Goal: Information Seeking & Learning: Find specific fact

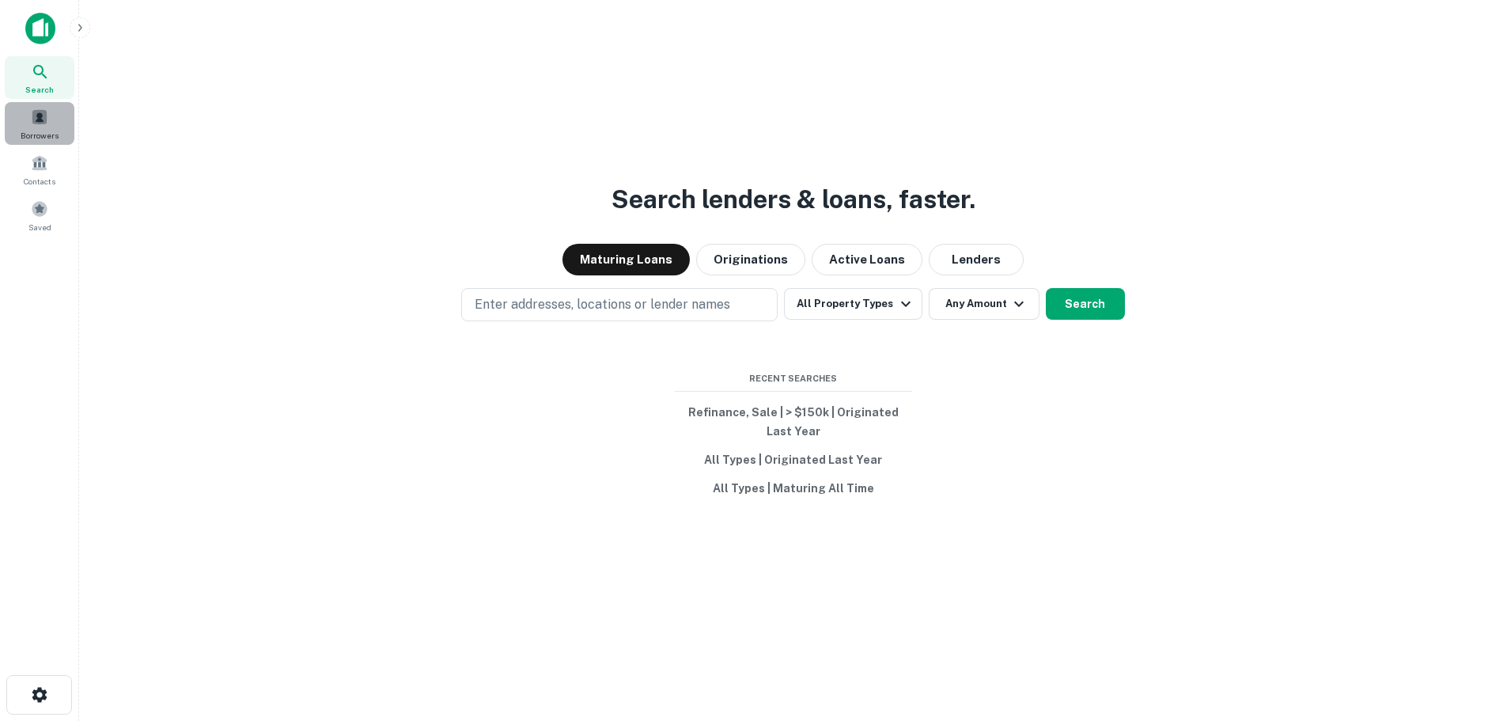
click at [48, 133] on span "Borrowers" at bounding box center [40, 135] width 38 height 13
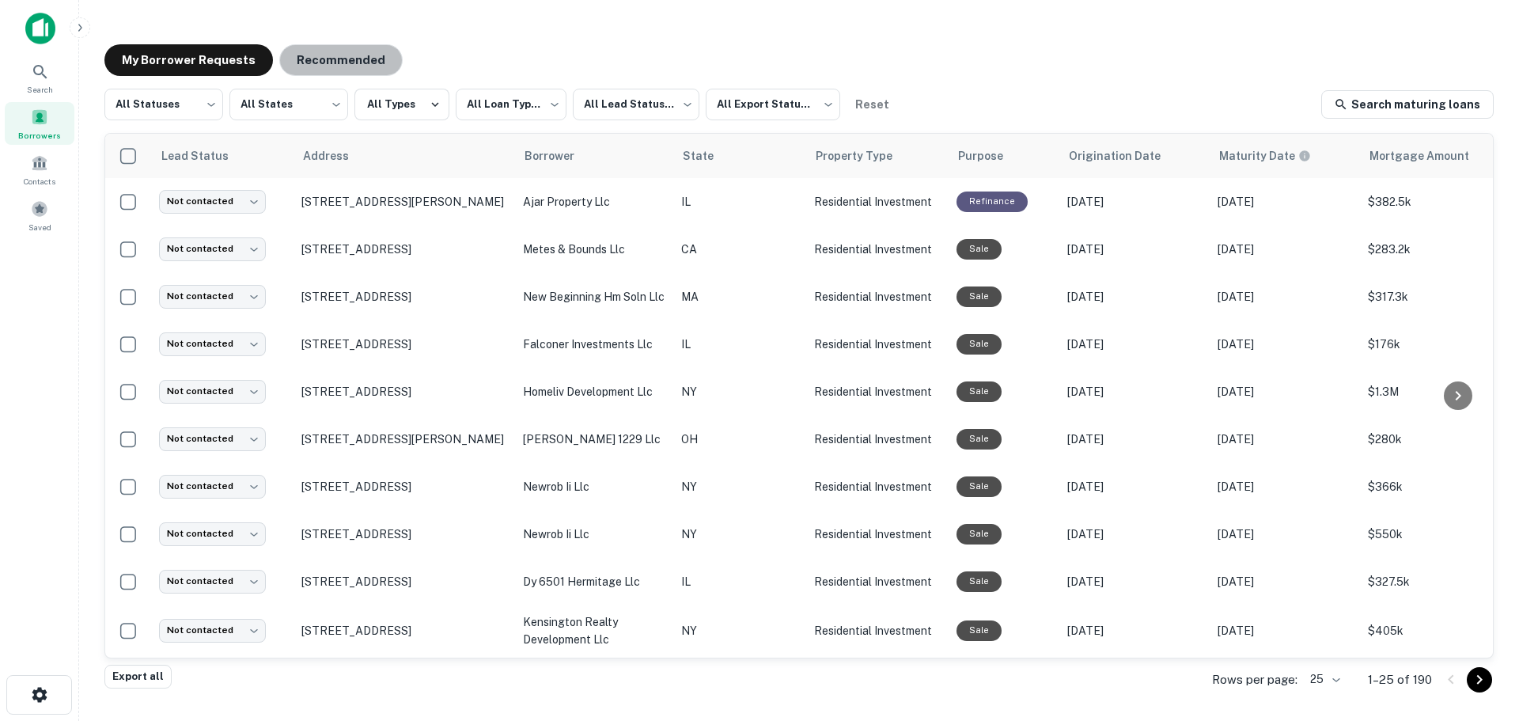
click at [340, 66] on button "Recommended" at bounding box center [340, 60] width 123 height 32
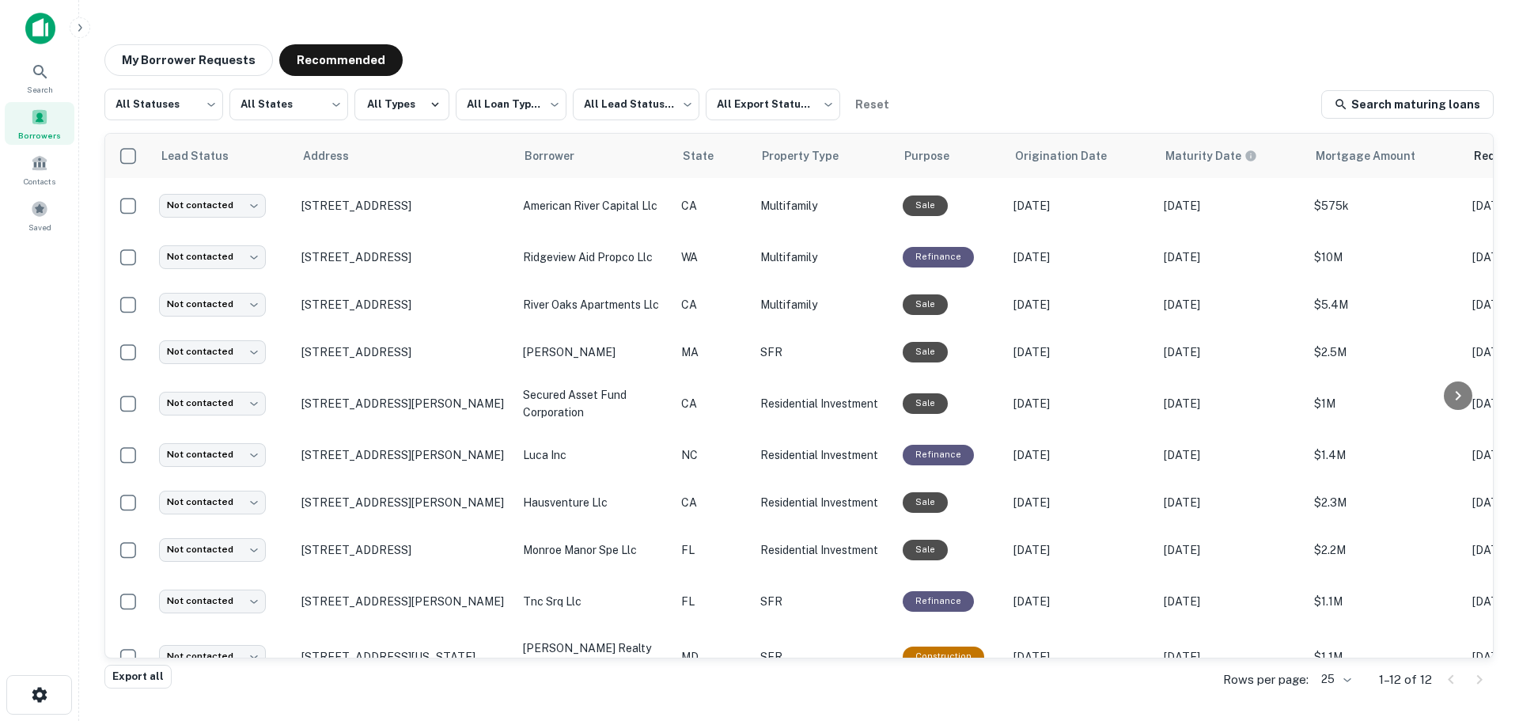
click at [225, 67] on button "My Borrower Requests" at bounding box center [188, 60] width 168 height 32
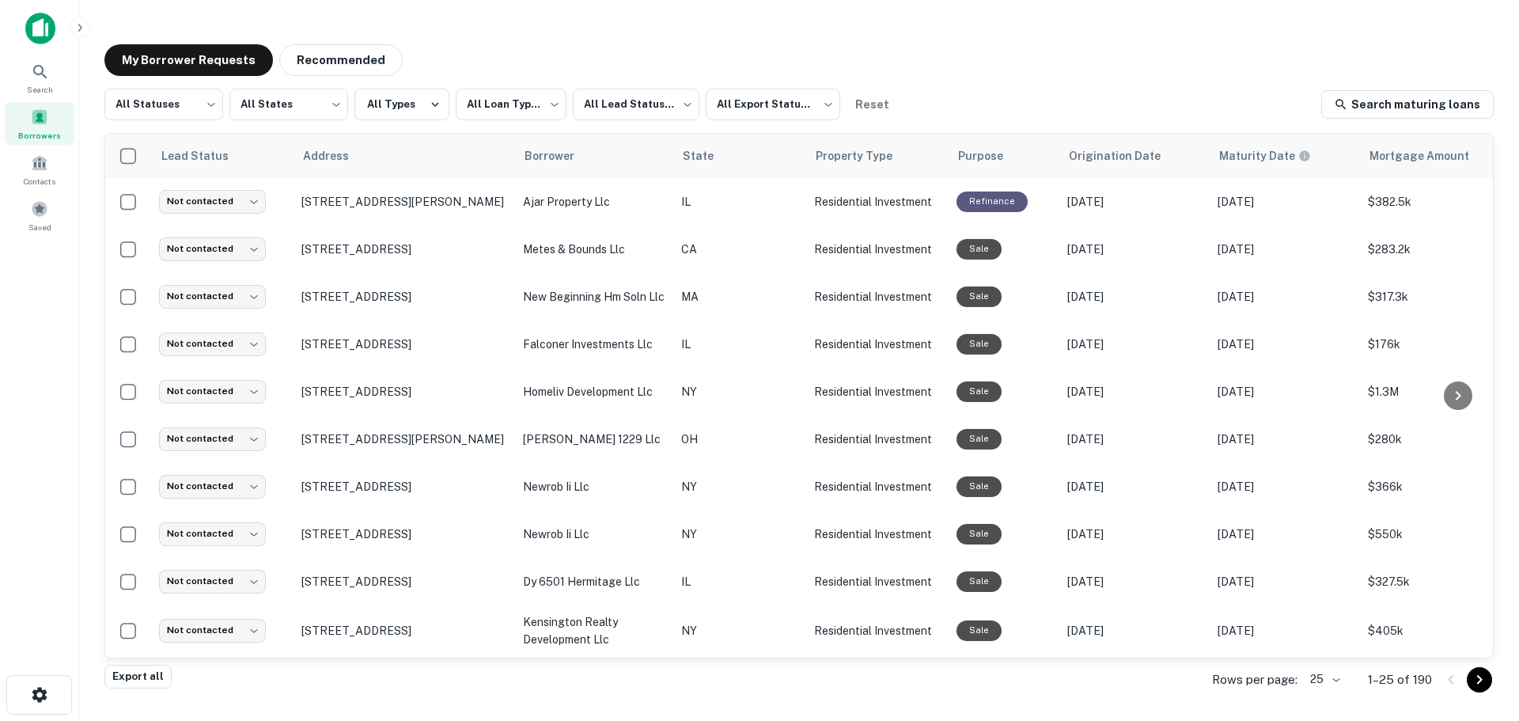
click at [40, 130] on span "Borrowers" at bounding box center [39, 135] width 43 height 13
click at [30, 184] on span "Contacts" at bounding box center [40, 181] width 32 height 13
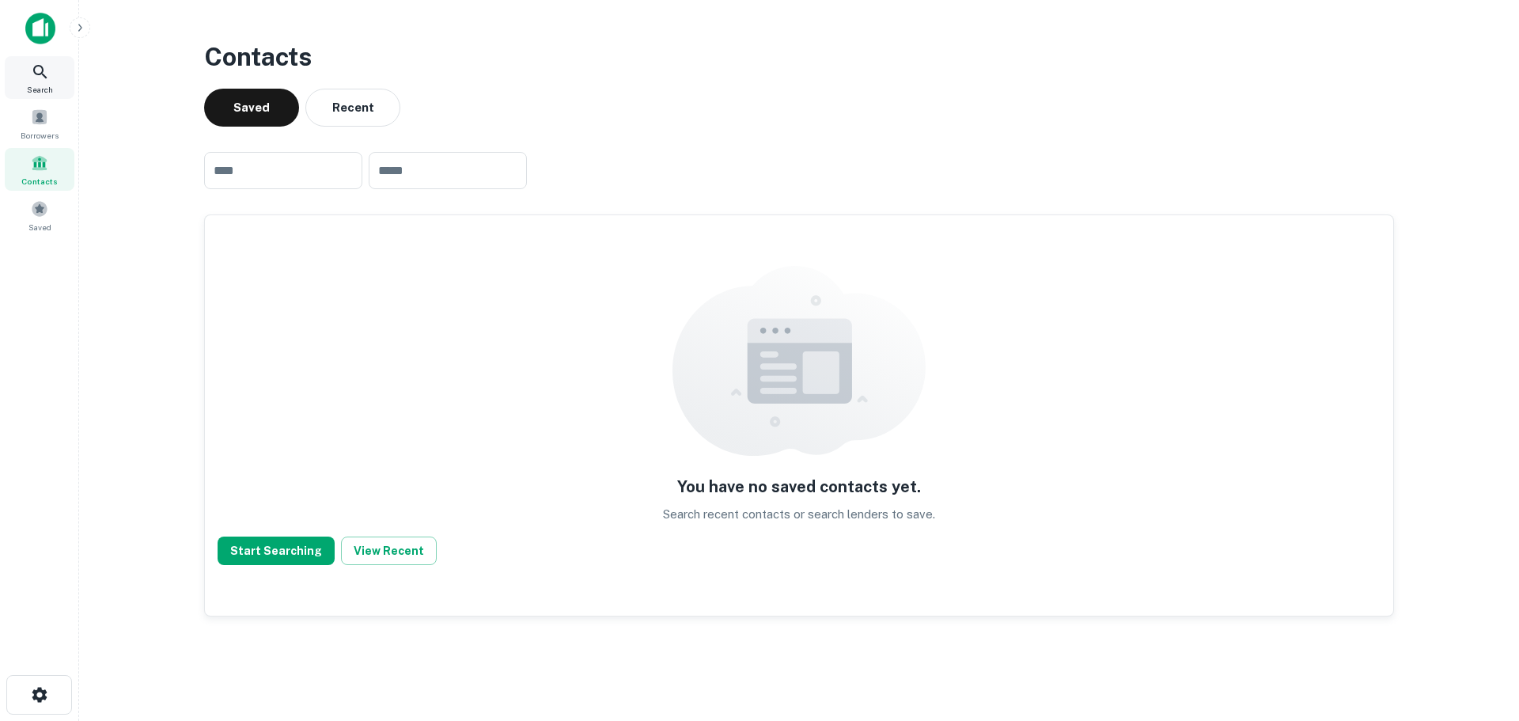
click at [51, 97] on div "Search" at bounding box center [40, 77] width 70 height 43
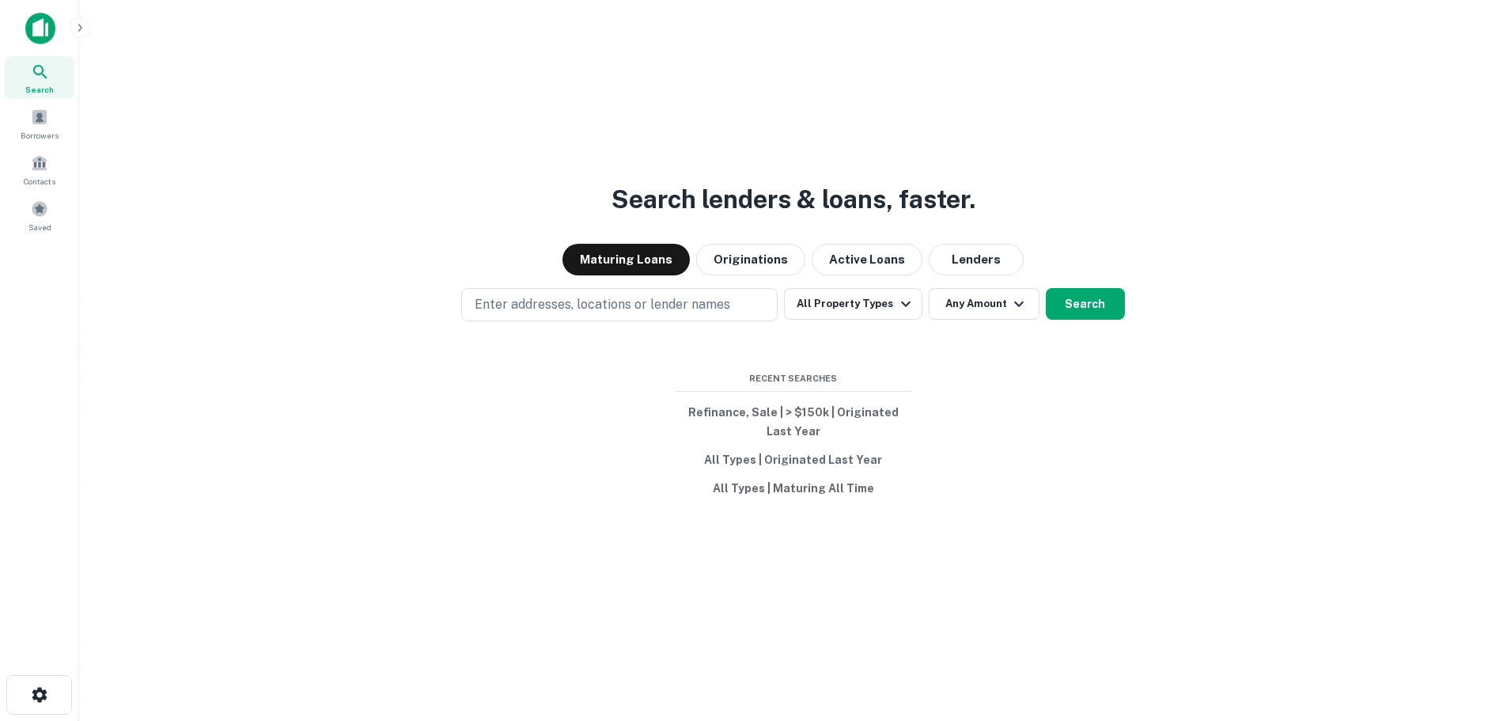
click at [641, 304] on p "Enter addresses, locations or lender names" at bounding box center [602, 304] width 255 height 19
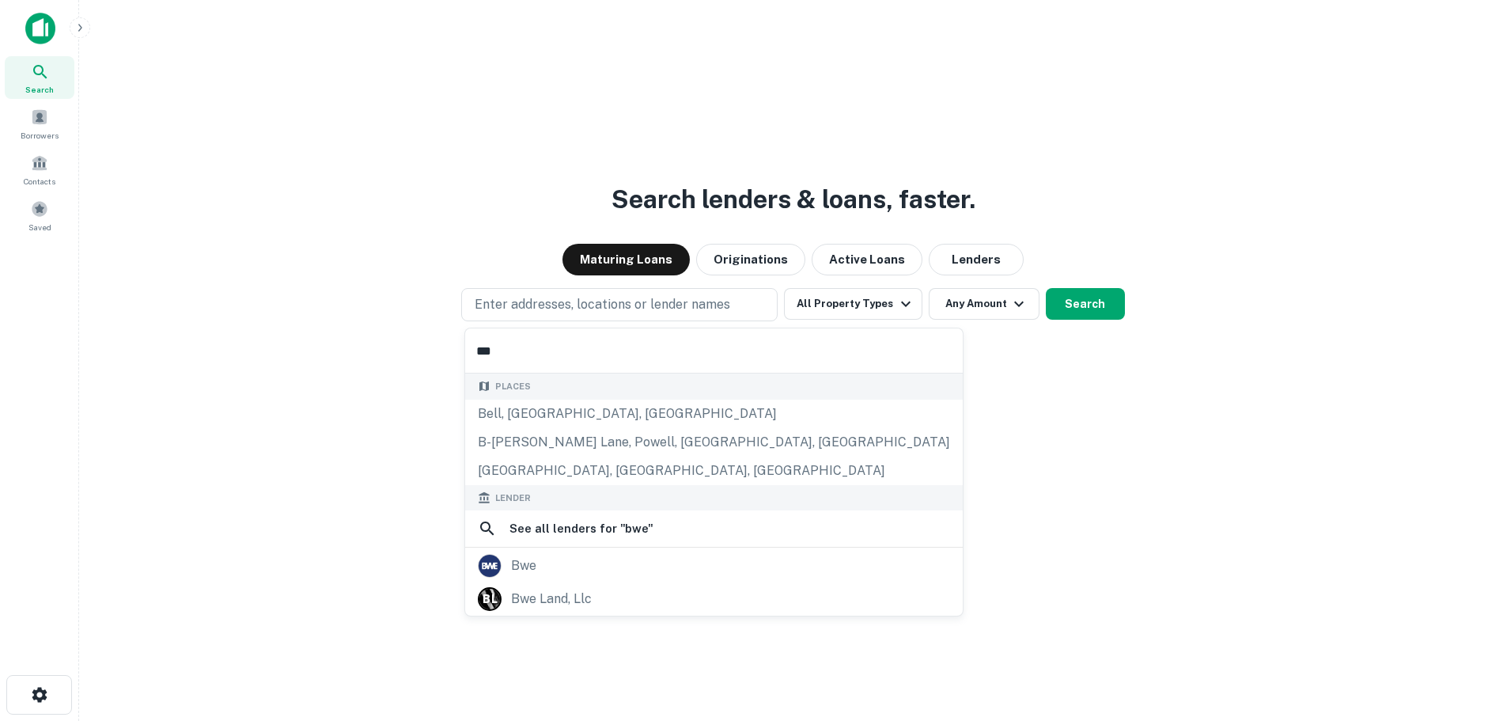
type input "***"
click at [591, 573] on div "bwe" at bounding box center [714, 566] width 472 height 24
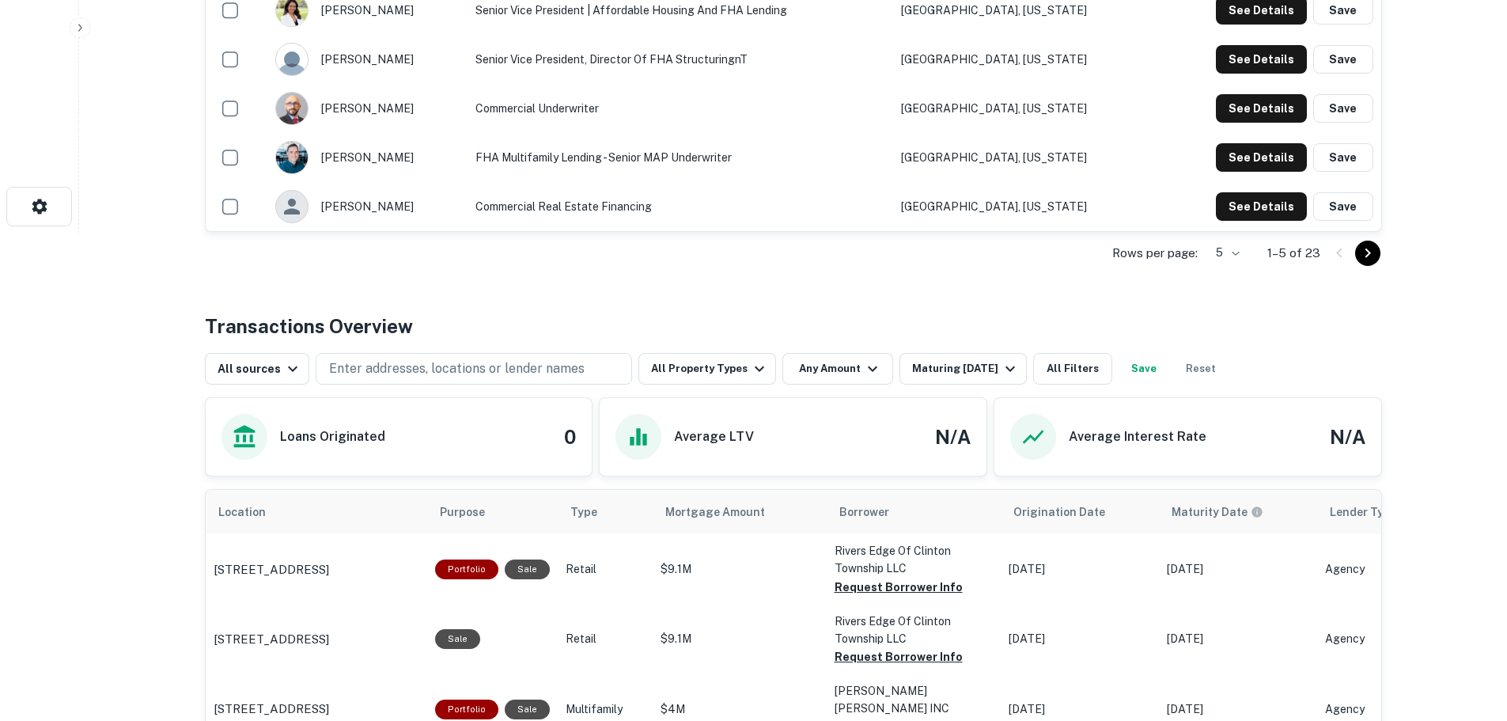
scroll to position [633, 0]
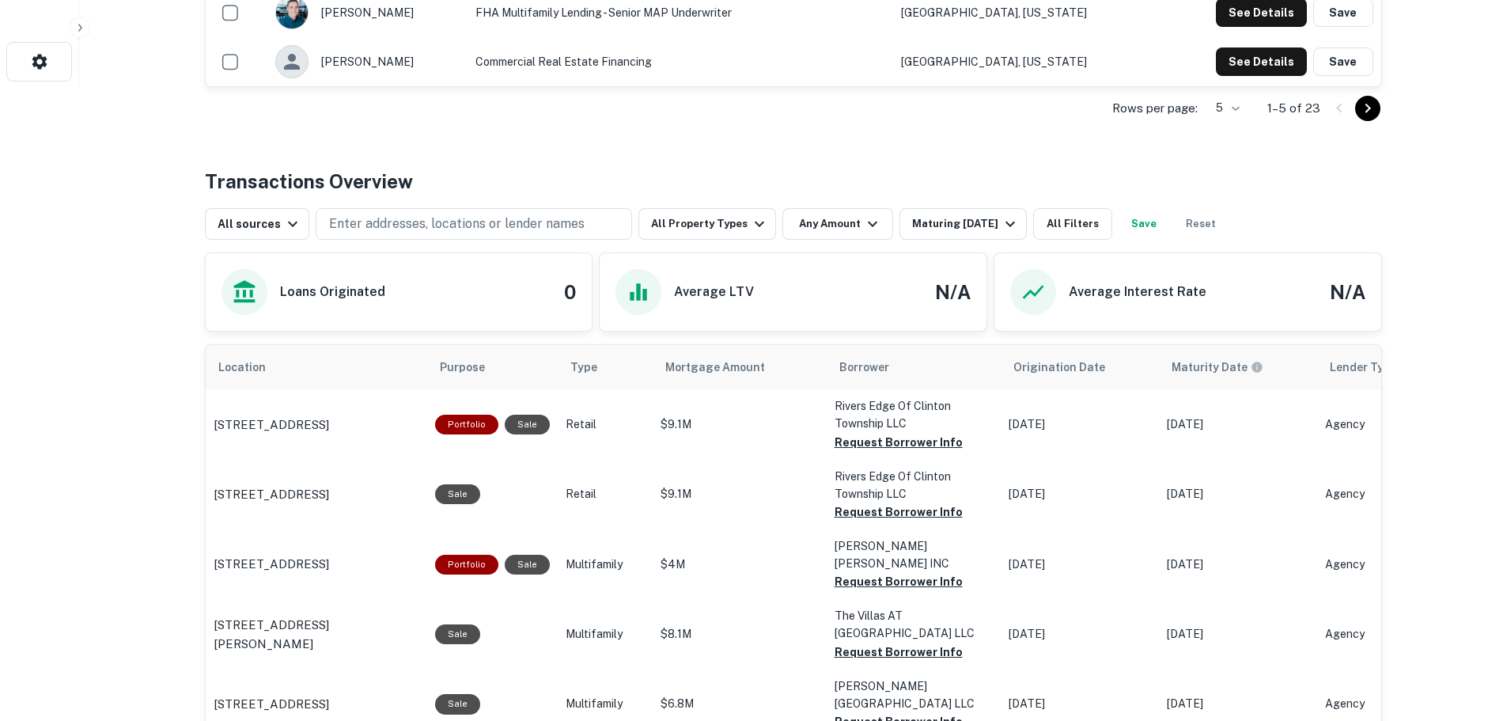
click at [1122, 371] on icon "scrollable content" at bounding box center [1115, 367] width 14 height 14
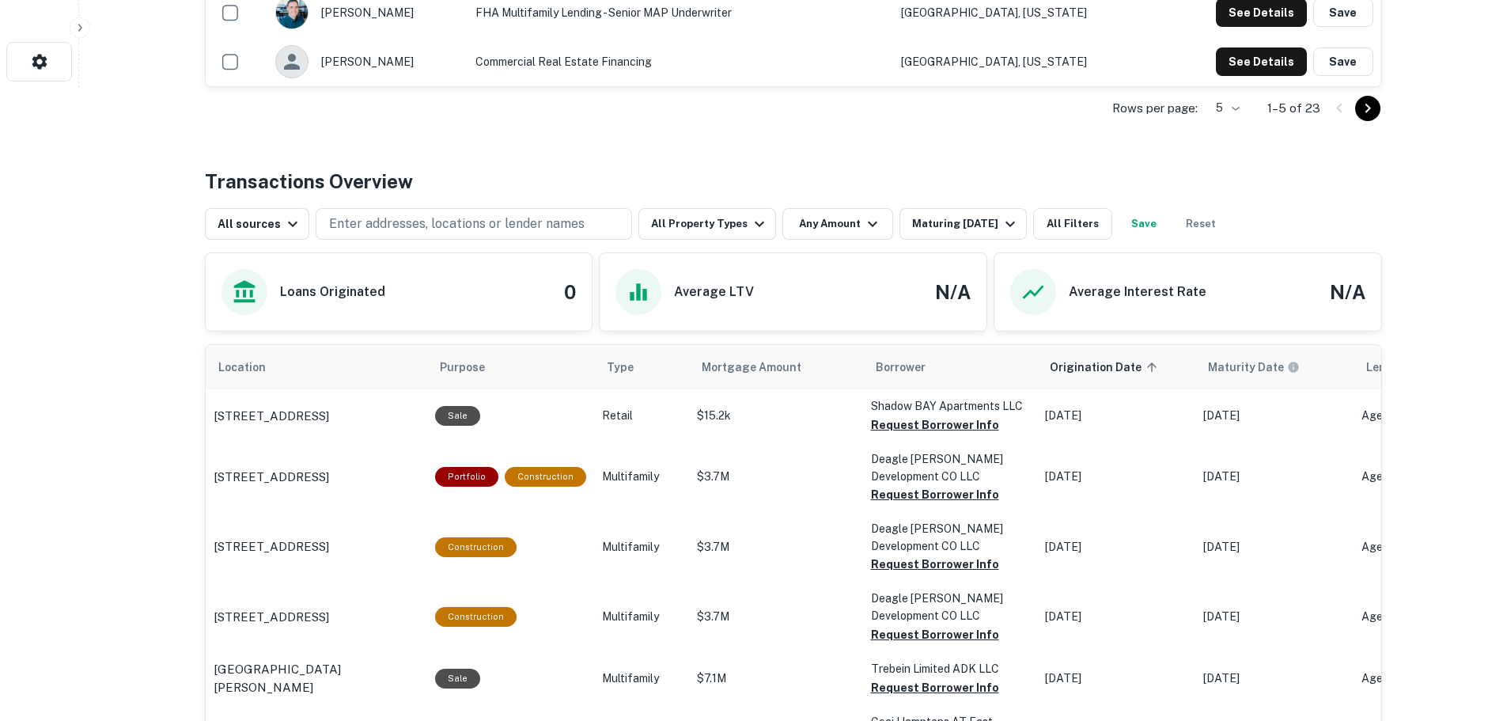
click at [1159, 365] on icon "scrollable content" at bounding box center [1151, 367] width 14 height 14
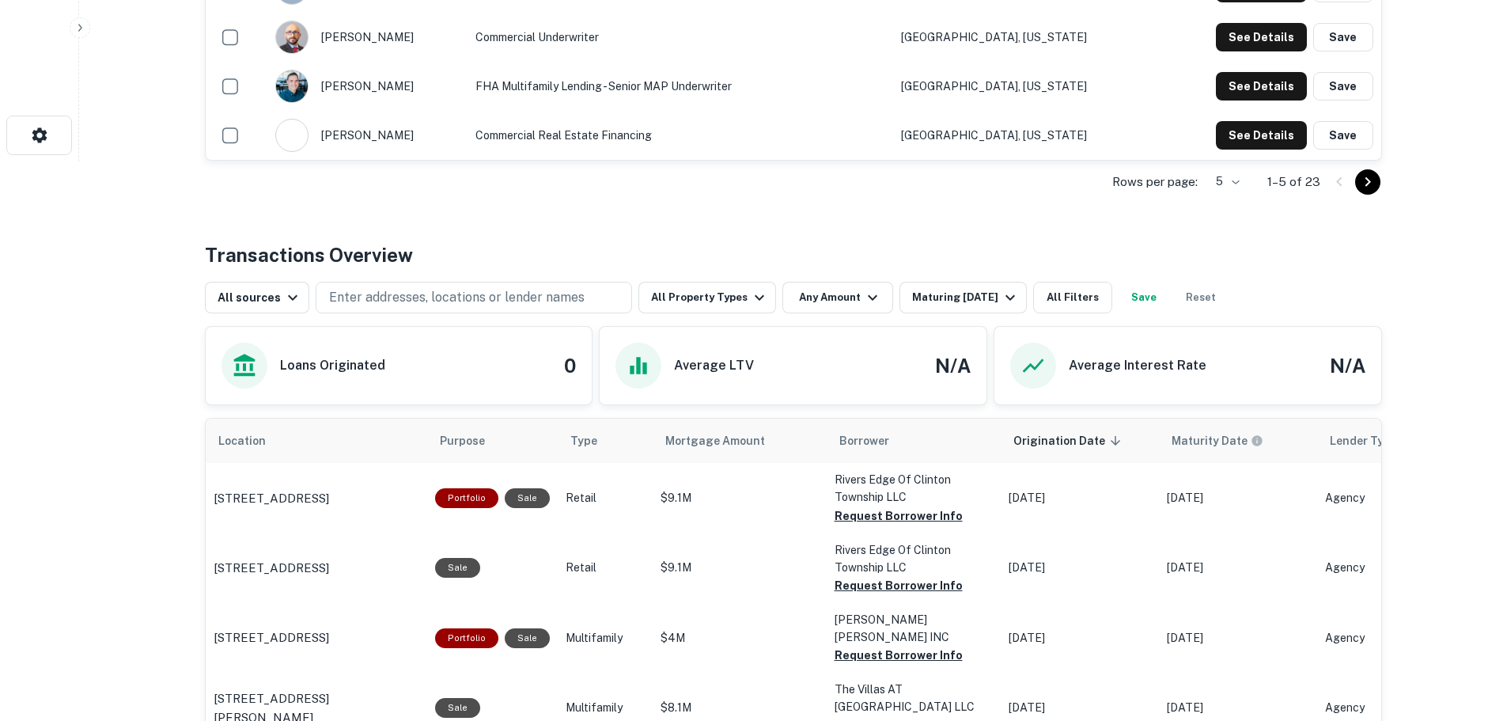
scroll to position [554, 0]
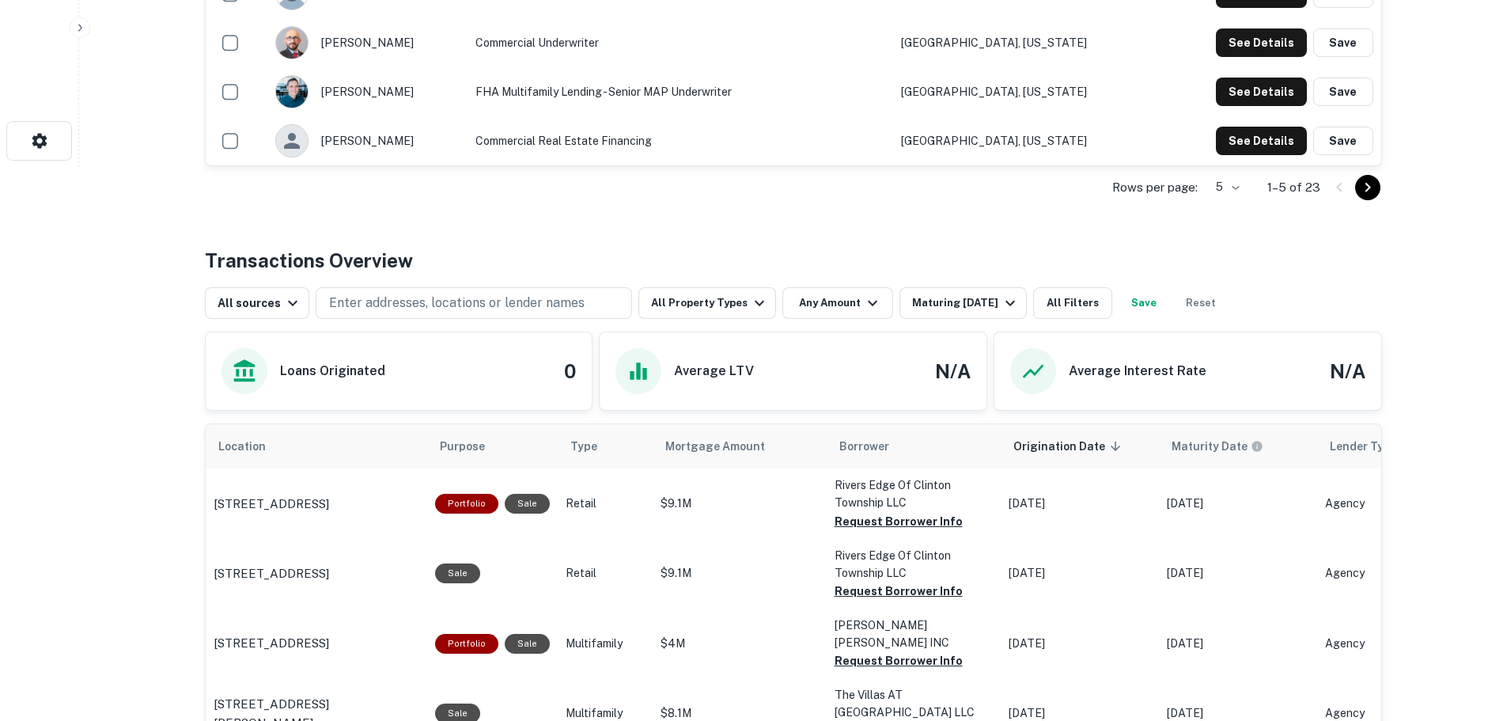
click at [750, 312] on icon "button" at bounding box center [759, 302] width 19 height 19
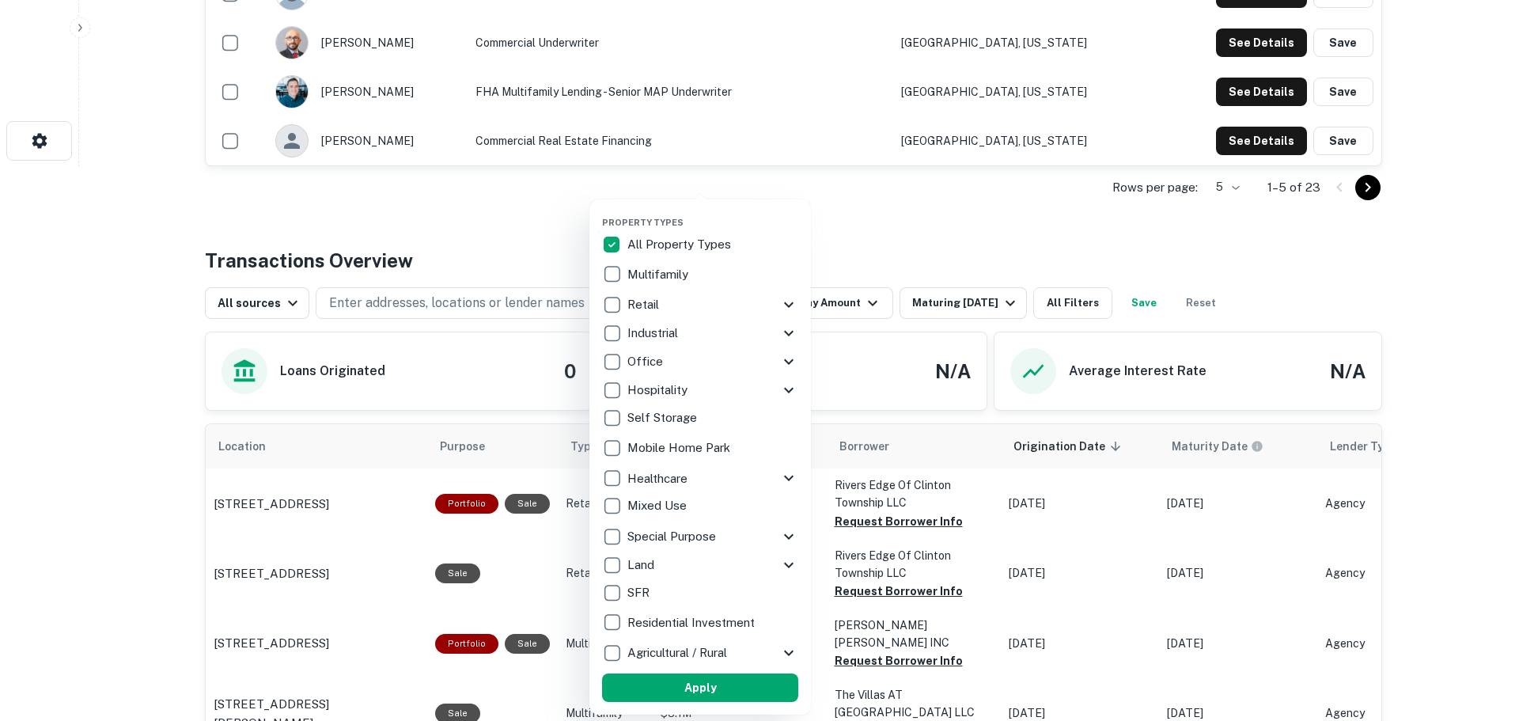
click at [668, 272] on p "Multifamily" at bounding box center [659, 274] width 64 height 19
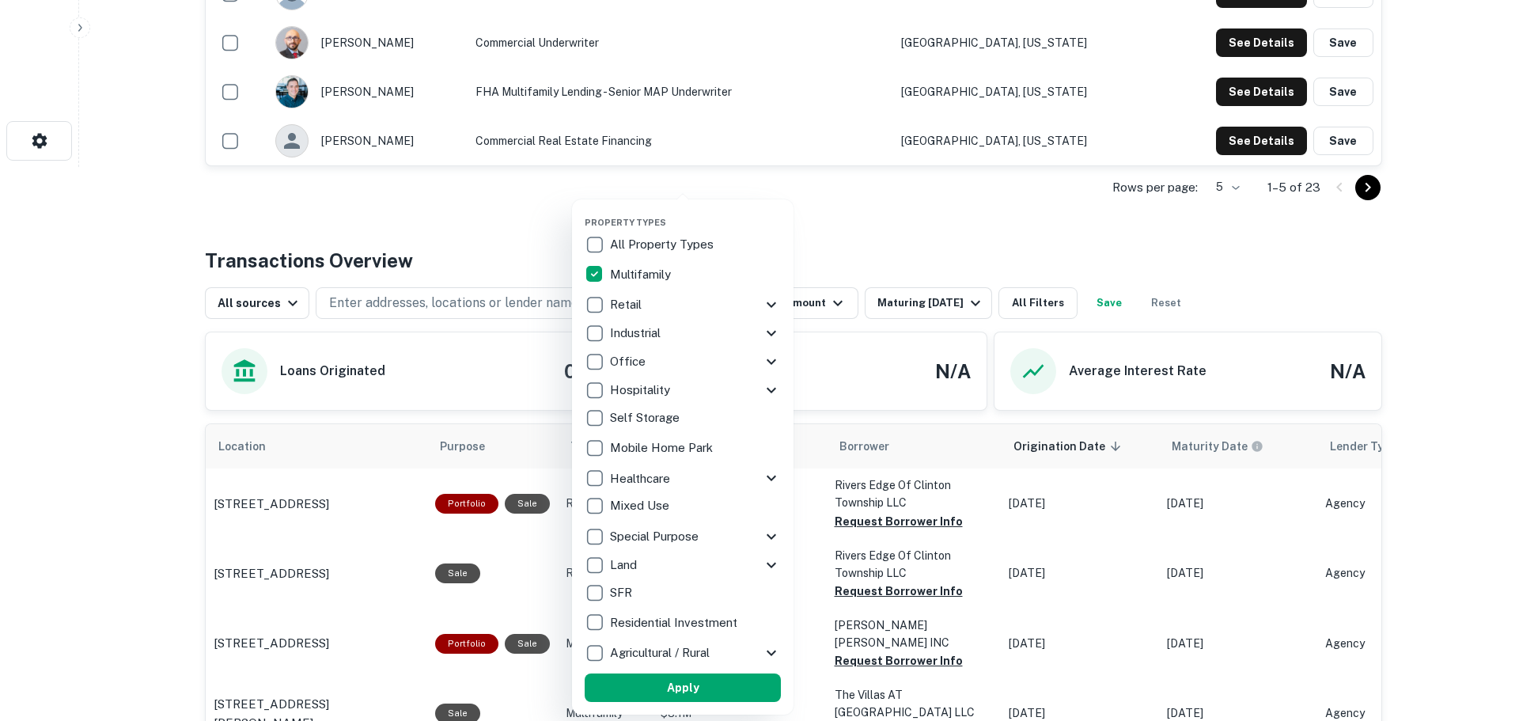
click at [634, 592] on p "SFR" at bounding box center [622, 592] width 25 height 19
click at [663, 685] on button "Apply" at bounding box center [674, 687] width 196 height 28
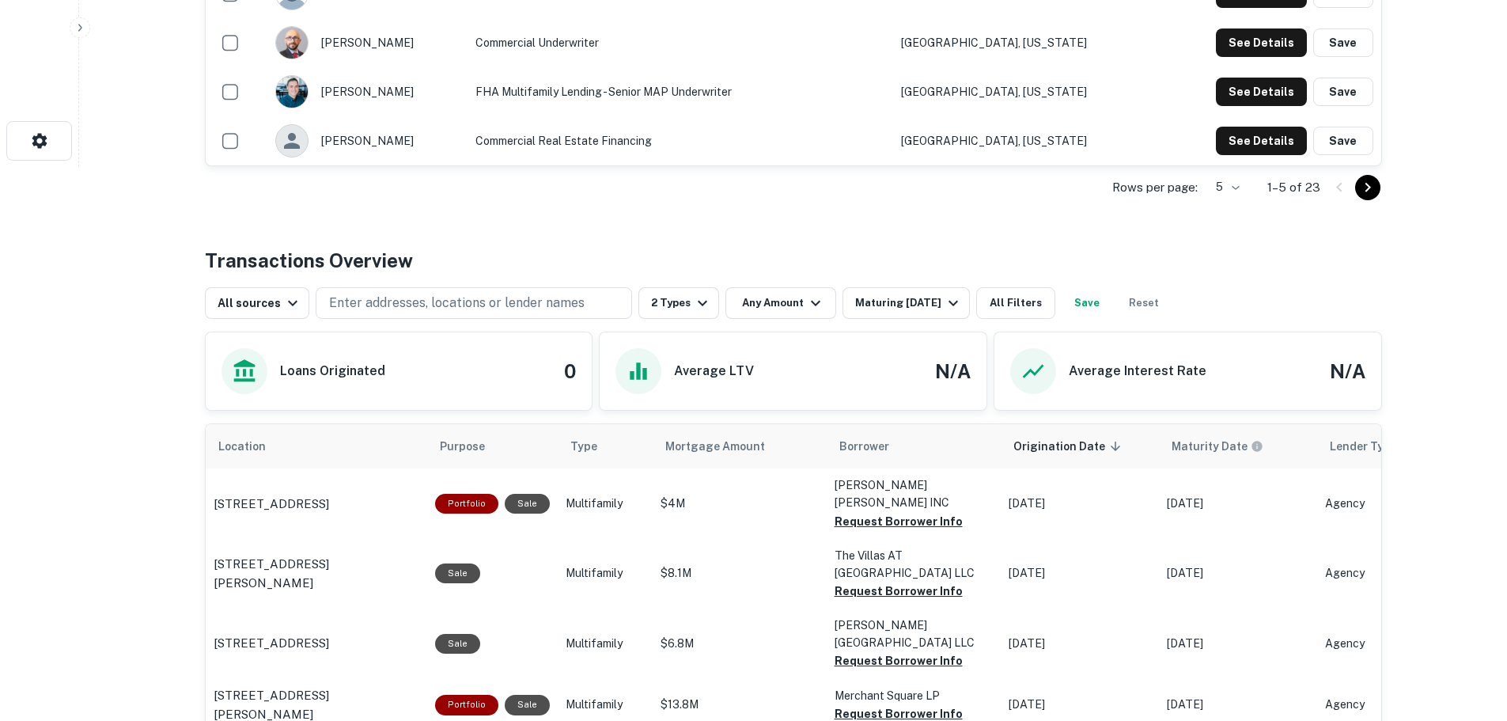
click at [687, 179] on div "Rows per page: 5 * 1–5 of 23" at bounding box center [793, 187] width 1177 height 43
click at [680, 312] on button "2 Types" at bounding box center [678, 303] width 81 height 32
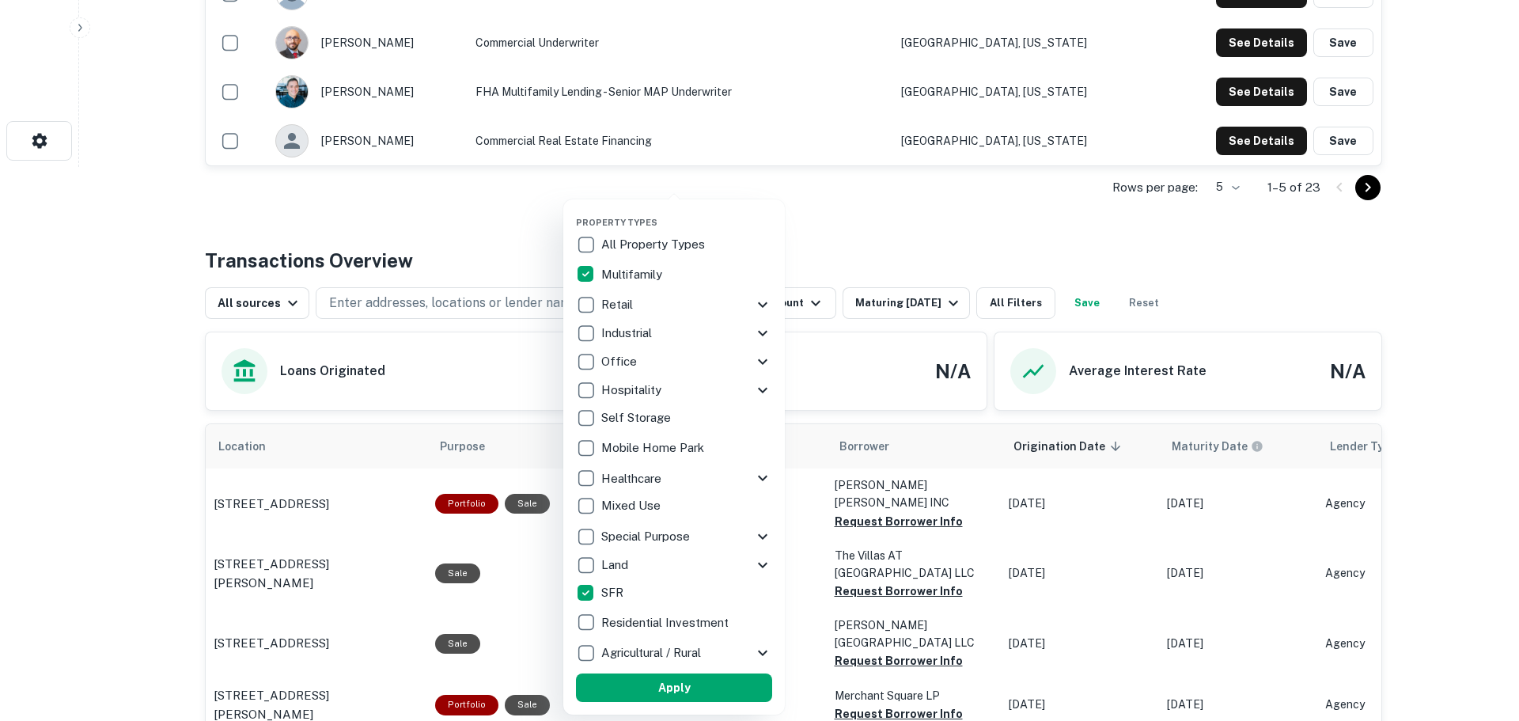
click at [691, 629] on p "Residential Investment" at bounding box center [666, 622] width 131 height 19
click at [690, 685] on button "Apply" at bounding box center [674, 687] width 196 height 28
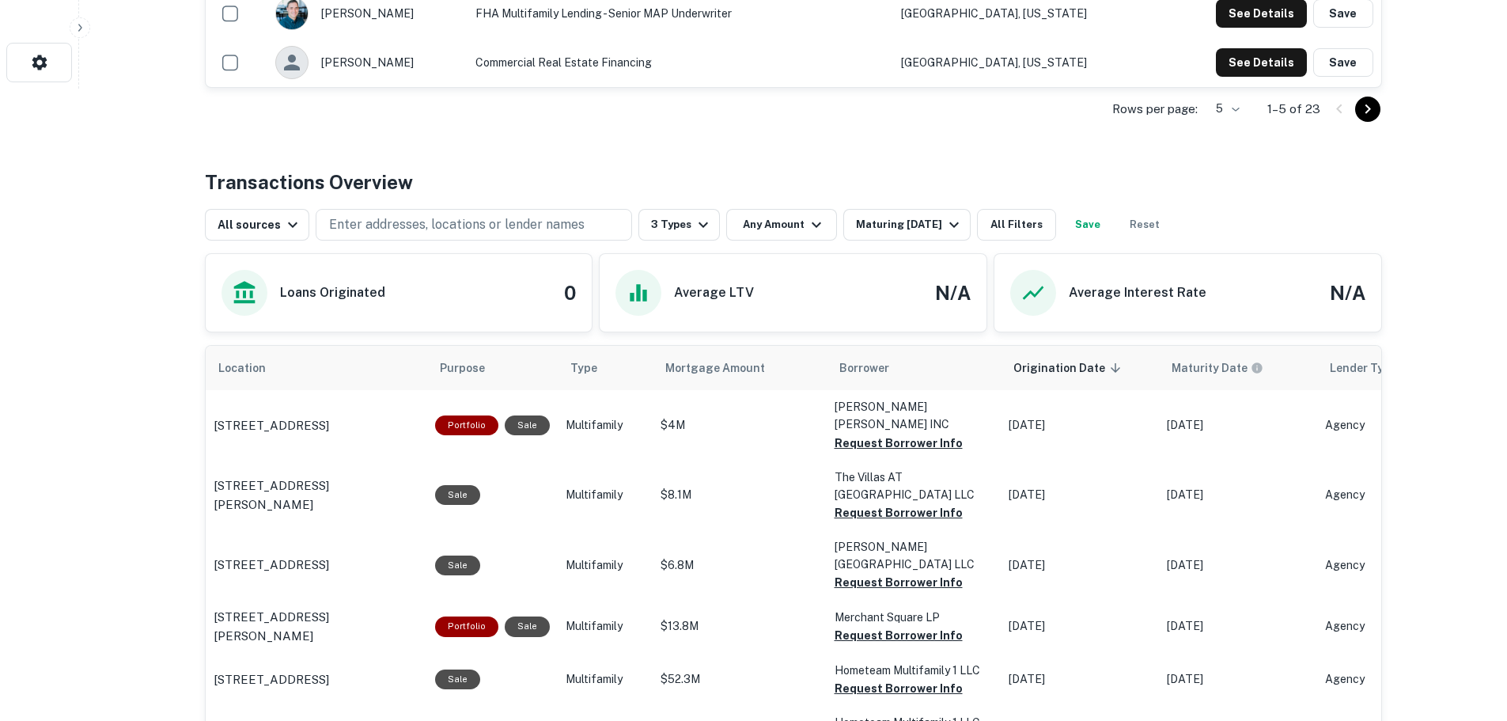
scroll to position [633, 0]
drag, startPoint x: 206, startPoint y: 414, endPoint x: 408, endPoint y: 413, distance: 202.5
click at [408, 413] on td "2301 Houston Ave Macon, GA 31206" at bounding box center [316, 424] width 221 height 70
copy p "2301 Houston Ave Macon, GA 31206"
drag, startPoint x: 210, startPoint y: 457, endPoint x: 299, endPoint y: 483, distance: 93.1
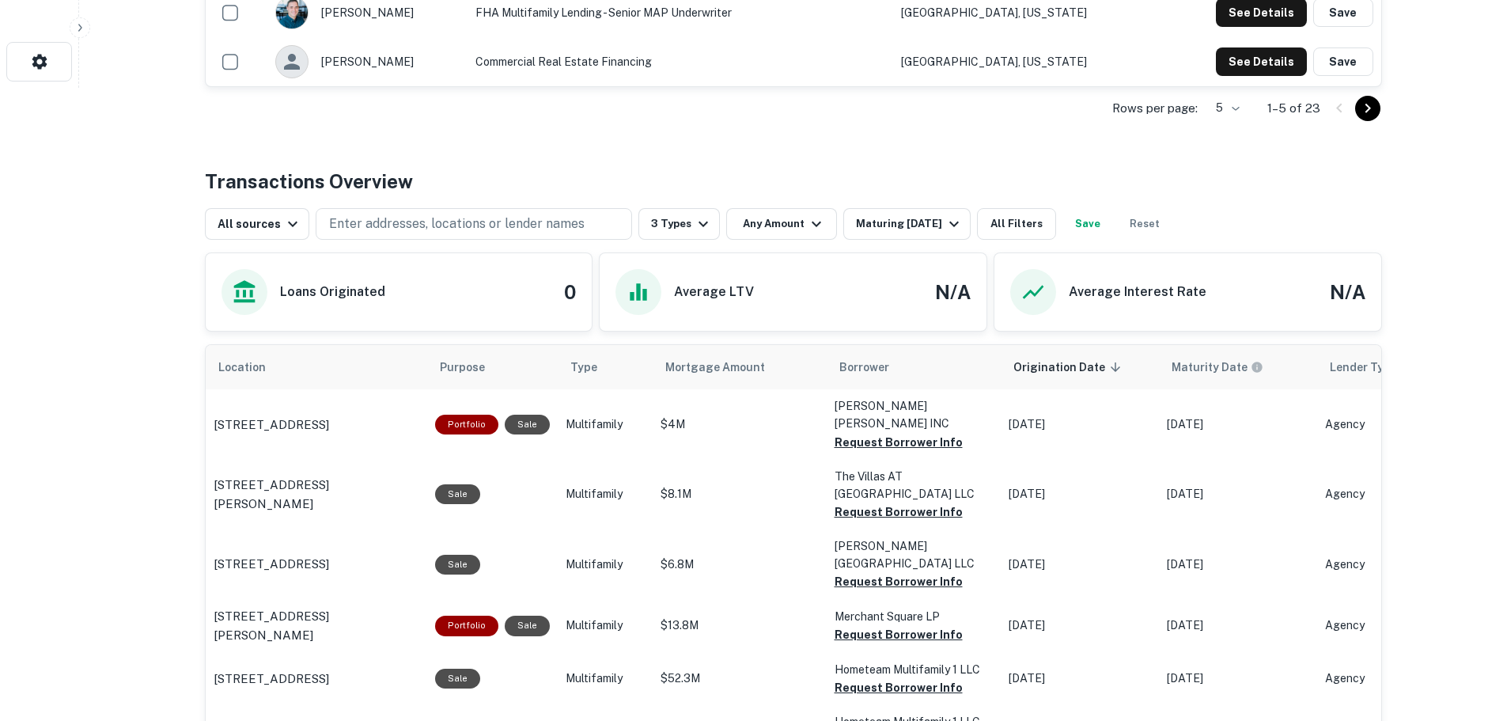
click at [299, 483] on td "4332 Royal Swan Dr Groveport, OH 43125" at bounding box center [316, 495] width 221 height 70
copy p "4332 Royal Swan Dr Groveport, OH 43125"
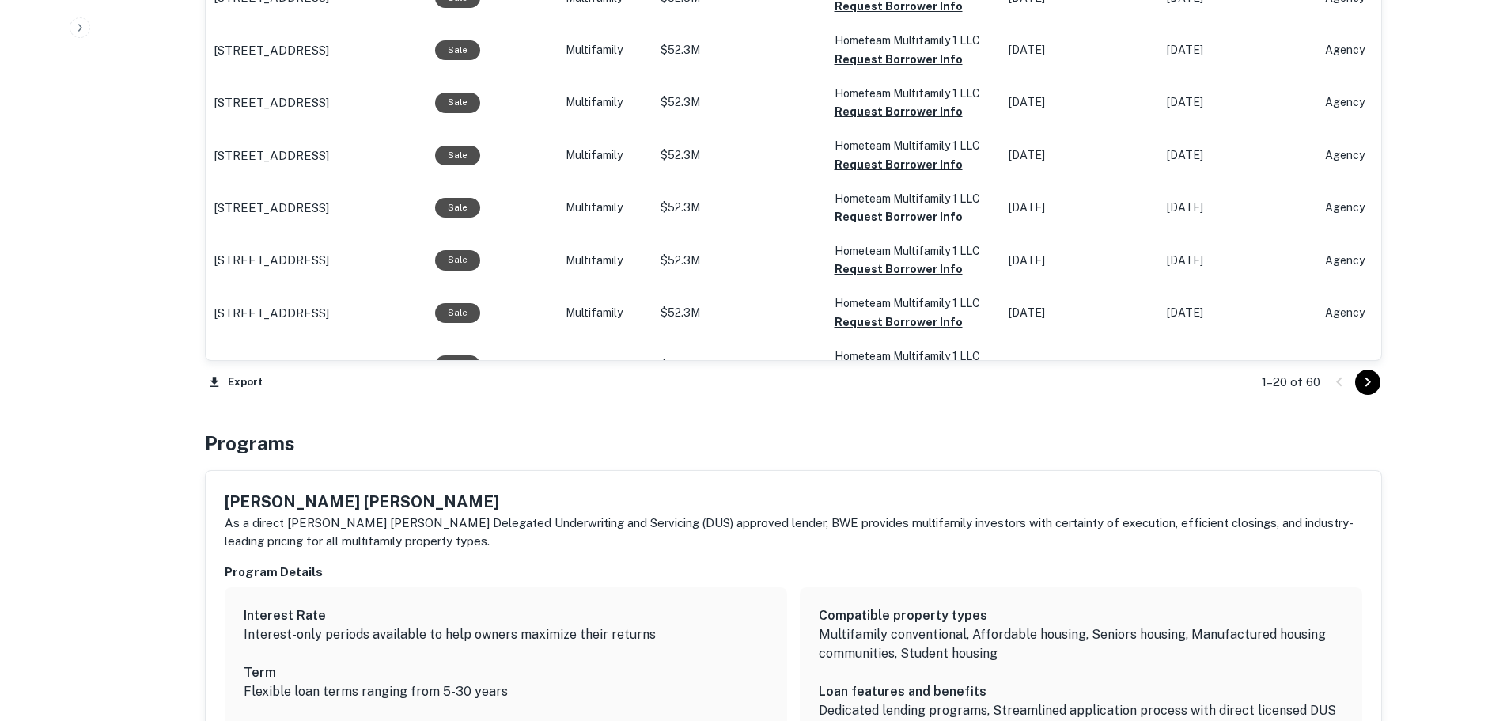
scroll to position [1740, 0]
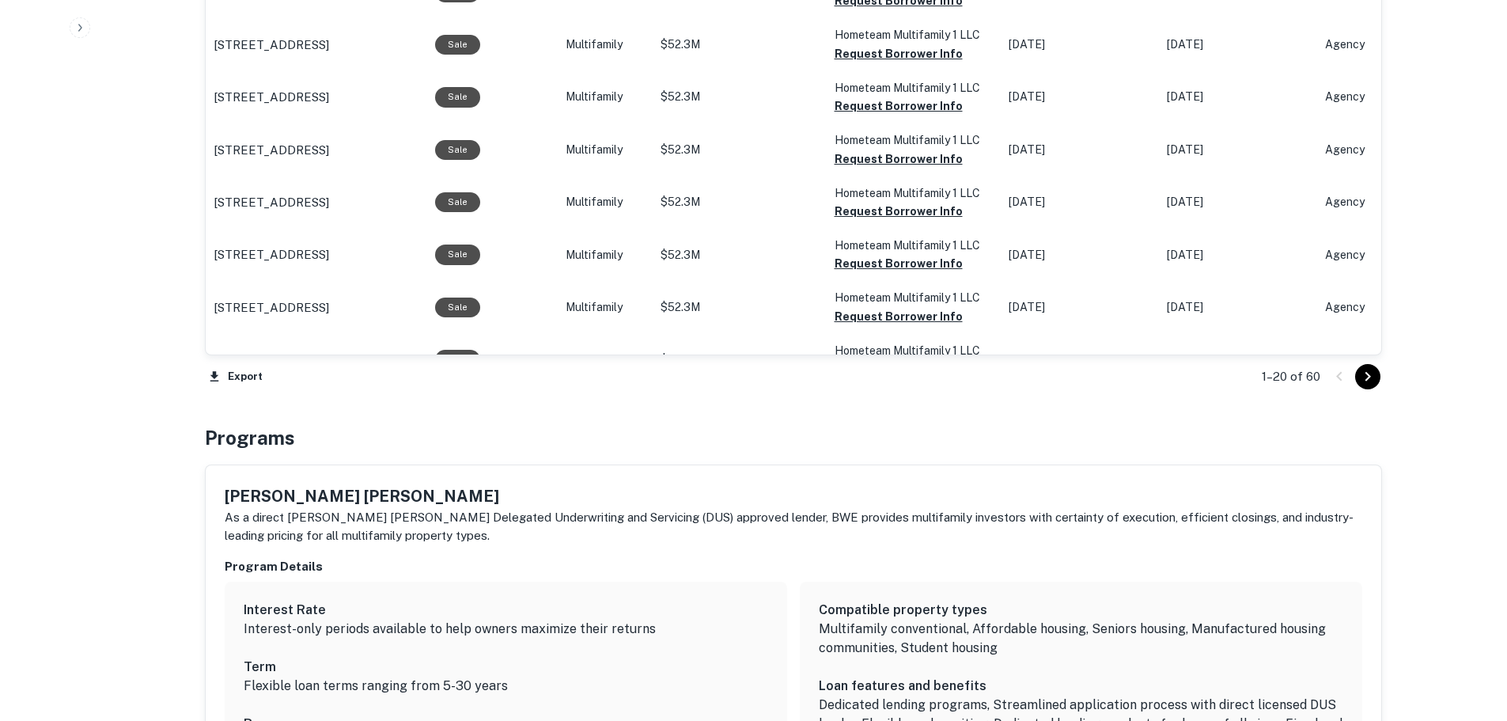
drag, startPoint x: 1371, startPoint y: 372, endPoint x: 1400, endPoint y: 13, distance: 359.4
click at [1371, 372] on icon "Go to next page" at bounding box center [1367, 376] width 19 height 19
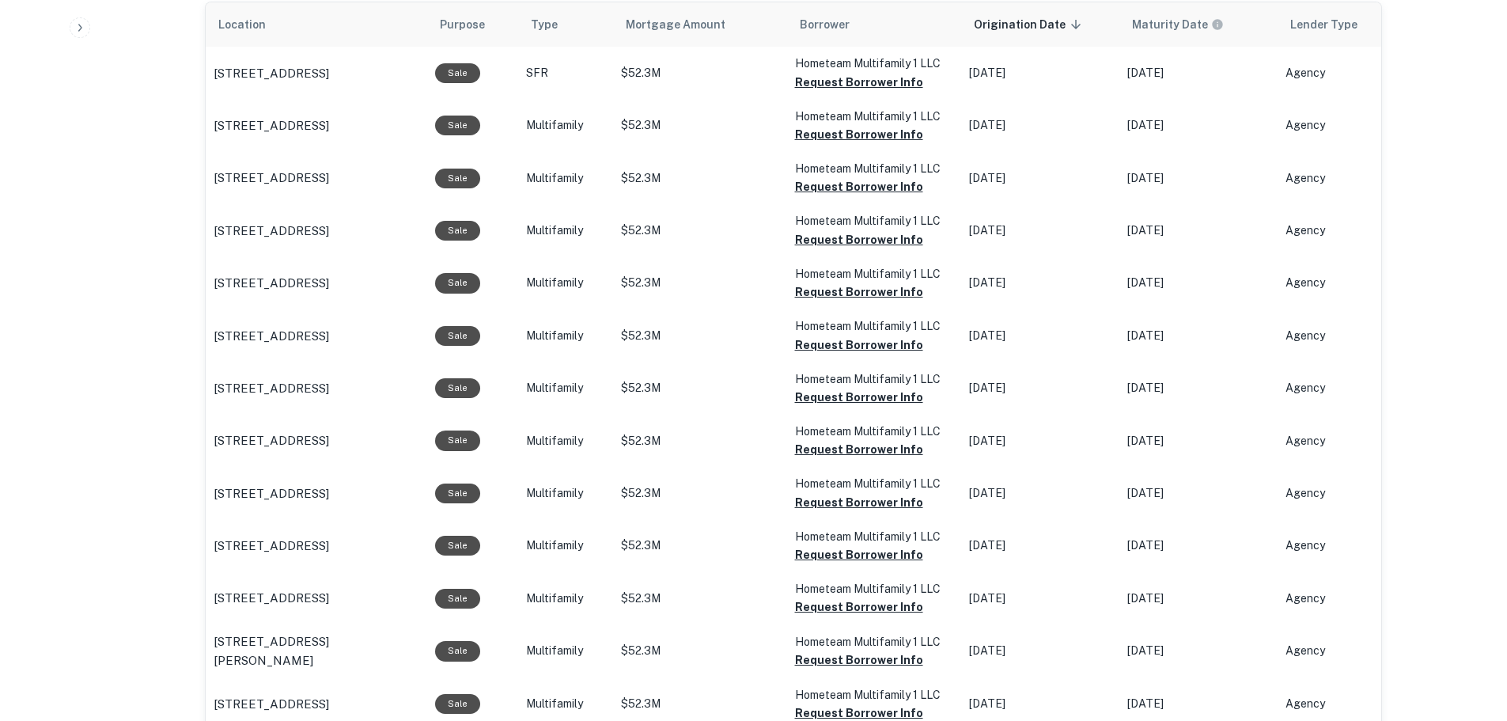
scroll to position [949, 0]
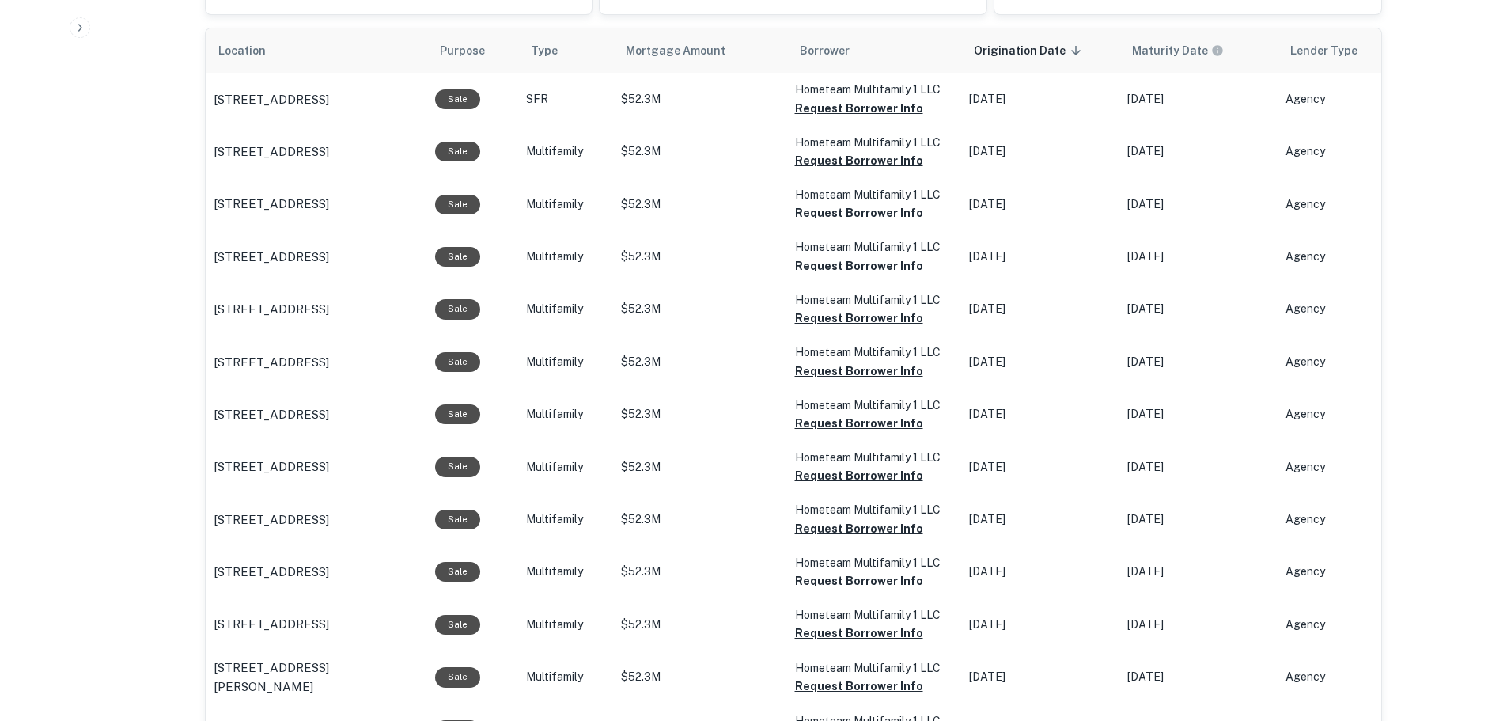
drag, startPoint x: 211, startPoint y: 259, endPoint x: 410, endPoint y: 255, distance: 198.5
click td "163 W 9th Ave Columbus, OH 43201"
copy p "163 W 9th Ave Columbus, OH 43201"
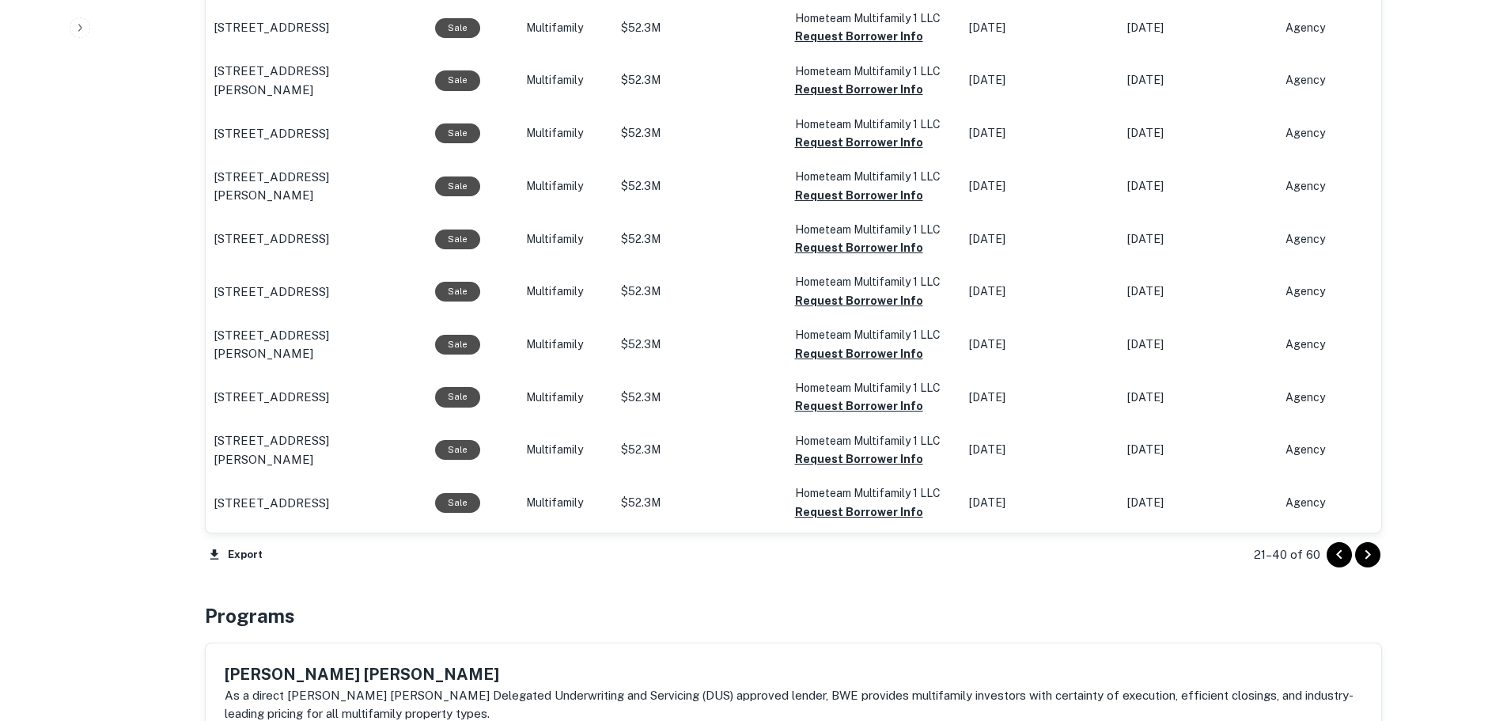
scroll to position [1582, 0]
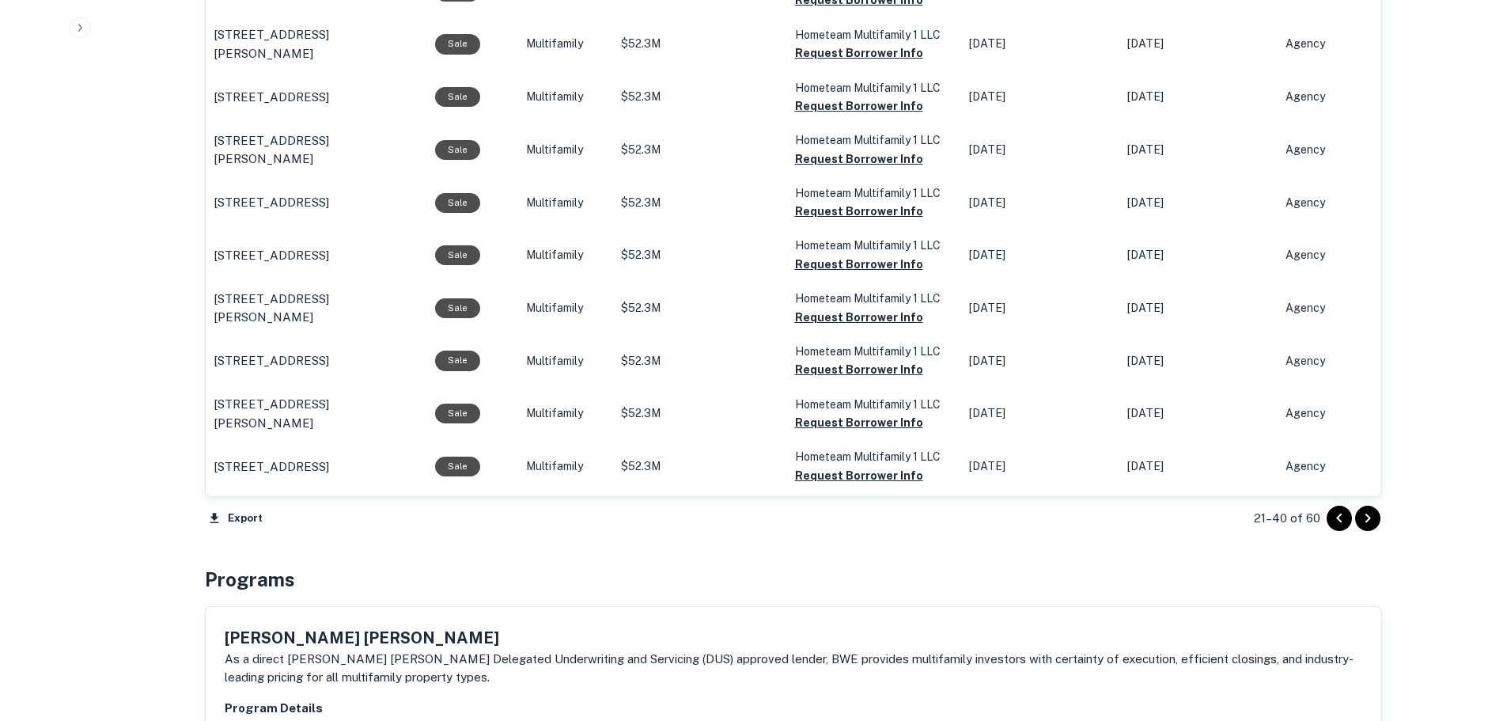
click icon "Go to next page"
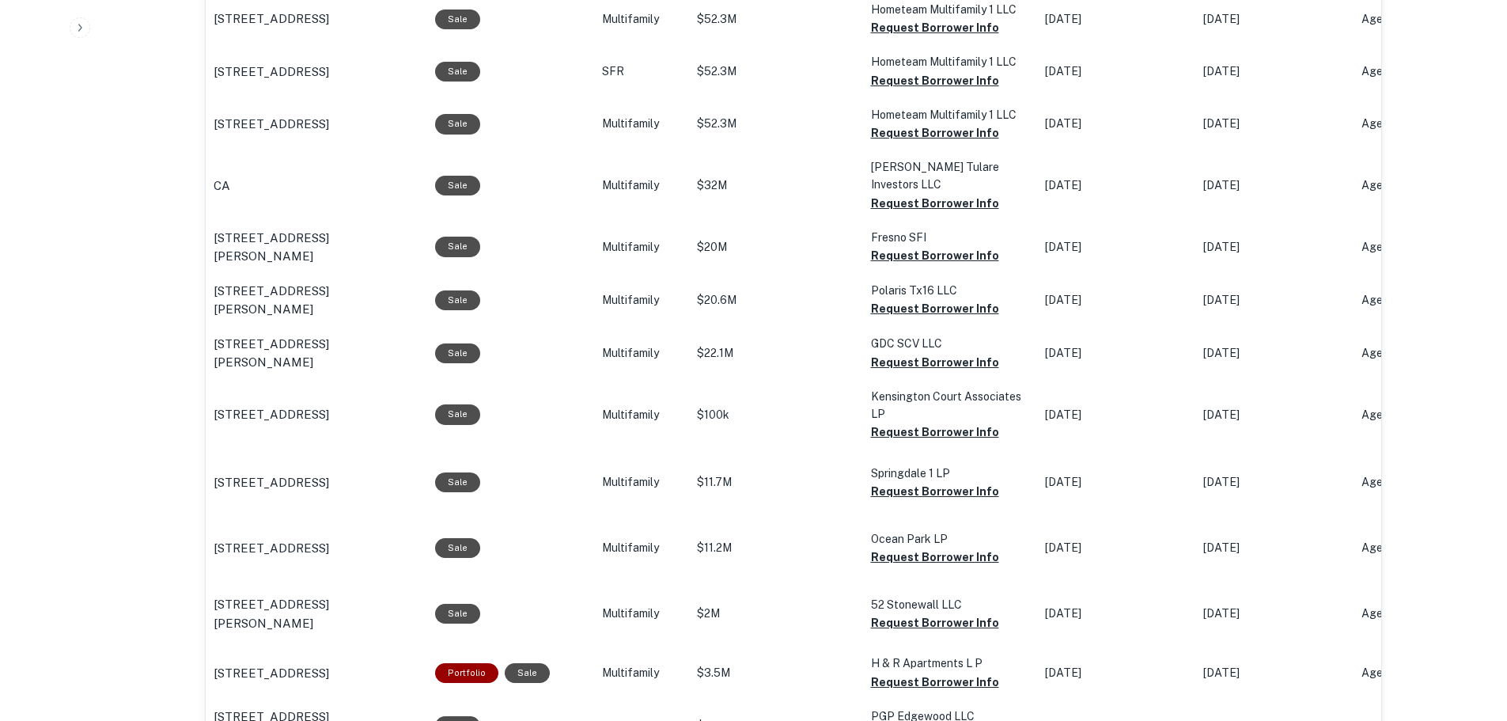
scroll to position [1108, 0]
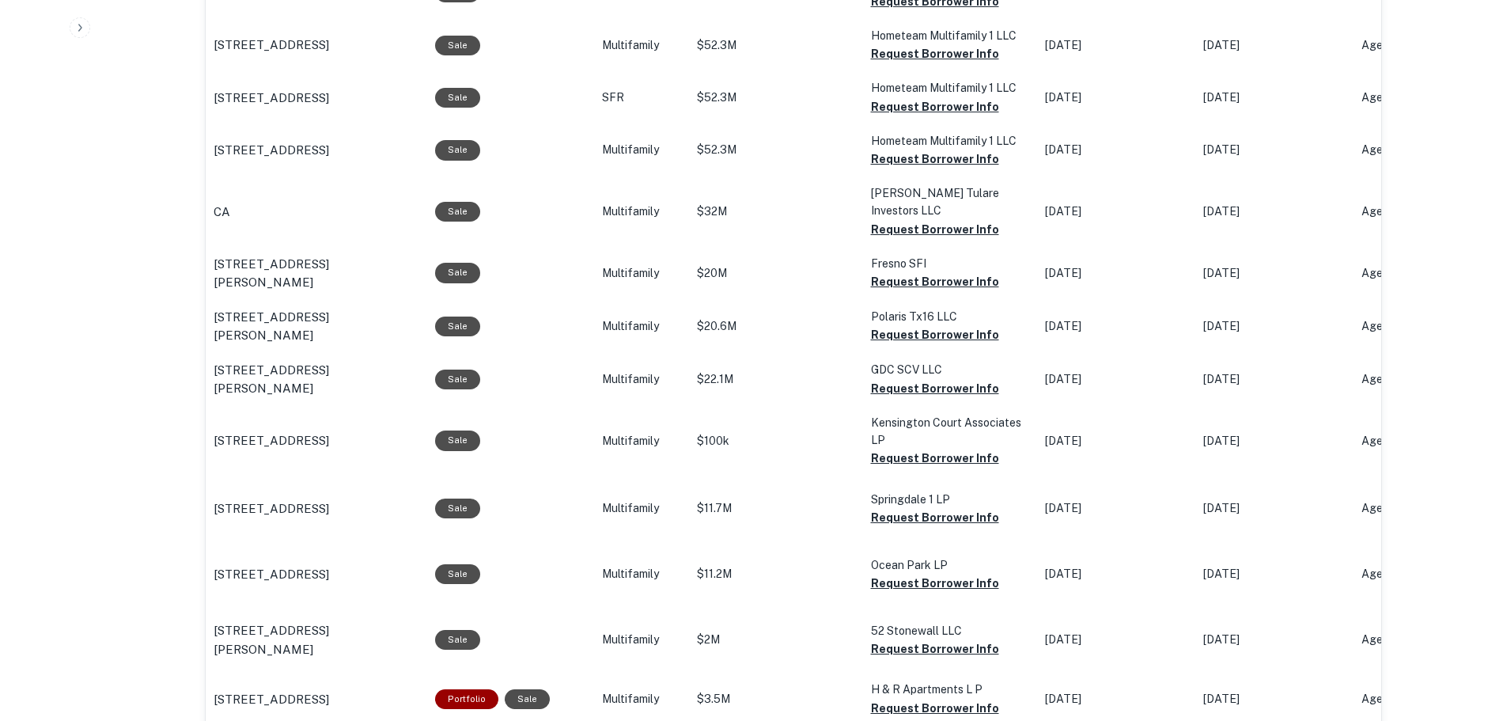
drag, startPoint x: 290, startPoint y: 331, endPoint x: 208, endPoint y: 298, distance: 88.7
click td "4424 Woodhollow Dr Dallas, TX 75237"
copy p "4424 Woodhollow Dr Dallas, TX 75237"
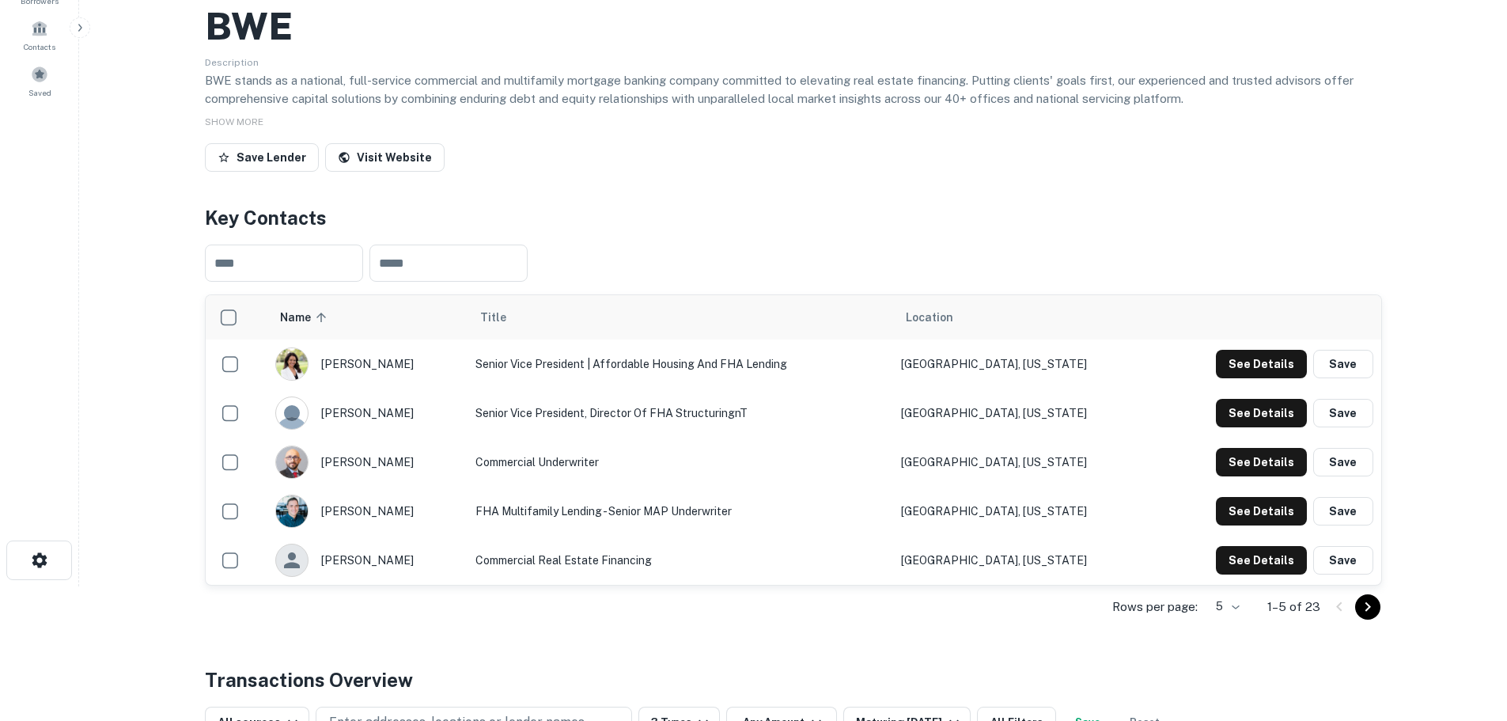
scroll to position [0, 0]
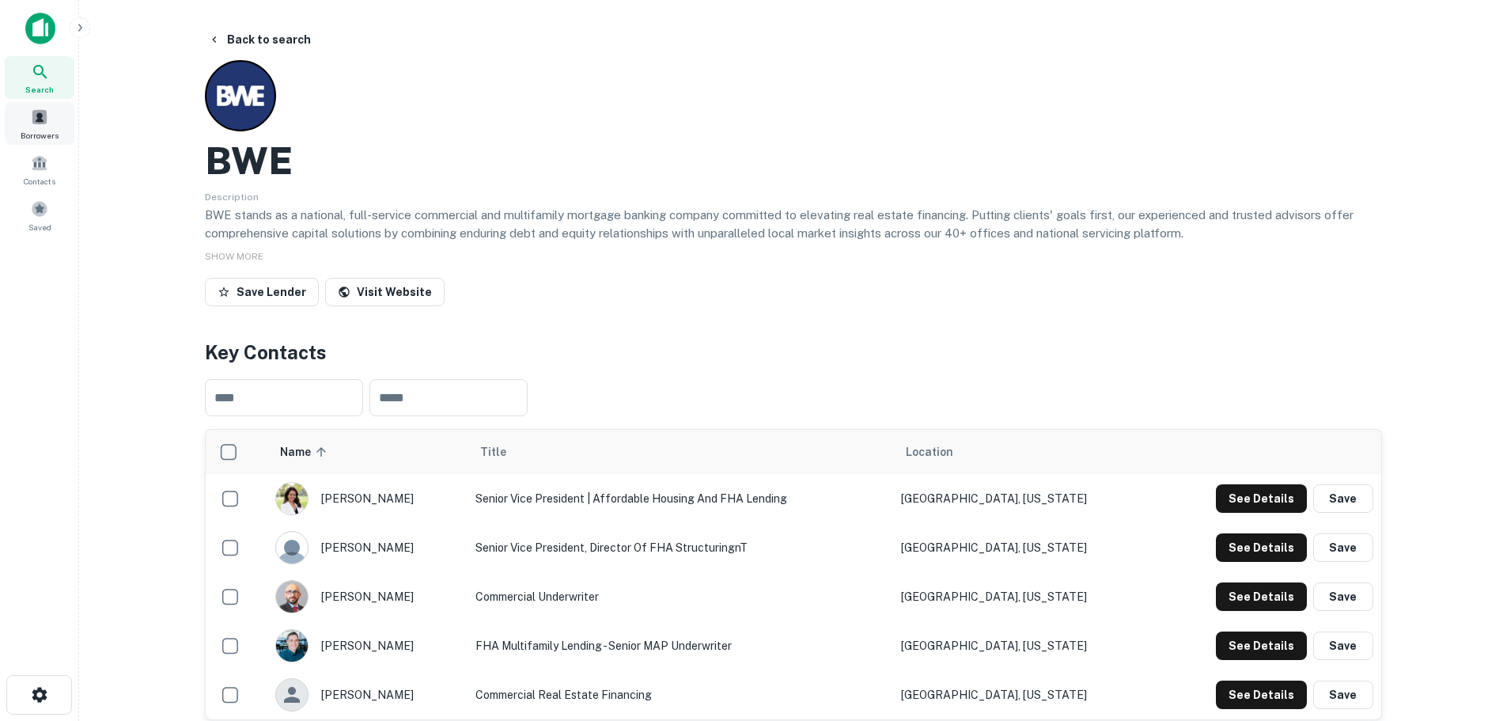
click span "Search"
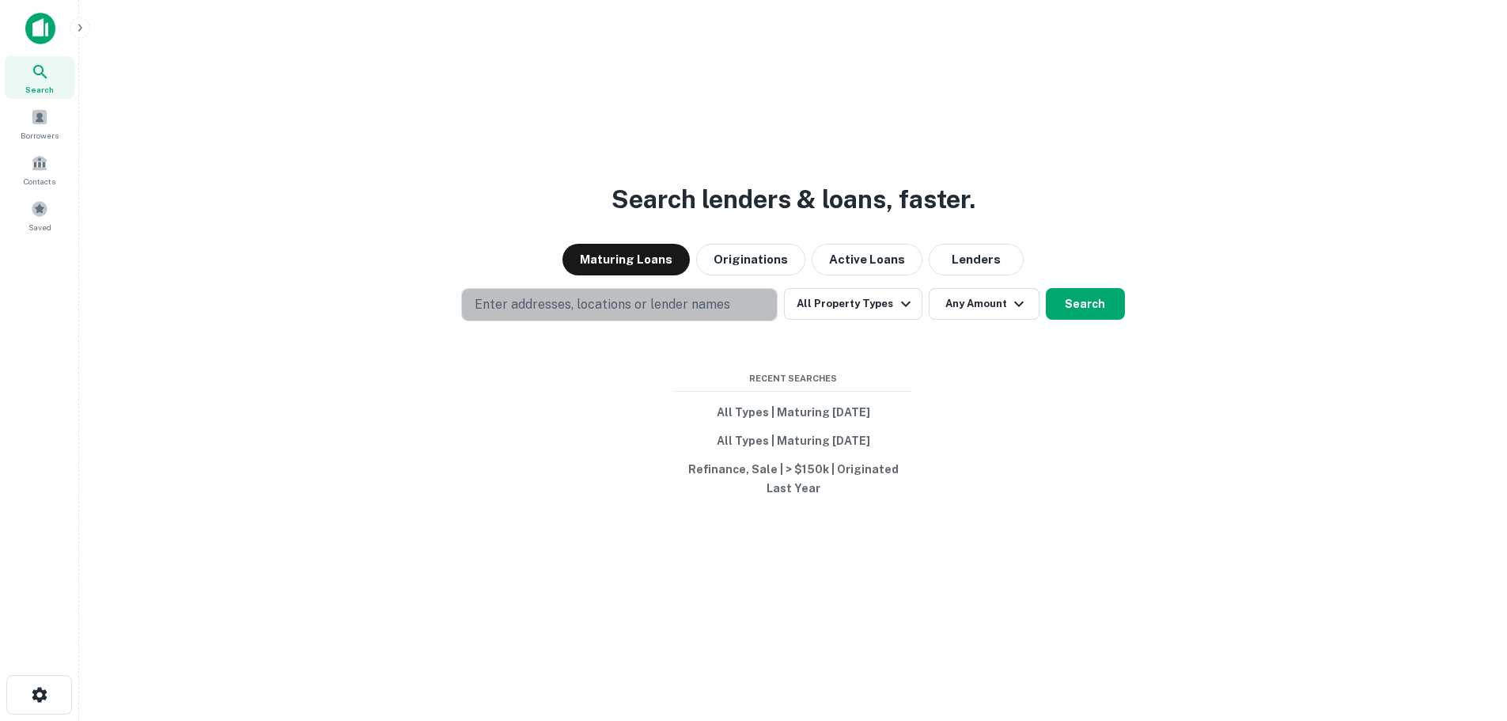
click at [639, 303] on p "Enter addresses, locations or lender names" at bounding box center [602, 304] width 255 height 19
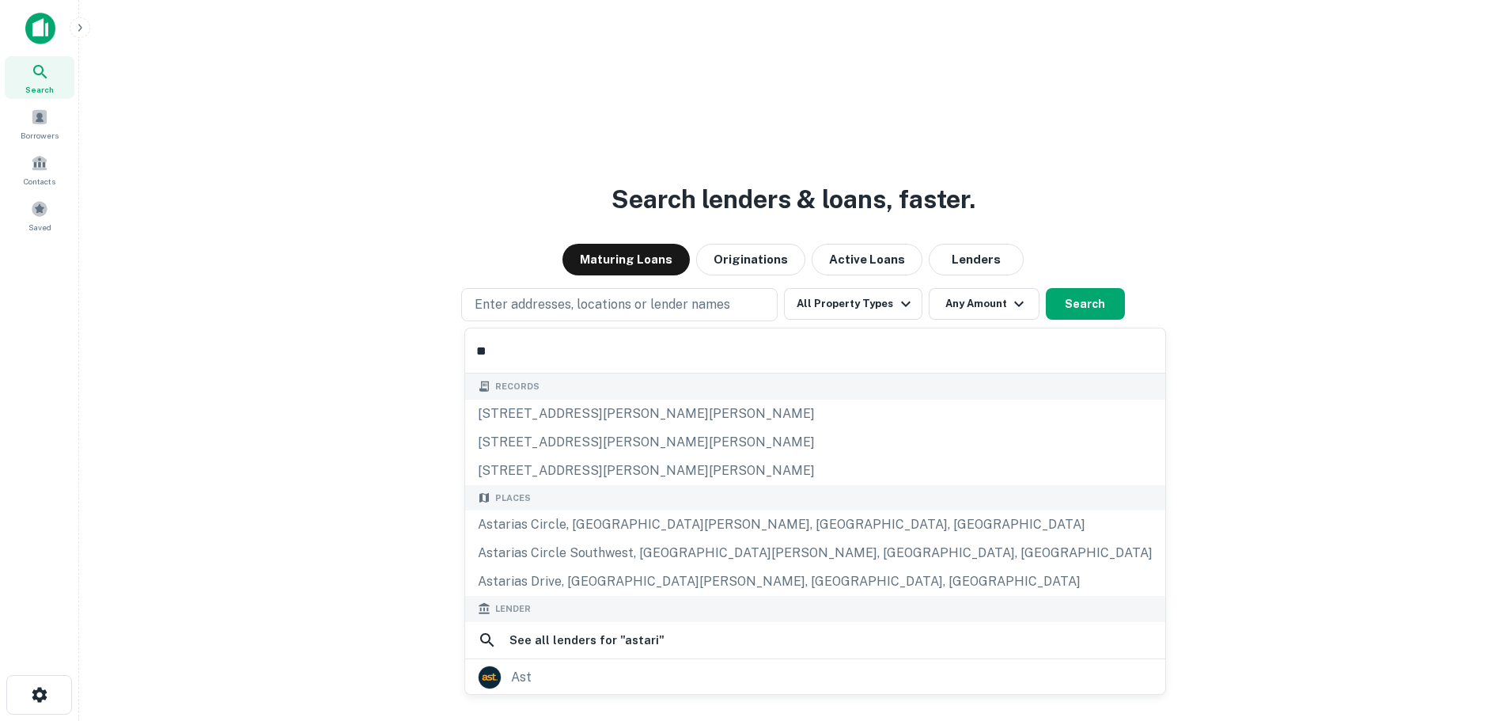
type input "*"
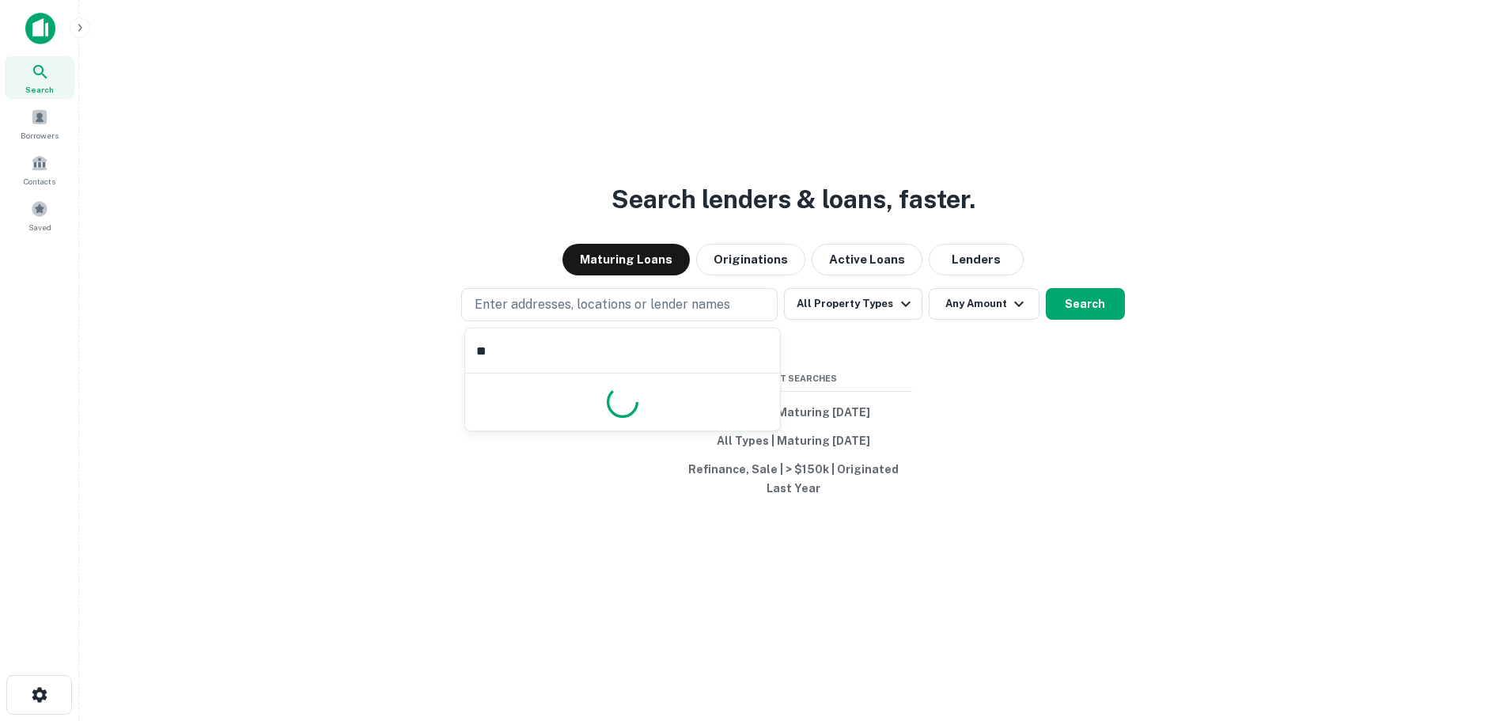
type input "*"
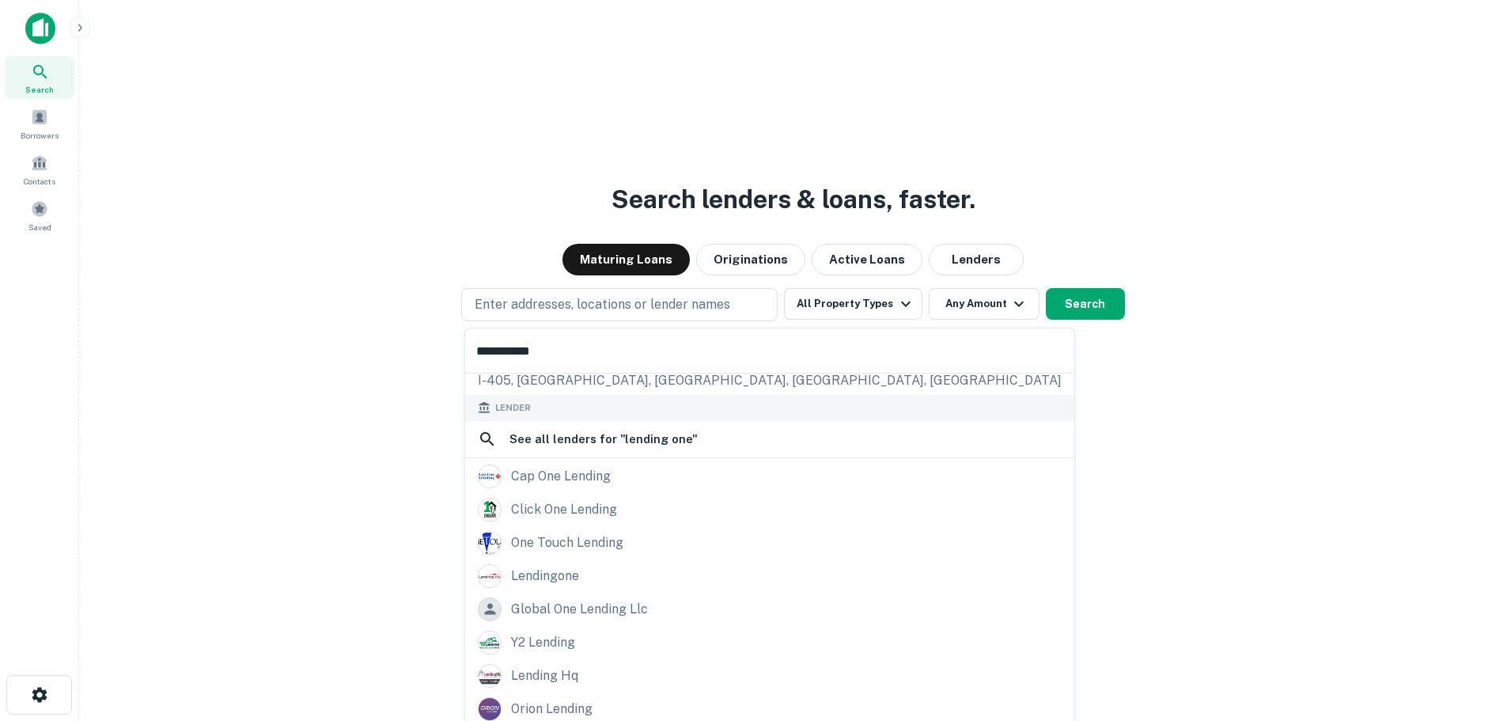
scroll to position [158, 0]
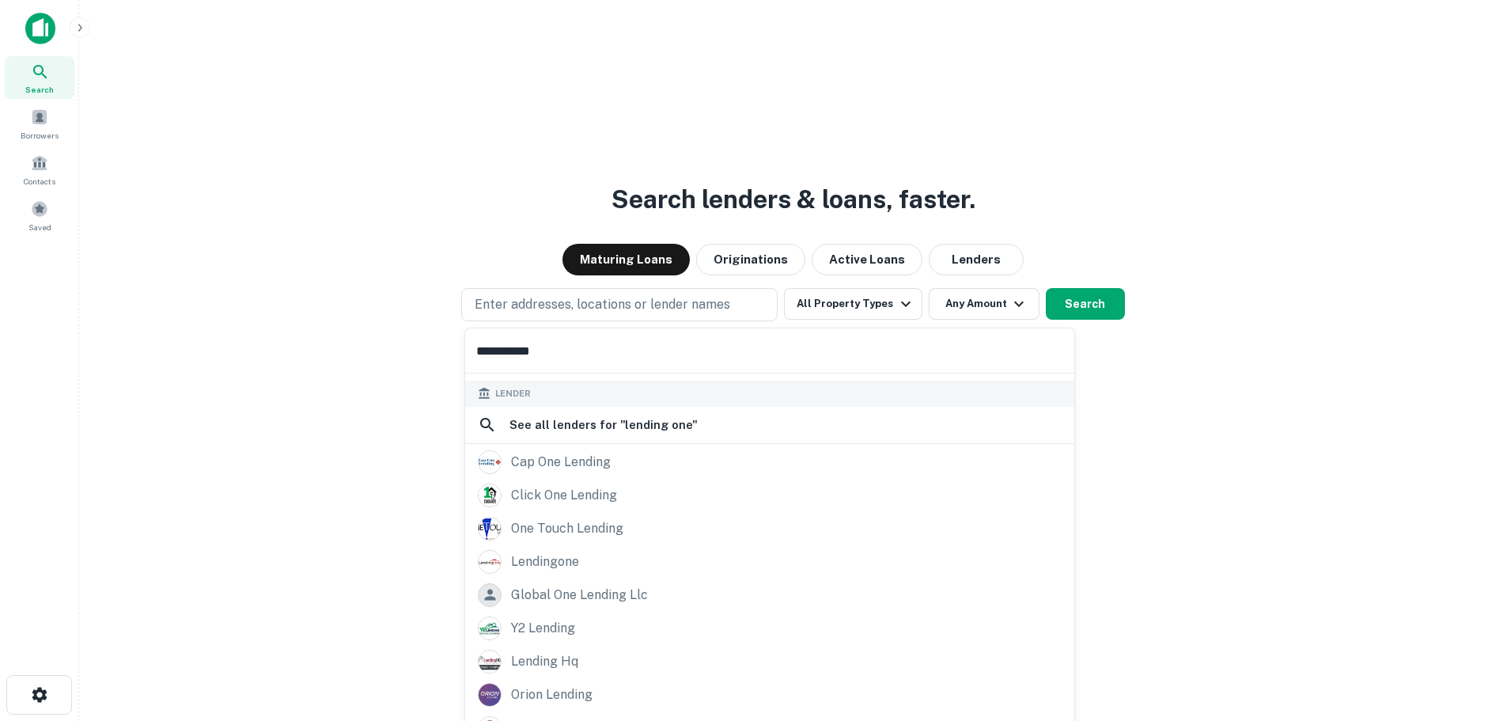
type input "**********"
click at [535, 549] on div "lendingone" at bounding box center [769, 561] width 609 height 33
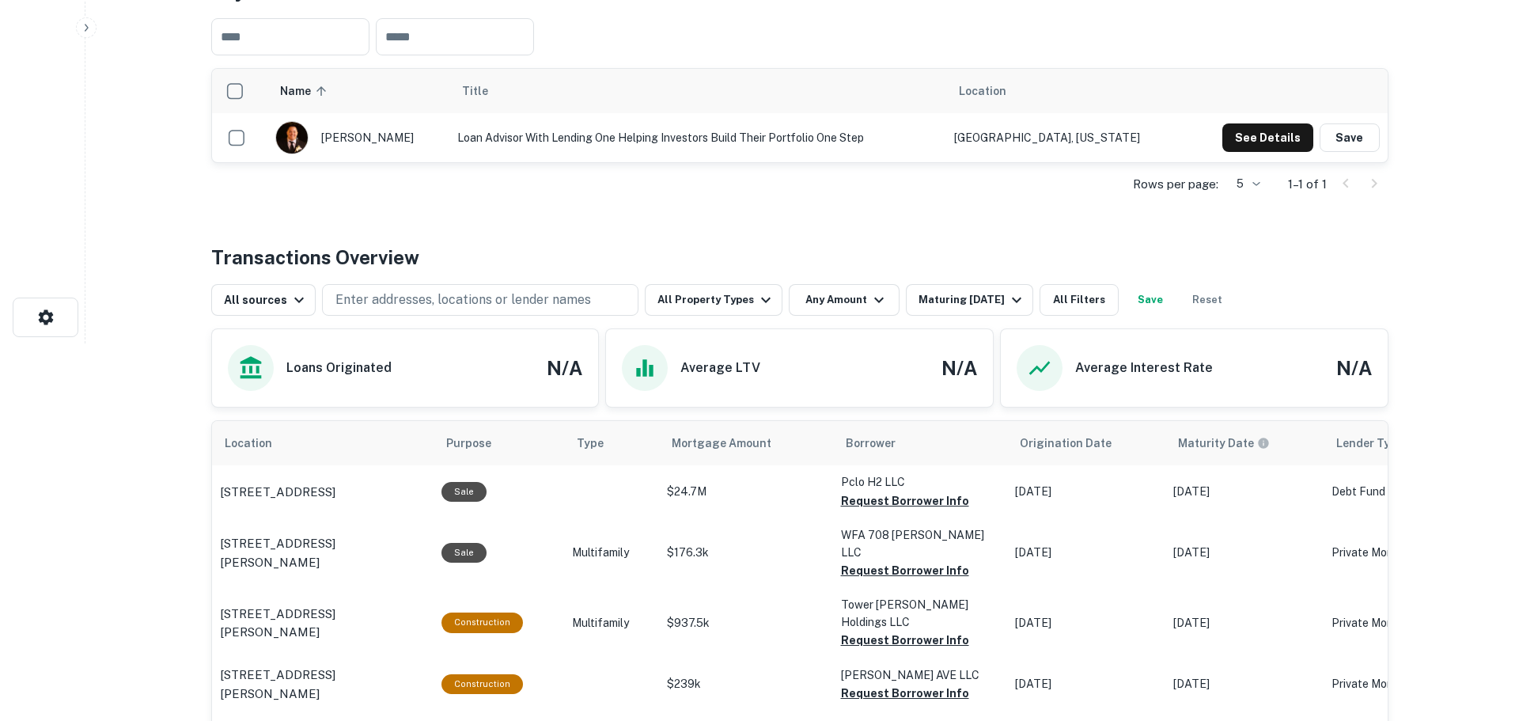
scroll to position [475, 0]
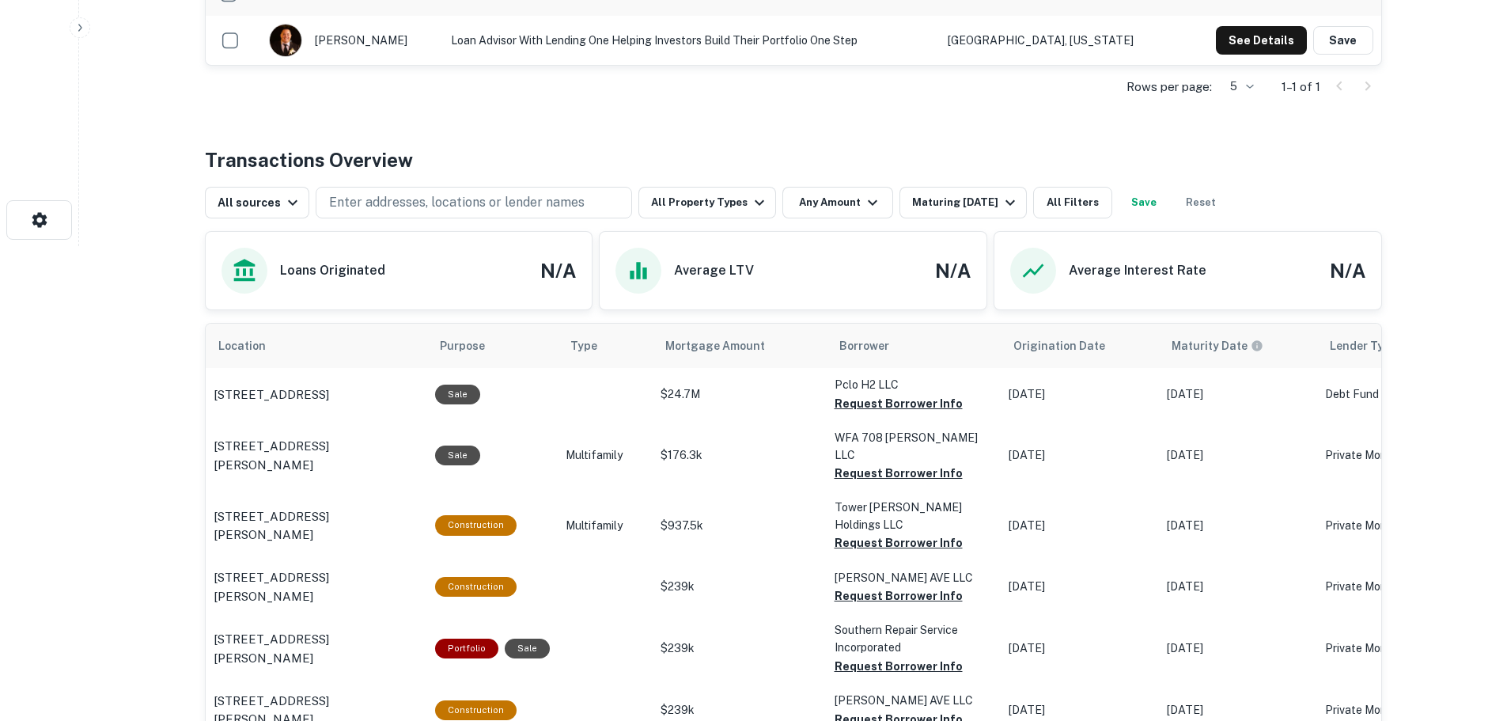
click at [1087, 203] on button "All Filters" at bounding box center [1072, 203] width 79 height 32
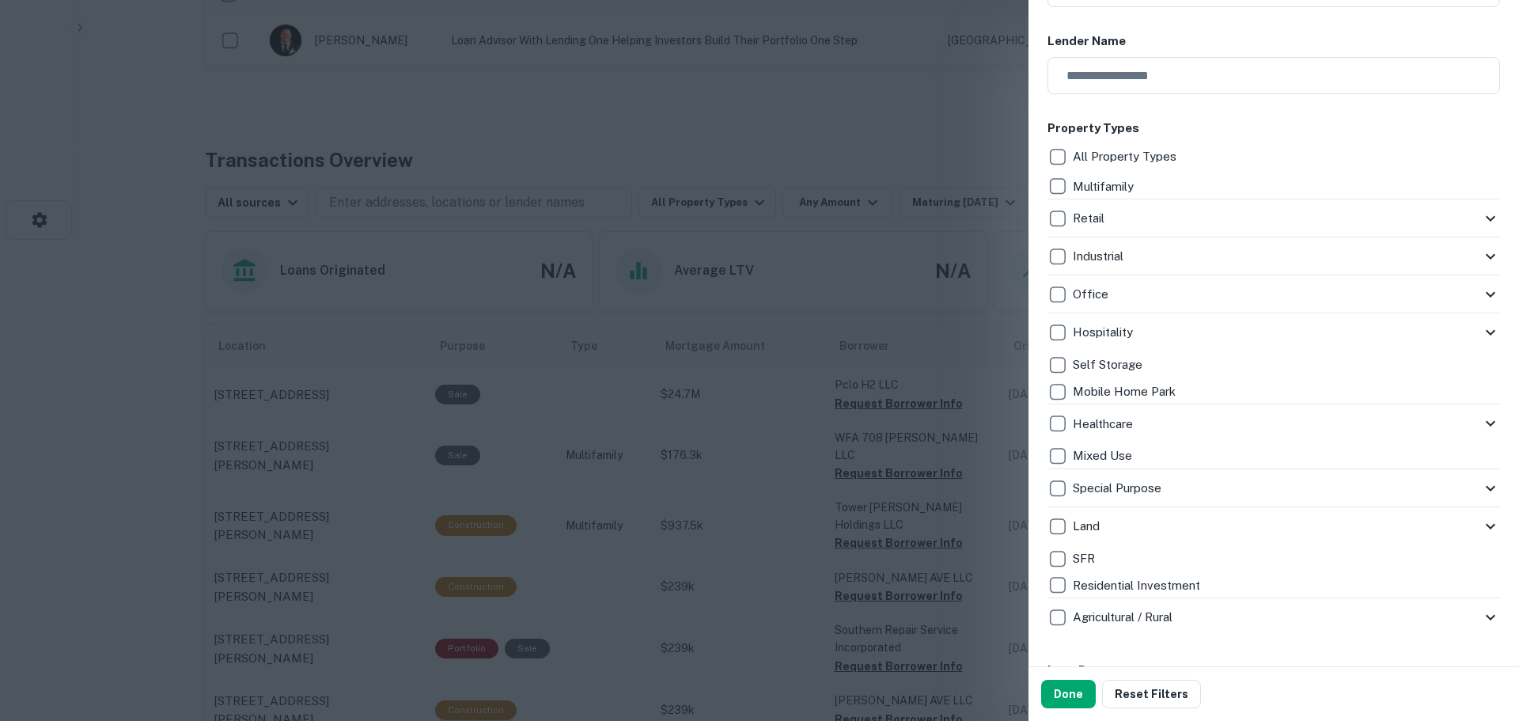
scroll to position [237, 0]
click at [1091, 191] on p "Multifamily" at bounding box center [1104, 189] width 64 height 19
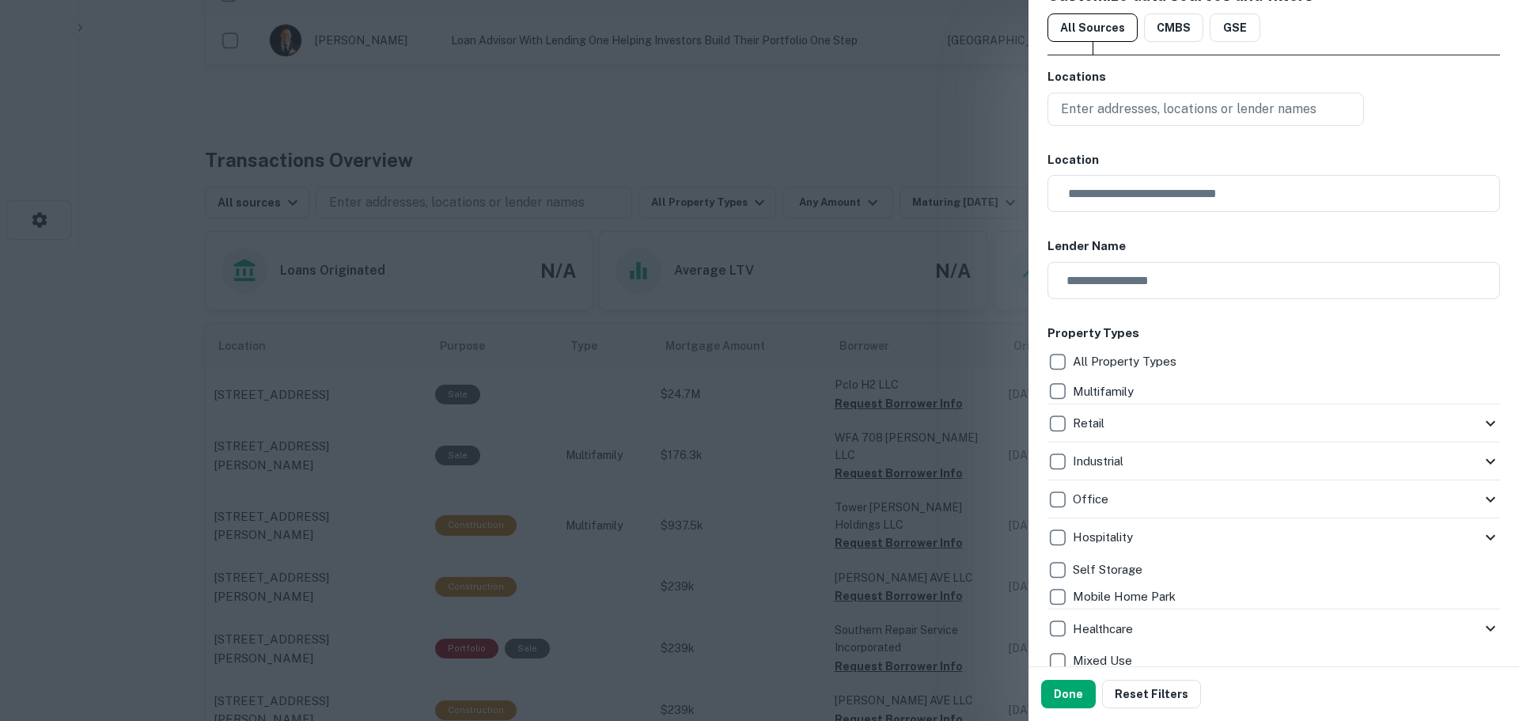
scroll to position [0, 0]
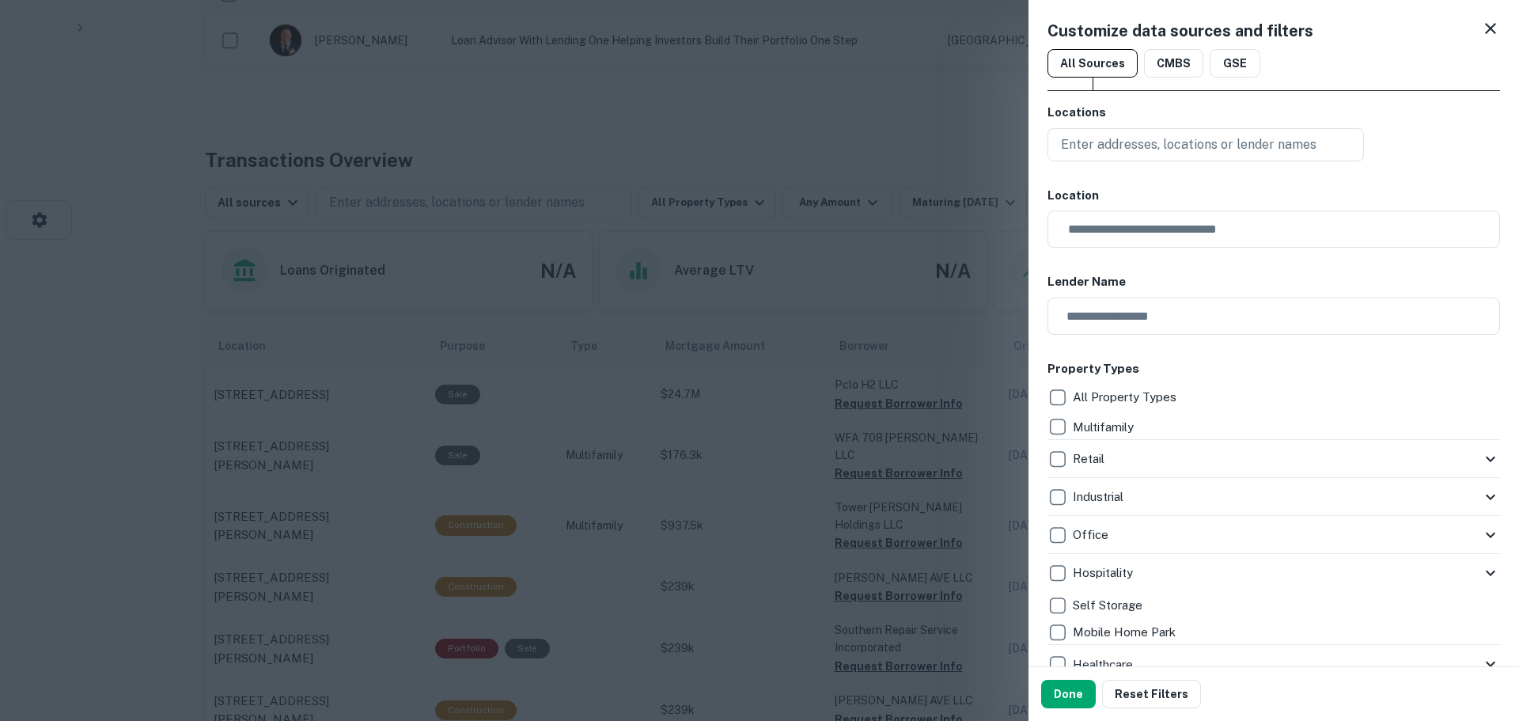
click at [1481, 33] on icon at bounding box center [1490, 28] width 19 height 19
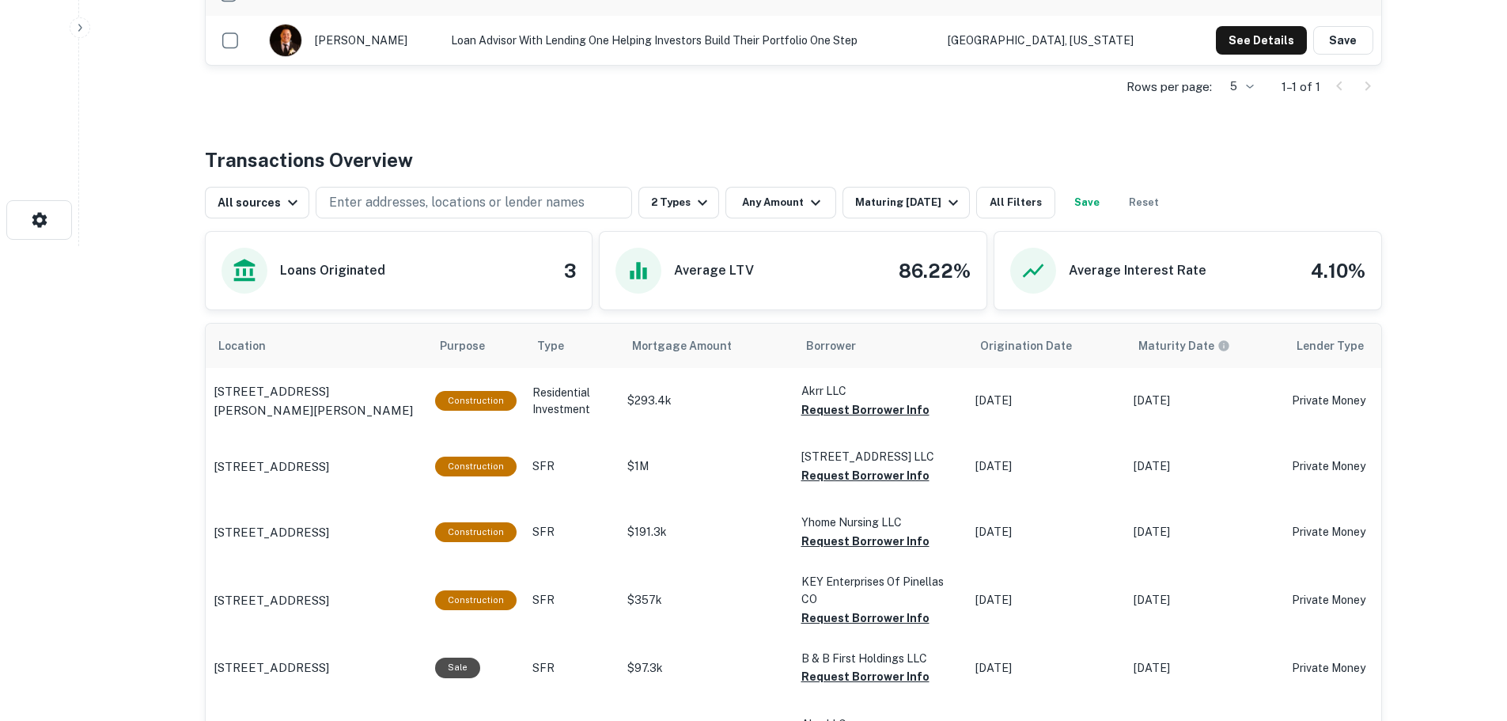
click at [1027, 206] on button "All Filters" at bounding box center [1015, 203] width 79 height 32
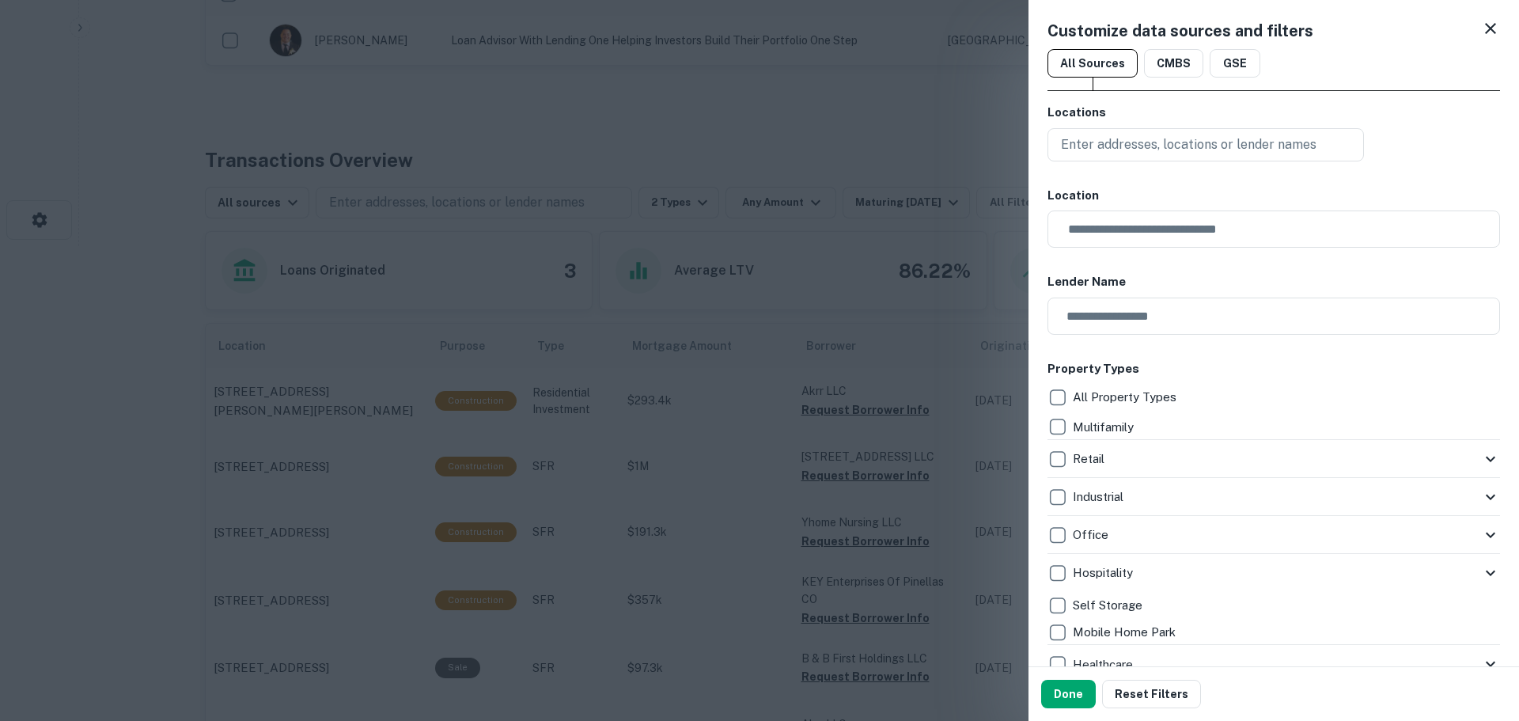
click at [1379, 89] on div "Customize data sources and filters All Sources CMBS GSE Locations Enter address…" at bounding box center [1273, 333] width 490 height 666
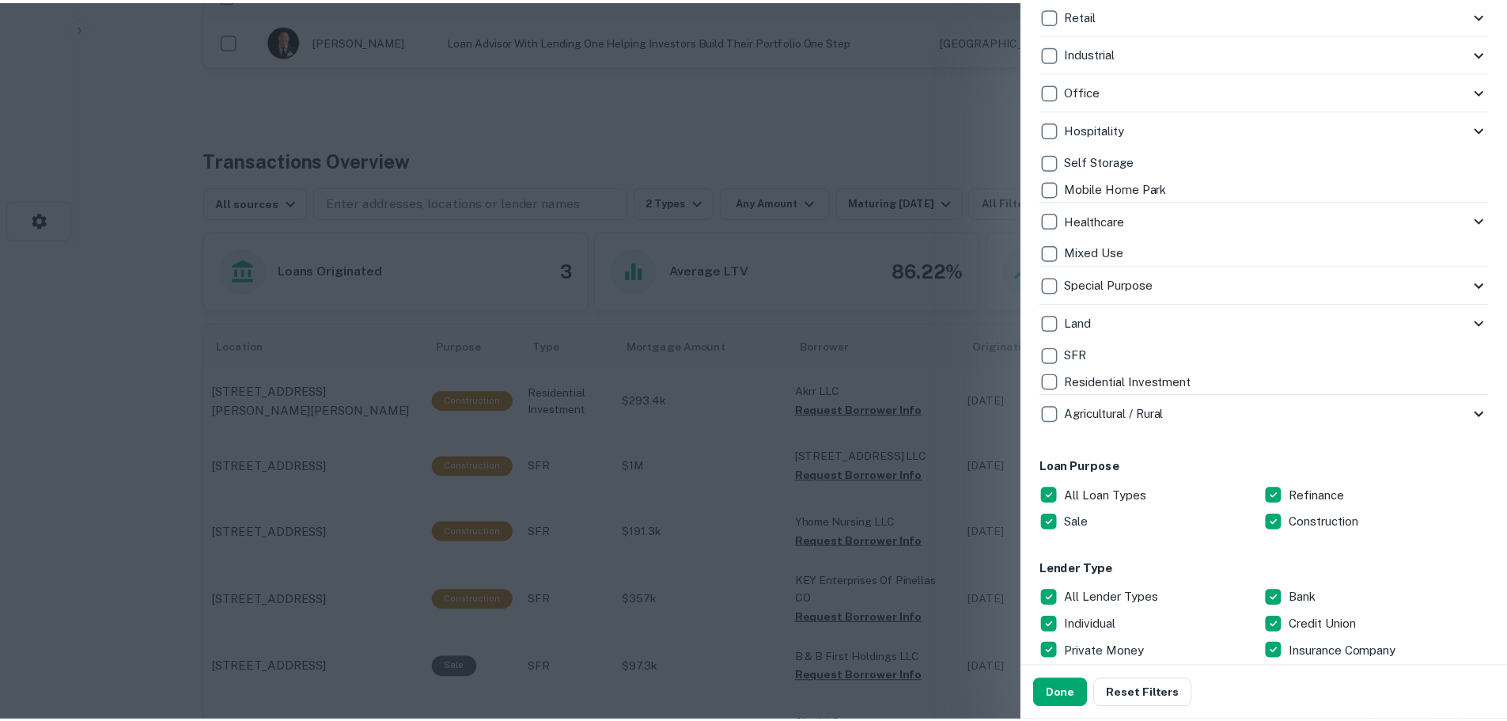
scroll to position [395, 0]
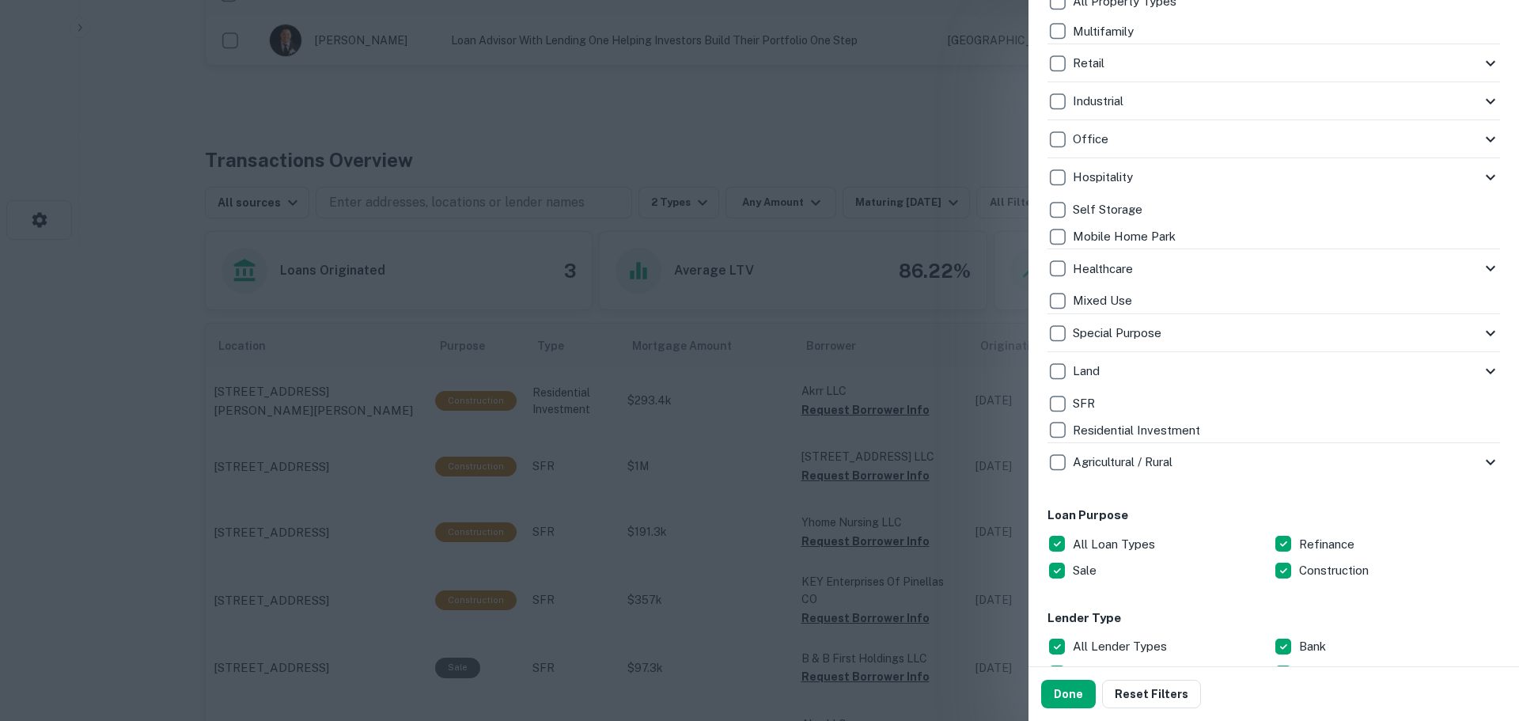
click at [919, 70] on div at bounding box center [759, 360] width 1519 height 721
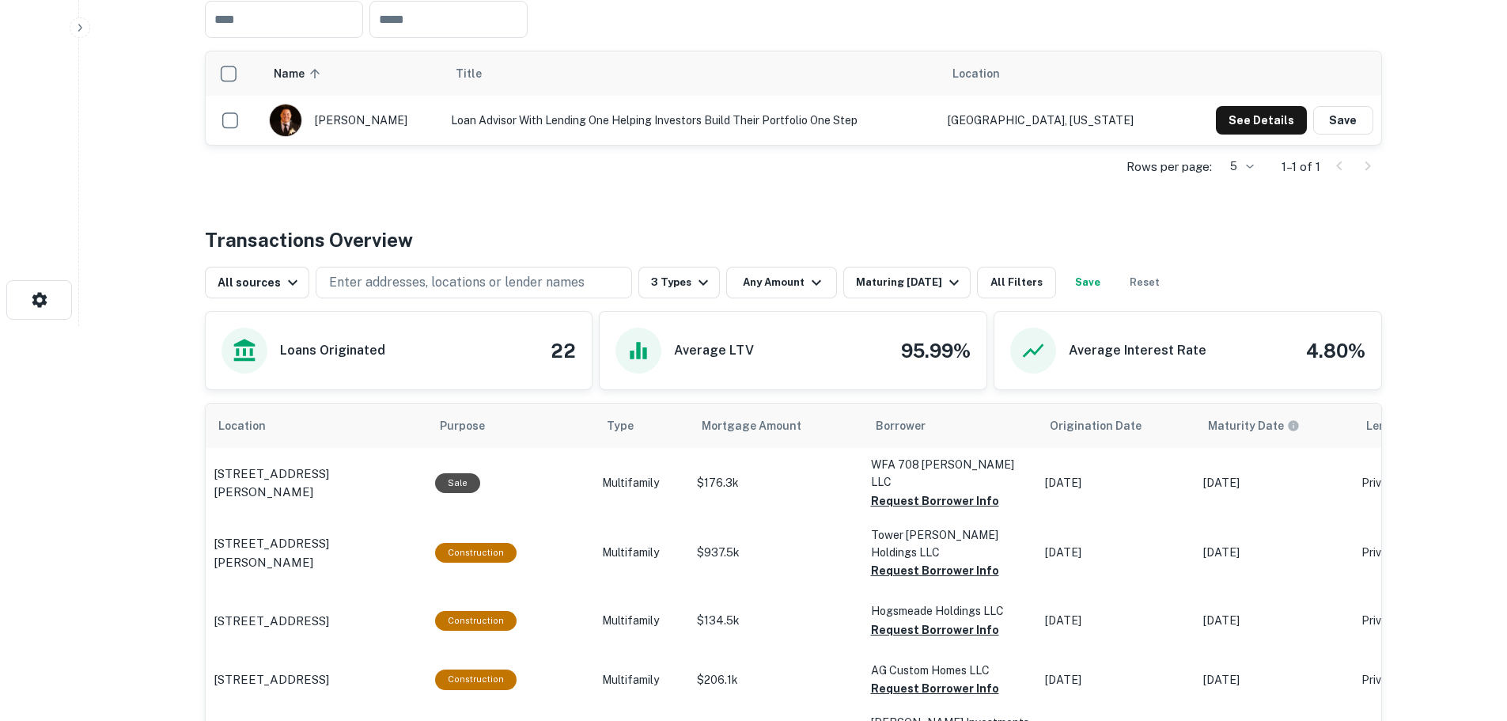
scroll to position [88, 0]
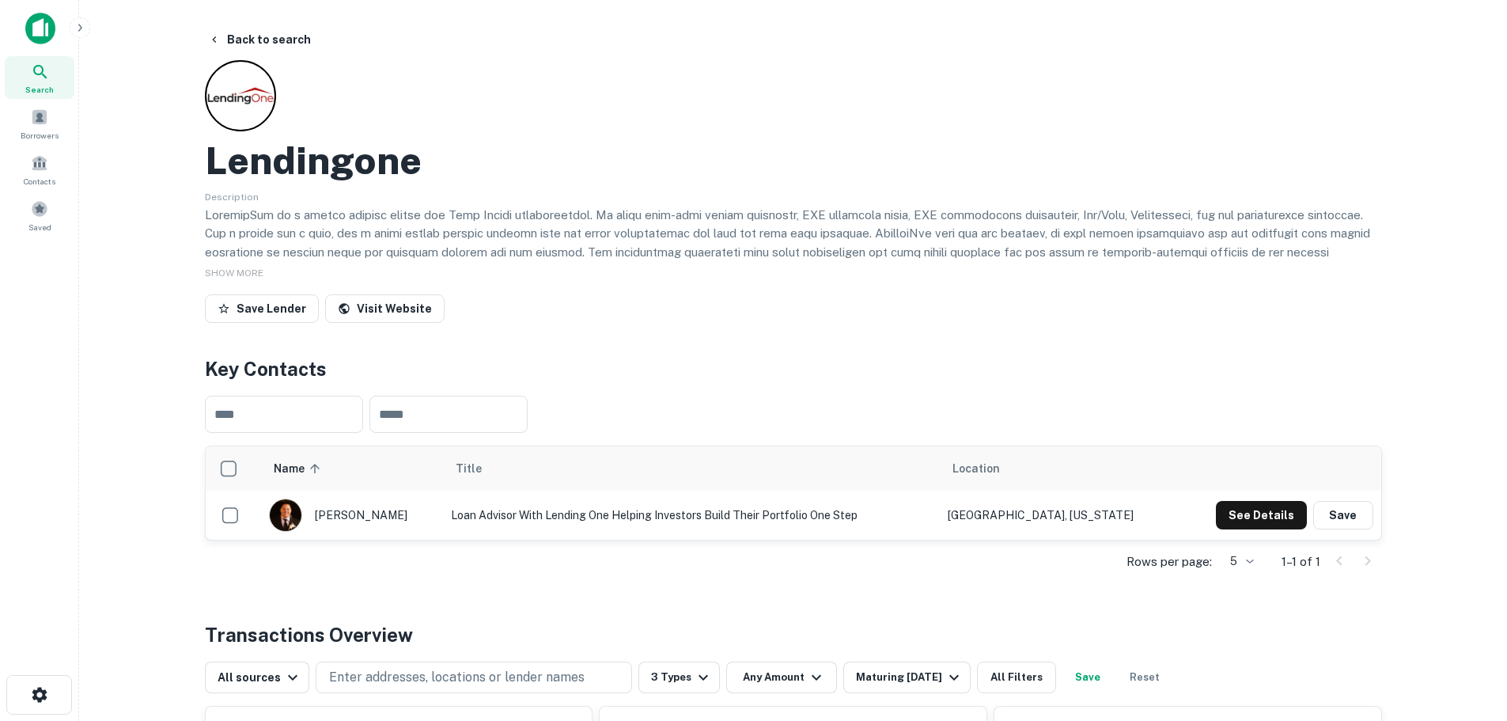
click at [51, 70] on div "Search" at bounding box center [40, 77] width 70 height 43
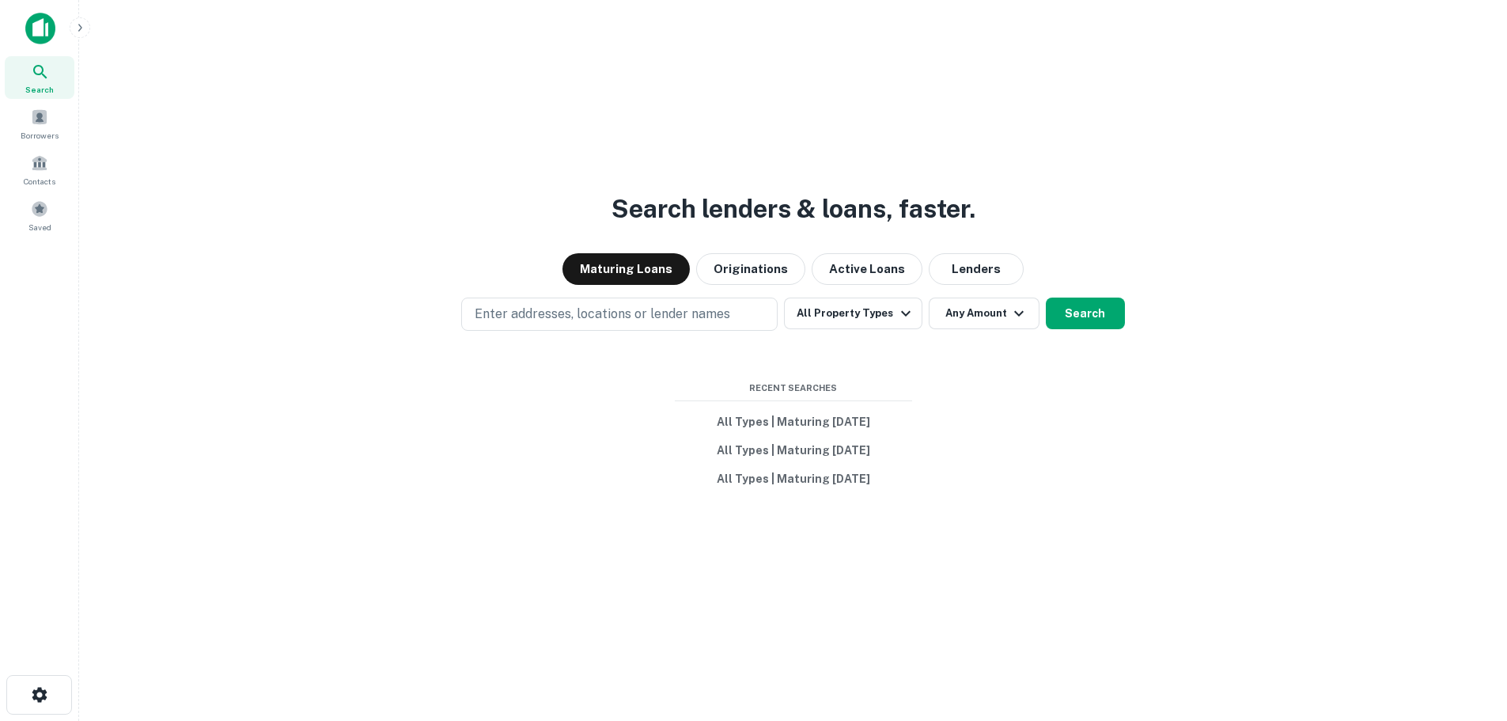
click at [548, 305] on p "Enter addresses, locations or lender names" at bounding box center [602, 314] width 255 height 19
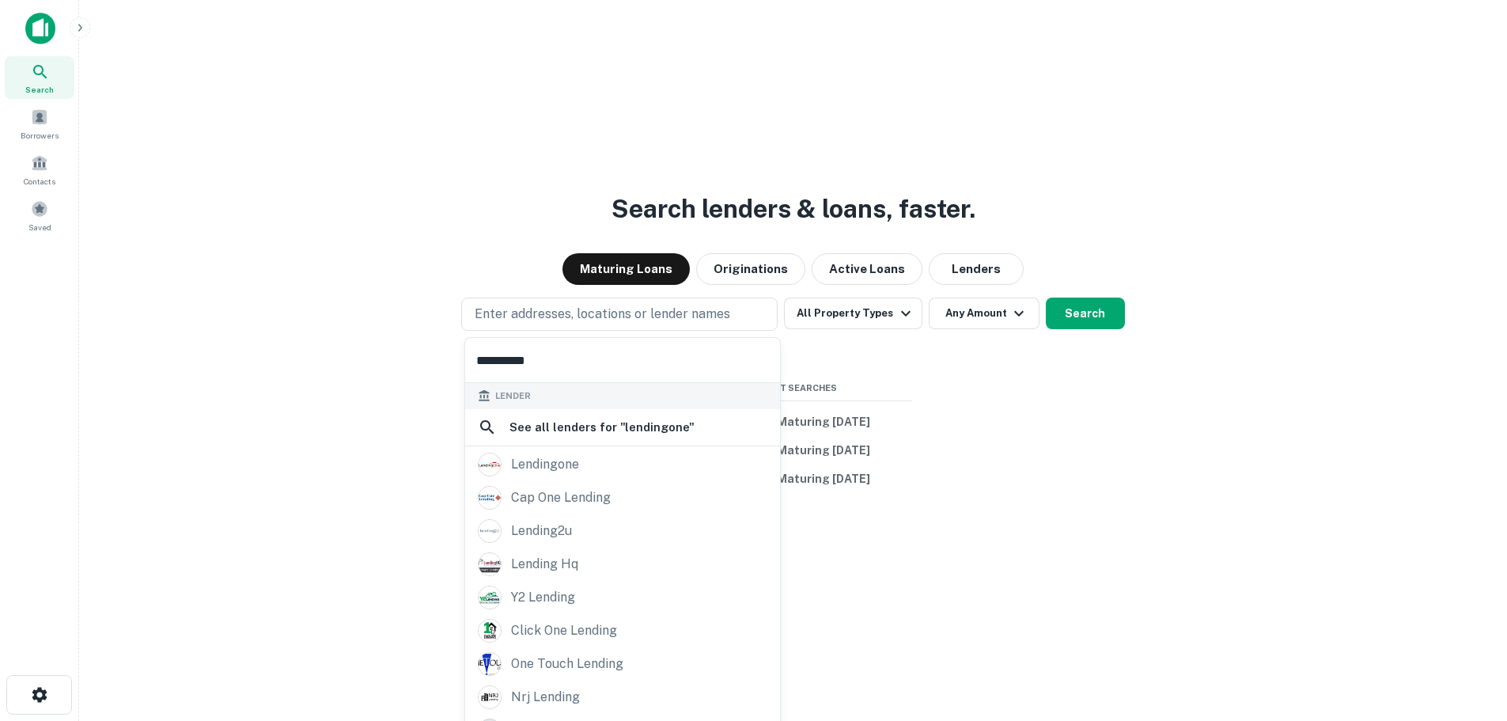
type input "**********"
click at [540, 453] on div "lendingone" at bounding box center [545, 464] width 68 height 24
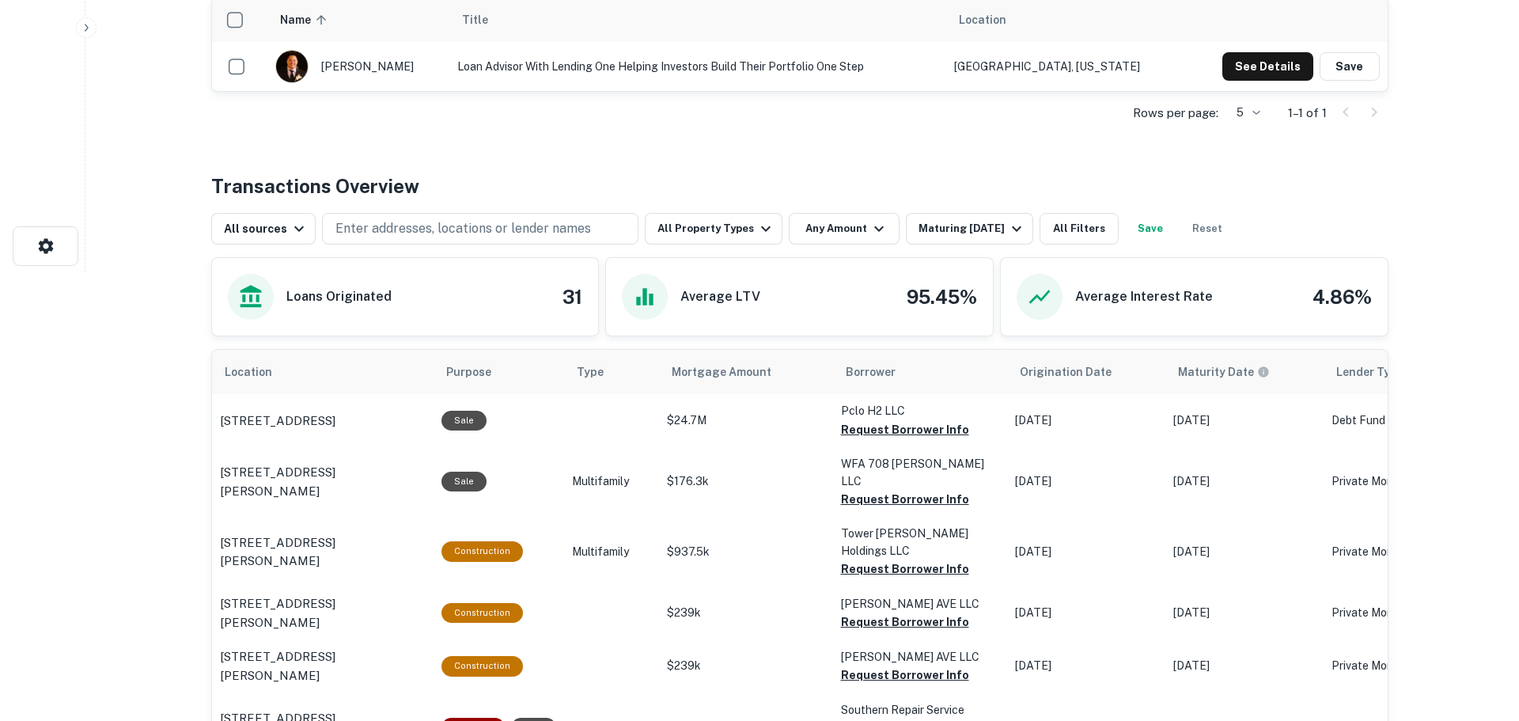
scroll to position [475, 0]
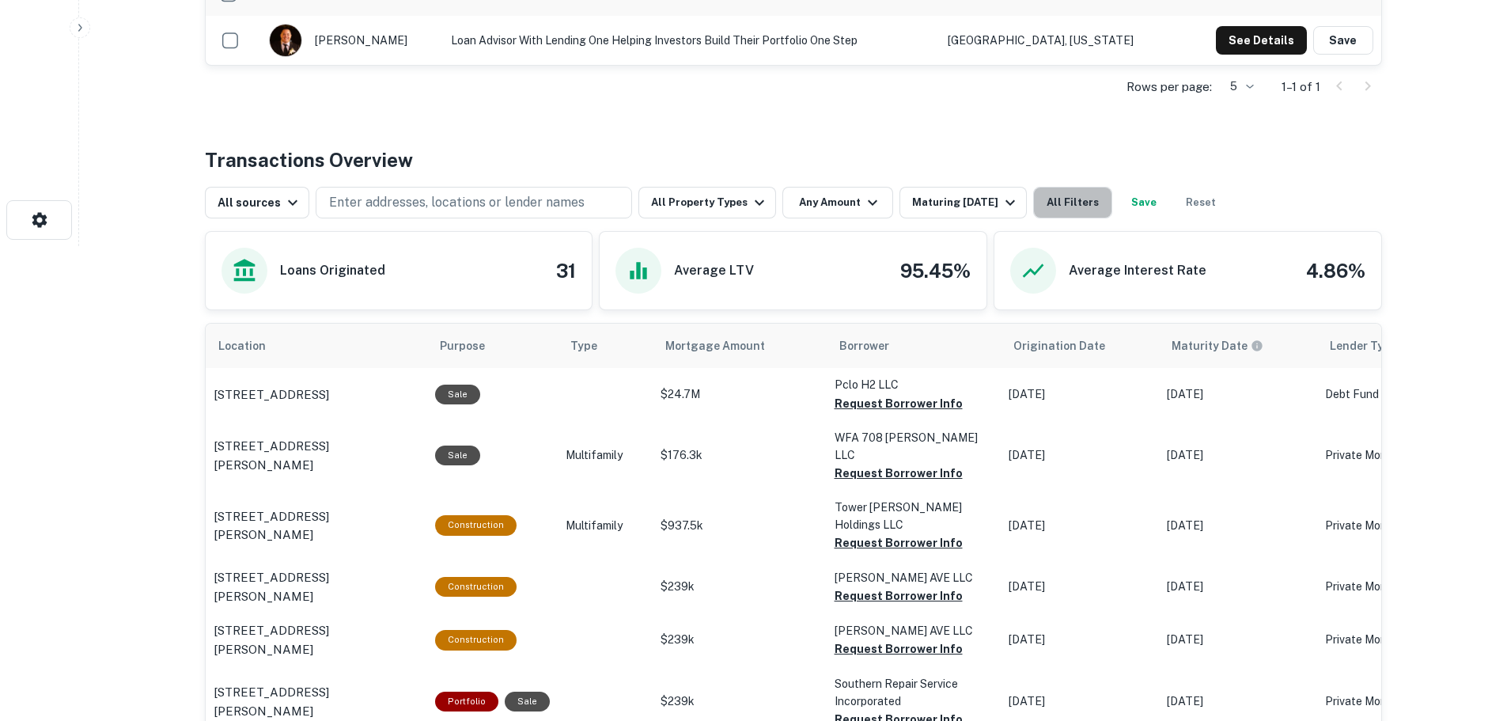
click at [1046, 200] on button "All Filters" at bounding box center [1072, 203] width 79 height 32
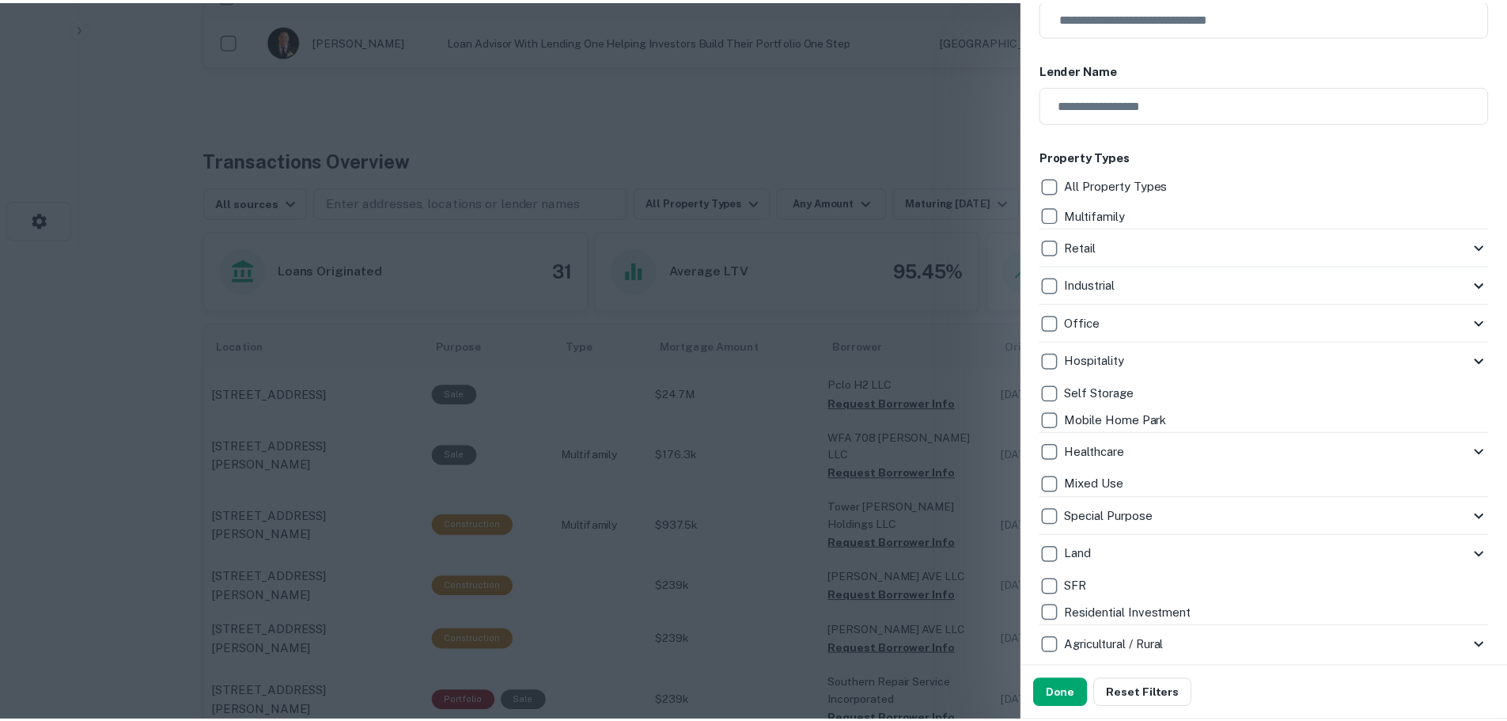
scroll to position [237, 0]
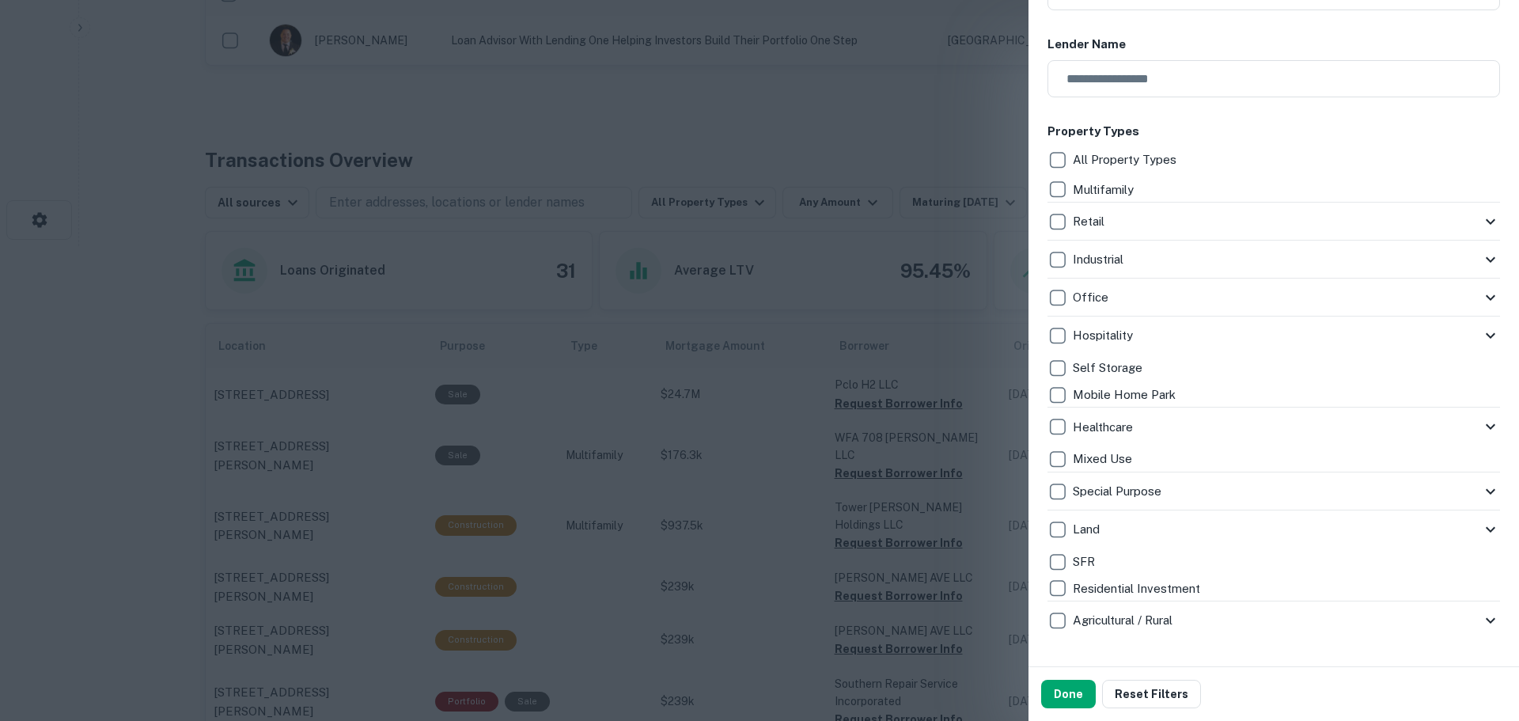
click at [933, 119] on div at bounding box center [759, 360] width 1519 height 721
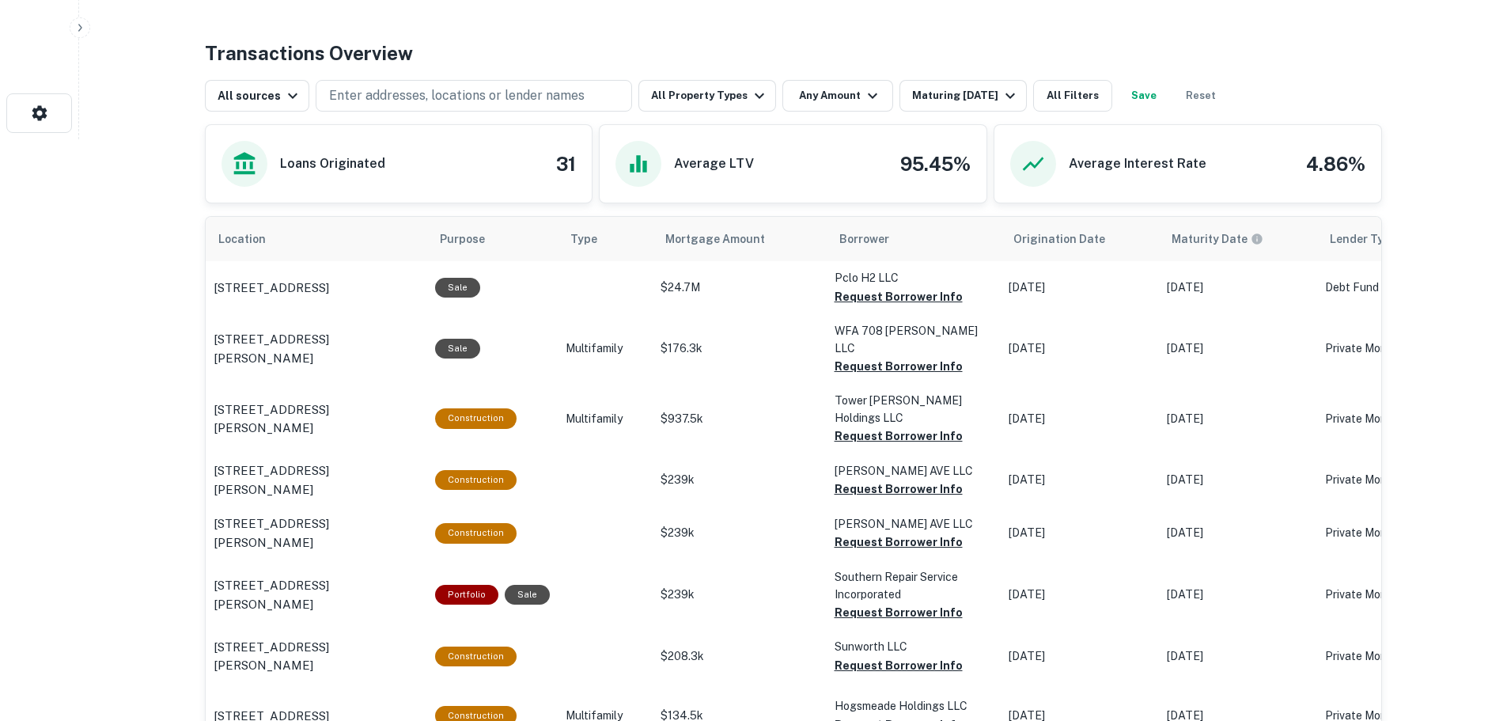
scroll to position [554, 0]
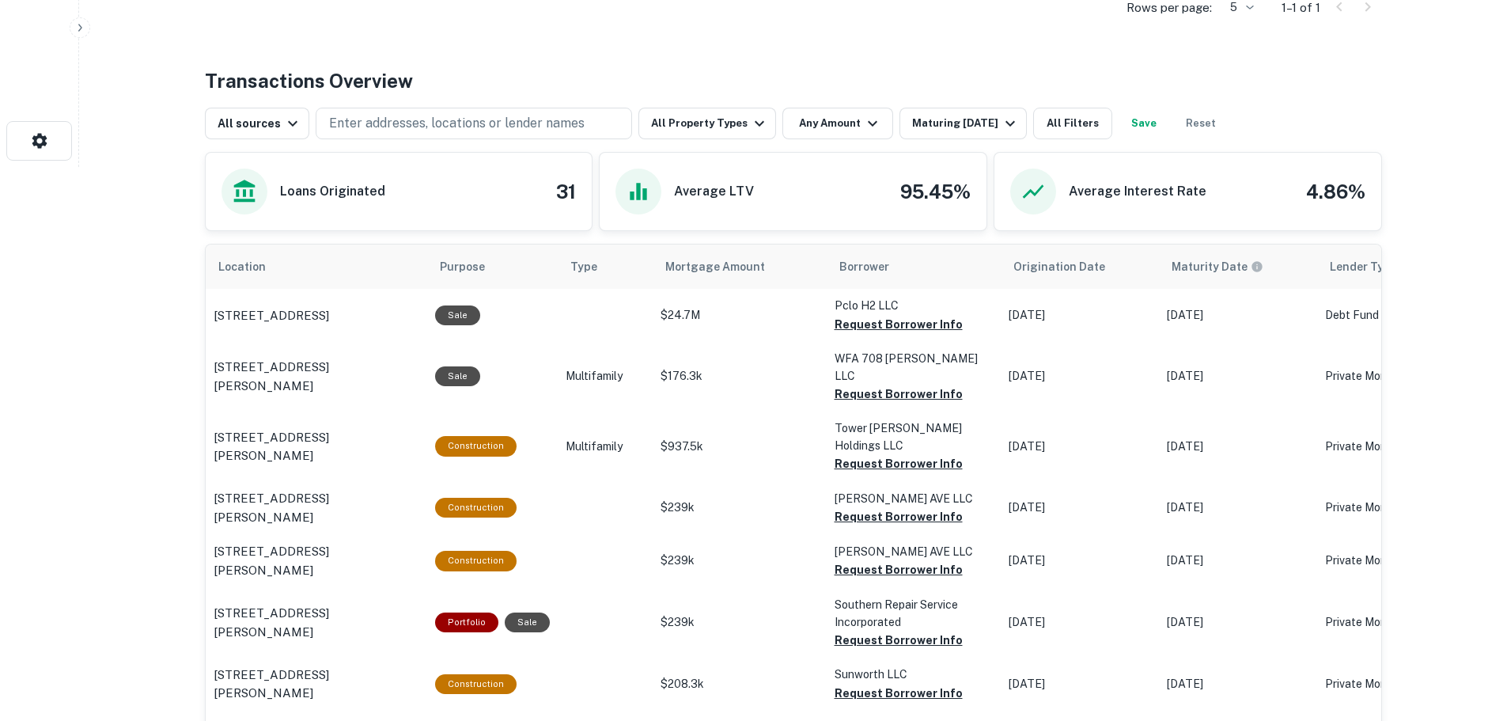
drag, startPoint x: 212, startPoint y: 307, endPoint x: 260, endPoint y: 334, distance: 55.2
click at [260, 334] on td "105 County Road 2802 Cleveland, TX 77327" at bounding box center [316, 315] width 221 height 52
copy p "105 County Road 2802 Cleveland, TX 77327"
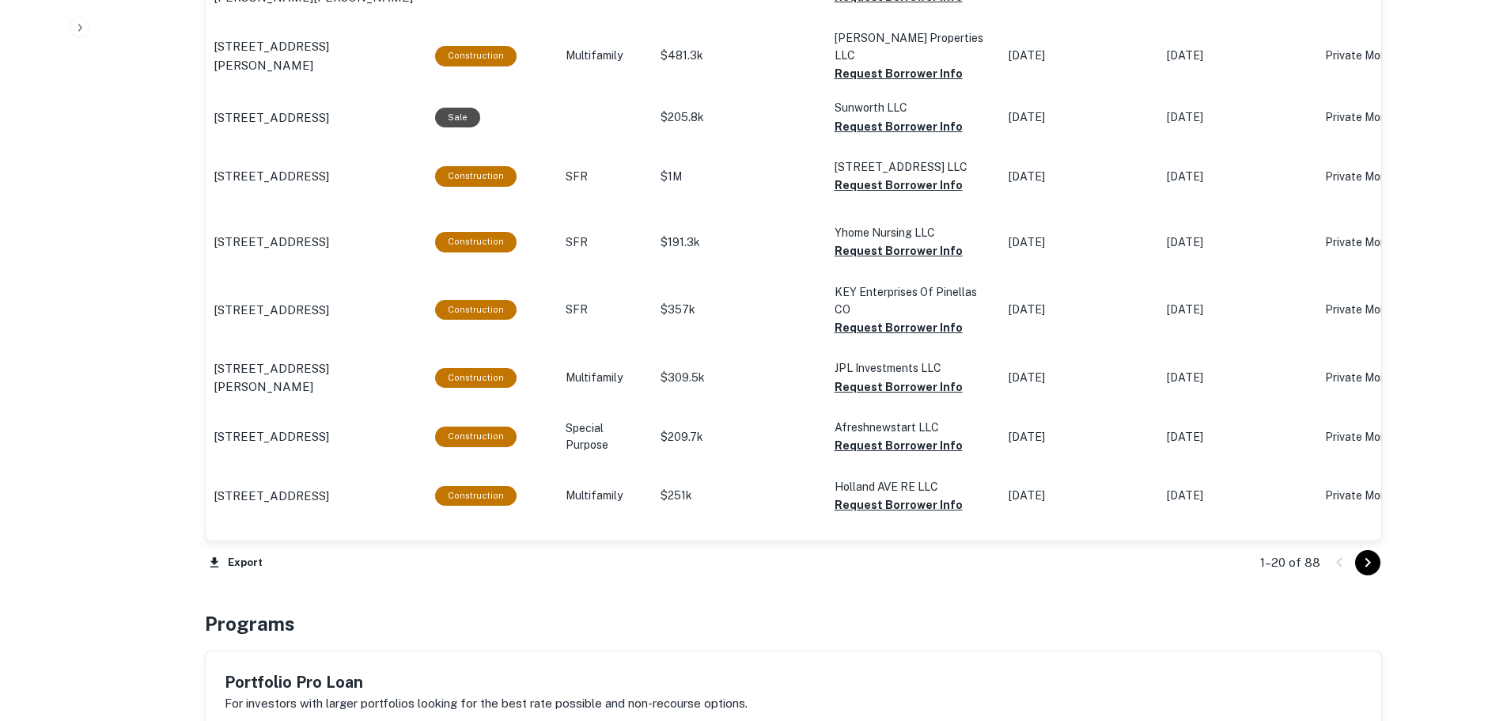
scroll to position [1503, 0]
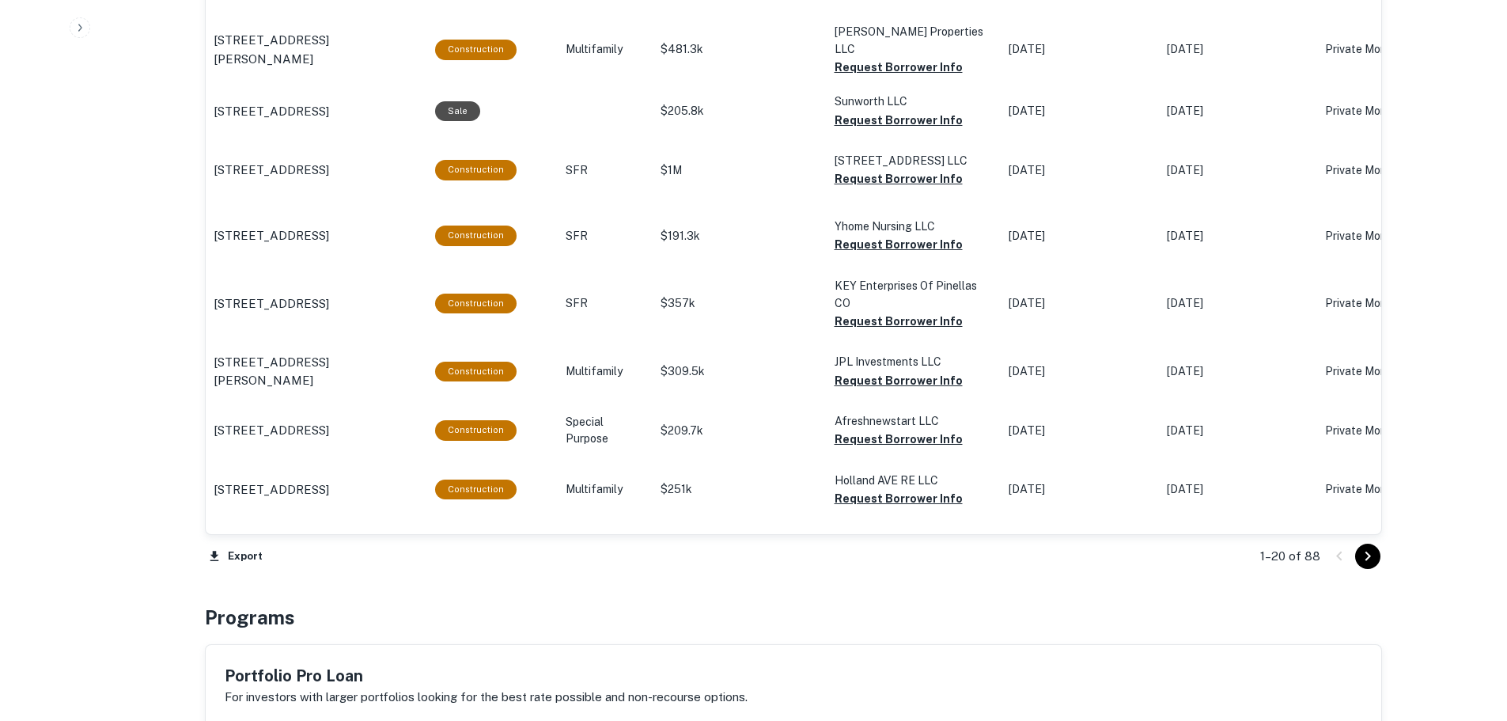
click at [1363, 560] on icon "Go to next page" at bounding box center [1367, 556] width 19 height 19
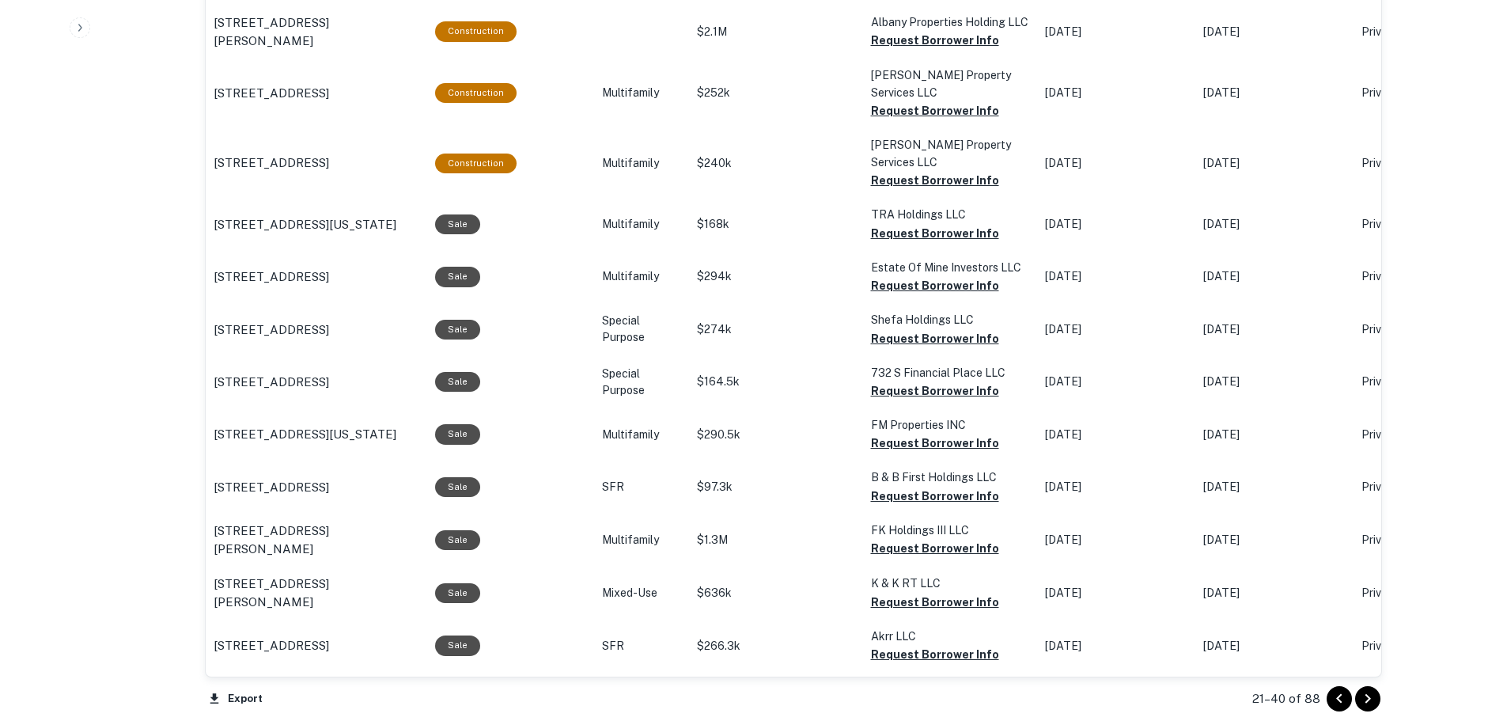
scroll to position [1336, 0]
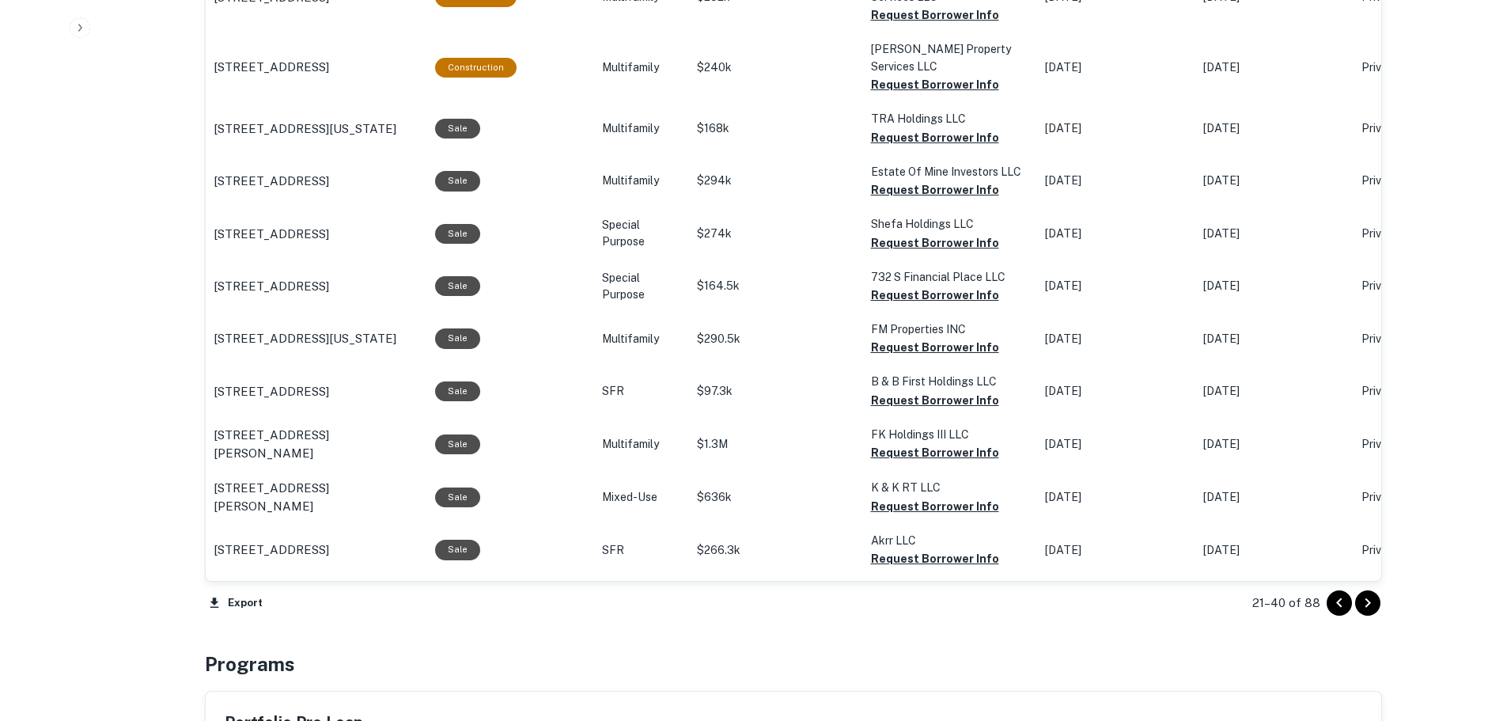
click at [1368, 606] on icon "Go to next page" at bounding box center [1367, 602] width 19 height 19
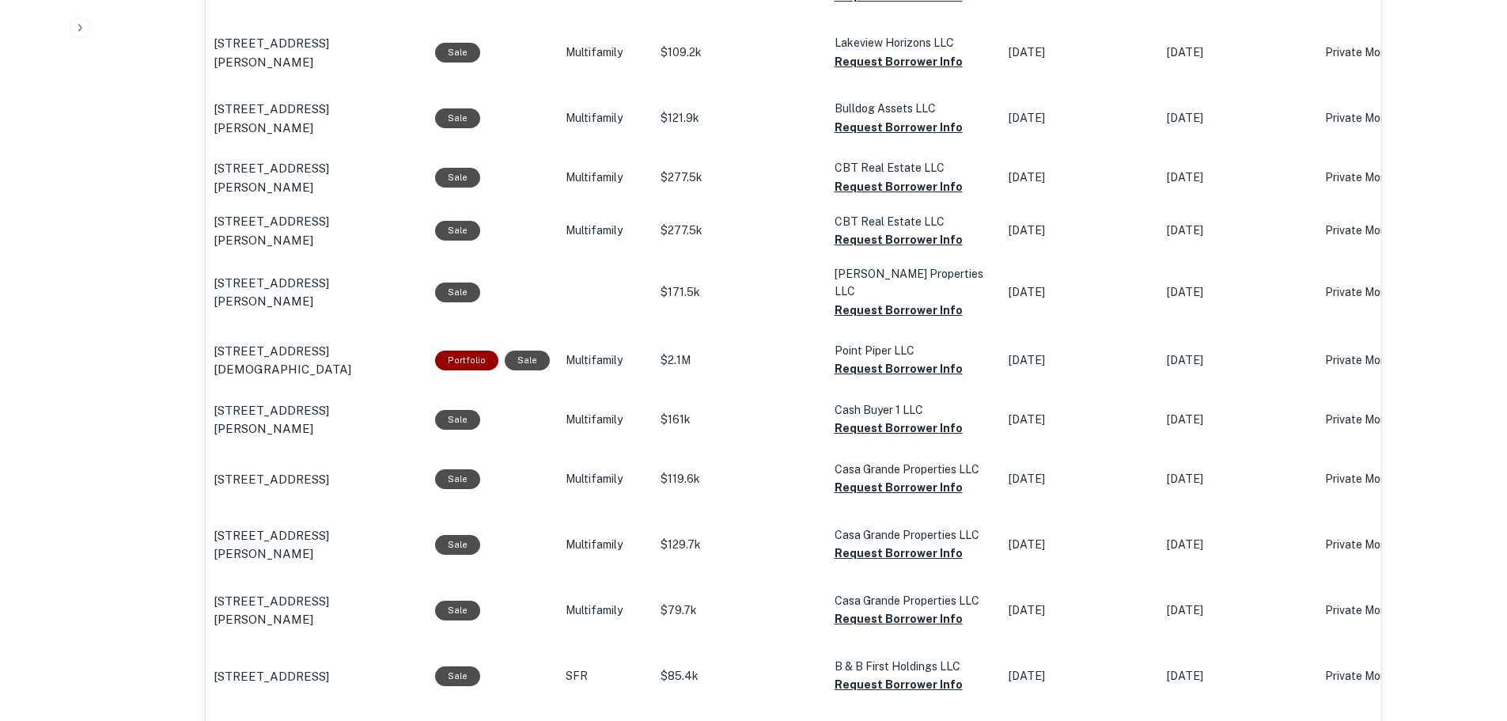
scroll to position [1337, 0]
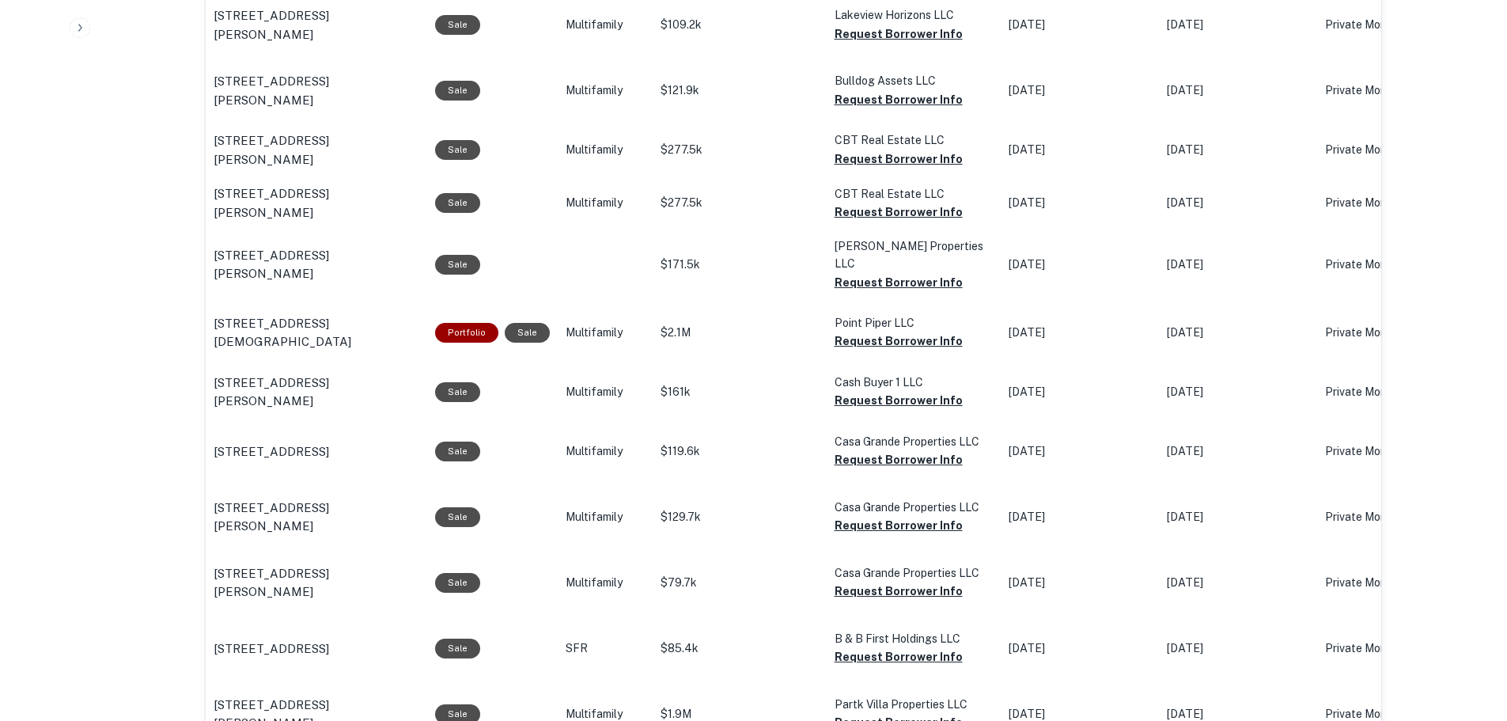
drag, startPoint x: 304, startPoint y: 339, endPoint x: 210, endPoint y: 306, distance: 99.5
click at [210, 306] on td "268 Christians Walk Newnan, GA 30263" at bounding box center [316, 333] width 221 height 66
copy p "268 Christians Walk Newnan, GA 30263"
click at [864, 331] on button "Request Borrower Info" at bounding box center [898, 340] width 128 height 19
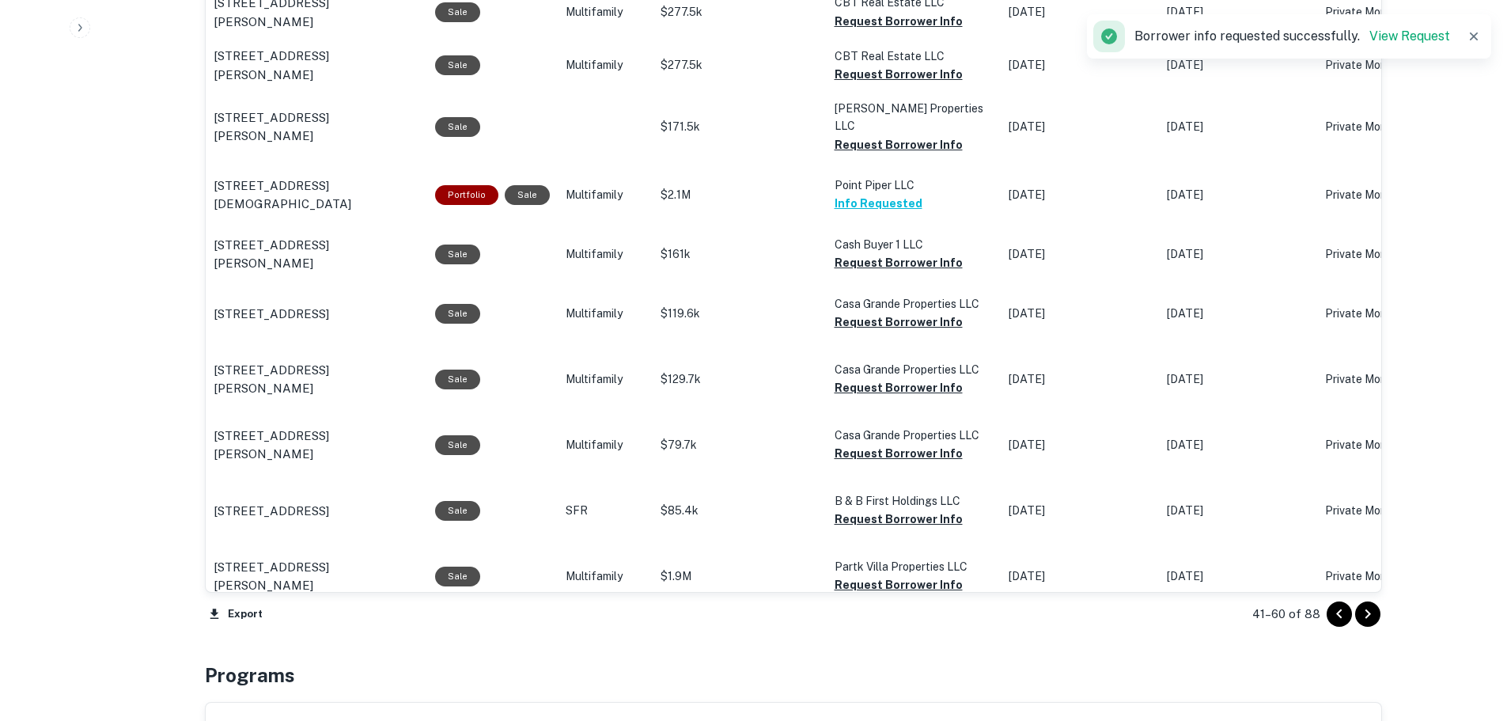
scroll to position [1495, 0]
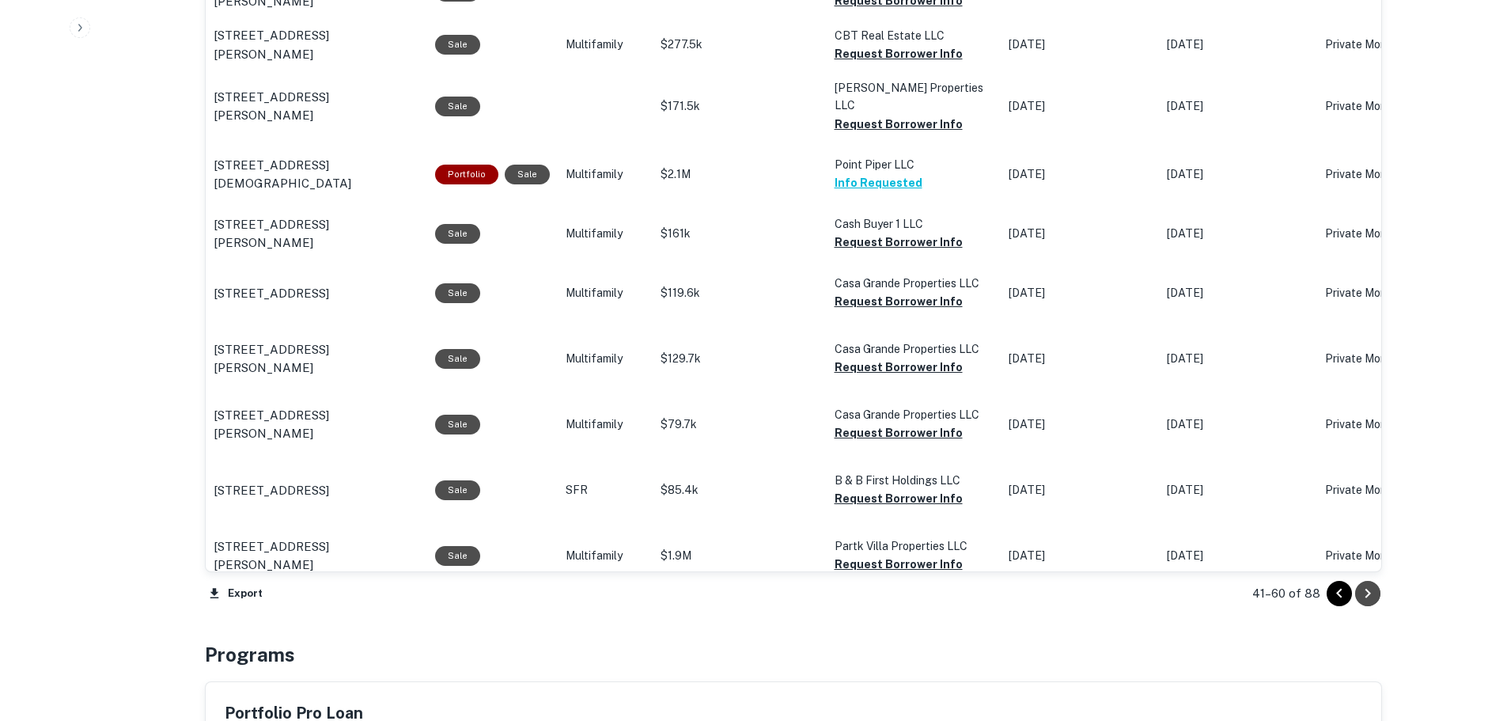
click at [1374, 597] on icon "Go to next page" at bounding box center [1367, 593] width 19 height 19
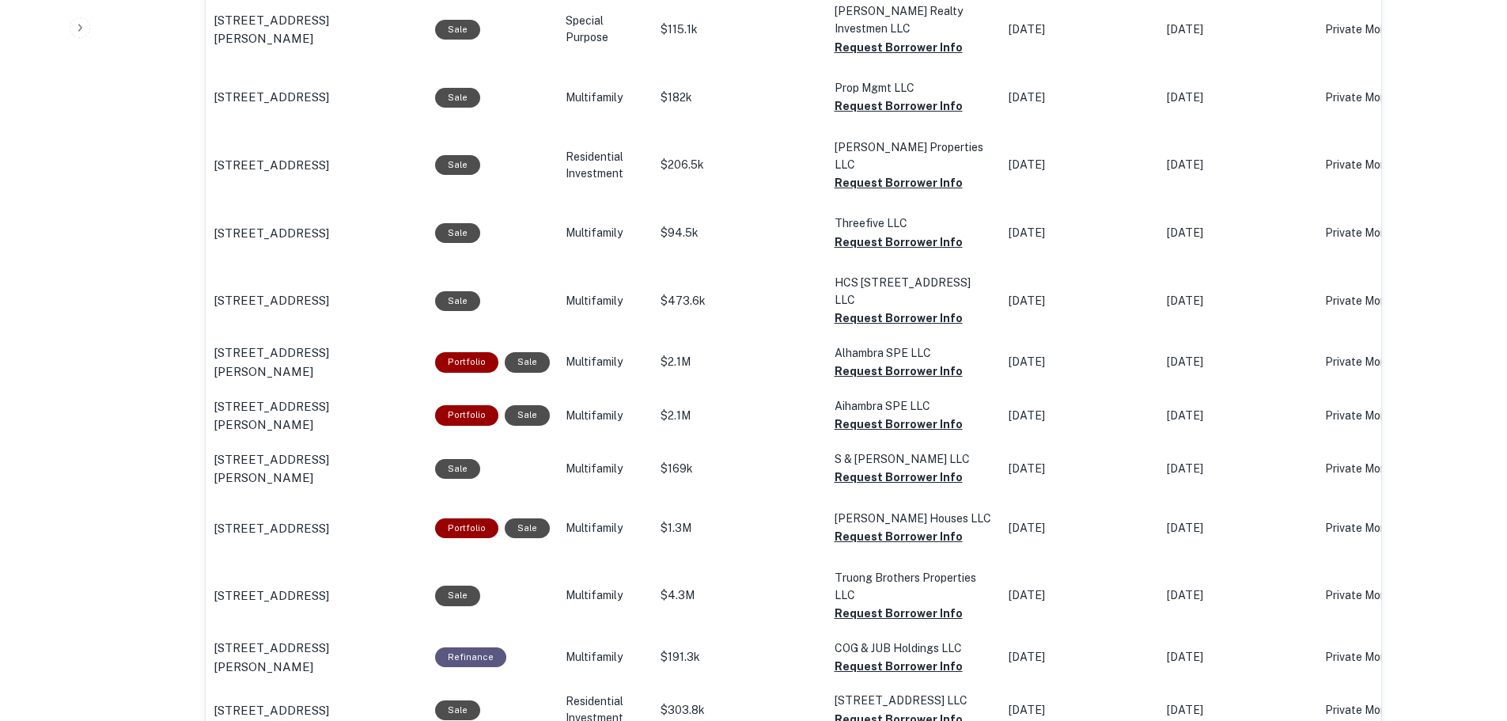
scroll to position [1258, 0]
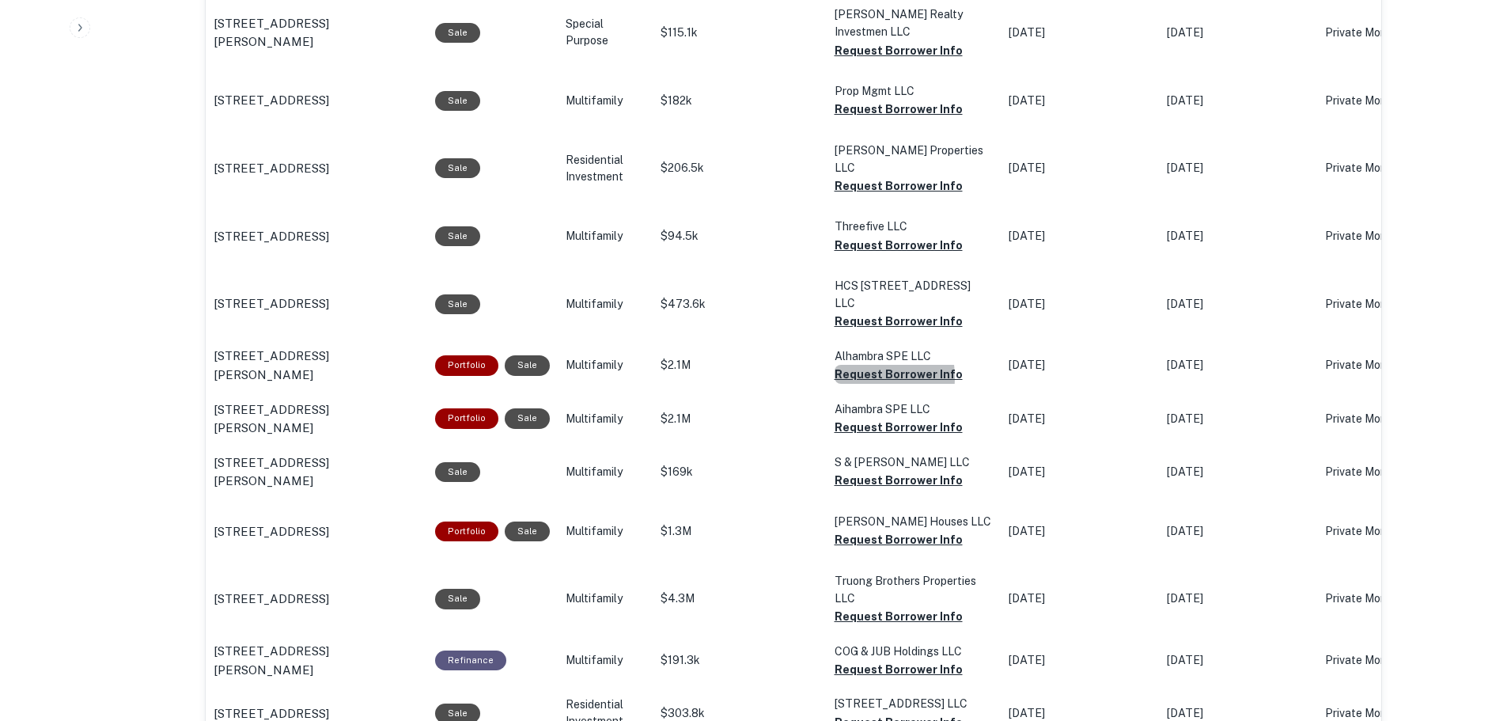
click at [838, 365] on button "Request Borrower Info" at bounding box center [898, 374] width 128 height 19
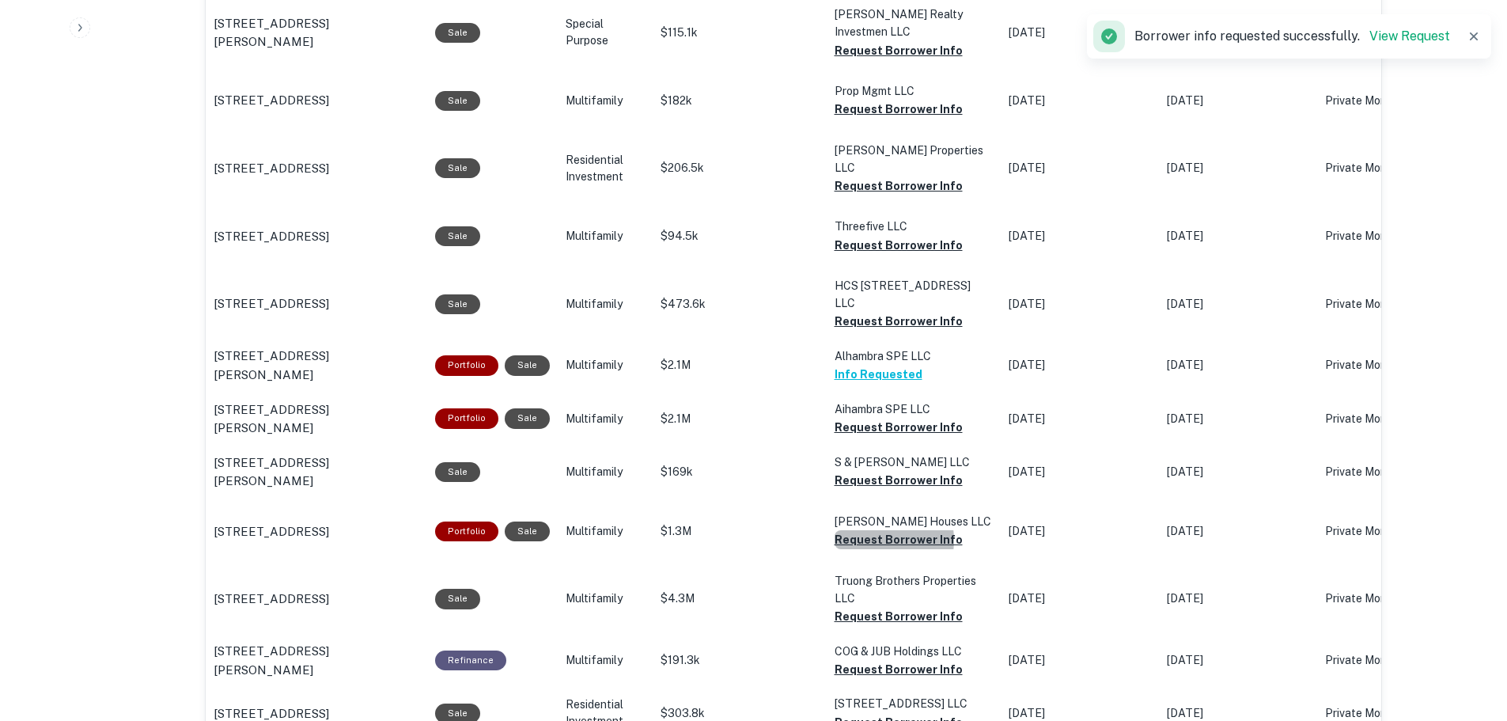
click at [868, 530] on button "Request Borrower Info" at bounding box center [898, 539] width 128 height 19
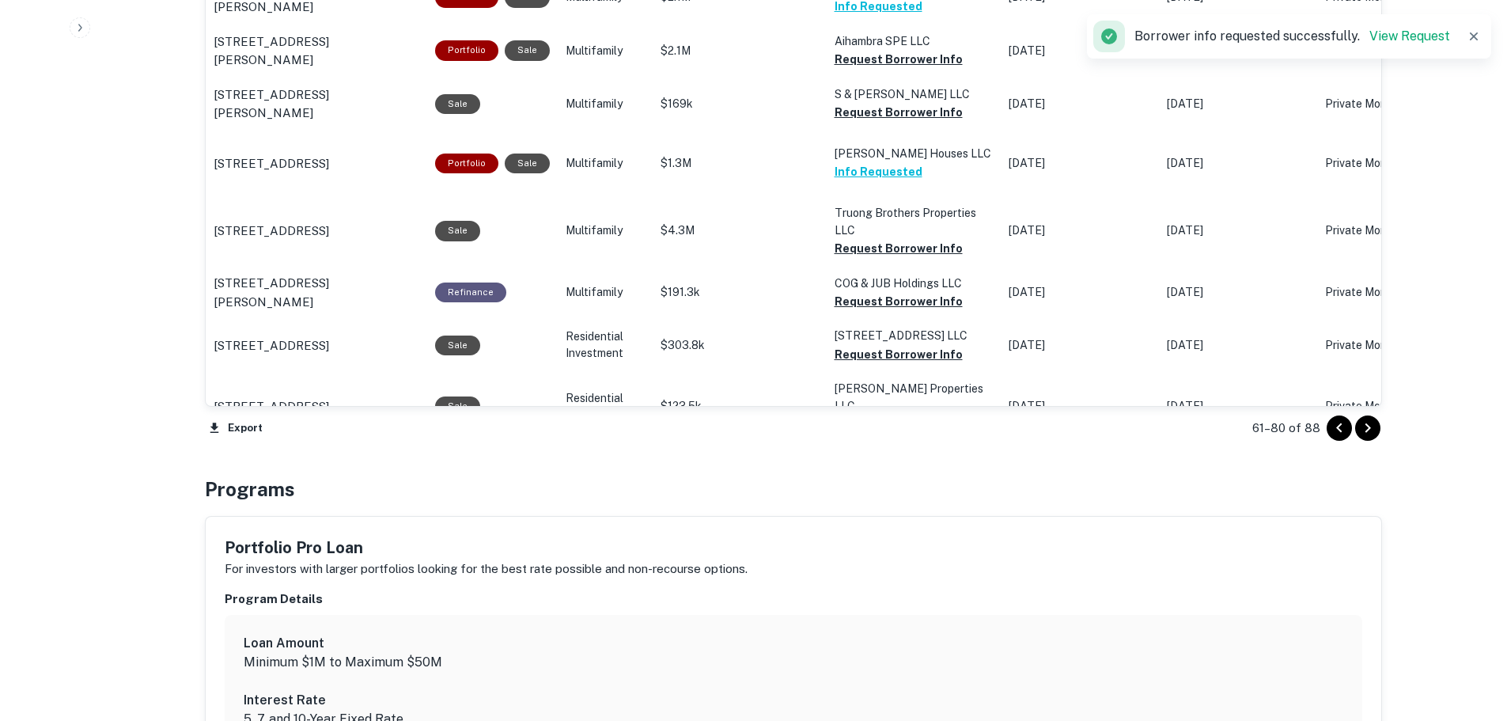
scroll to position [1653, 0]
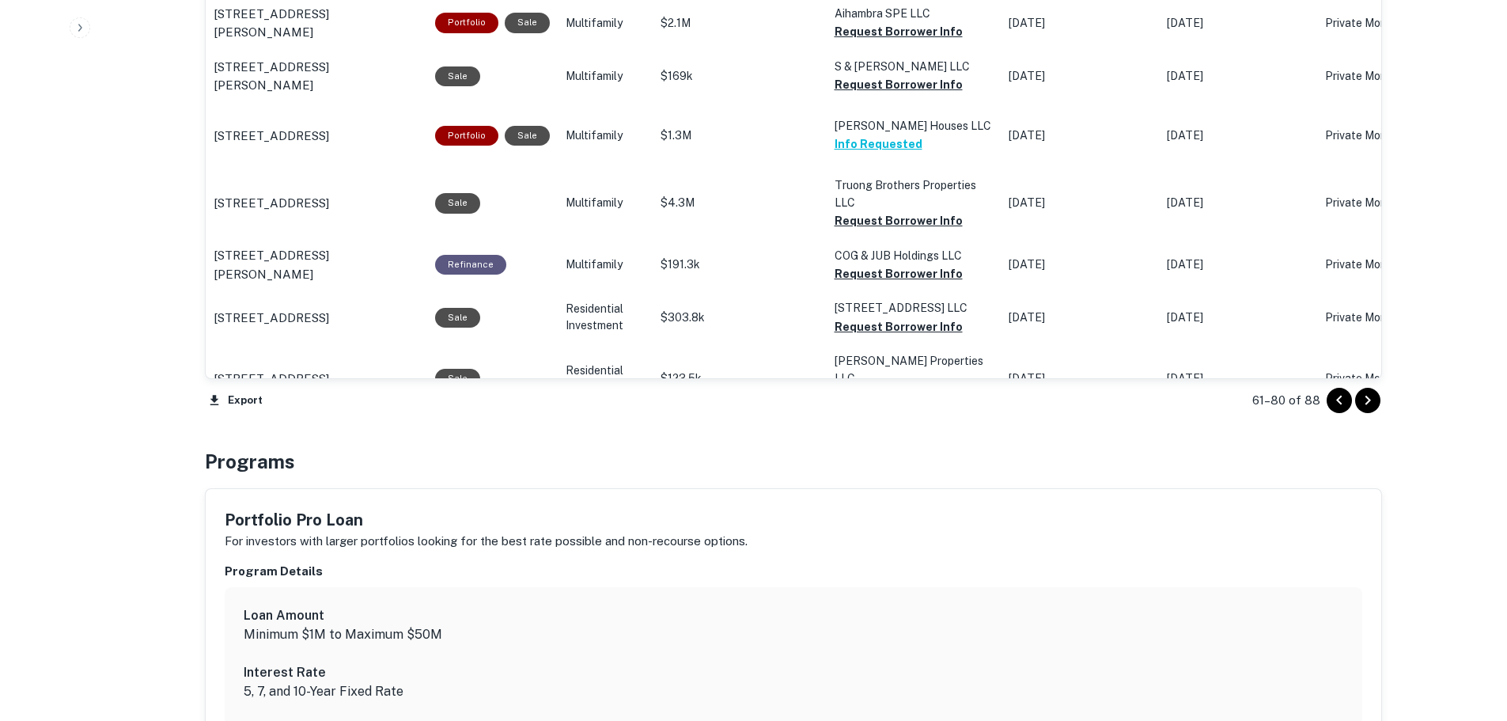
click at [864, 211] on button "Request Borrower Info" at bounding box center [898, 220] width 128 height 19
click at [1376, 399] on icon "Go to next page" at bounding box center [1367, 400] width 19 height 19
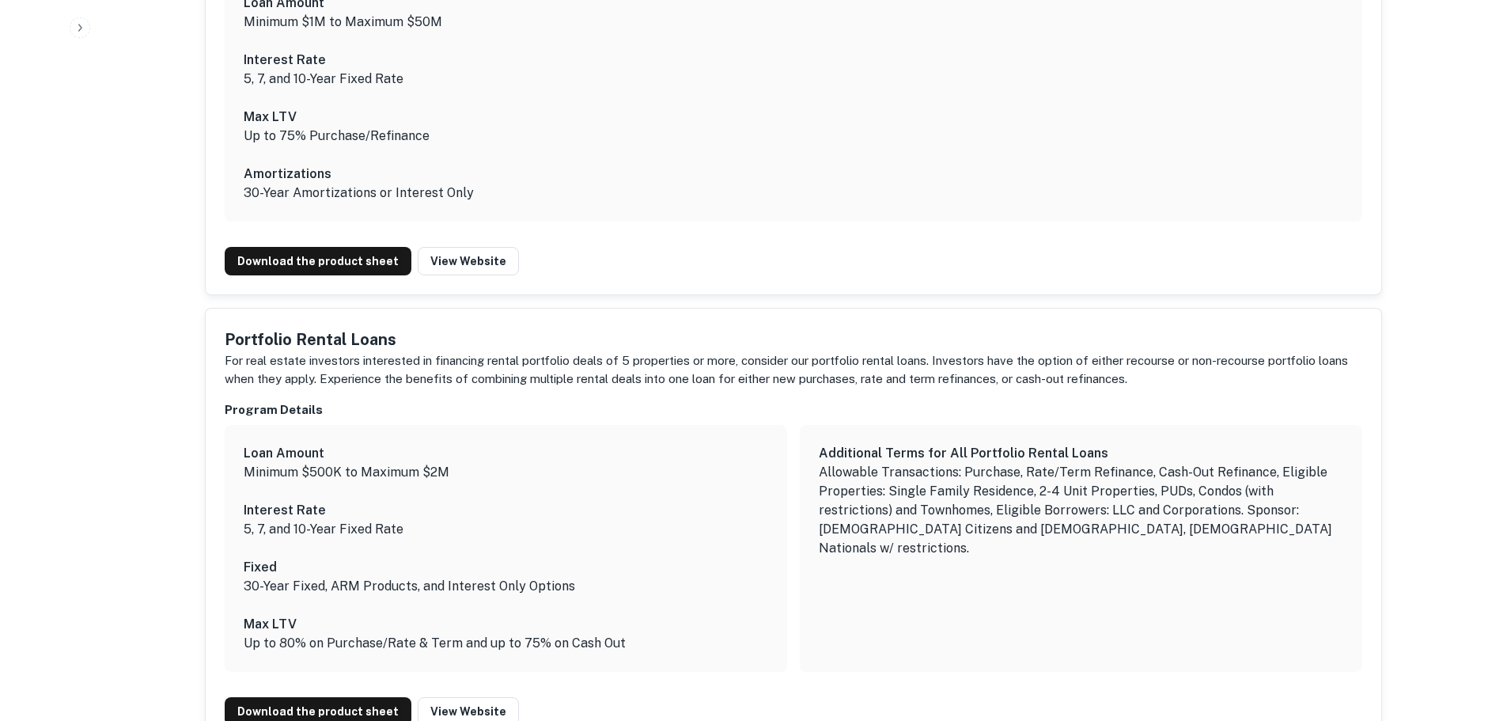
scroll to position [1890, 0]
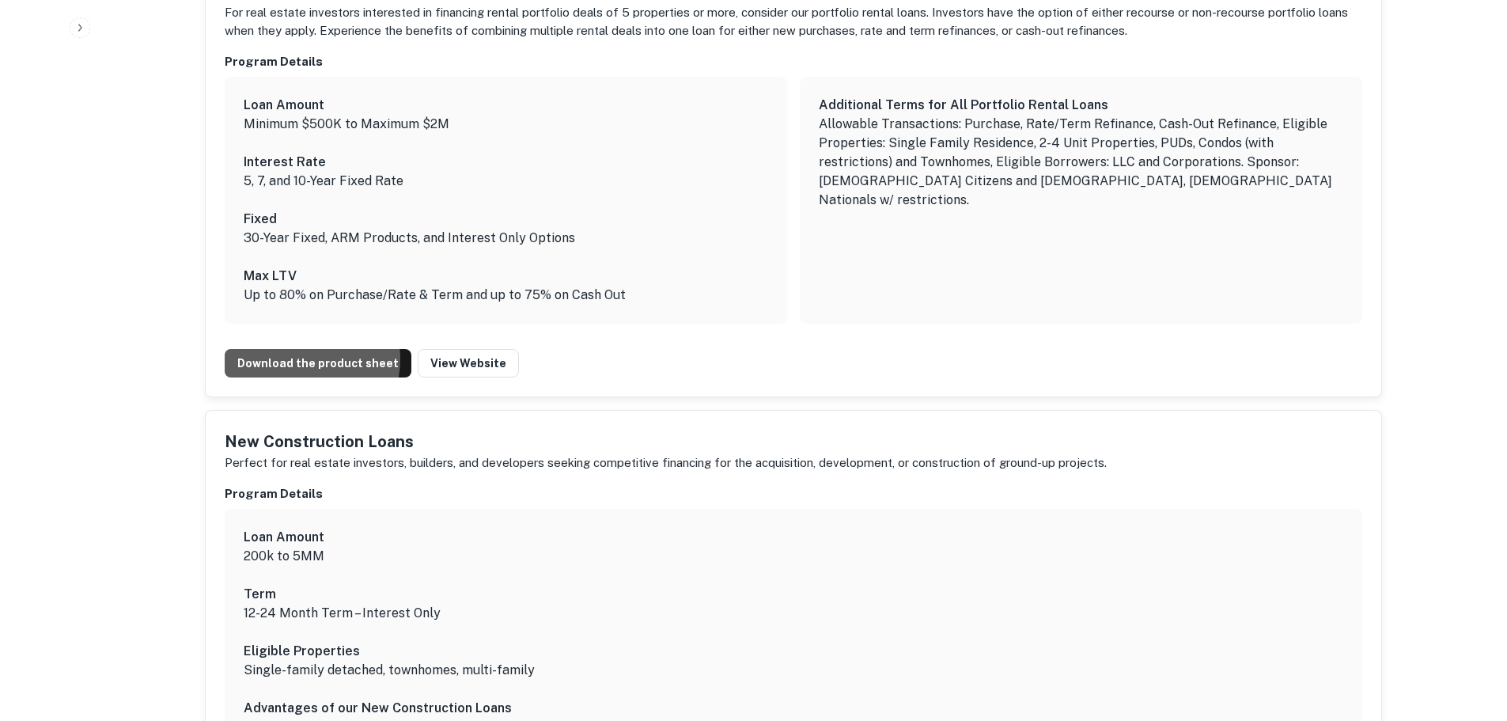
click at [296, 358] on link "Download the product sheet" at bounding box center [318, 363] width 187 height 28
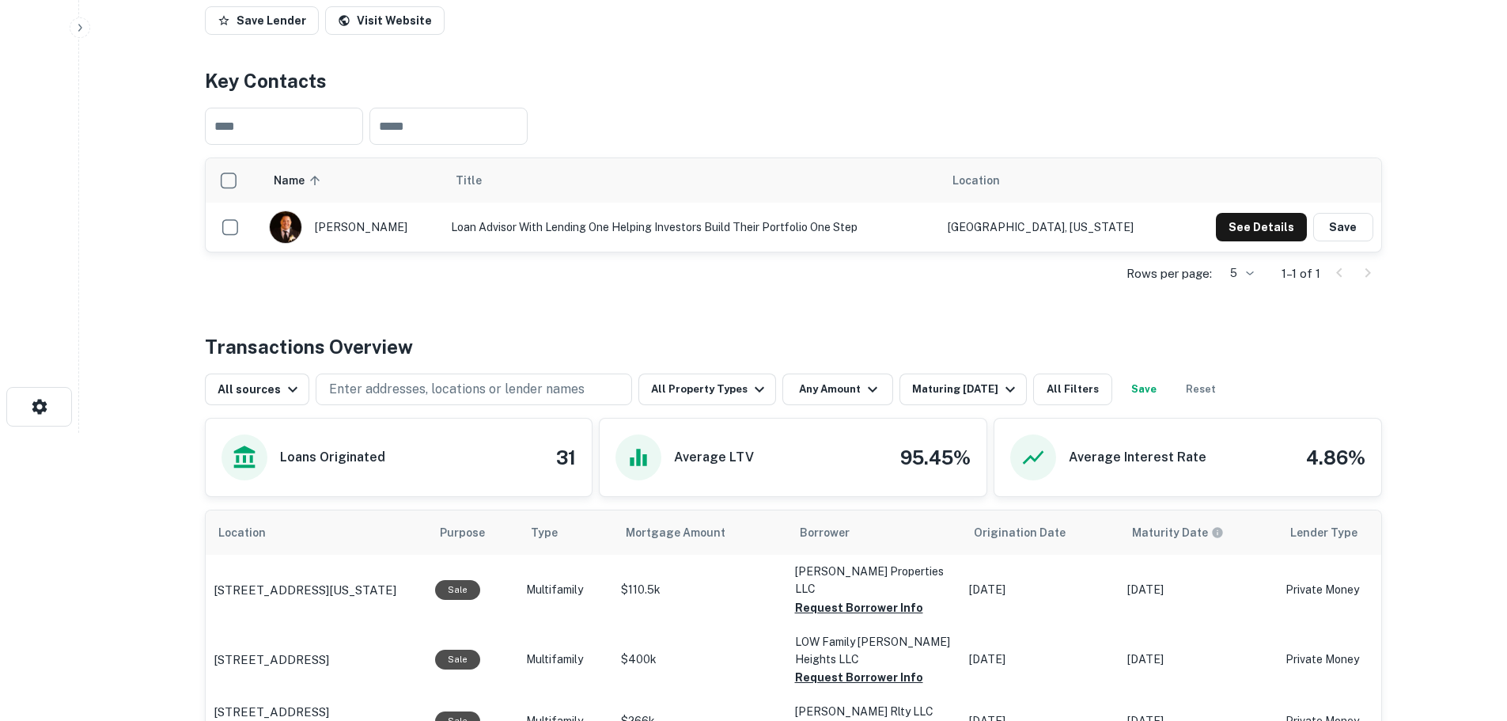
scroll to position [0, 0]
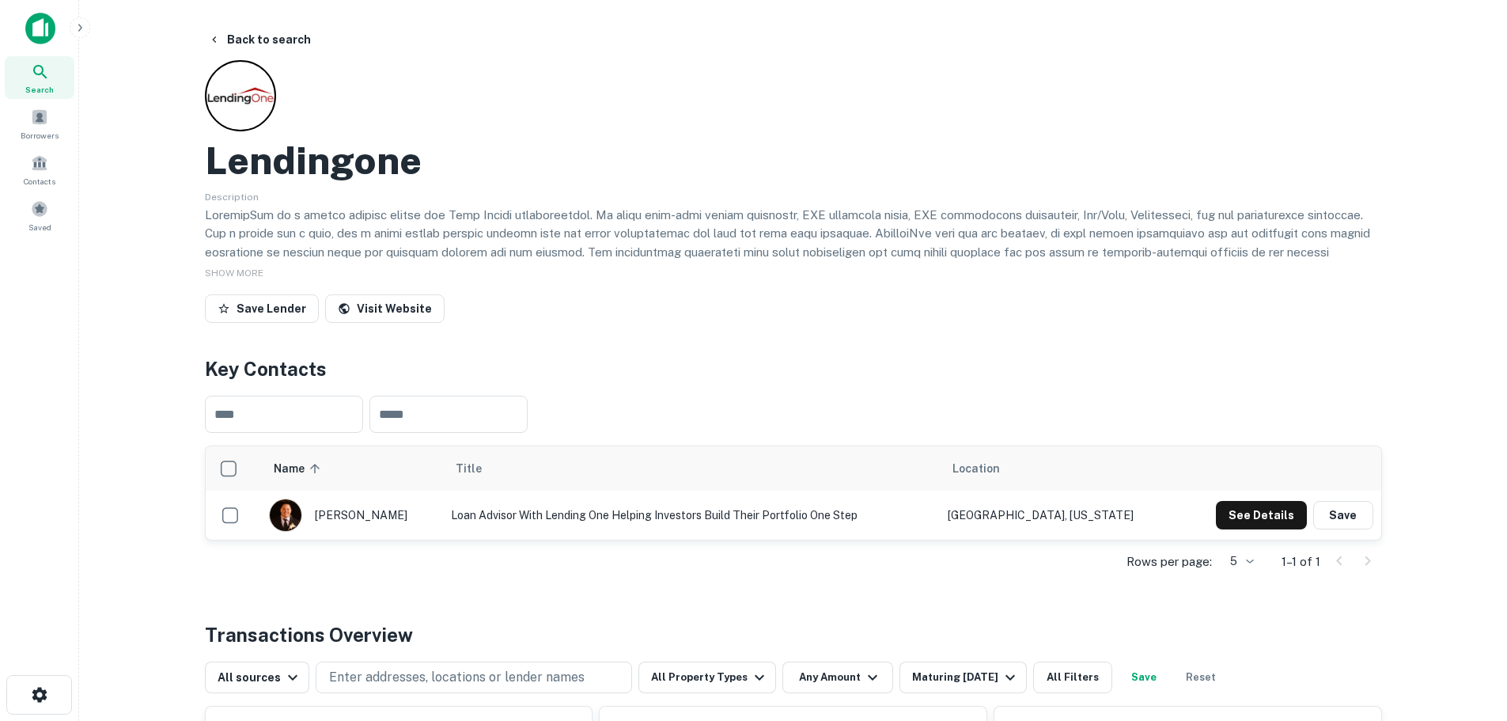
click at [267, 29] on button "Back to search" at bounding box center [259, 39] width 115 height 28
click at [47, 73] on icon at bounding box center [40, 71] width 19 height 19
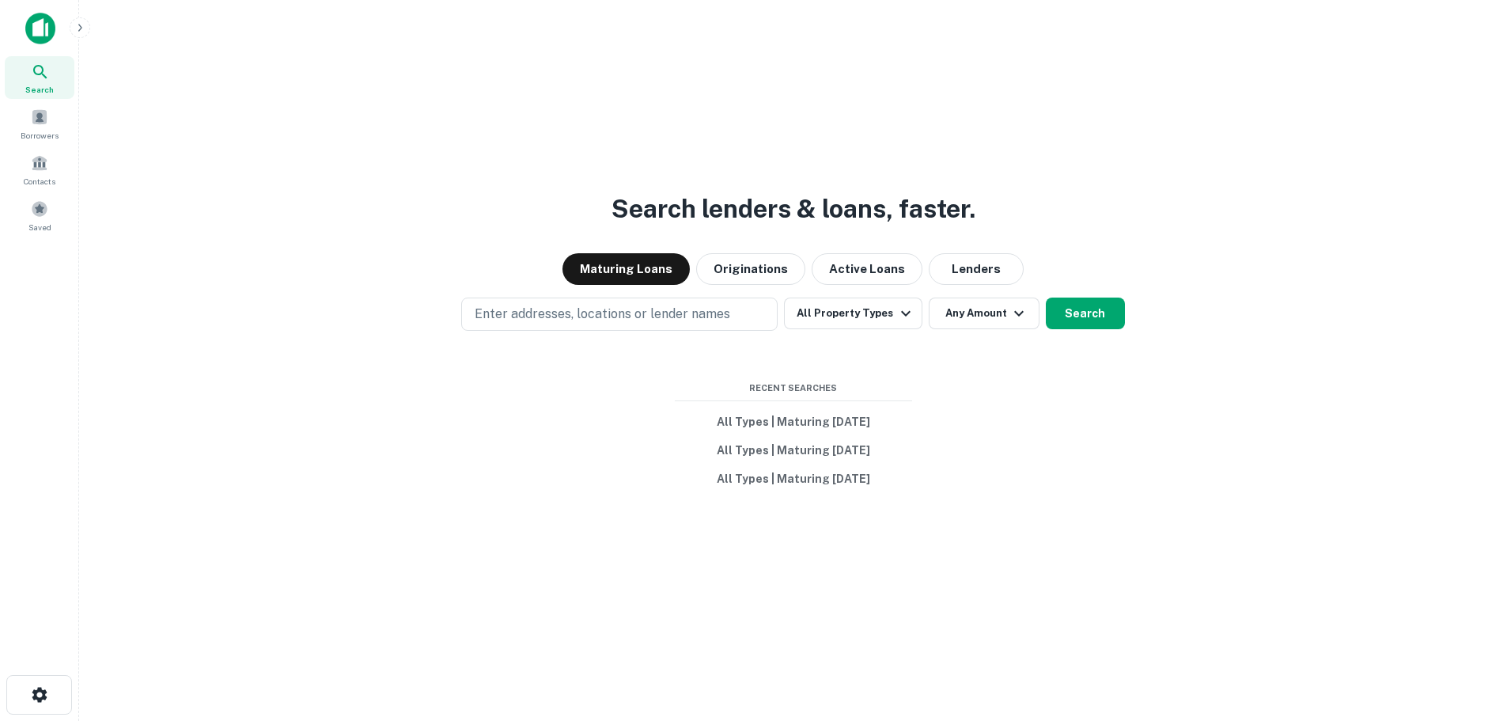
click at [577, 314] on p "Enter addresses, locations or lender names" at bounding box center [602, 314] width 255 height 19
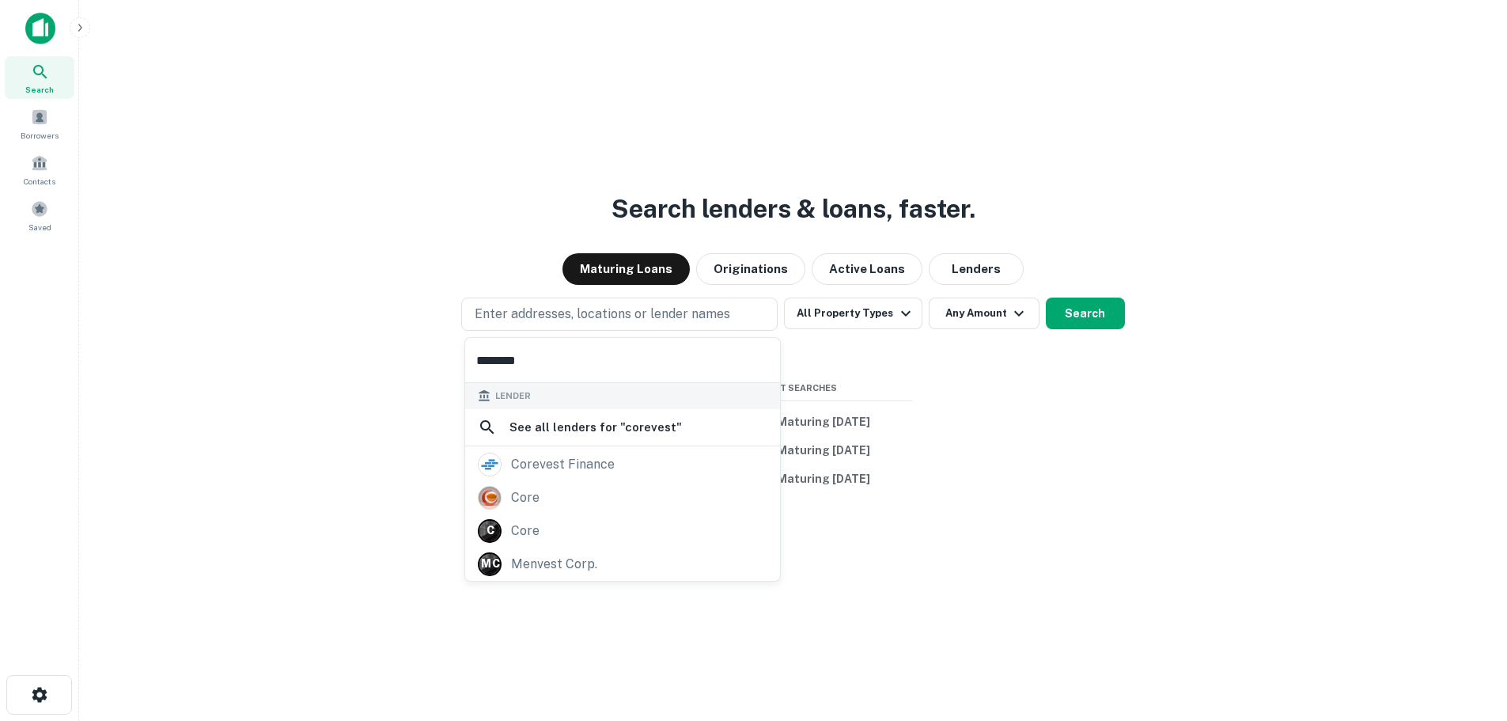
type input "********"
click at [534, 450] on div "corevest finance" at bounding box center [622, 464] width 315 height 33
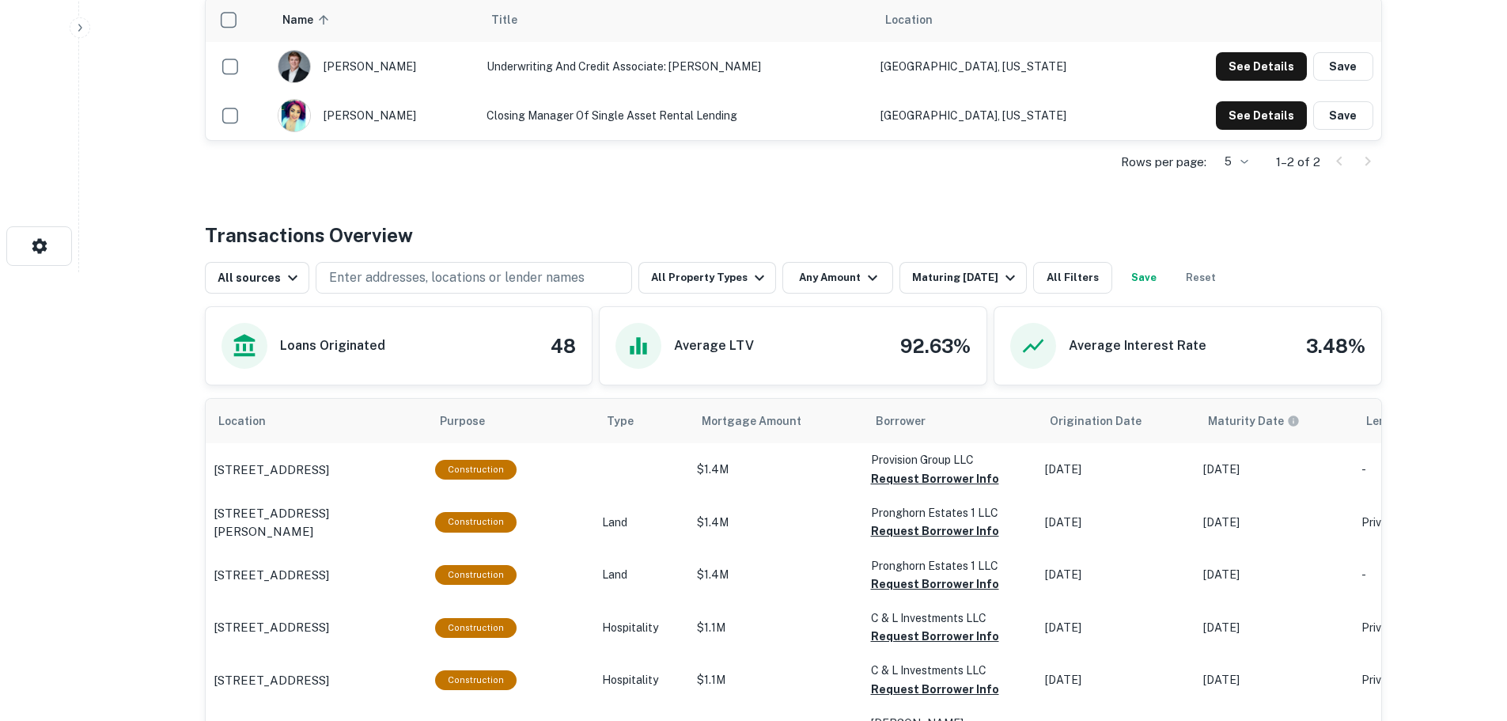
scroll to position [475, 0]
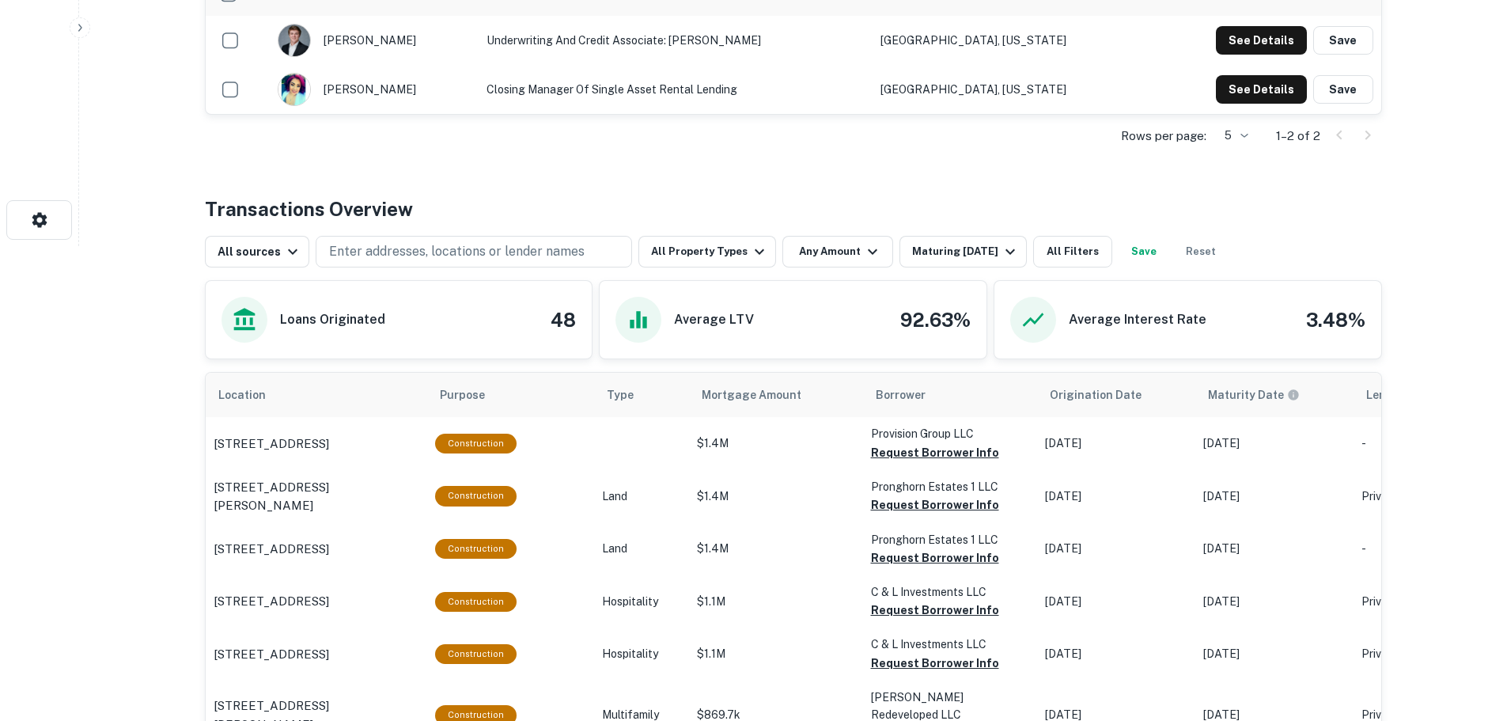
click at [1001, 260] on icon "button" at bounding box center [1010, 251] width 19 height 19
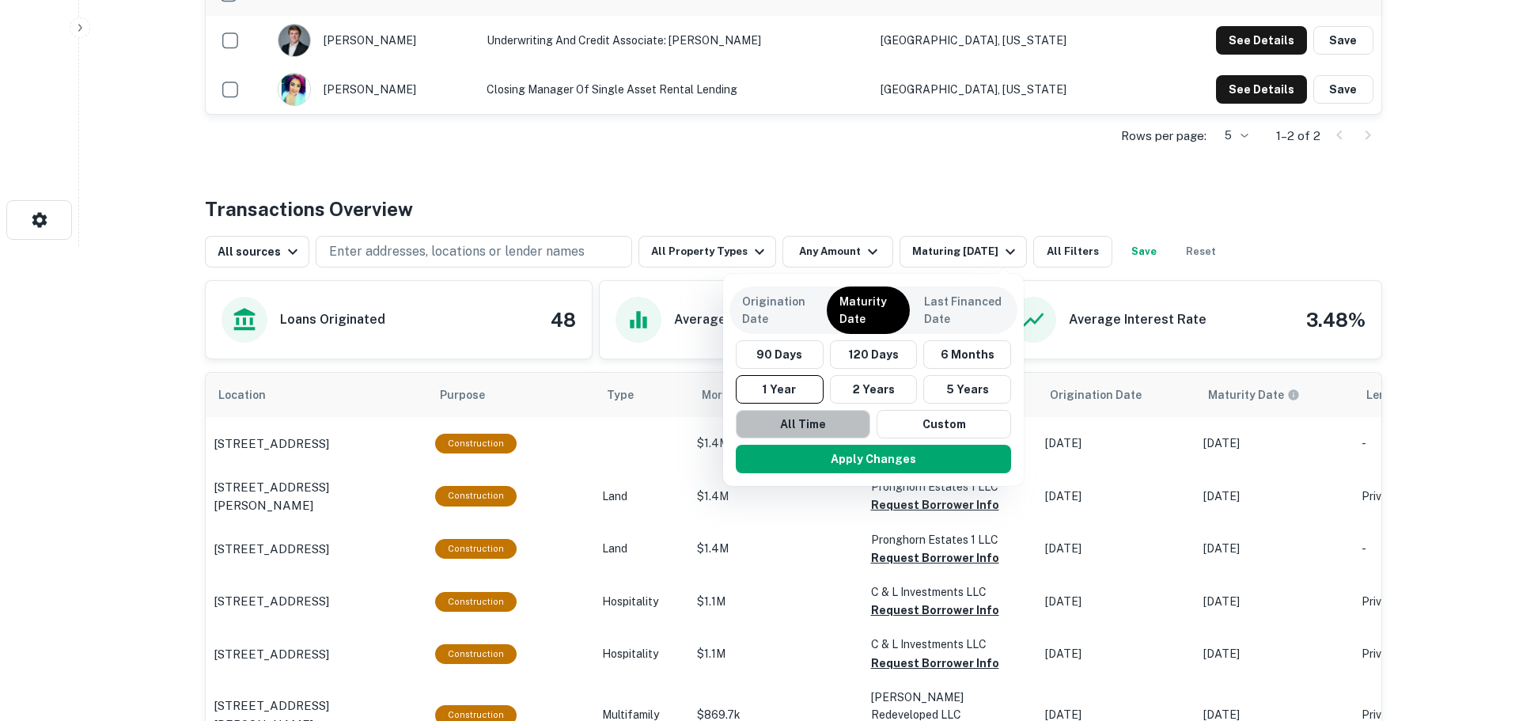
click at [838, 422] on button "All Time" at bounding box center [803, 424] width 134 height 28
click at [839, 455] on button "Apply Changes" at bounding box center [873, 458] width 275 height 28
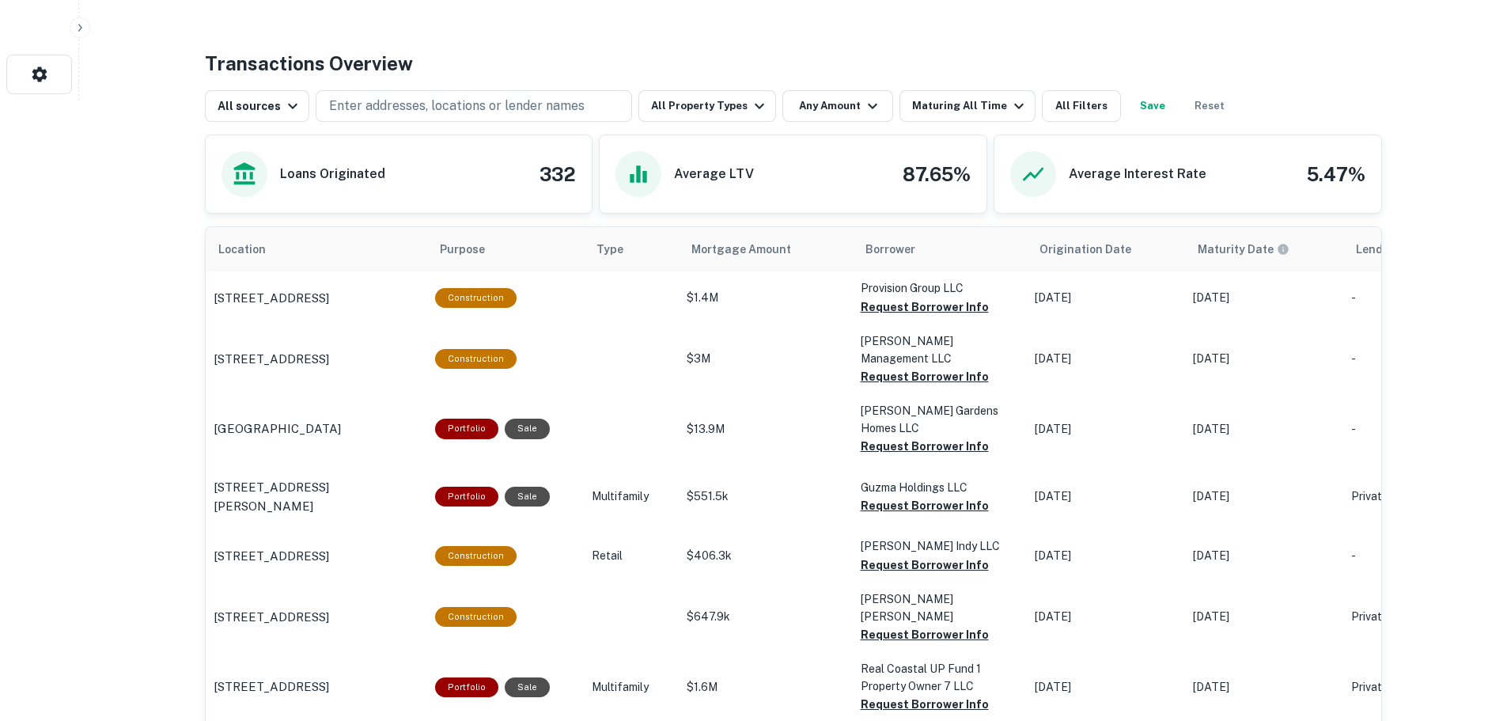
scroll to position [633, 0]
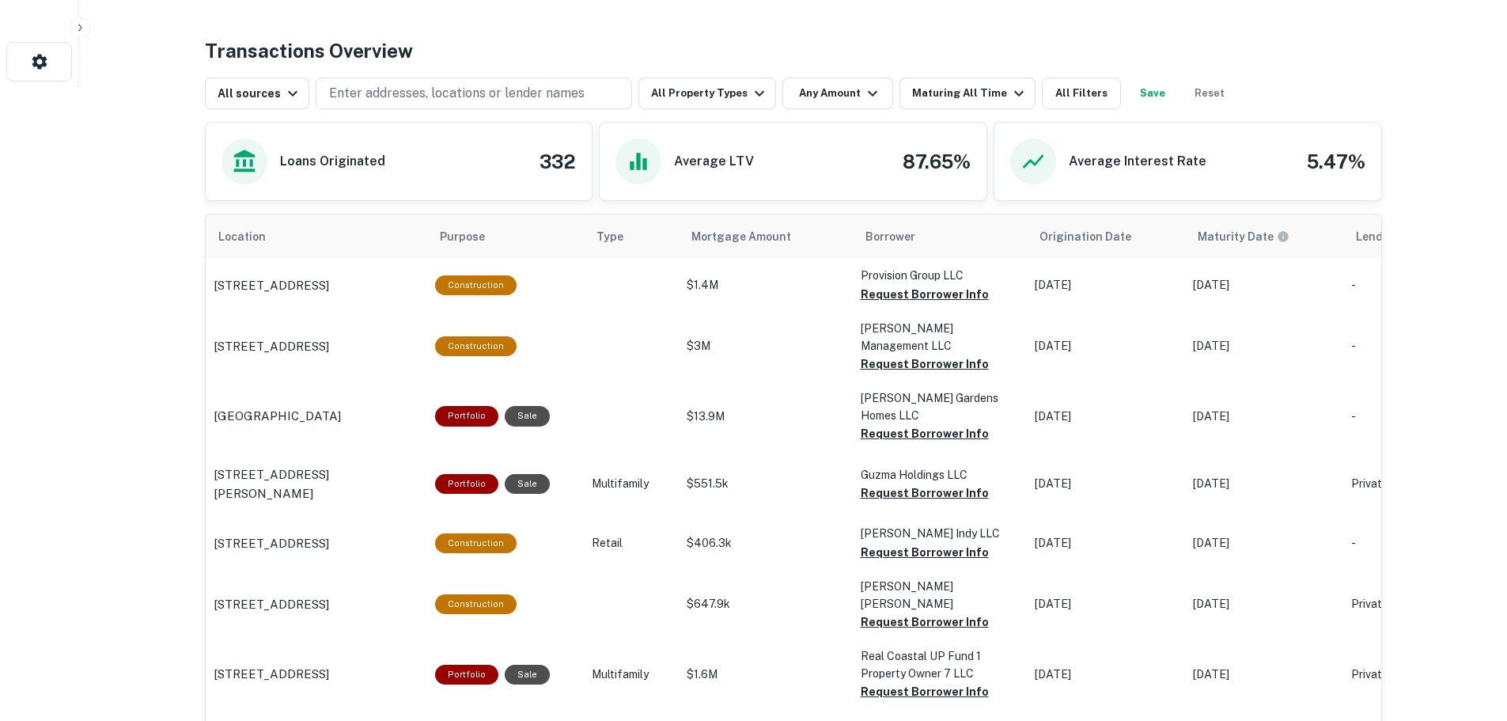
click at [845, 104] on button "Any Amount" at bounding box center [837, 94] width 111 height 32
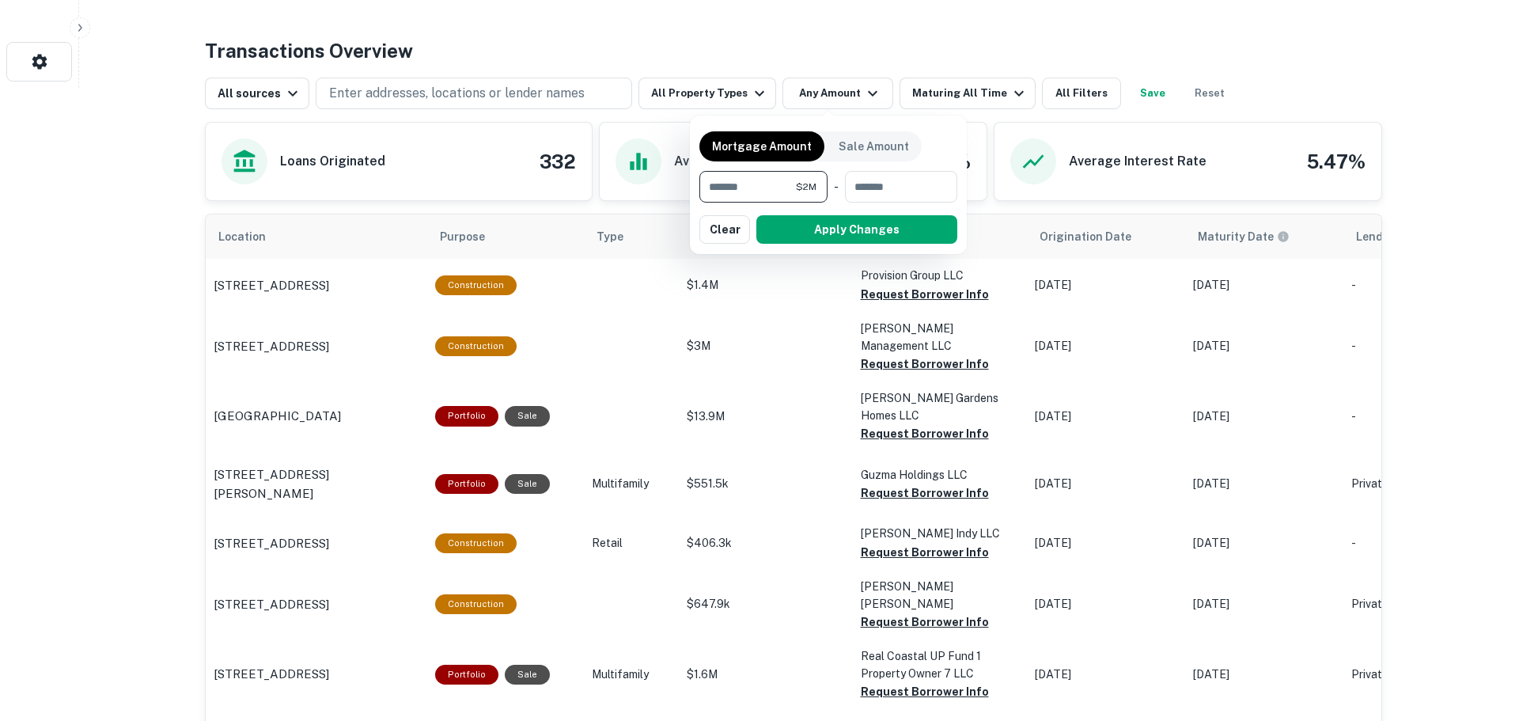
type input "*******"
click at [826, 222] on button "Apply Changes" at bounding box center [856, 229] width 201 height 28
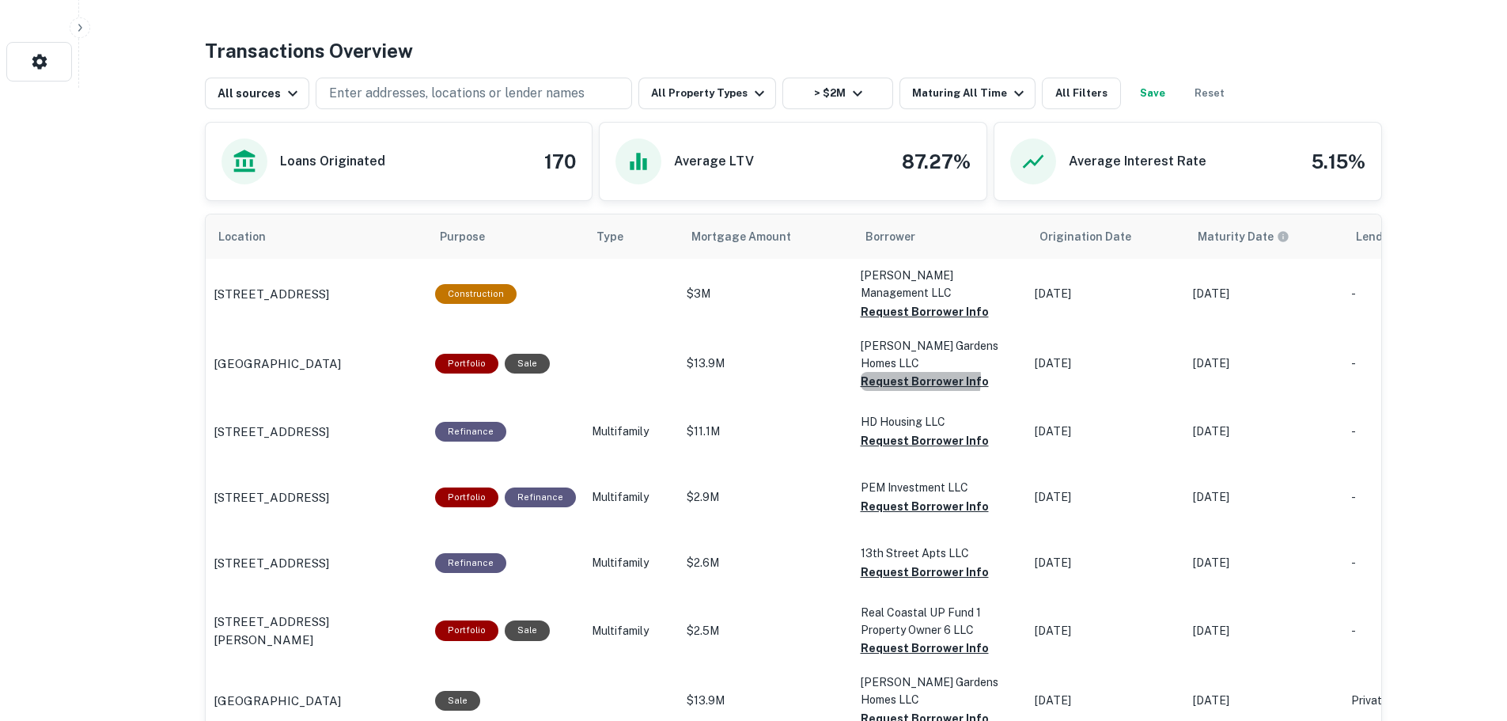
click at [886, 372] on button "Request Borrower Info" at bounding box center [925, 381] width 128 height 19
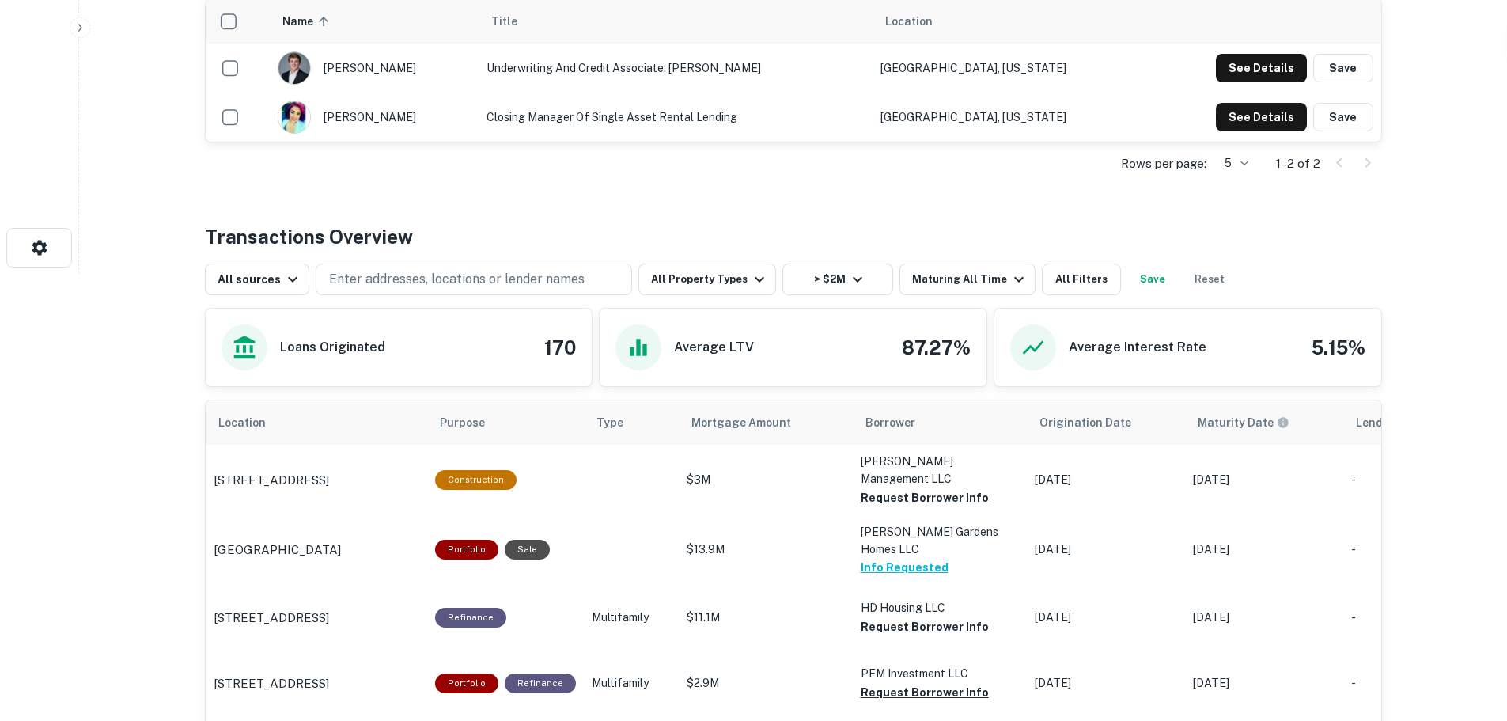
scroll to position [554, 0]
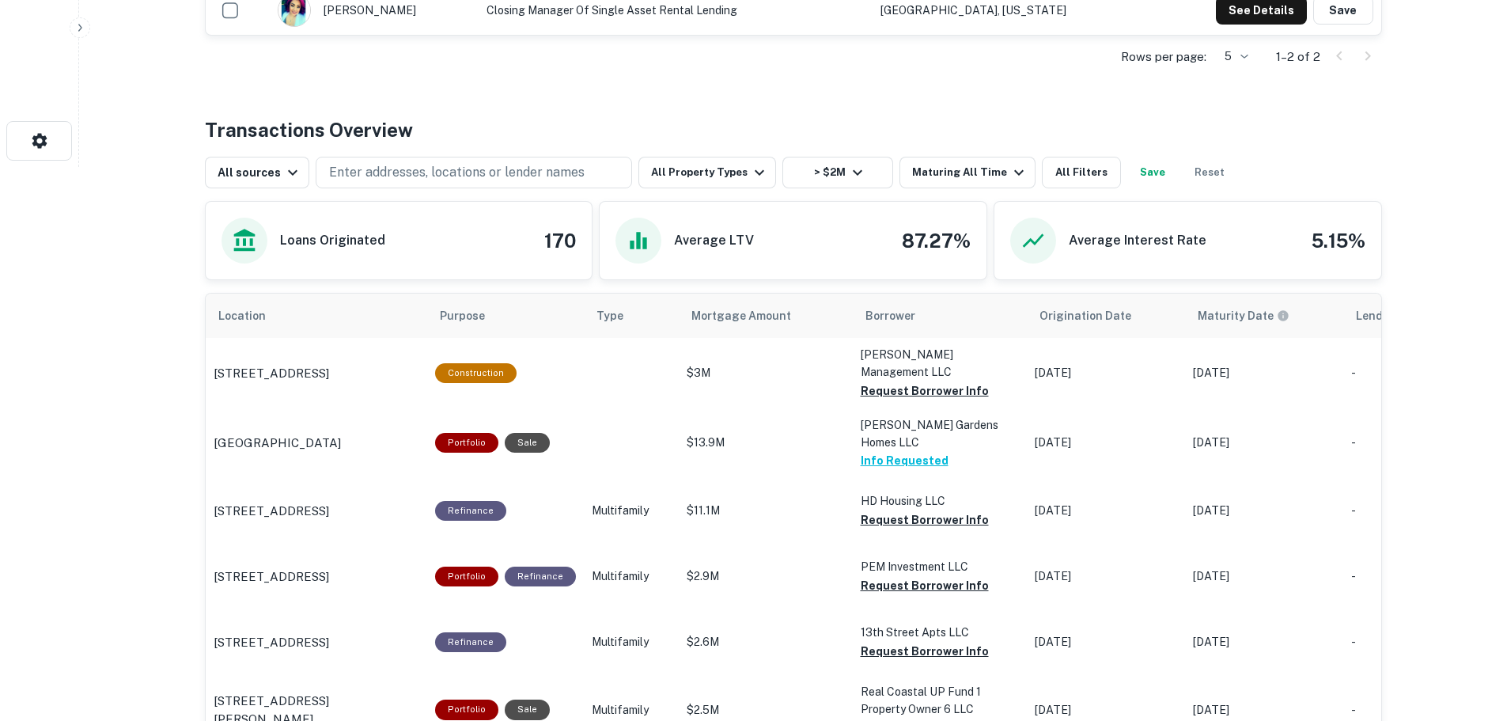
click at [848, 174] on icon "button" at bounding box center [857, 172] width 19 height 19
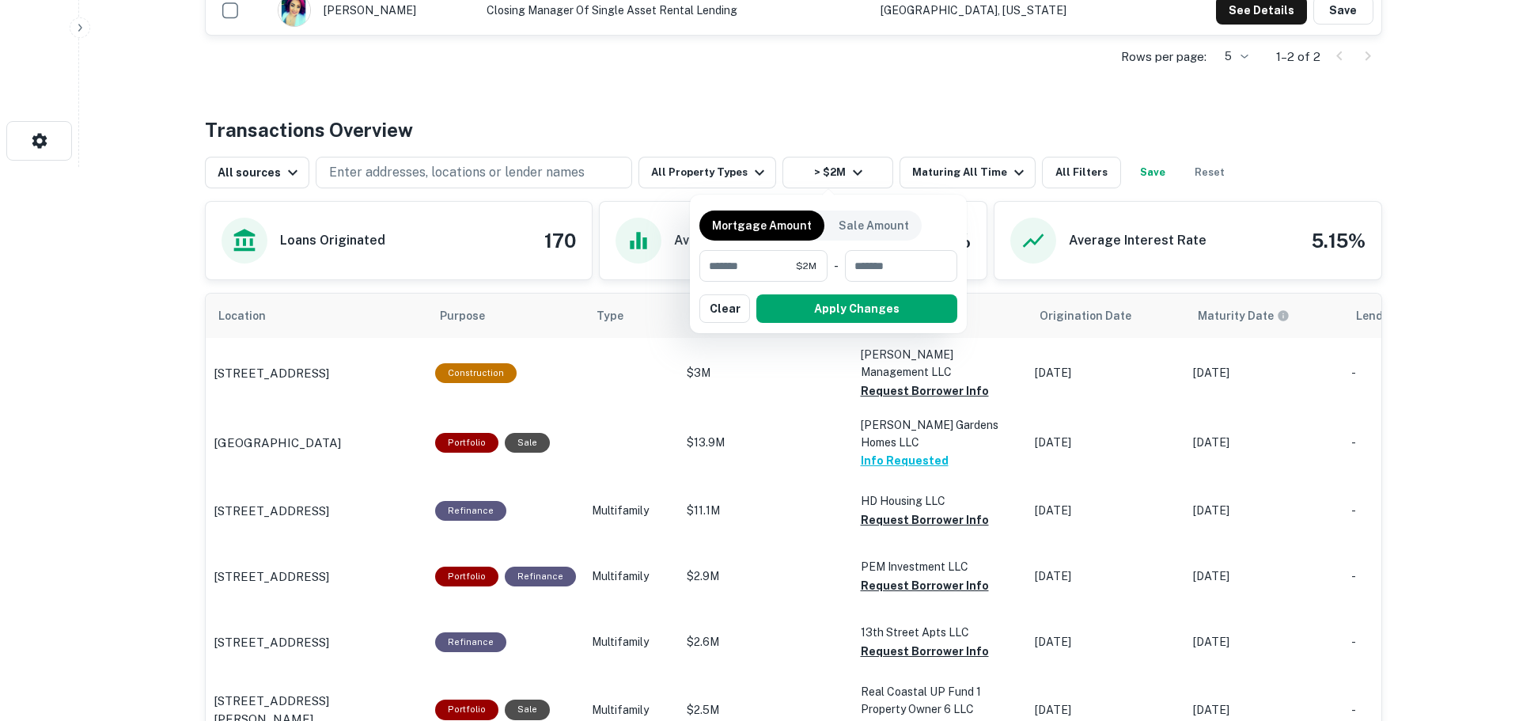
click at [723, 83] on div at bounding box center [759, 360] width 1519 height 721
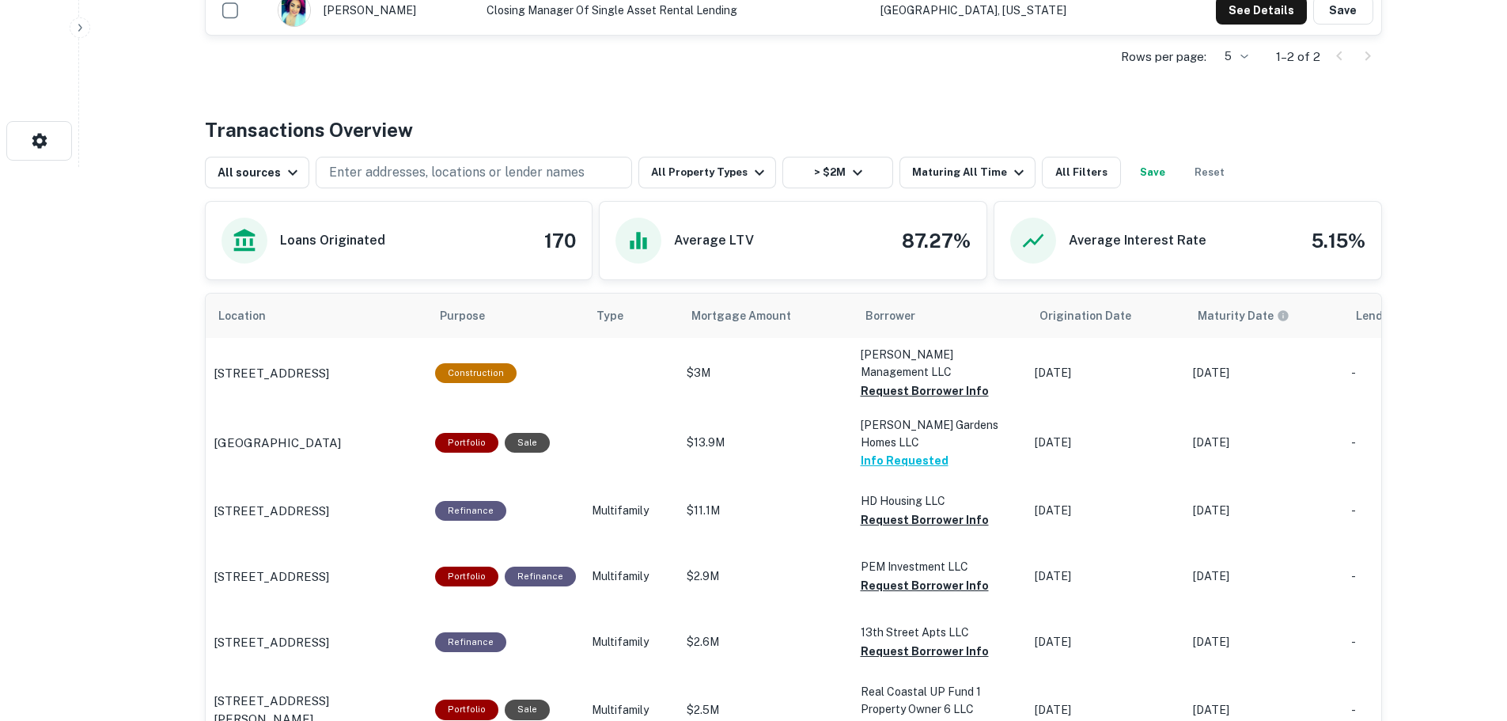
scroll to position [633, 0]
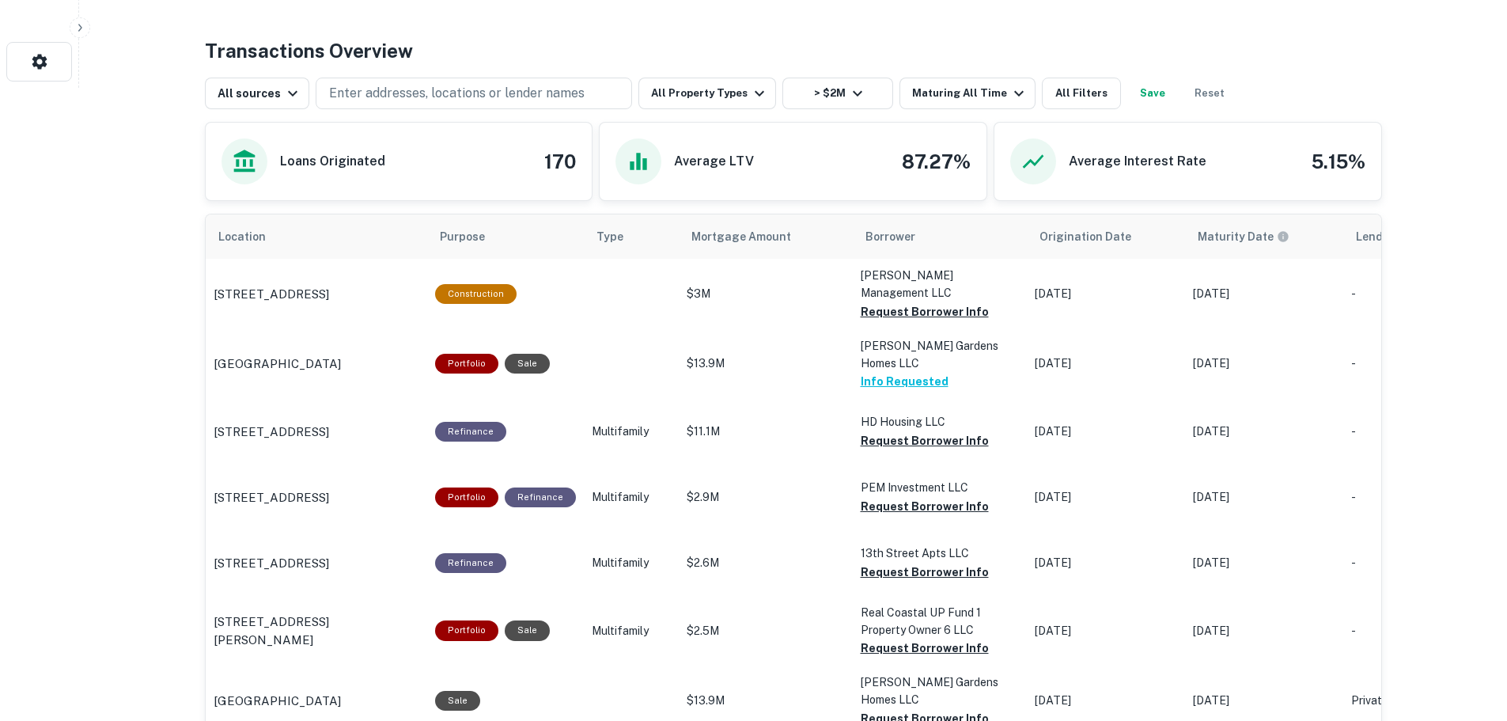
click at [913, 497] on button "Request Borrower Info" at bounding box center [925, 506] width 128 height 19
drag, startPoint x: 912, startPoint y: 406, endPoint x: 895, endPoint y: 407, distance: 17.5
click at [895, 431] on button "Request Borrower Info" at bounding box center [925, 440] width 128 height 19
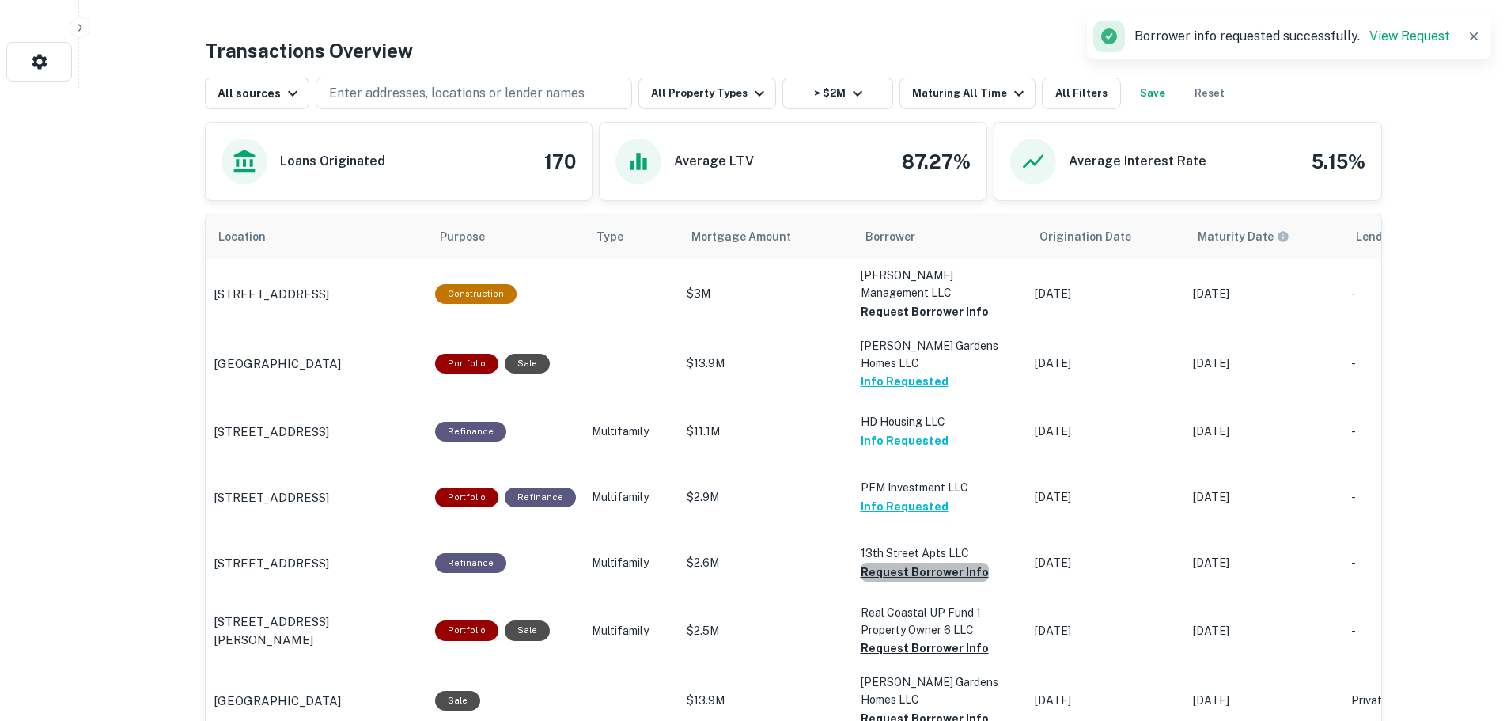
click at [922, 562] on button "Request Borrower Info" at bounding box center [925, 571] width 128 height 19
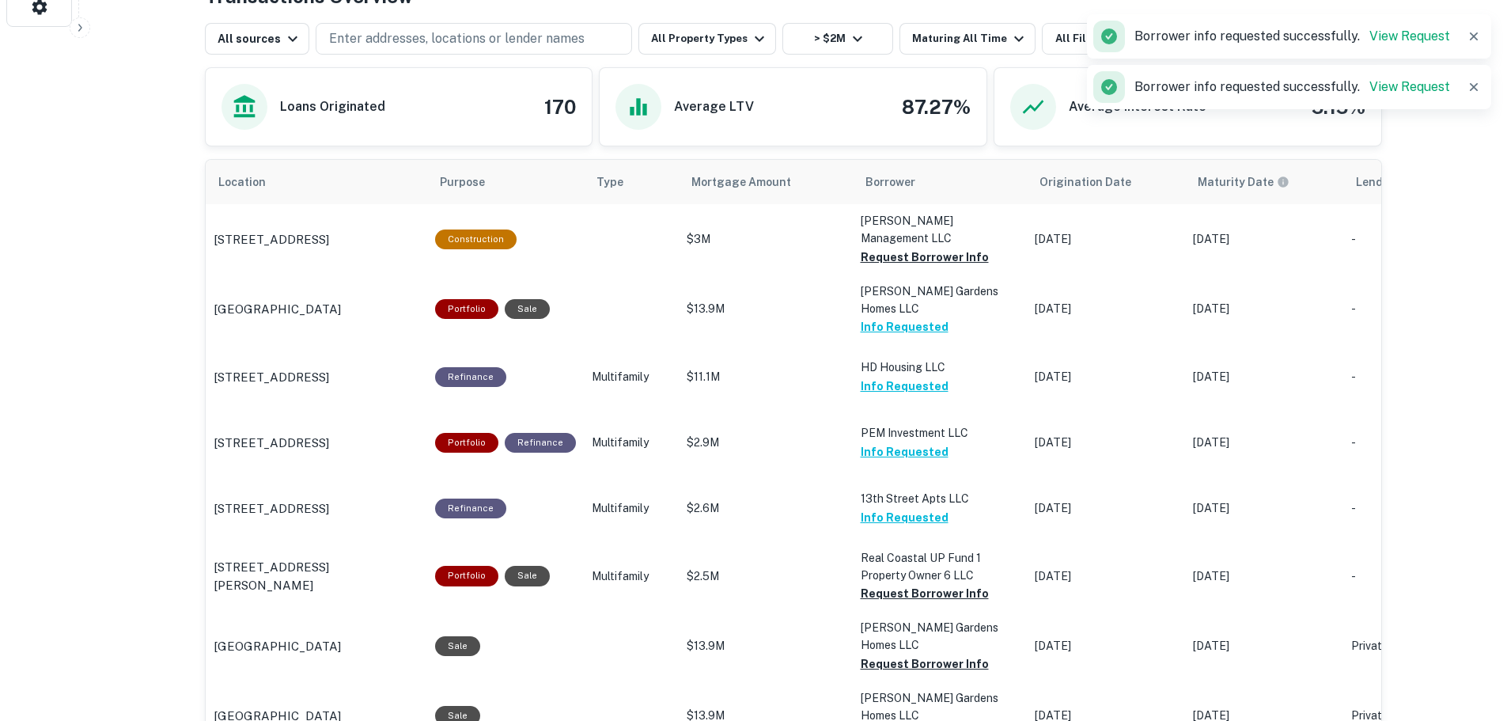
scroll to position [712, 0]
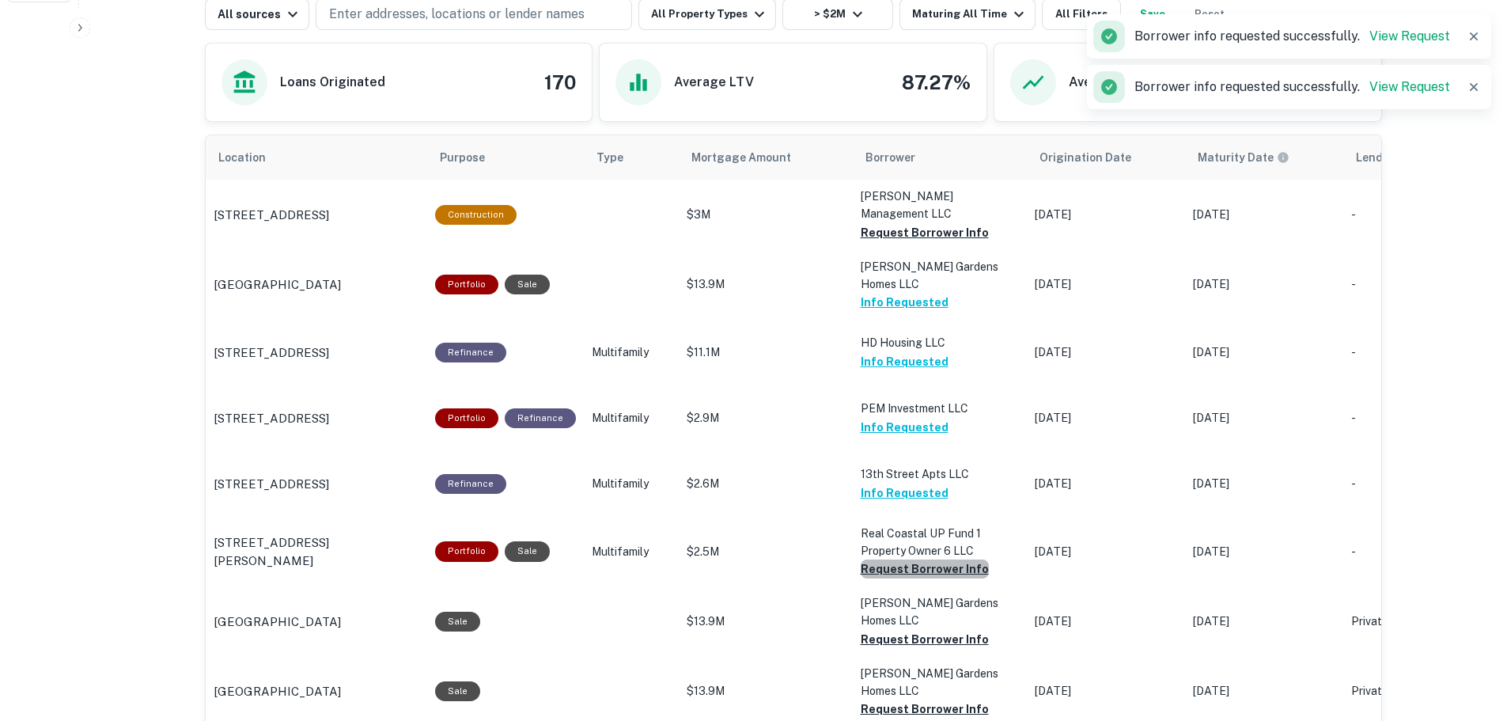
click at [922, 559] on button "Request Borrower Info" at bounding box center [925, 568] width 128 height 19
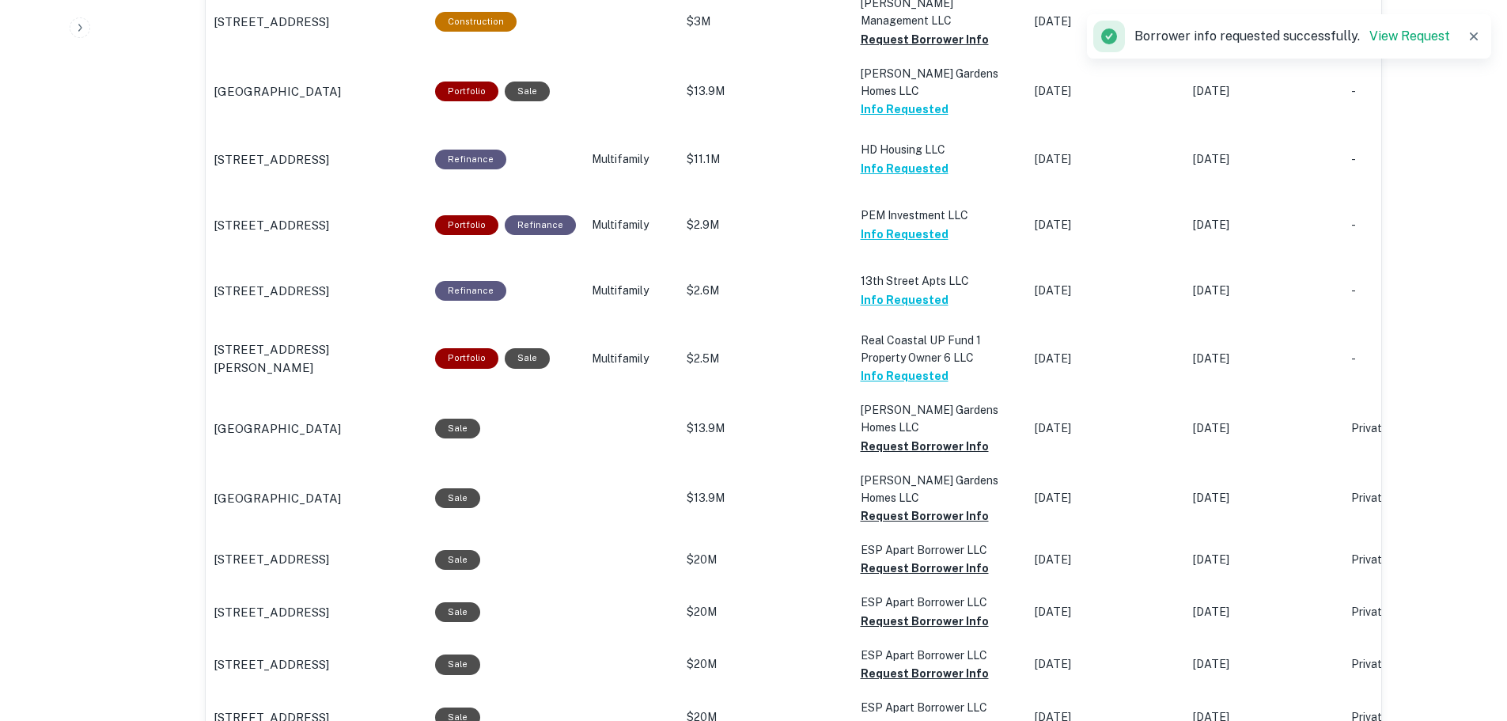
scroll to position [949, 0]
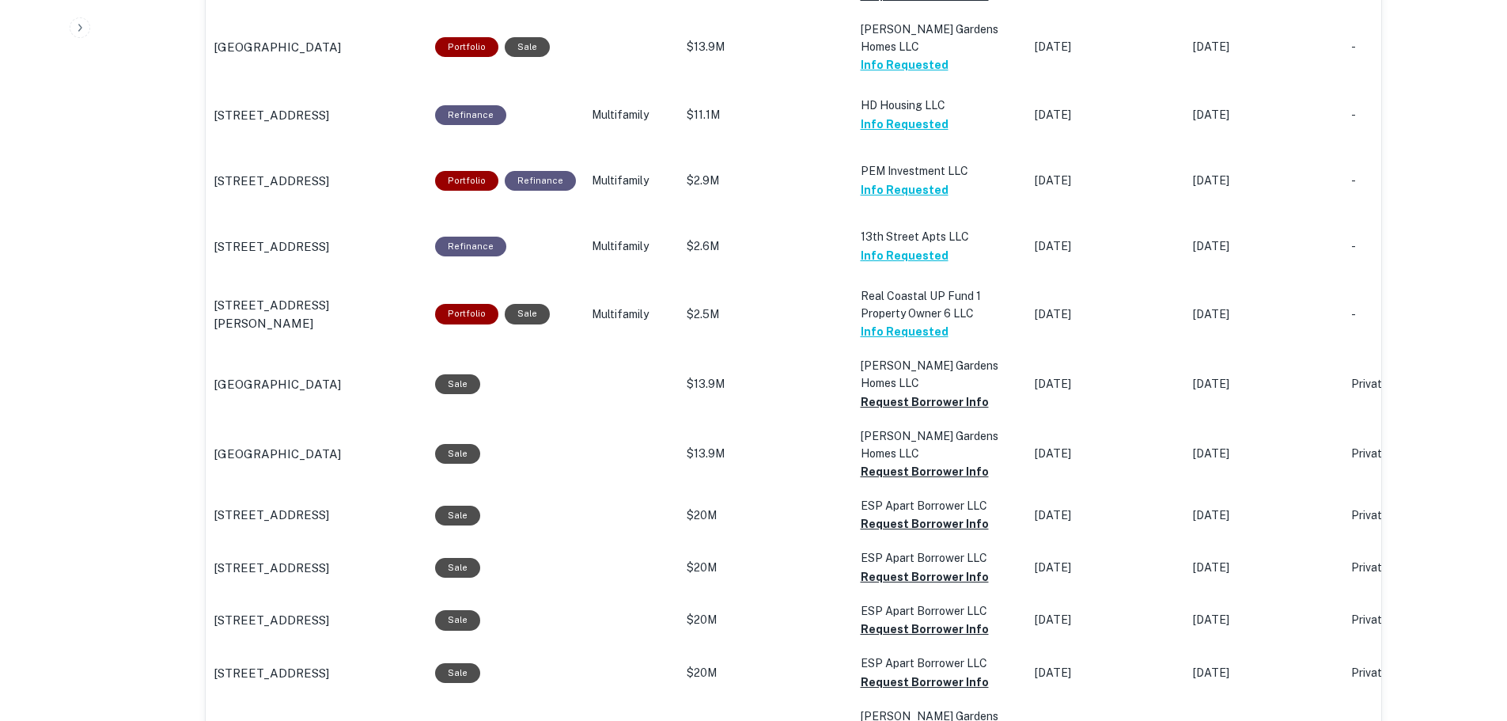
click at [923, 567] on button "Request Borrower Info" at bounding box center [925, 576] width 128 height 19
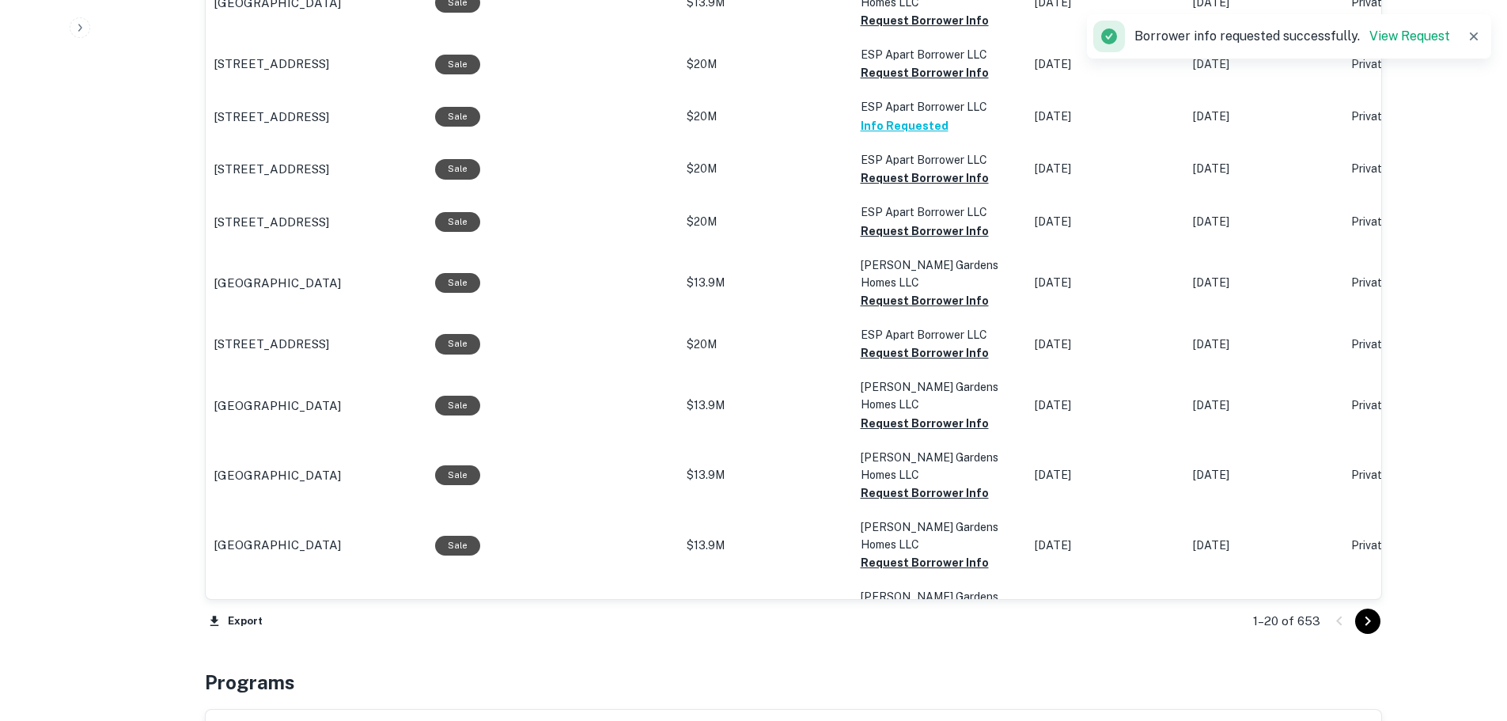
scroll to position [1424, 0]
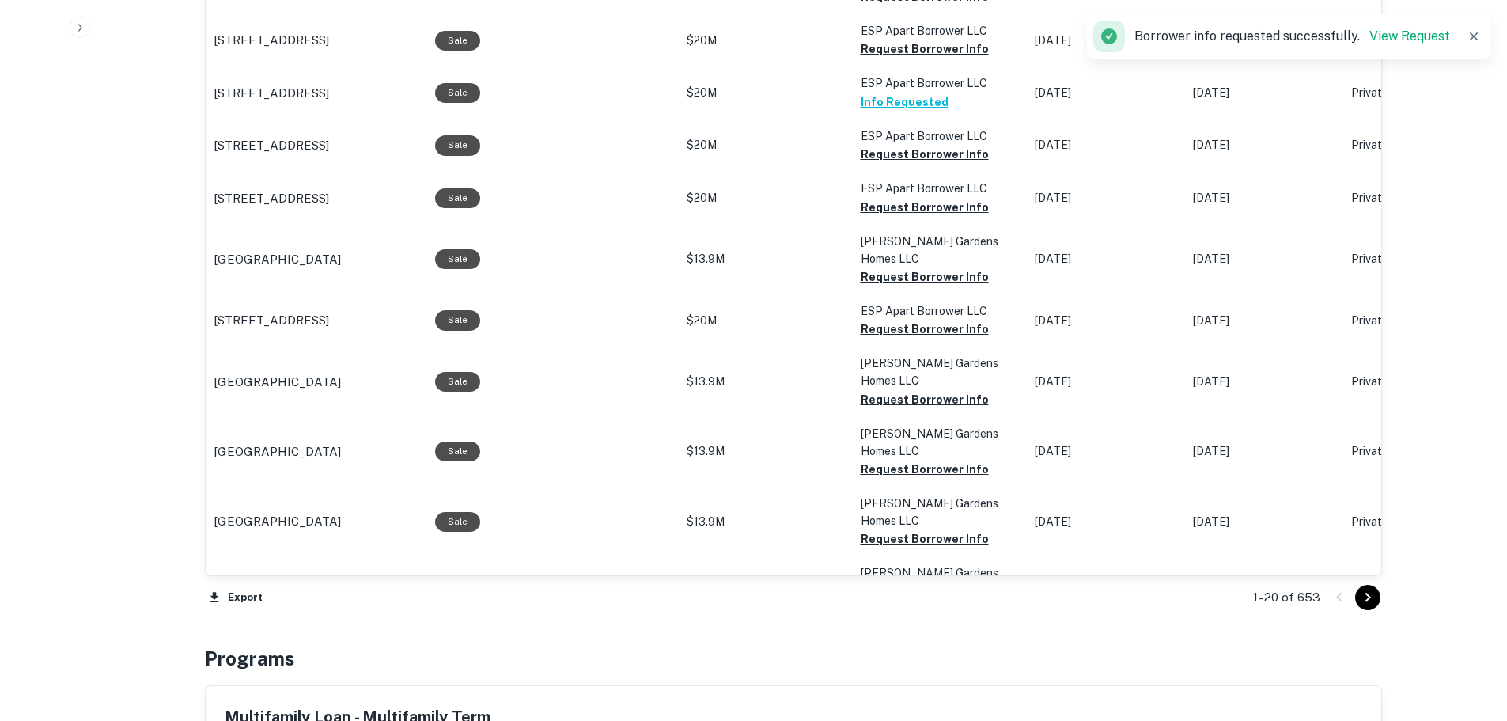
click at [1366, 601] on icon "Go to next page" at bounding box center [1367, 596] width 6 height 9
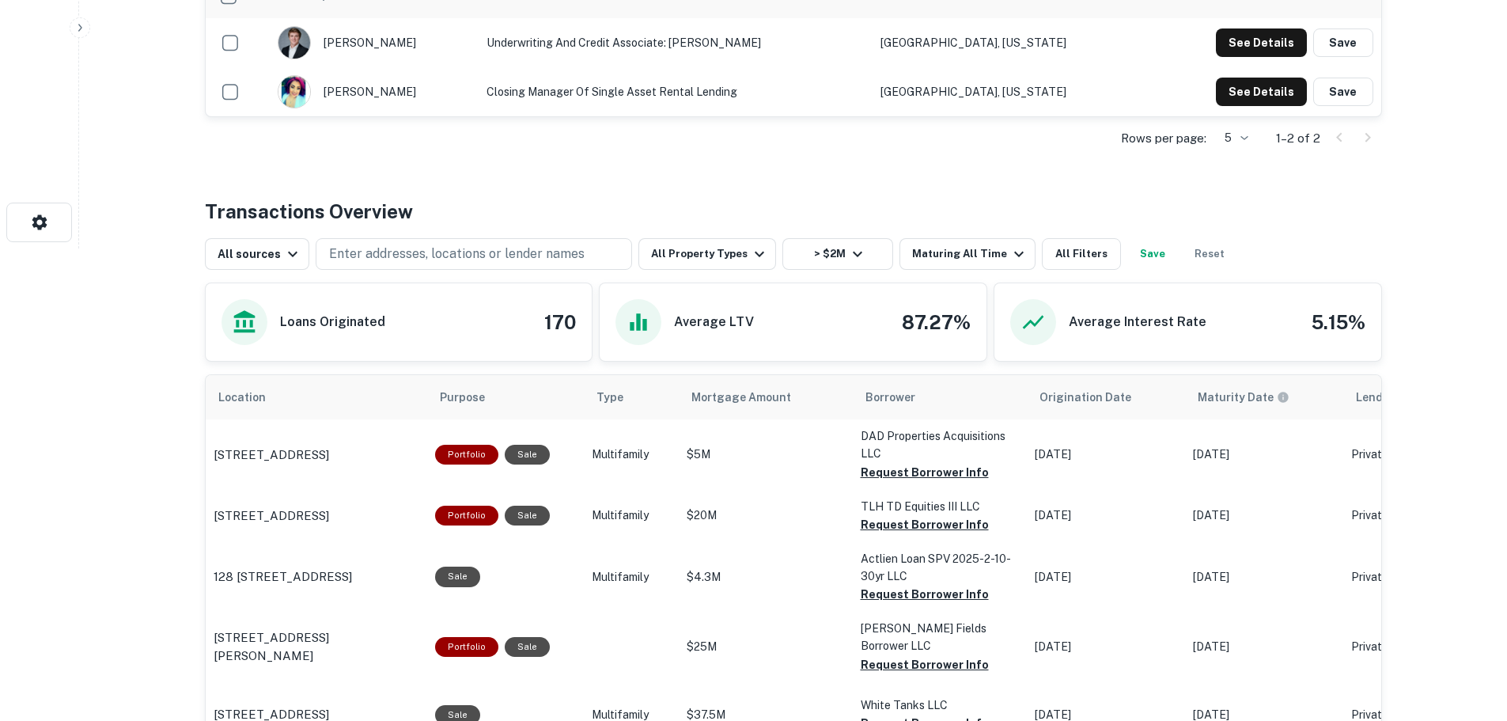
scroll to position [475, 0]
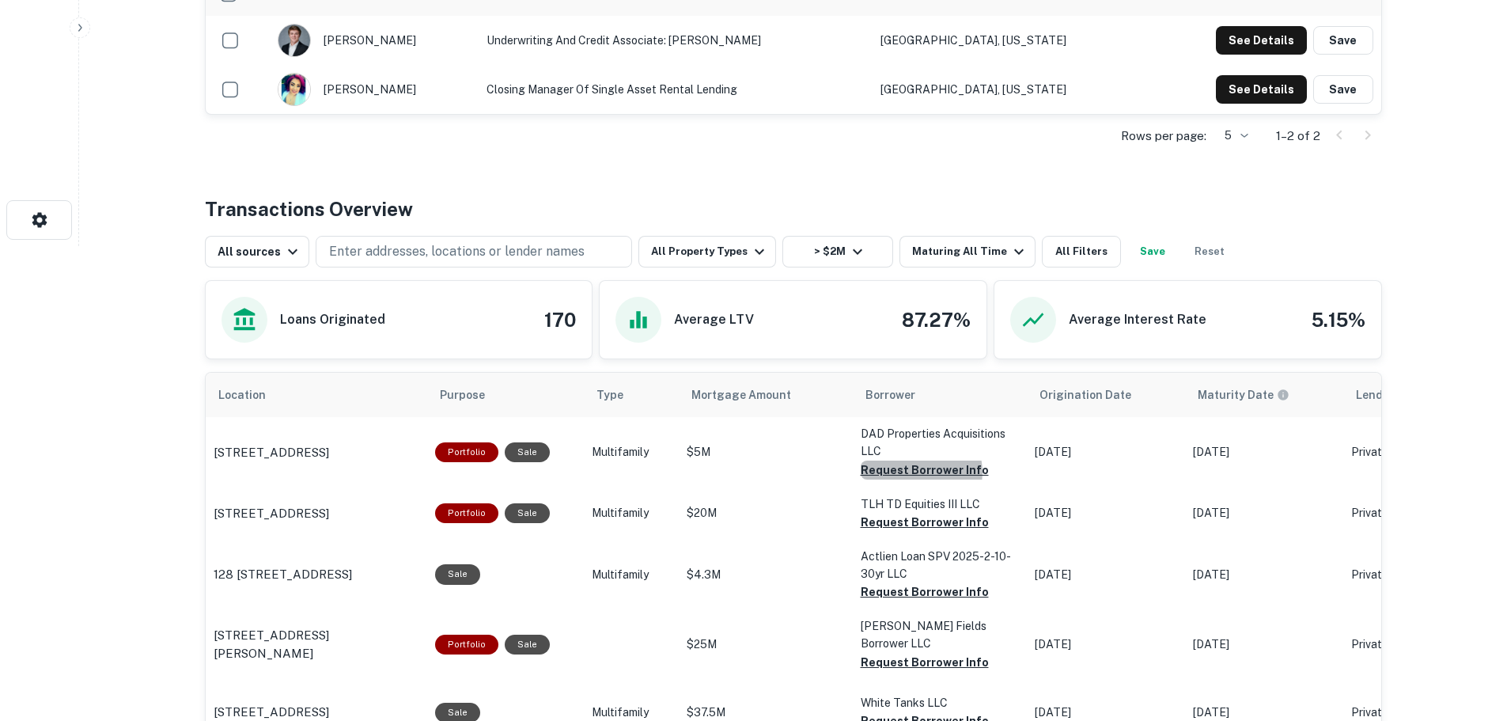
click at [912, 472] on button "Request Borrower Info" at bounding box center [925, 469] width 128 height 19
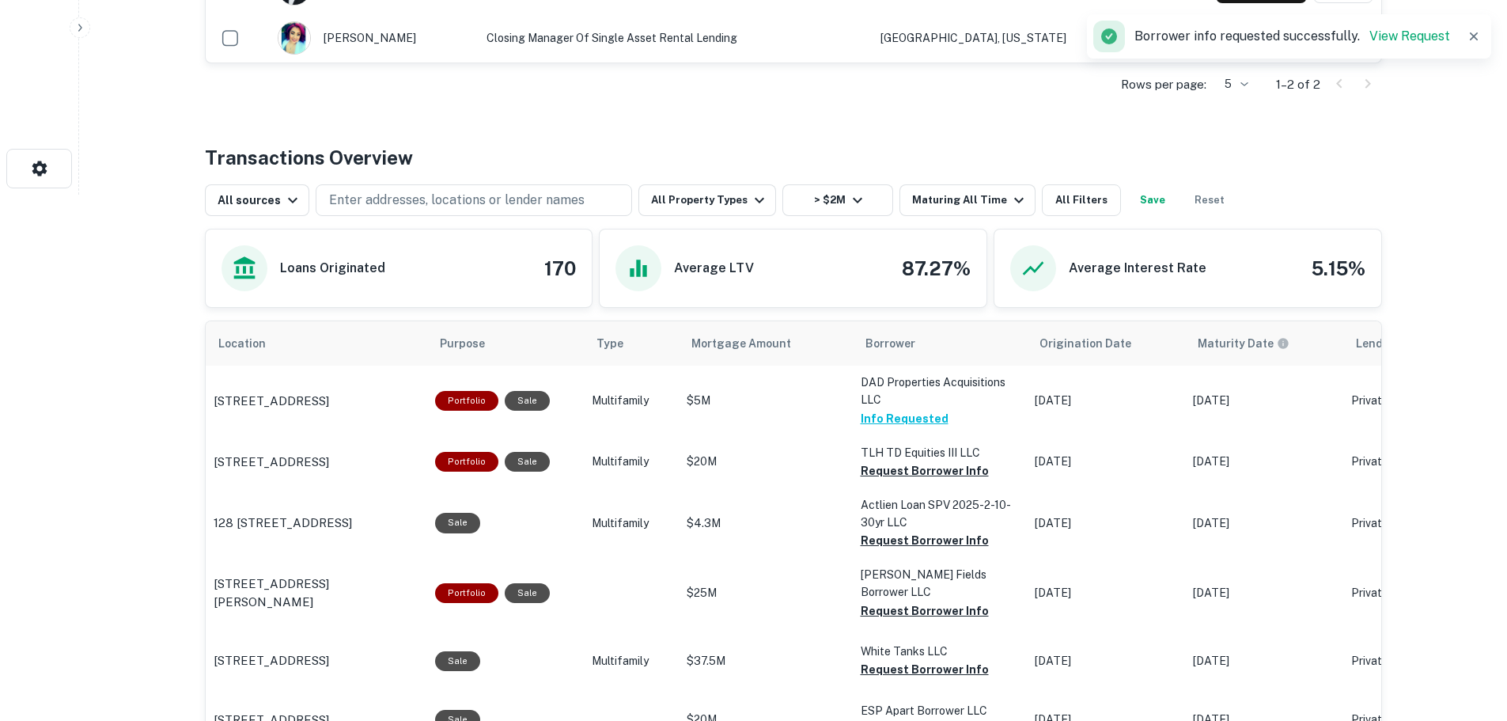
scroll to position [554, 0]
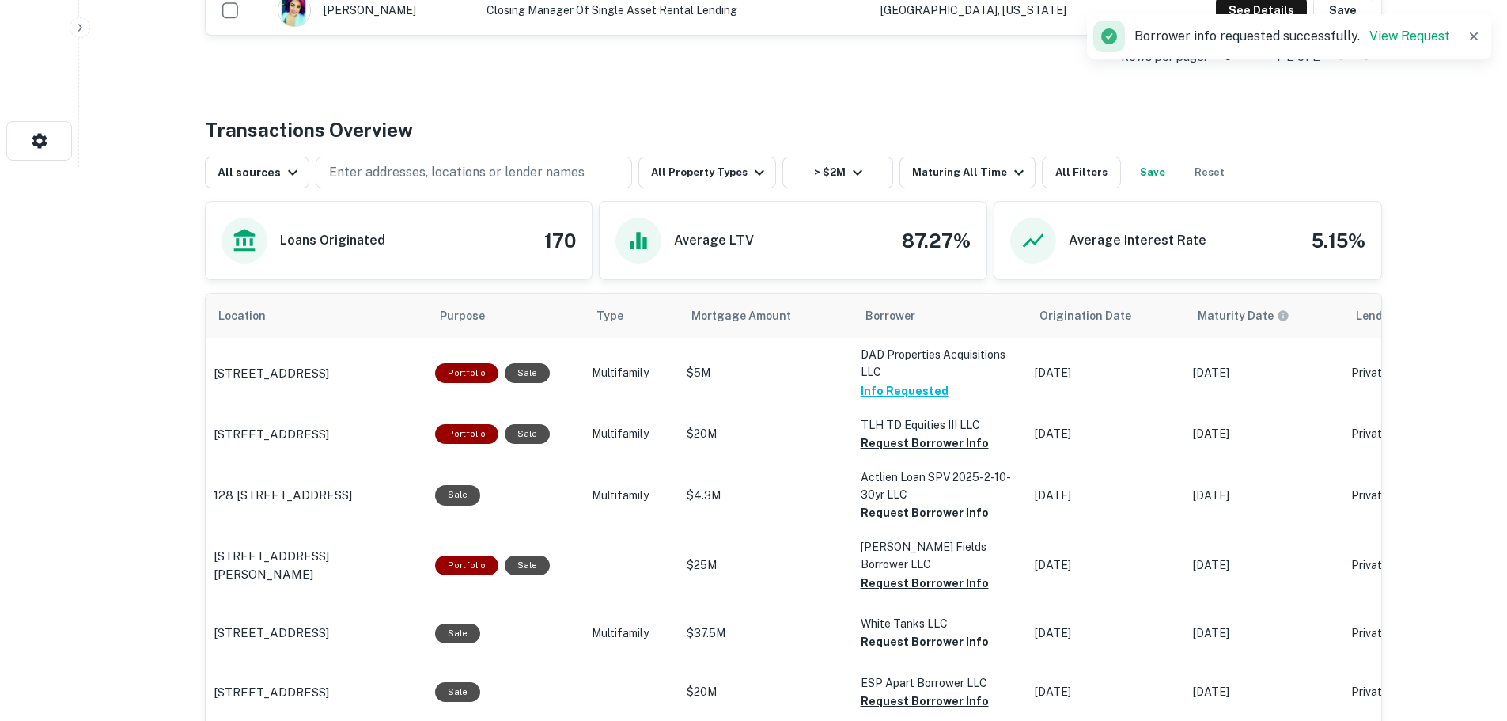
click at [911, 443] on button "Request Borrower Info" at bounding box center [925, 442] width 128 height 19
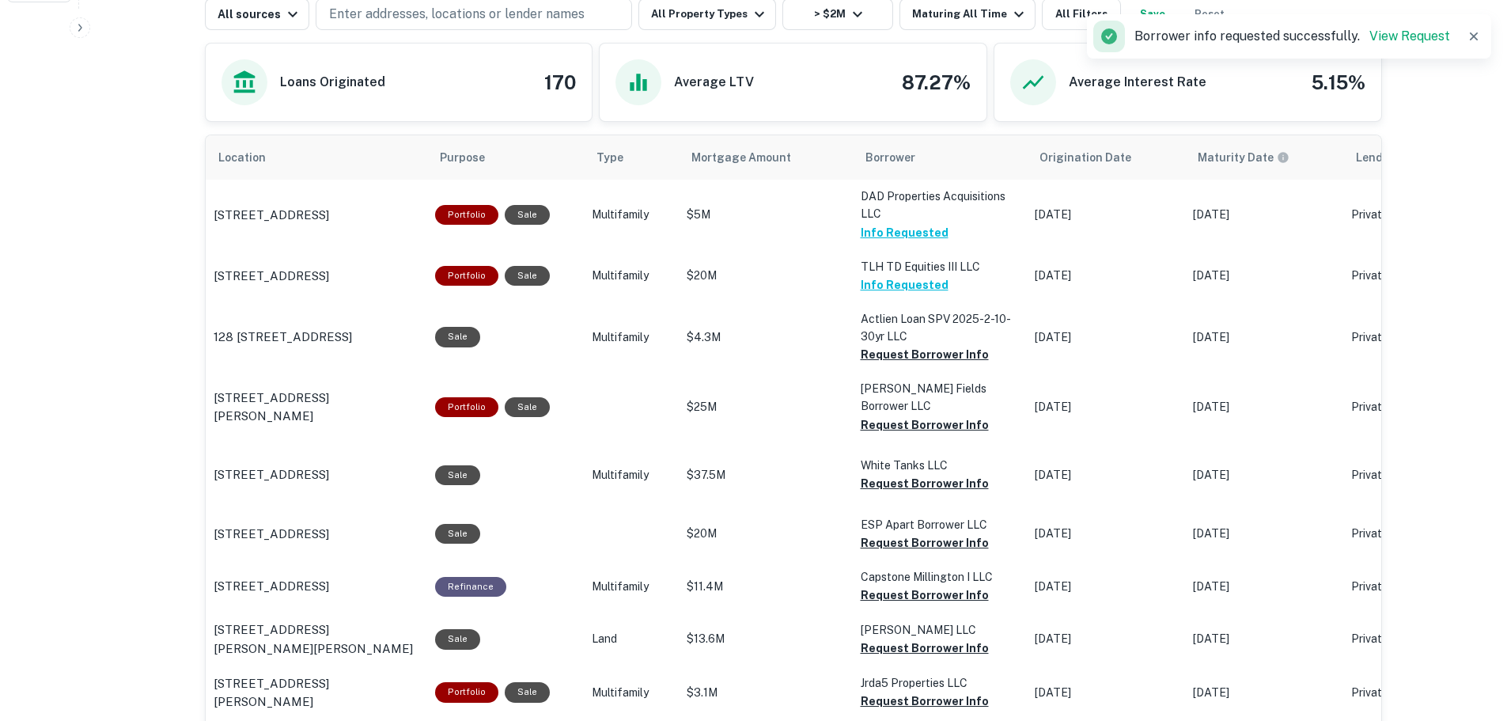
scroll to position [791, 0]
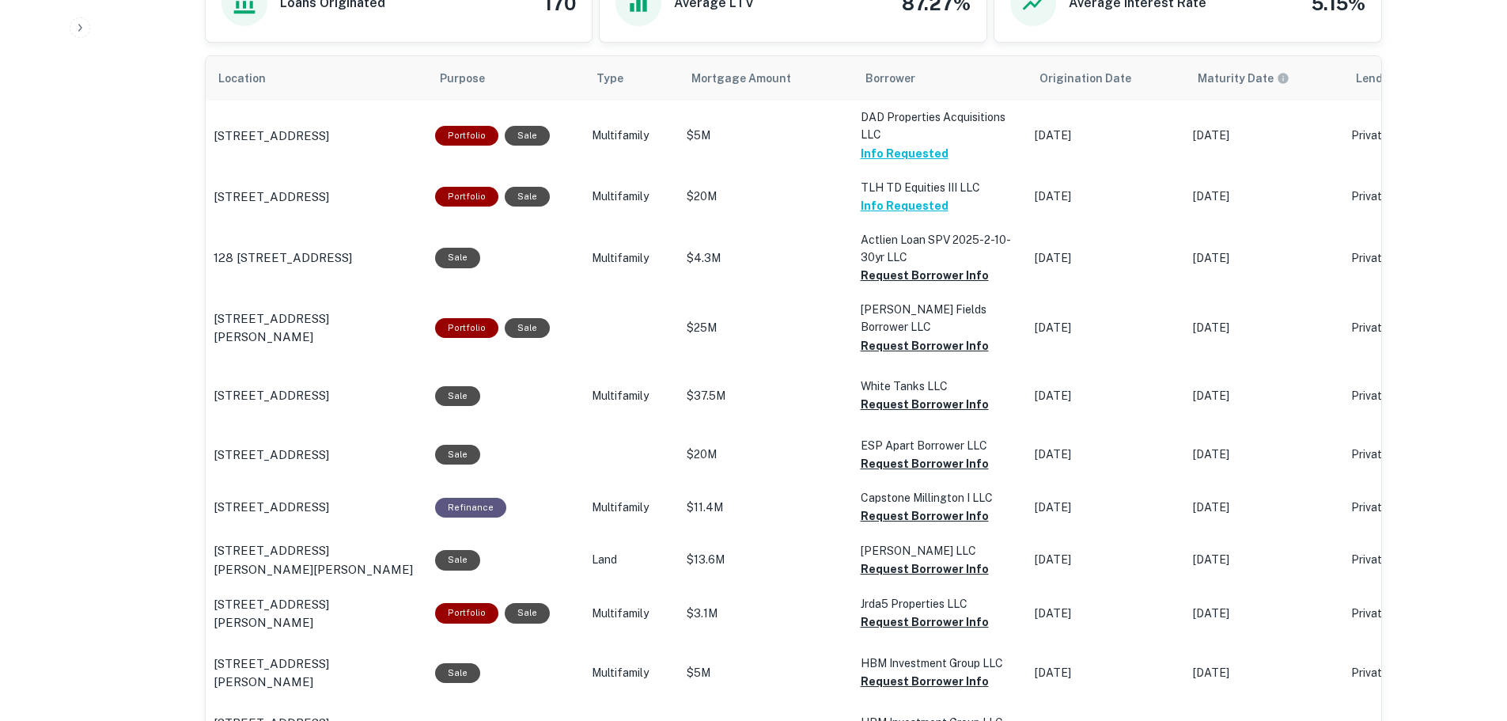
click at [908, 405] on button "Request Borrower Info" at bounding box center [925, 404] width 128 height 19
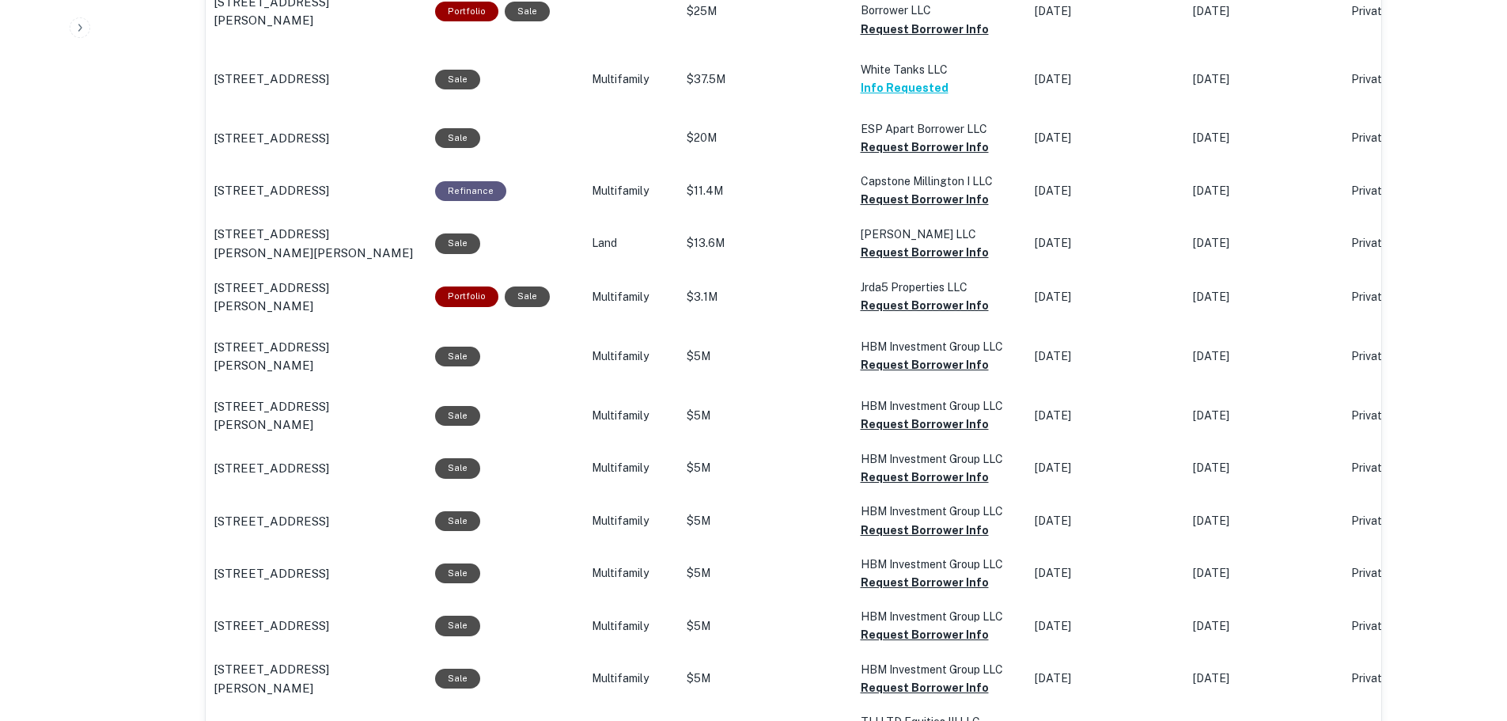
scroll to position [1186, 0]
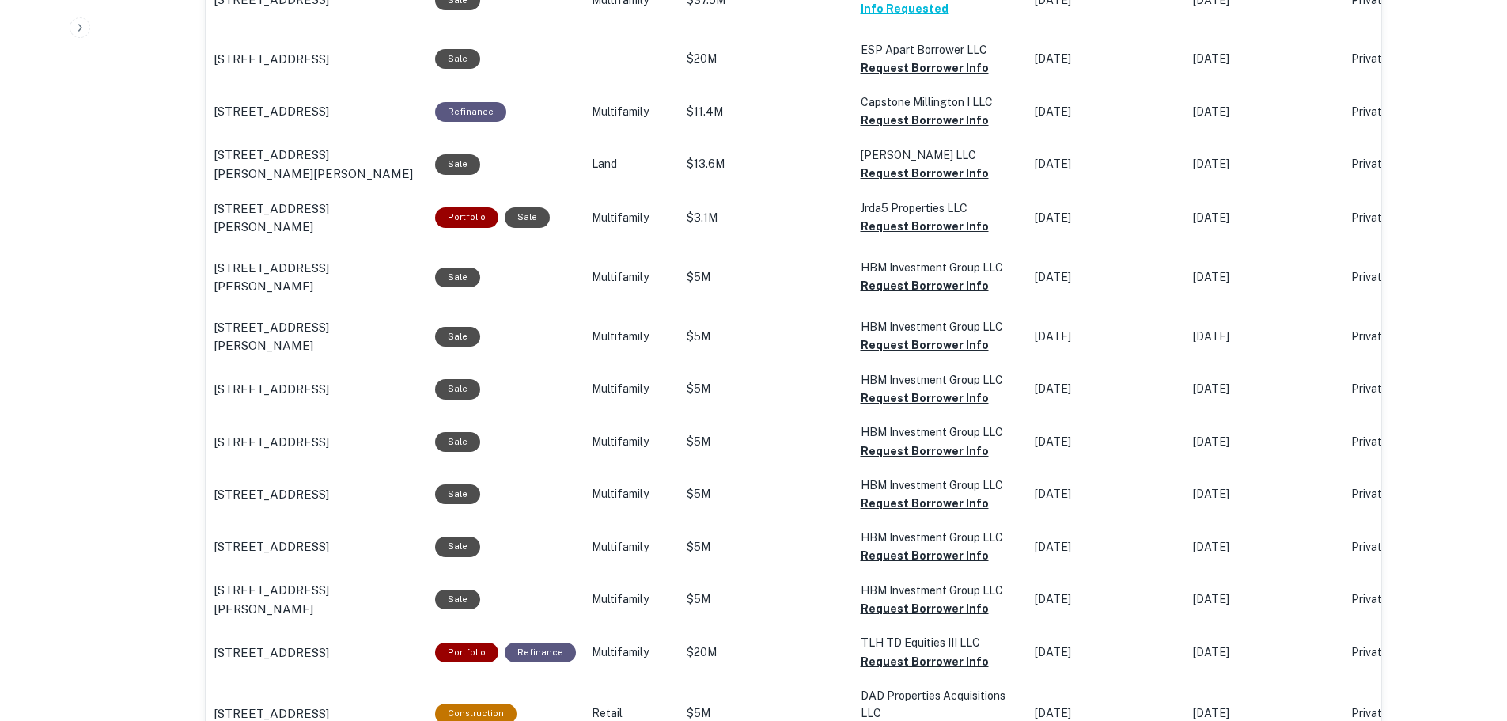
click at [910, 507] on button "Request Borrower Info" at bounding box center [925, 503] width 128 height 19
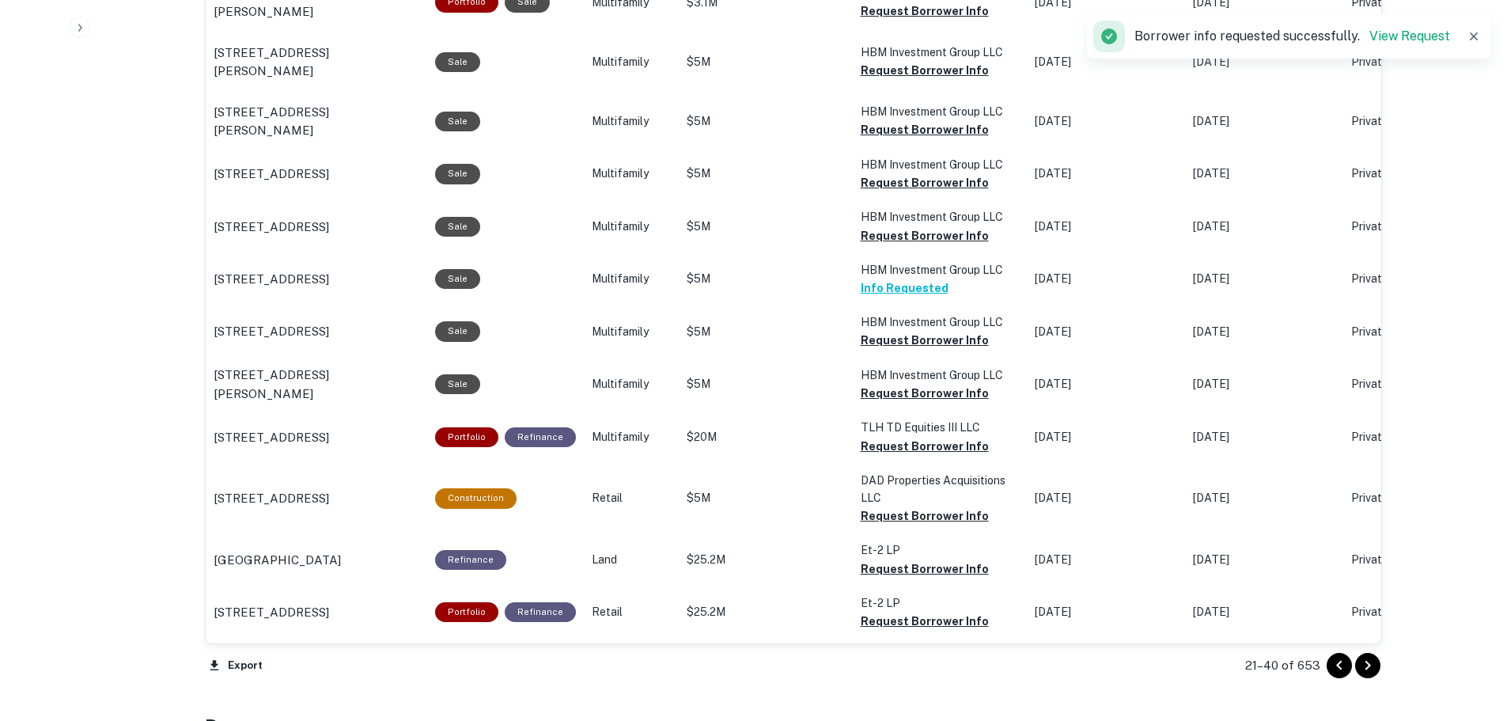
scroll to position [1424, 0]
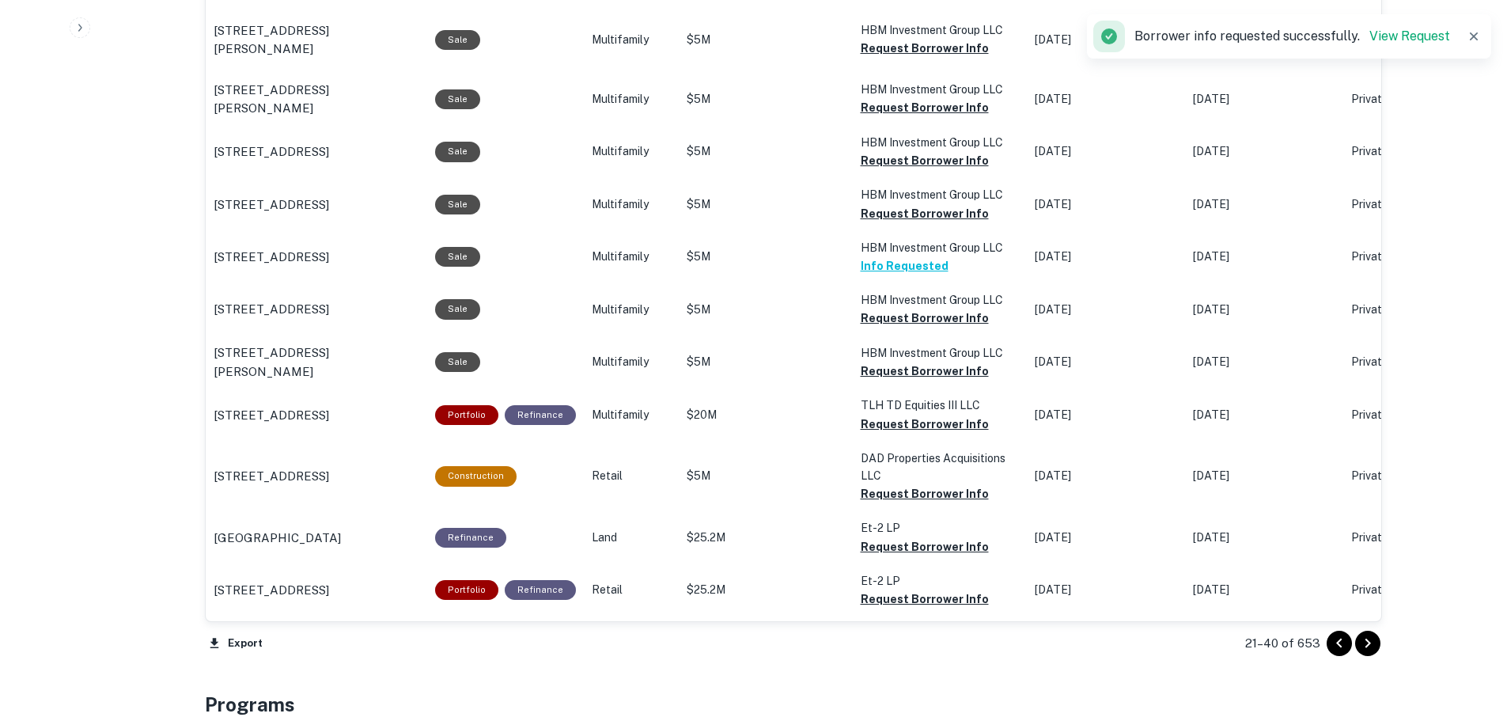
click at [1369, 645] on icon "Go to next page" at bounding box center [1367, 643] width 19 height 19
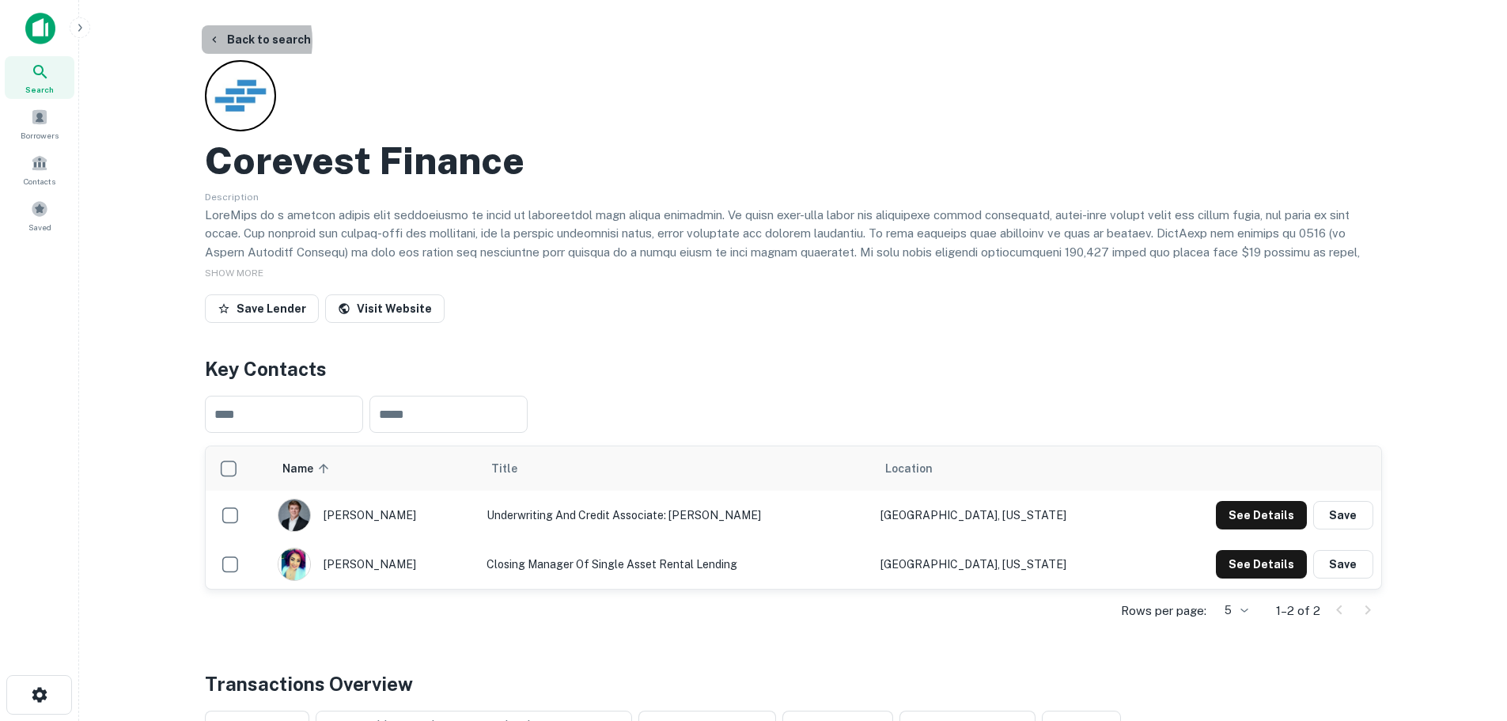
click at [224, 41] on button "Back to search" at bounding box center [259, 39] width 115 height 28
click at [28, 119] on div "Borrowers" at bounding box center [40, 123] width 70 height 43
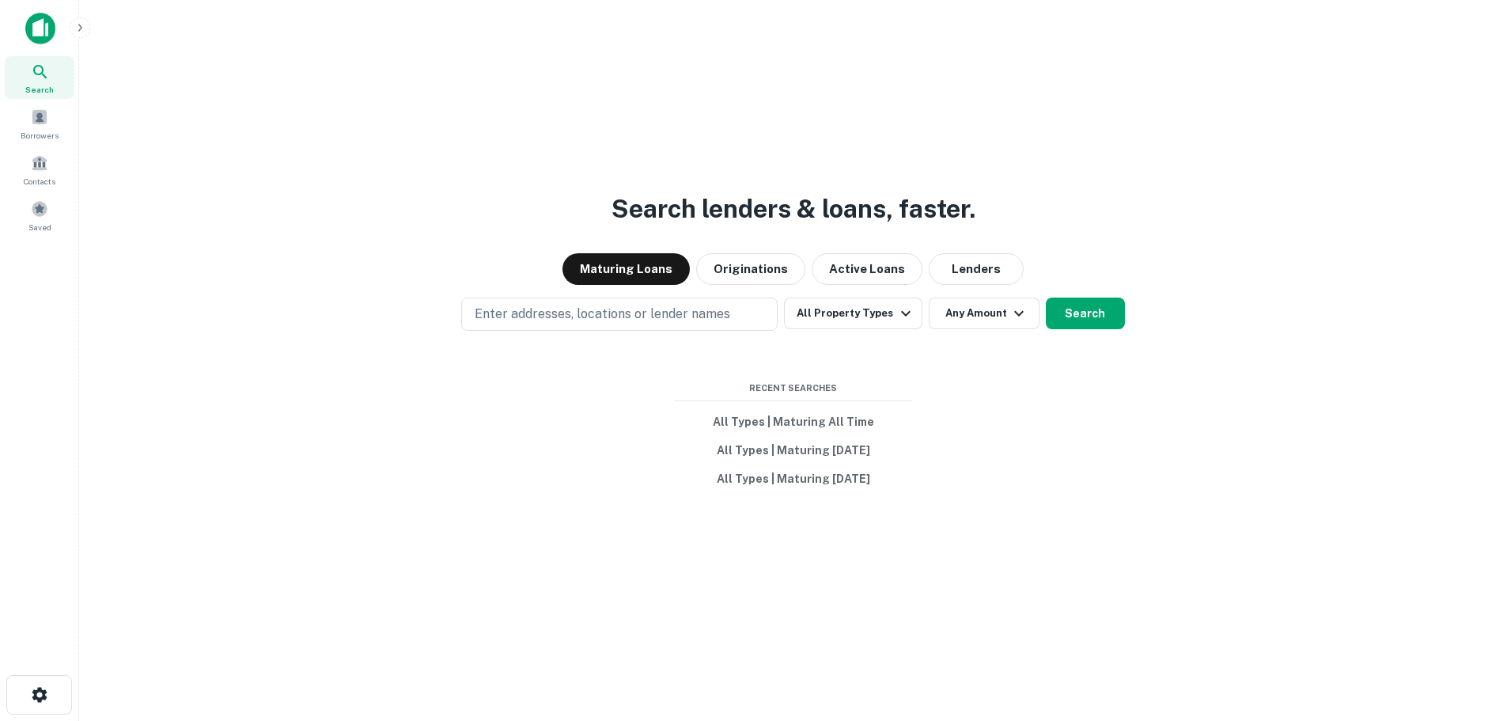
click at [515, 308] on p "Enter addresses, locations or lender names" at bounding box center [602, 314] width 255 height 19
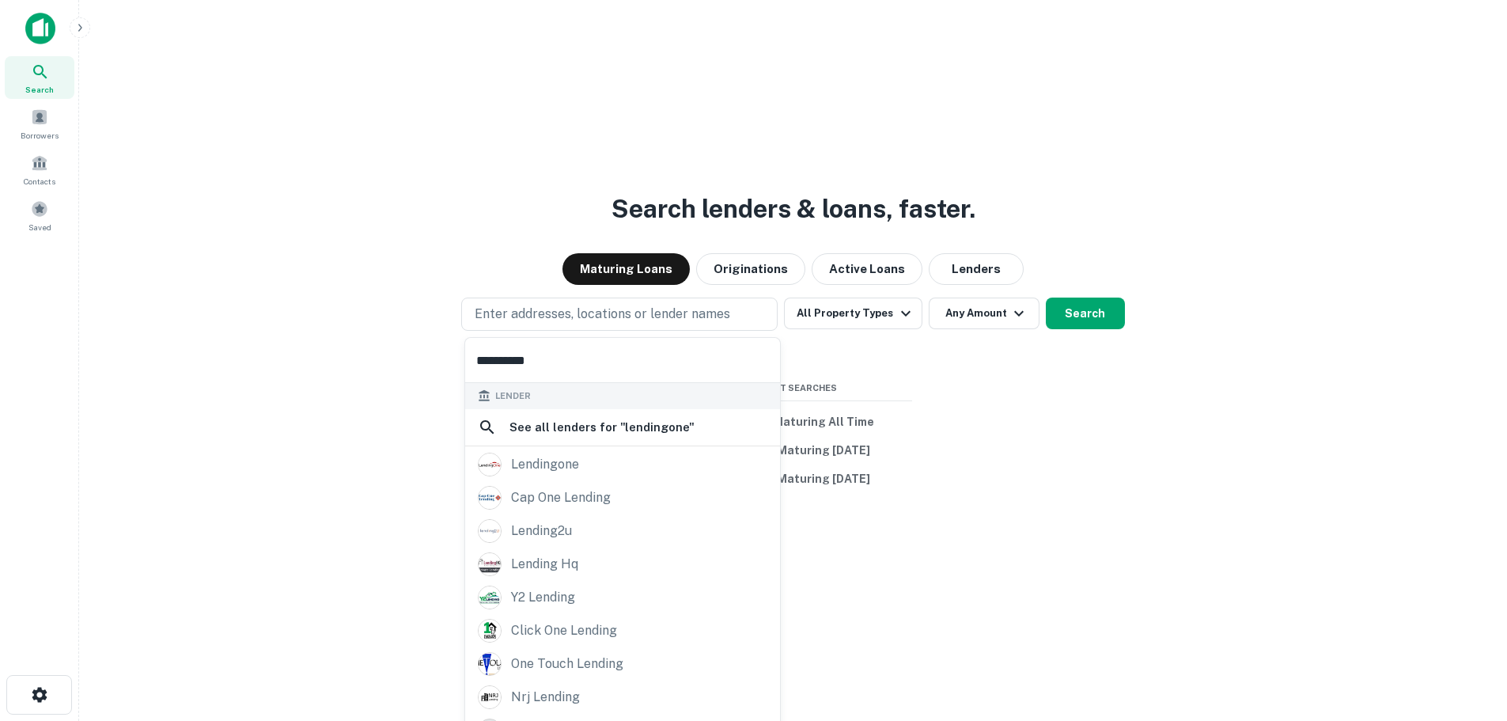
type input "**********"
click at [520, 463] on div "lendingone" at bounding box center [545, 464] width 68 height 24
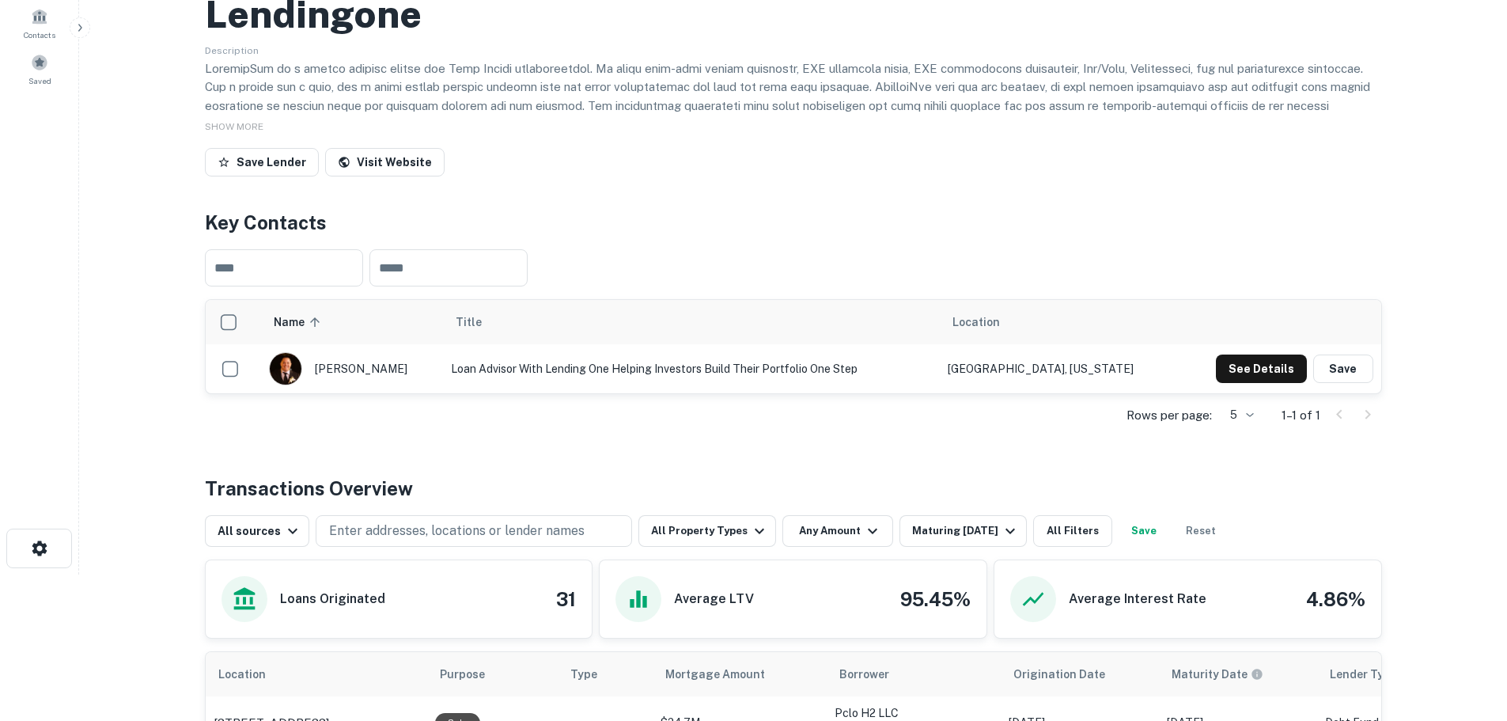
scroll to position [316, 0]
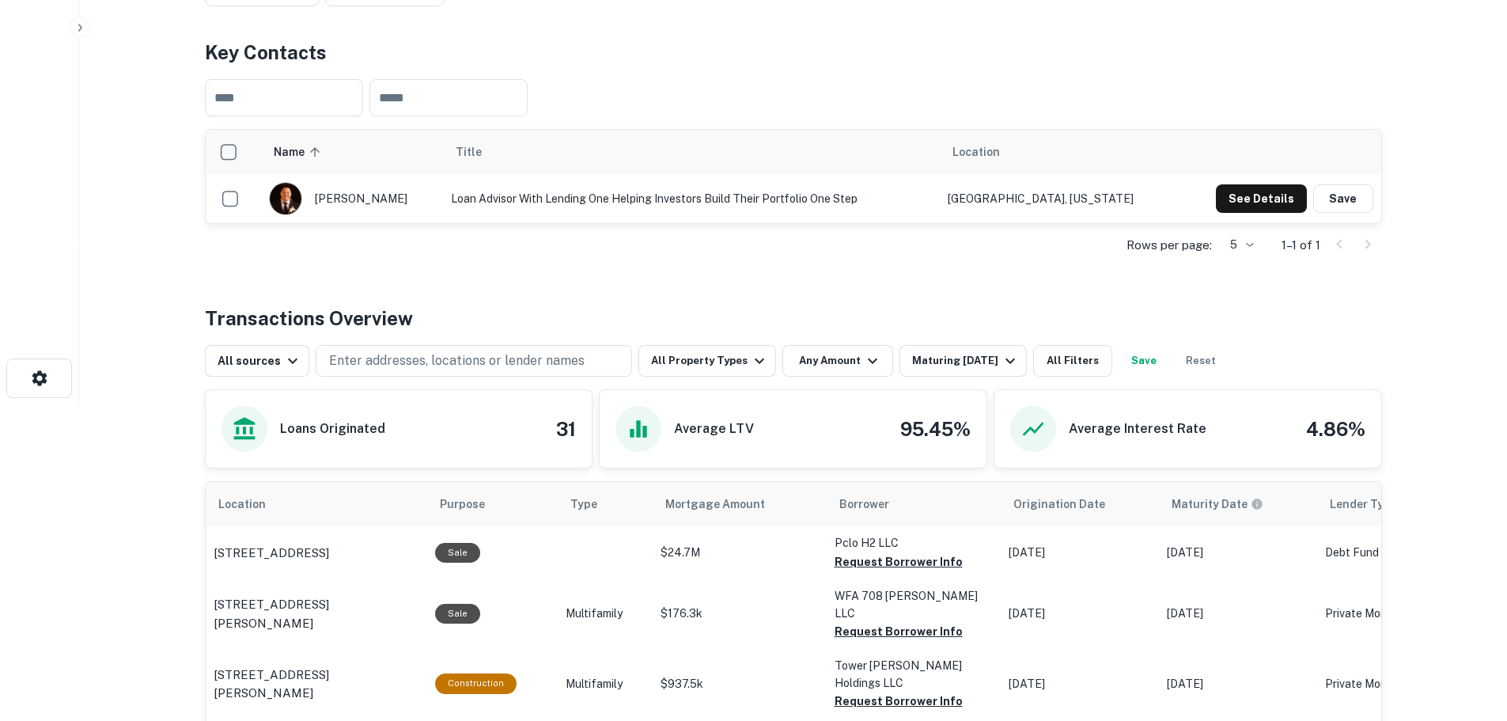
click at [926, 361] on div "Maturing [DATE]" at bounding box center [966, 360] width 108 height 19
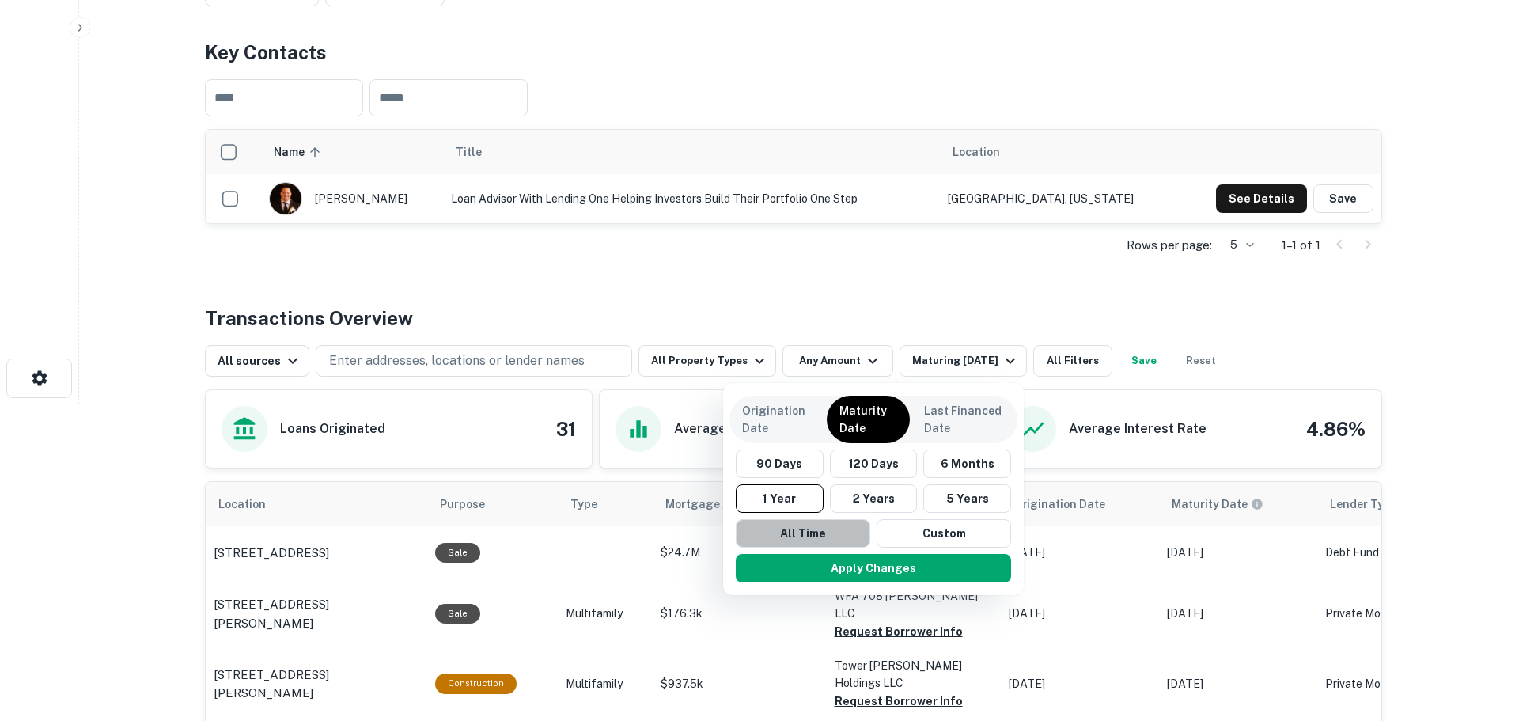
click at [849, 528] on button "All Time" at bounding box center [803, 533] width 134 height 28
click at [799, 414] on p "Origination Date" at bounding box center [777, 419] width 70 height 35
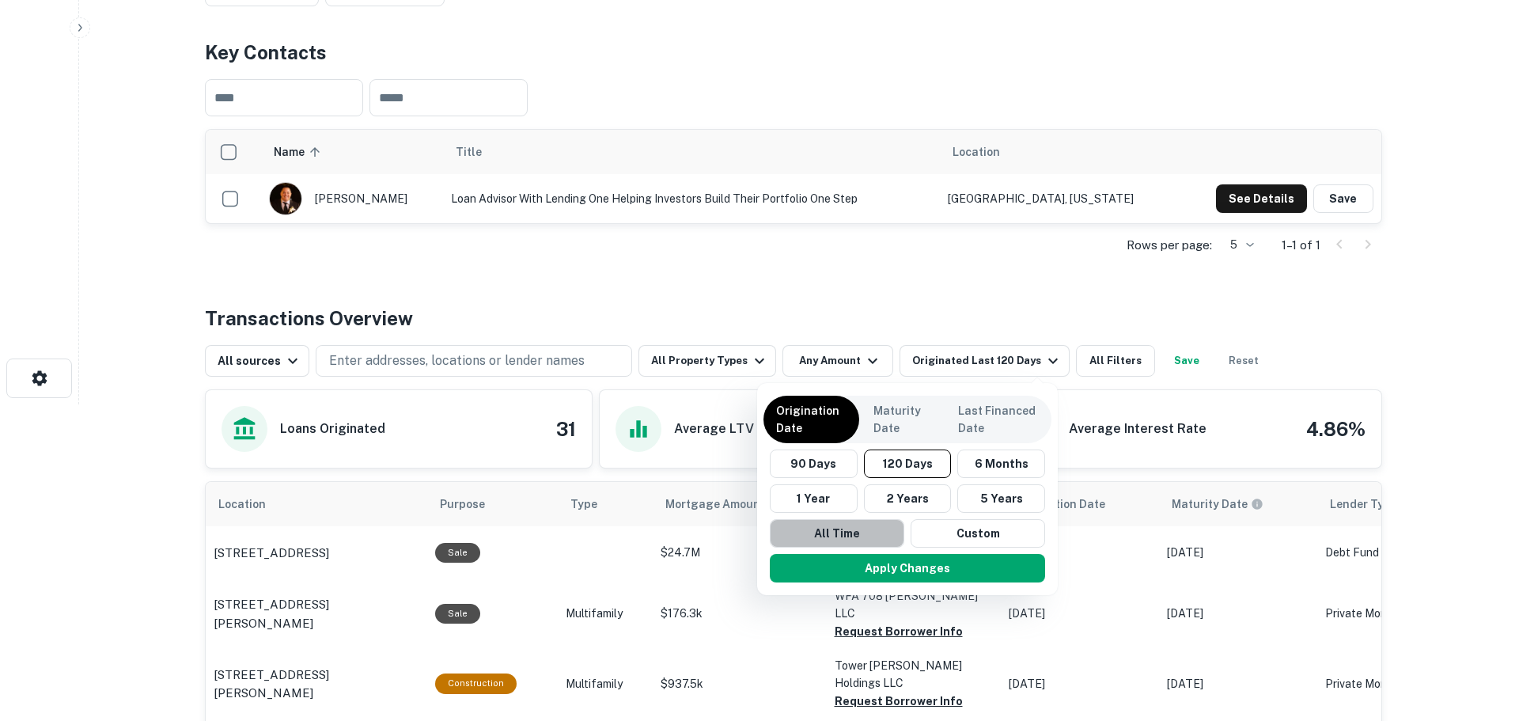
click at [821, 539] on button "All Time" at bounding box center [837, 533] width 134 height 28
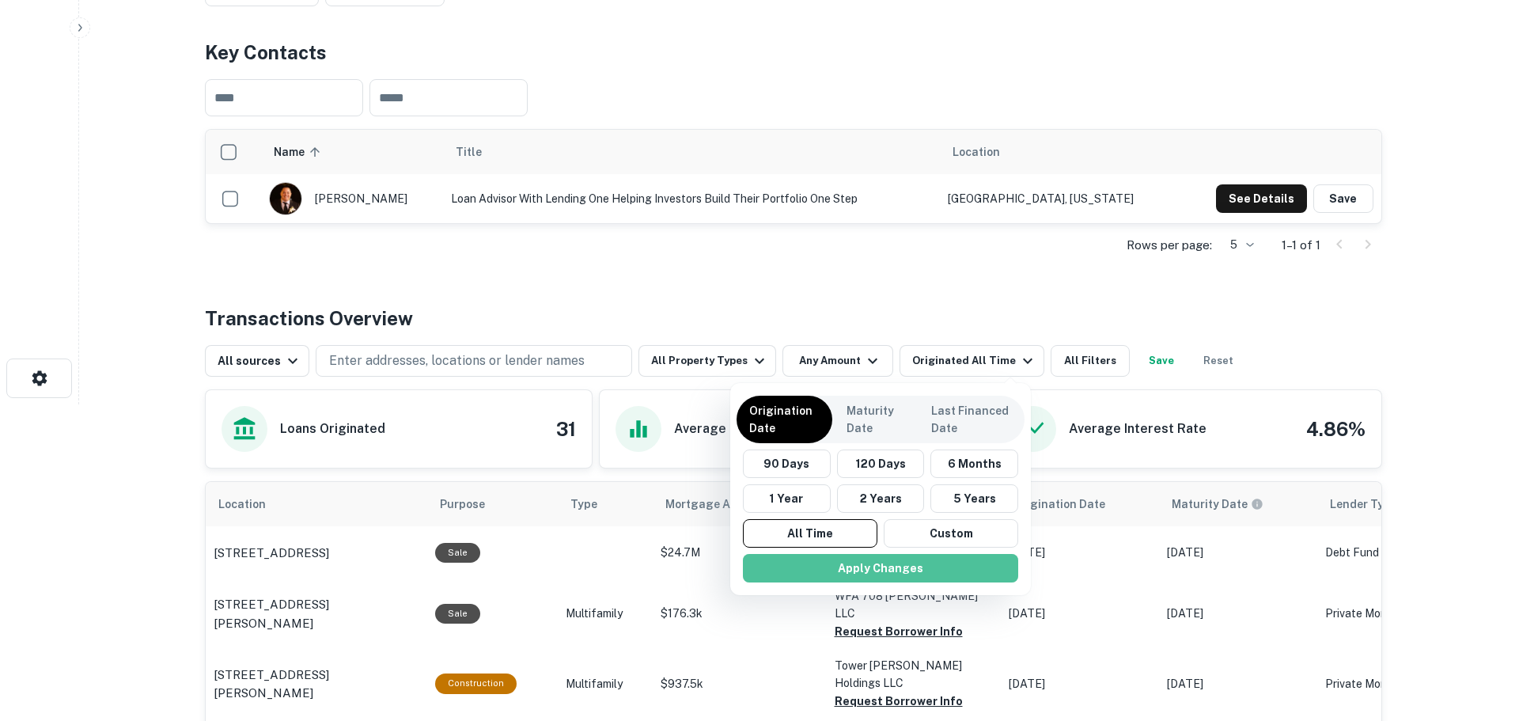
click at [831, 572] on button "Apply Changes" at bounding box center [880, 568] width 275 height 28
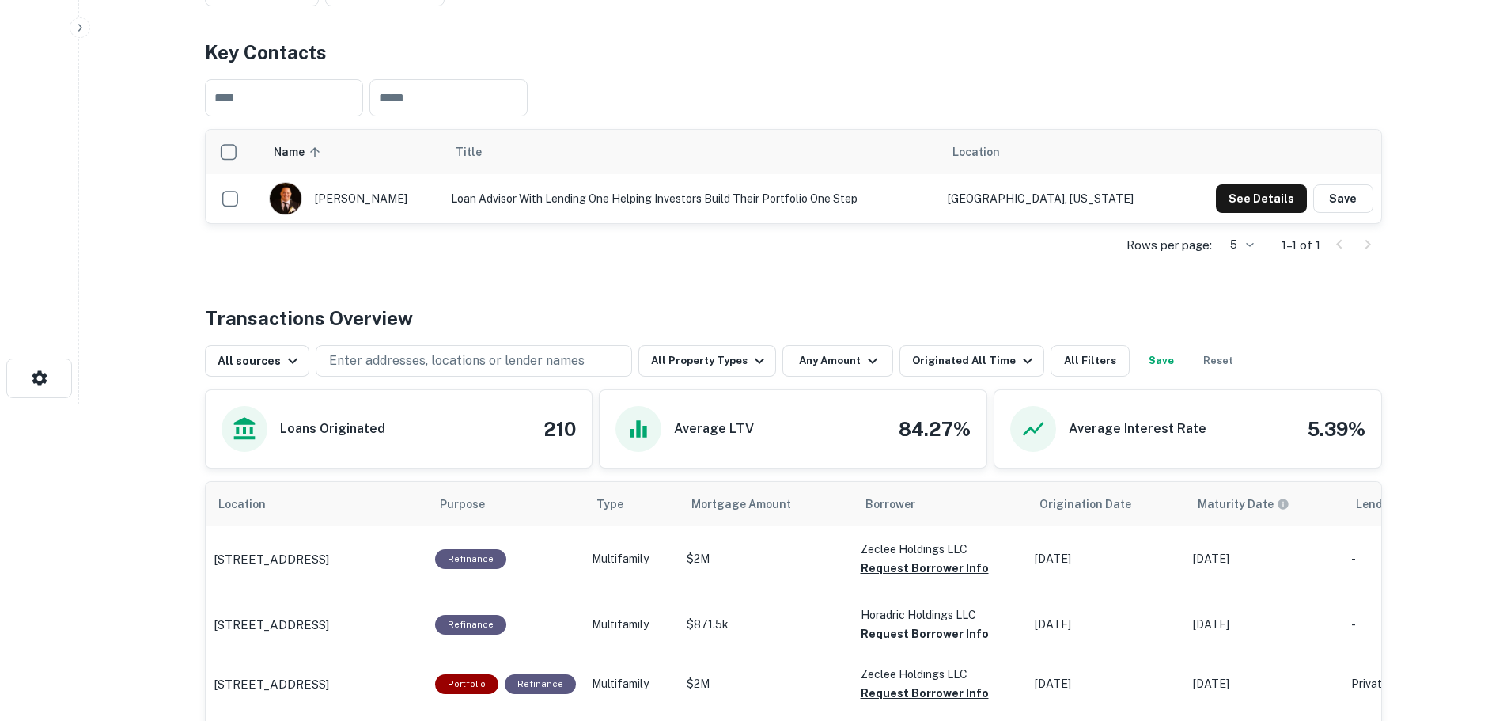
scroll to position [475, 0]
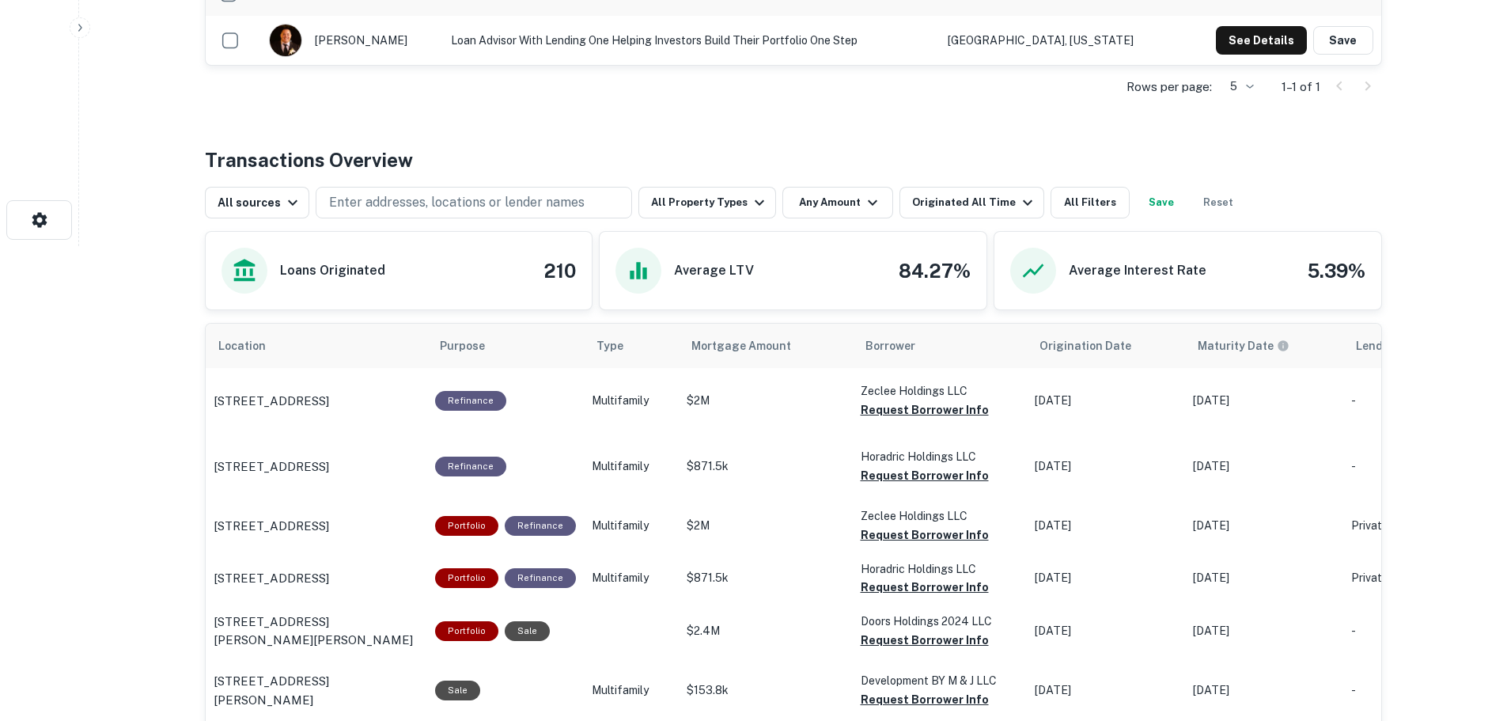
drag, startPoint x: 205, startPoint y: 399, endPoint x: 389, endPoint y: 385, distance: 184.8
click at [389, 385] on td "[STREET_ADDRESS]" at bounding box center [316, 401] width 221 height 66
copy p "[STREET_ADDRESS]"
click at [931, 403] on button "Request Borrower Info" at bounding box center [925, 409] width 128 height 19
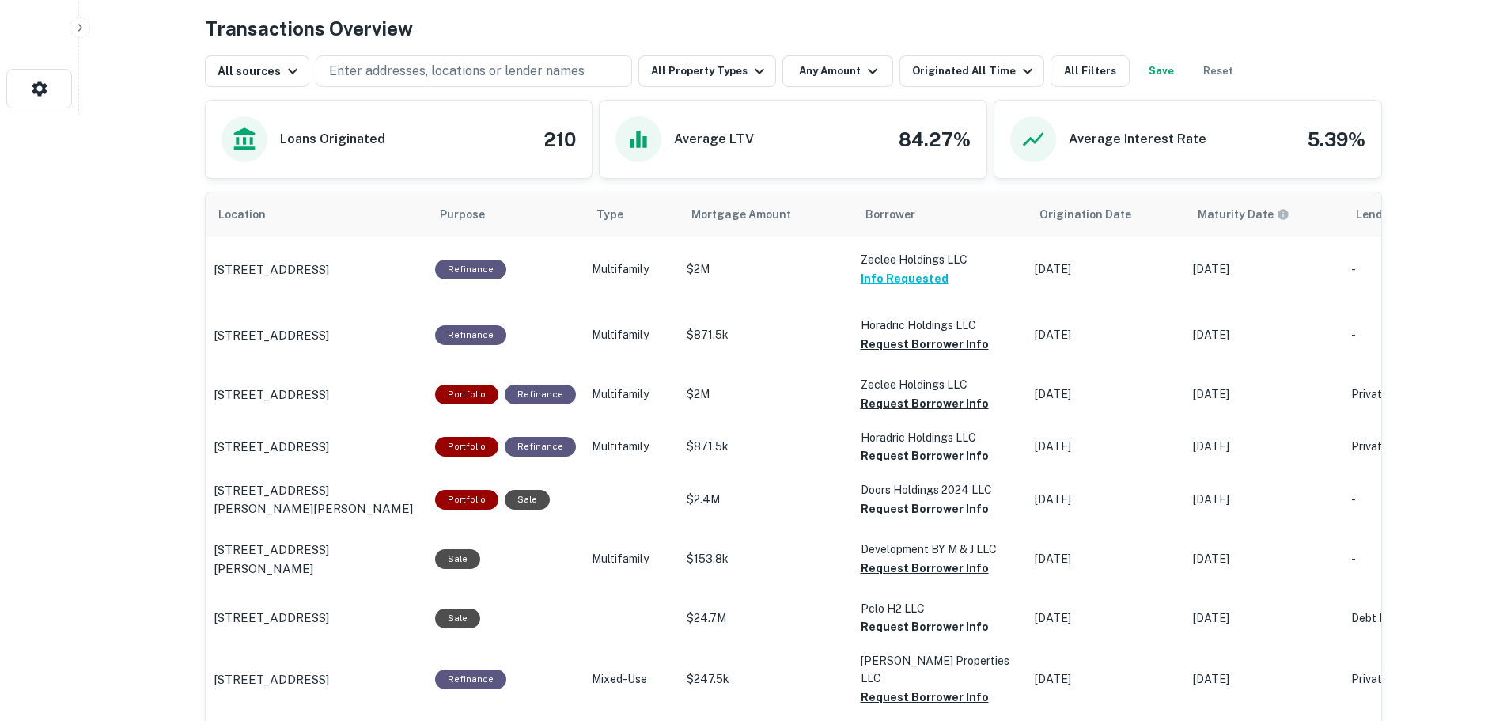
scroll to position [633, 0]
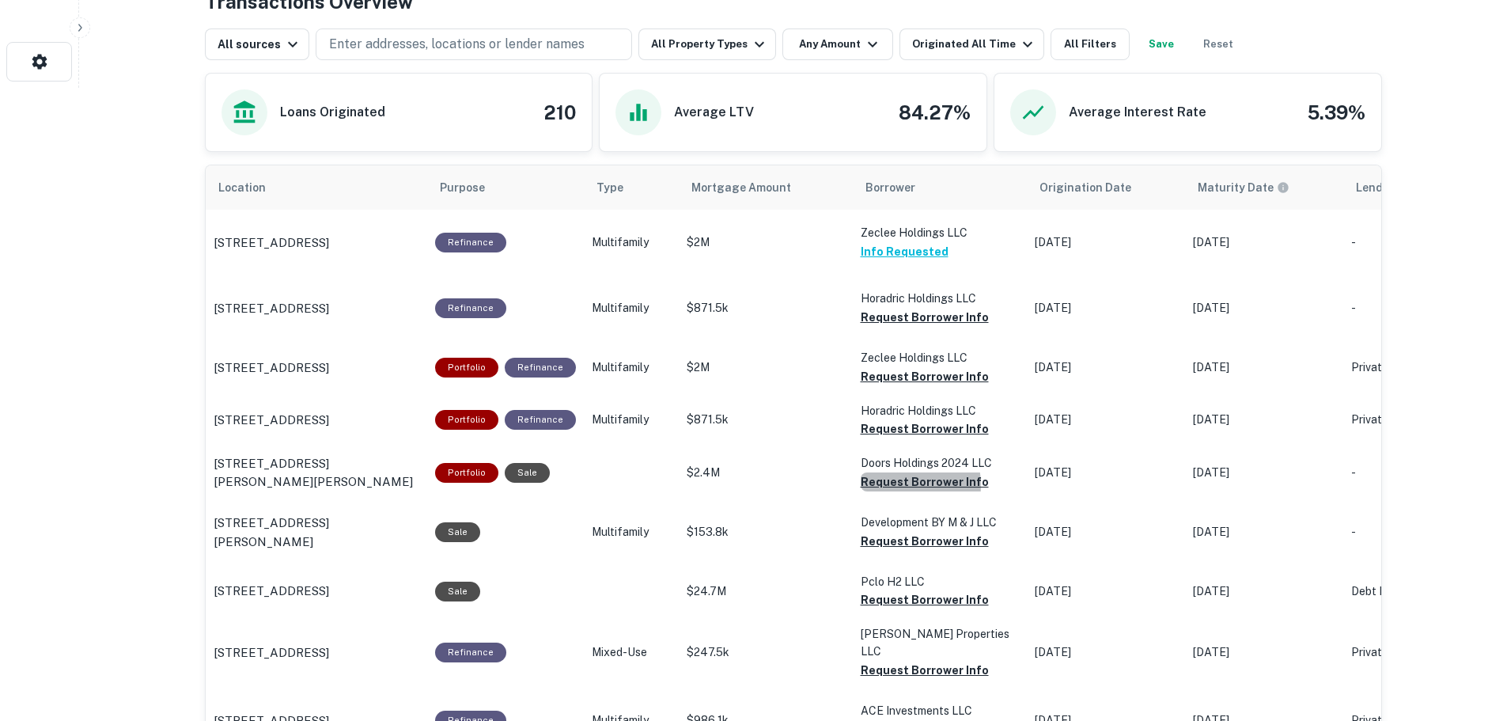
click at [890, 486] on button "Request Borrower Info" at bounding box center [925, 481] width 128 height 19
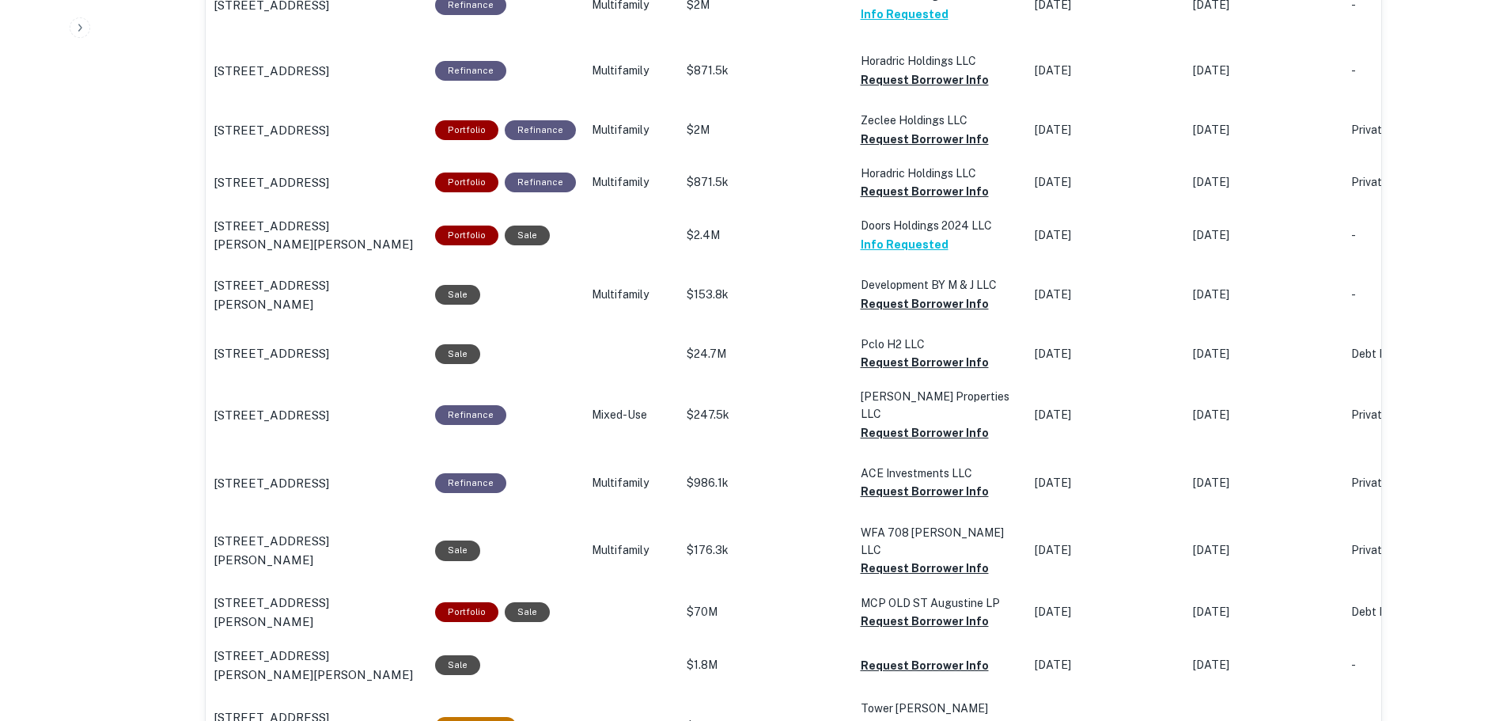
scroll to position [475, 0]
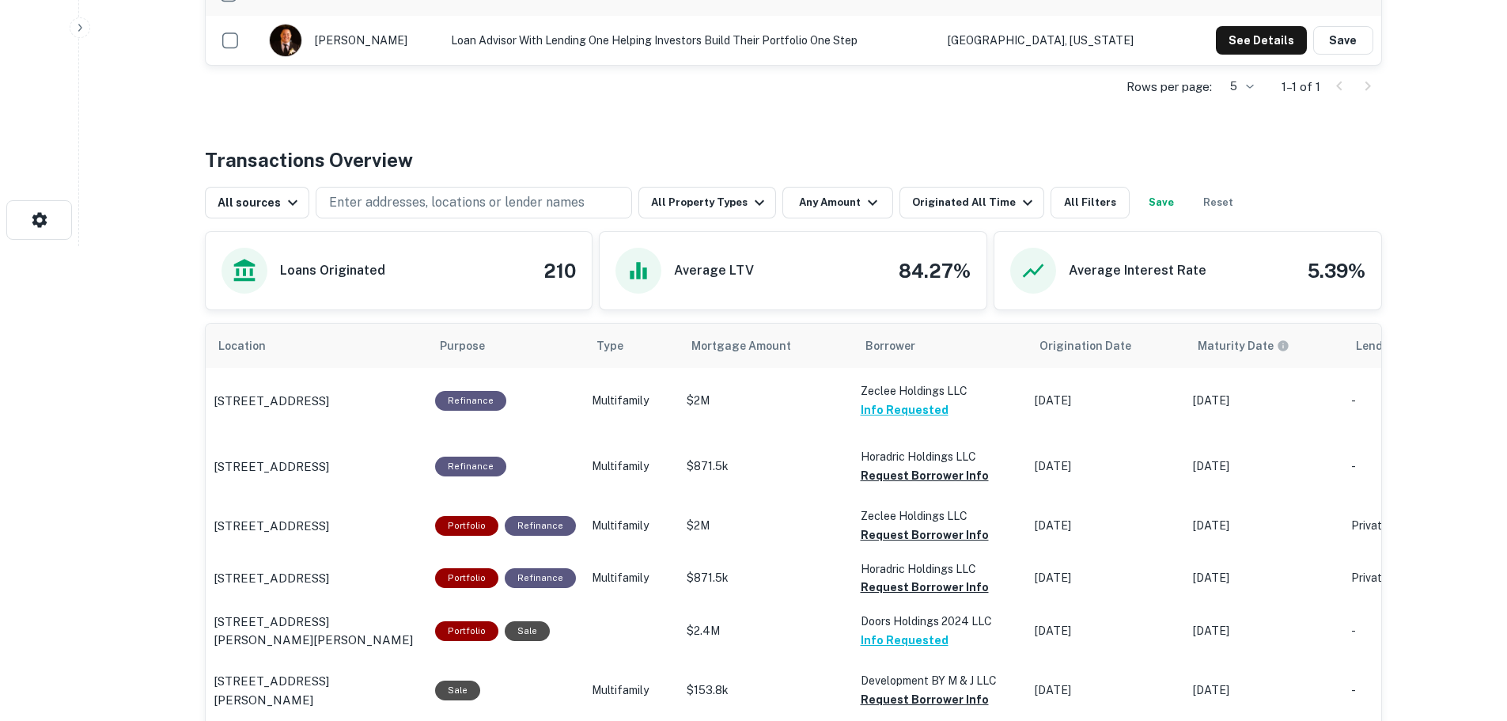
click at [815, 193] on button "Any Amount" at bounding box center [837, 203] width 111 height 32
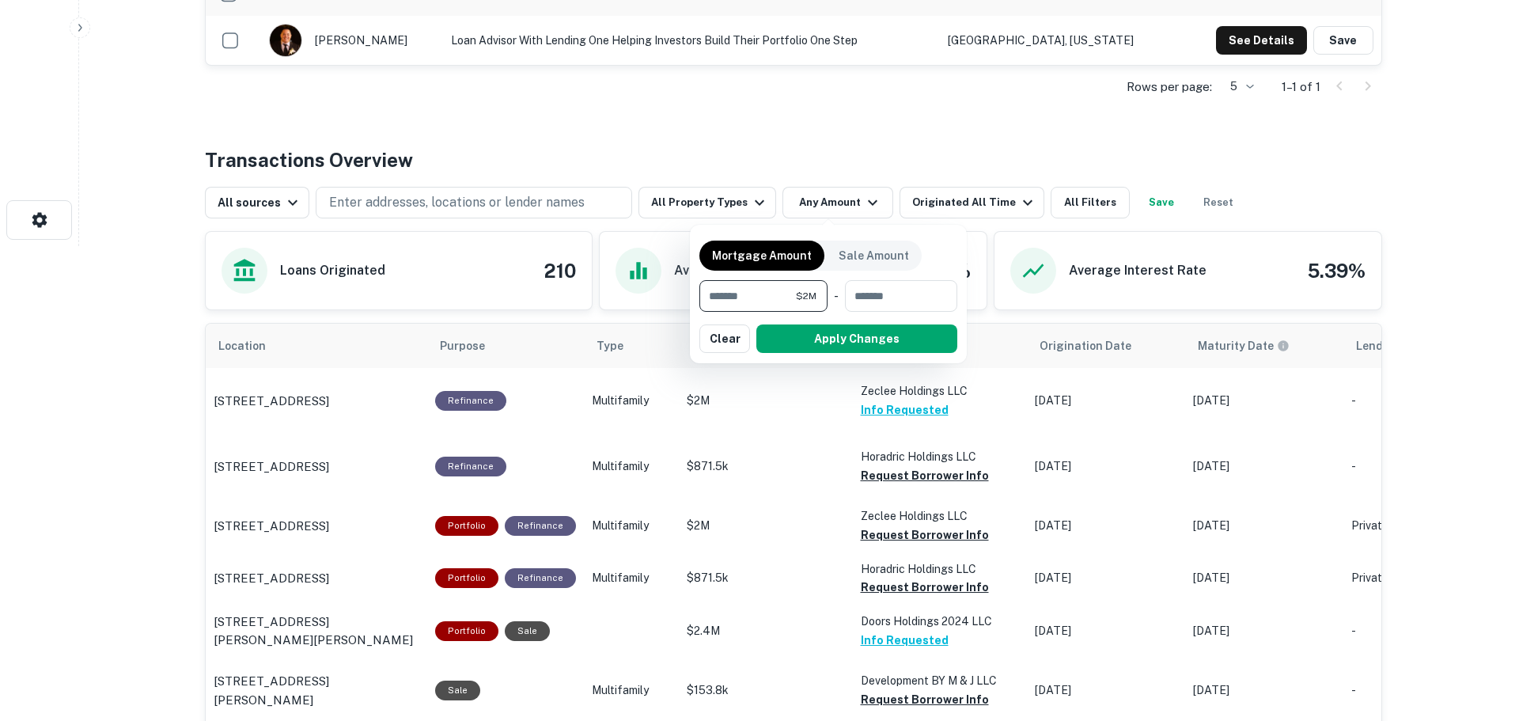
type input "*******"
click at [891, 331] on button "Apply Changes" at bounding box center [856, 338] width 201 height 28
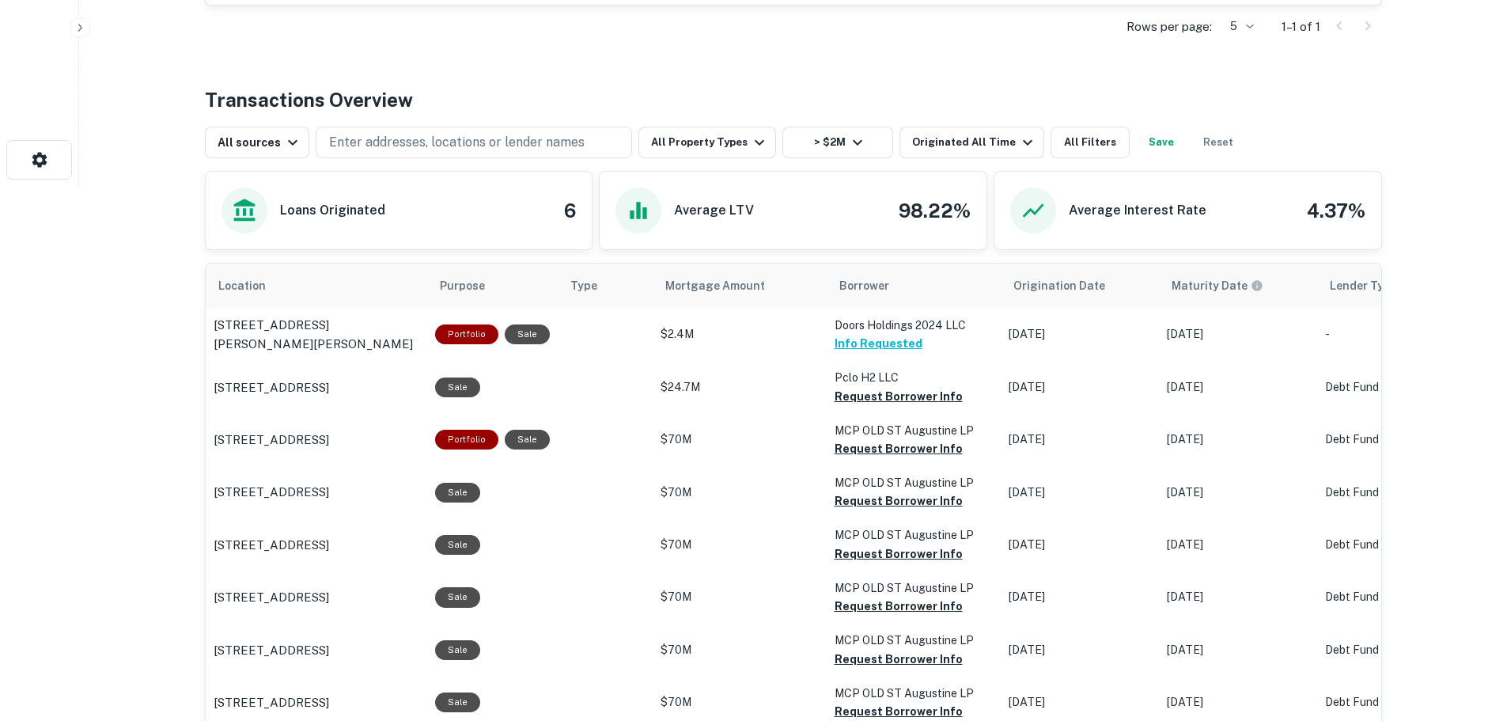
scroll to position [633, 0]
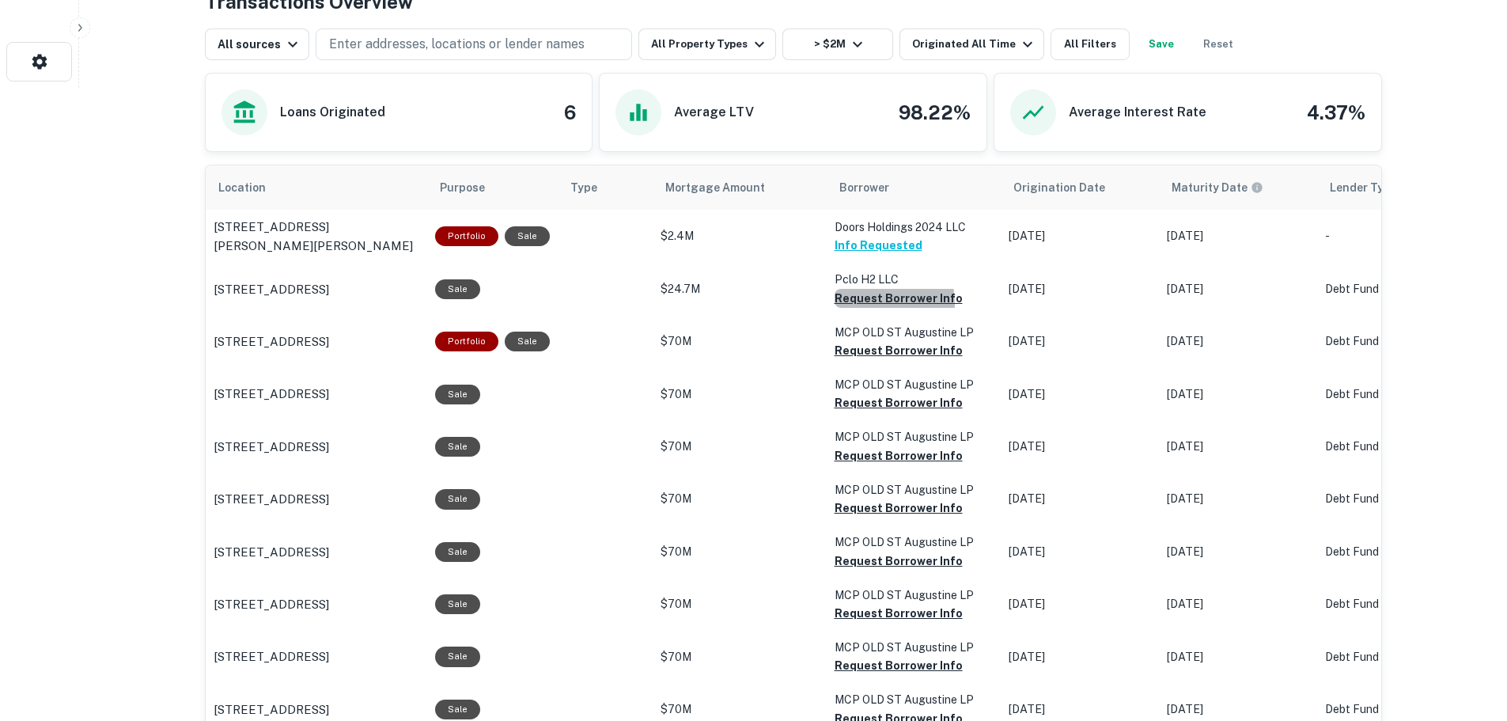
click at [852, 303] on button "Request Borrower Info" at bounding box center [898, 298] width 128 height 19
click at [854, 347] on button "Request Borrower Info" at bounding box center [898, 350] width 128 height 19
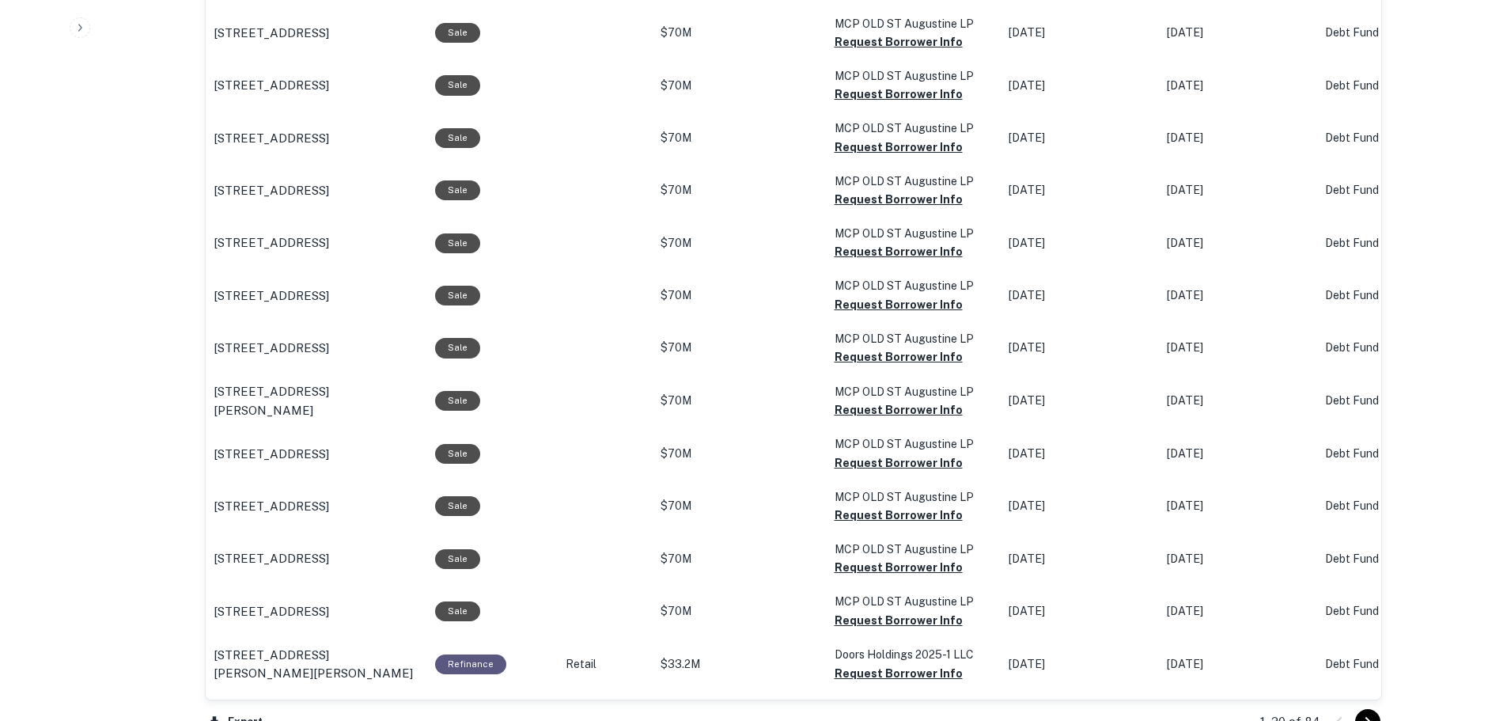
scroll to position [1424, 0]
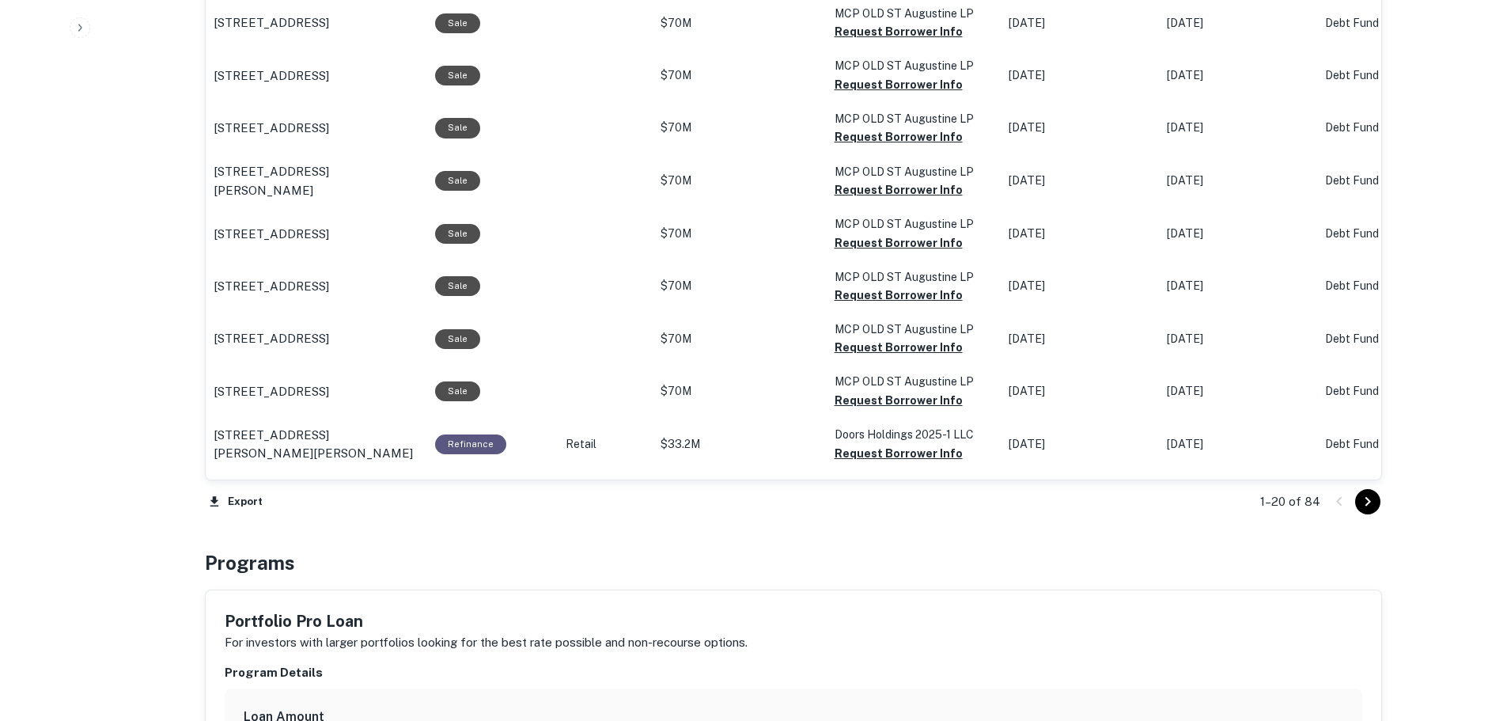
click at [1364, 505] on icon "Go to next page" at bounding box center [1367, 501] width 19 height 19
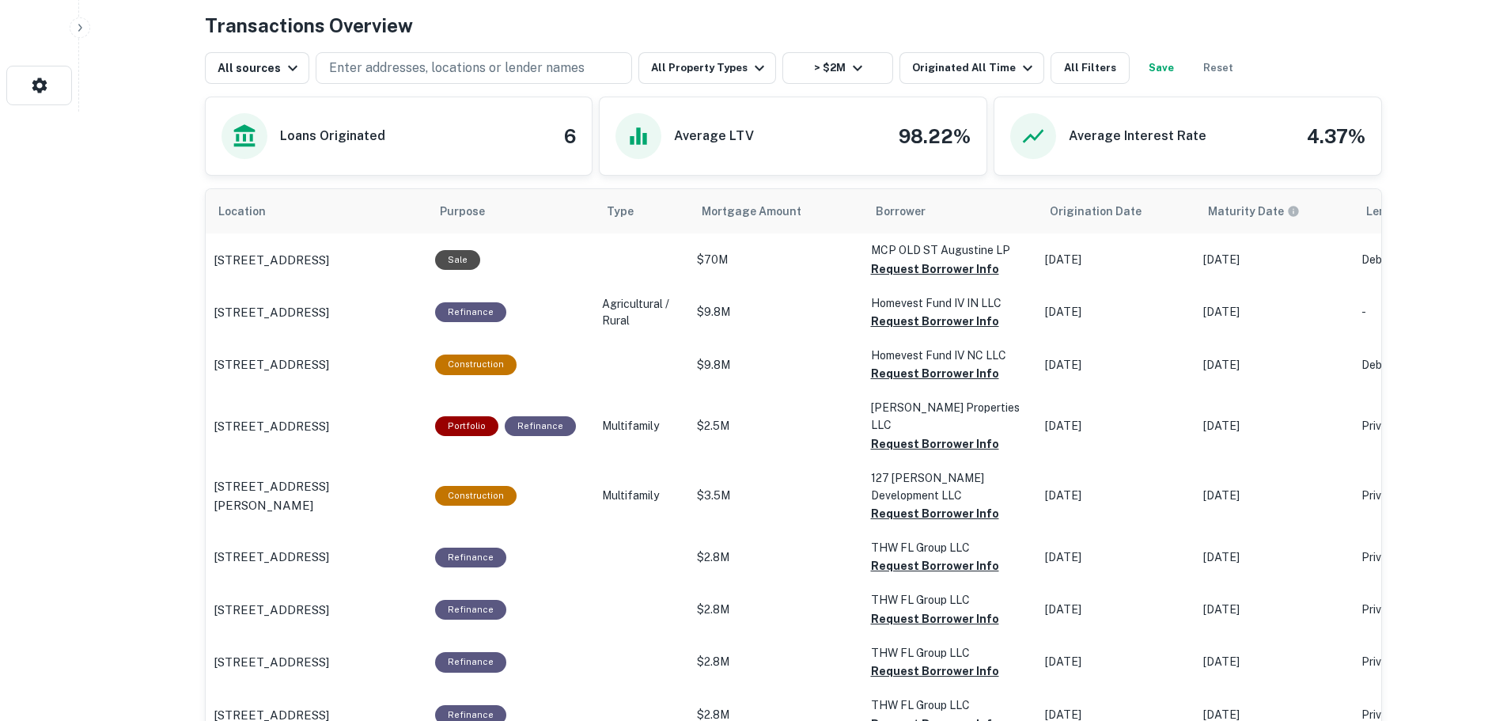
scroll to position [633, 0]
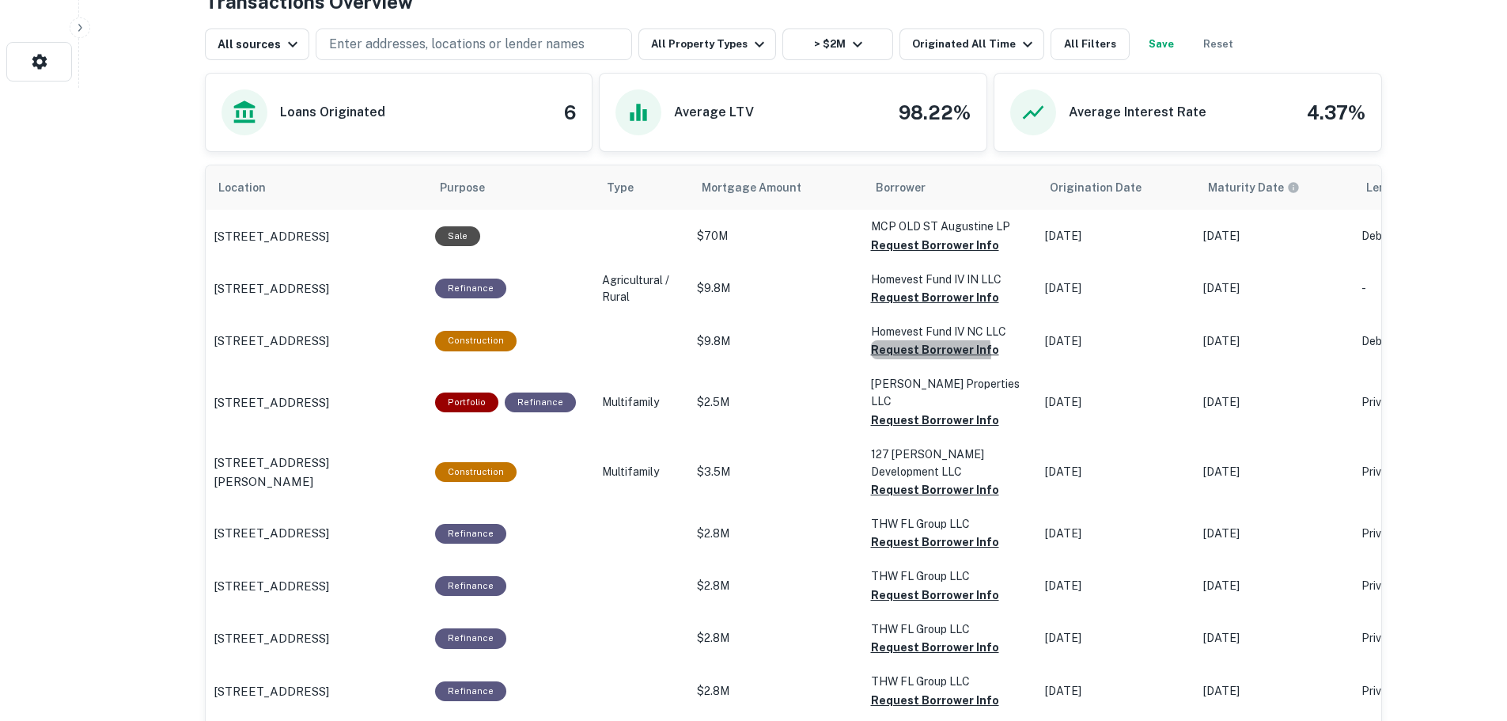
click at [906, 354] on button "Request Borrower Info" at bounding box center [935, 349] width 128 height 19
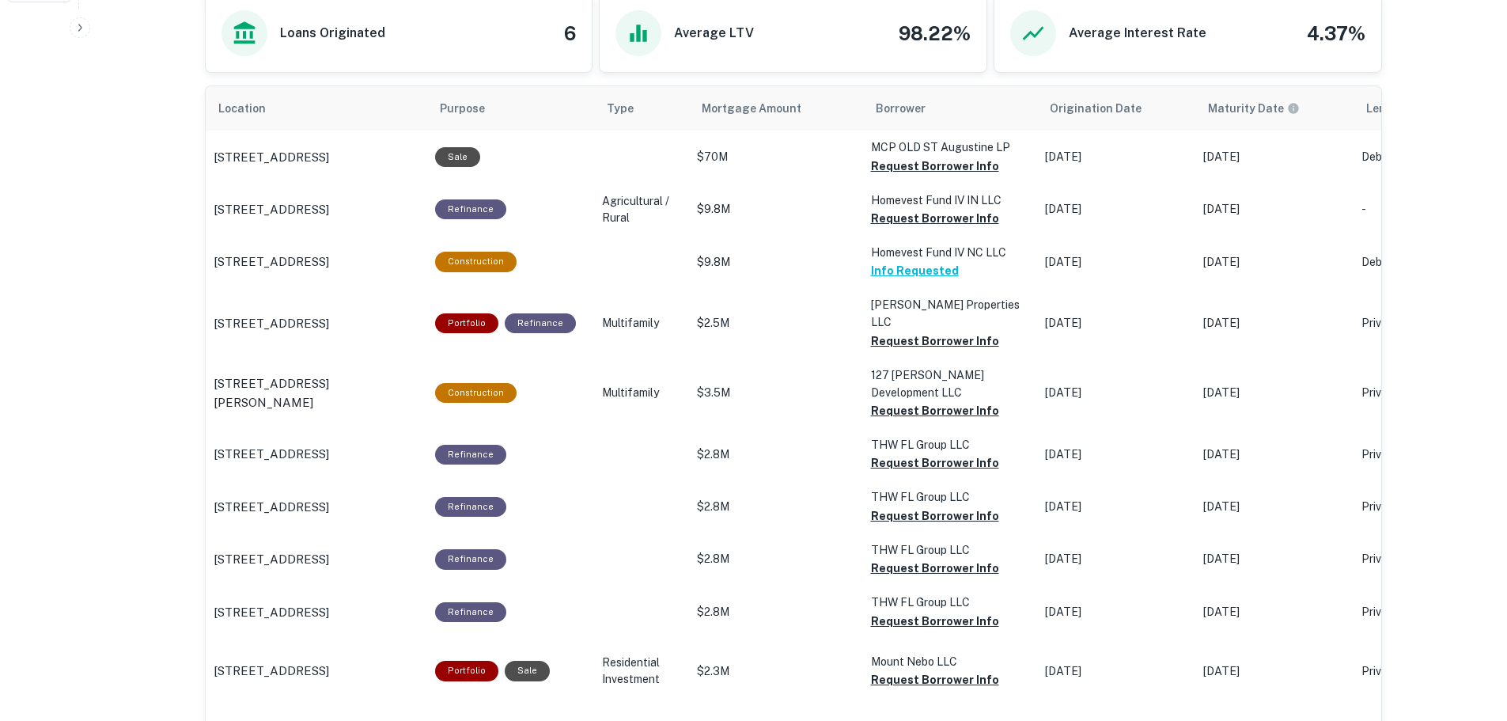
click at [915, 333] on button "Request Borrower Info" at bounding box center [935, 340] width 128 height 19
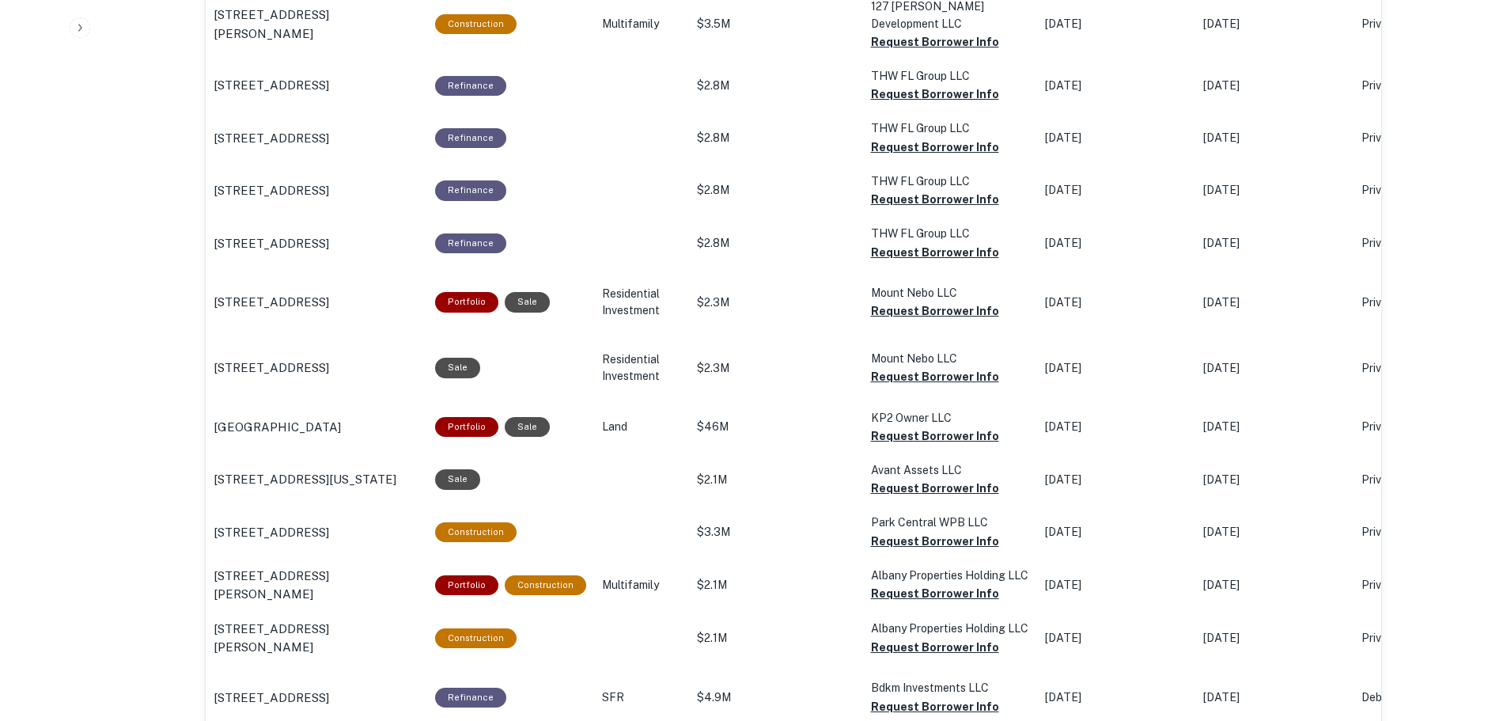
scroll to position [1107, 0]
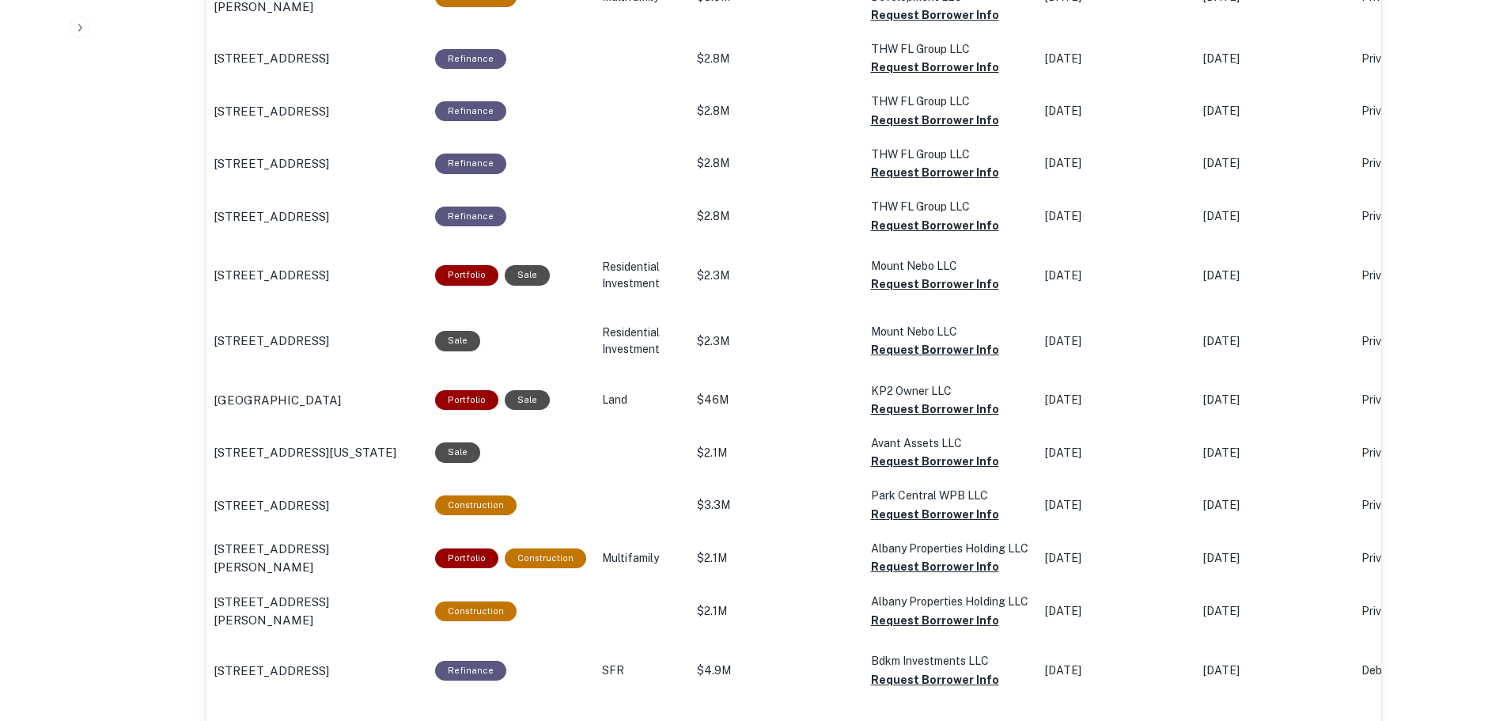
click at [919, 402] on button "Request Borrower Info" at bounding box center [935, 408] width 128 height 19
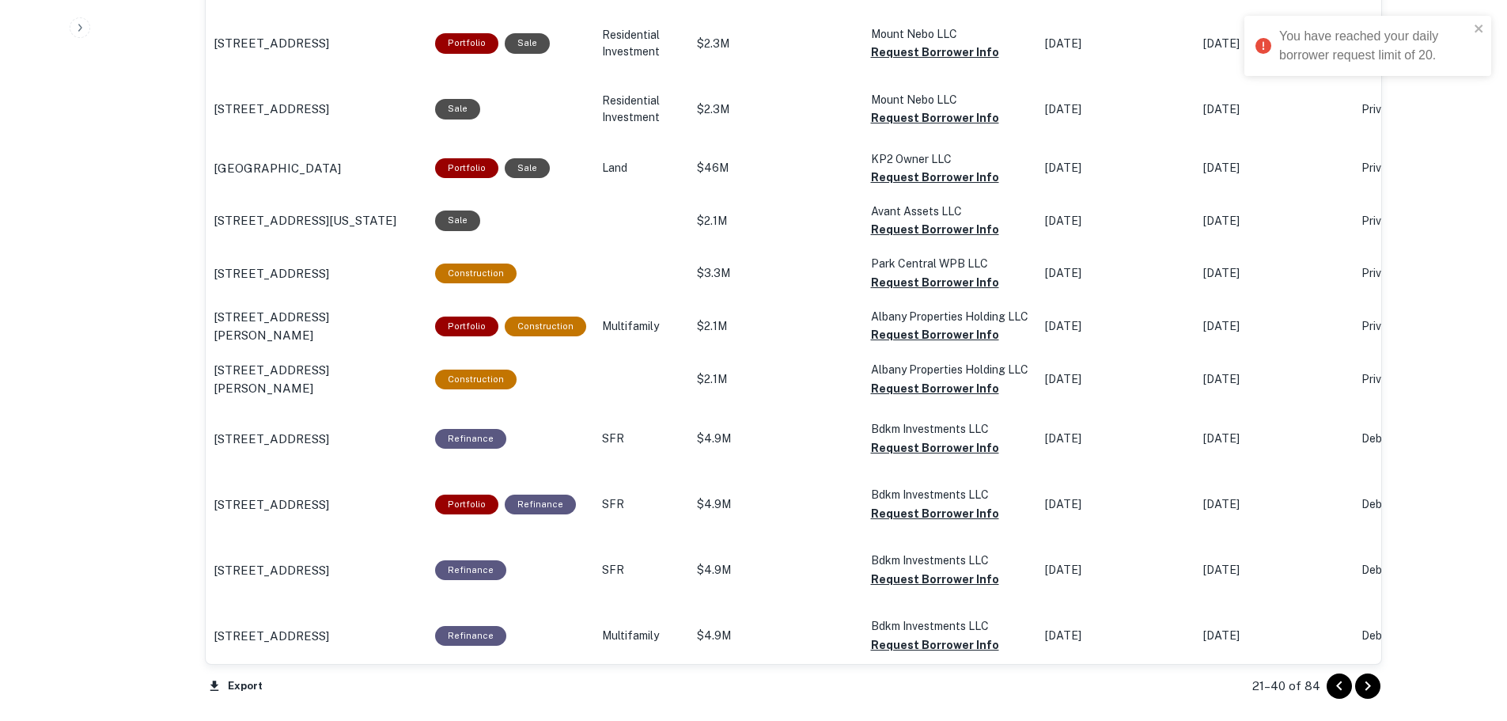
scroll to position [1424, 0]
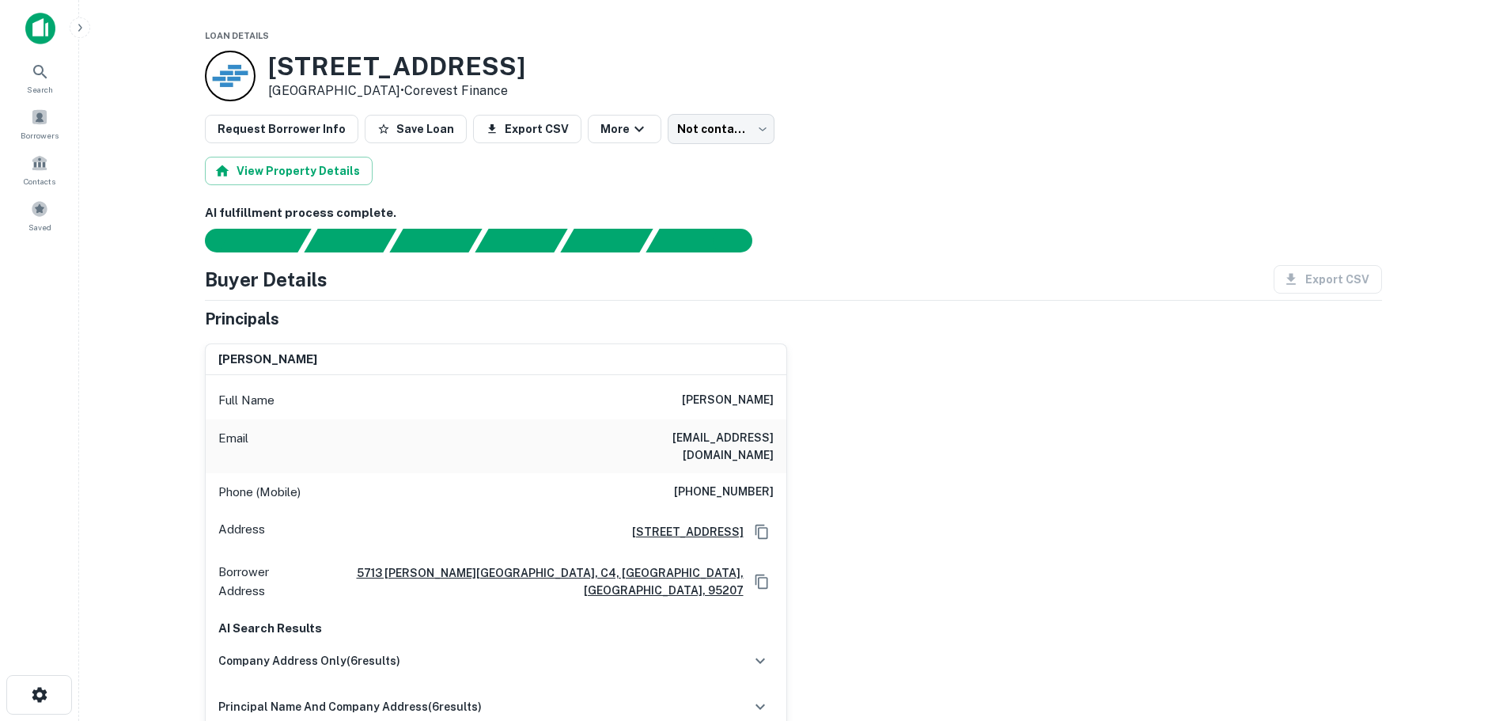
drag, startPoint x: 687, startPoint y: 395, endPoint x: 778, endPoint y: 390, distance: 91.1
click at [778, 390] on div "Full Name [PERSON_NAME]" at bounding box center [496, 400] width 581 height 38
copy h6 "[PERSON_NAME]"
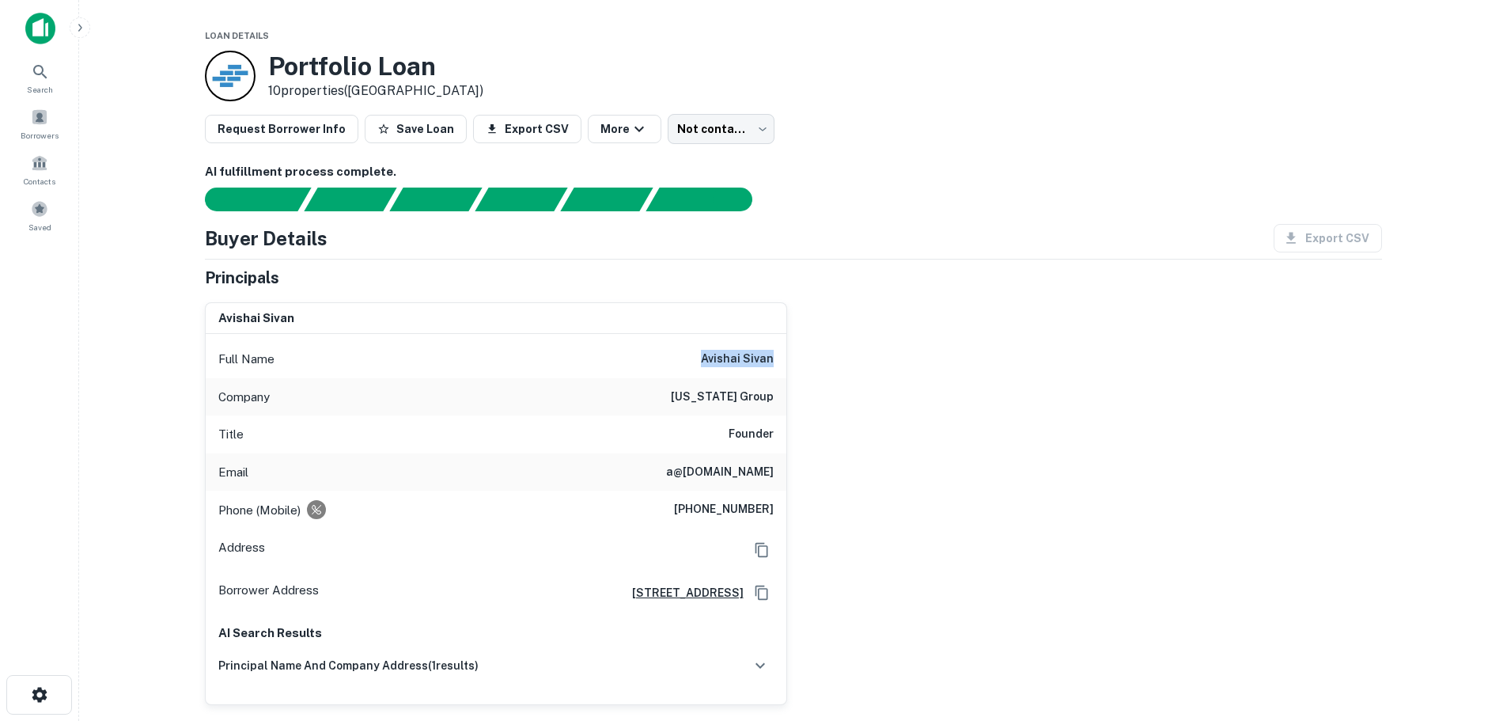
drag, startPoint x: 697, startPoint y: 361, endPoint x: 777, endPoint y: 356, distance: 80.8
click at [777, 356] on div "Full Name [PERSON_NAME]" at bounding box center [496, 359] width 581 height 38
copy h6 "avishai sivan"
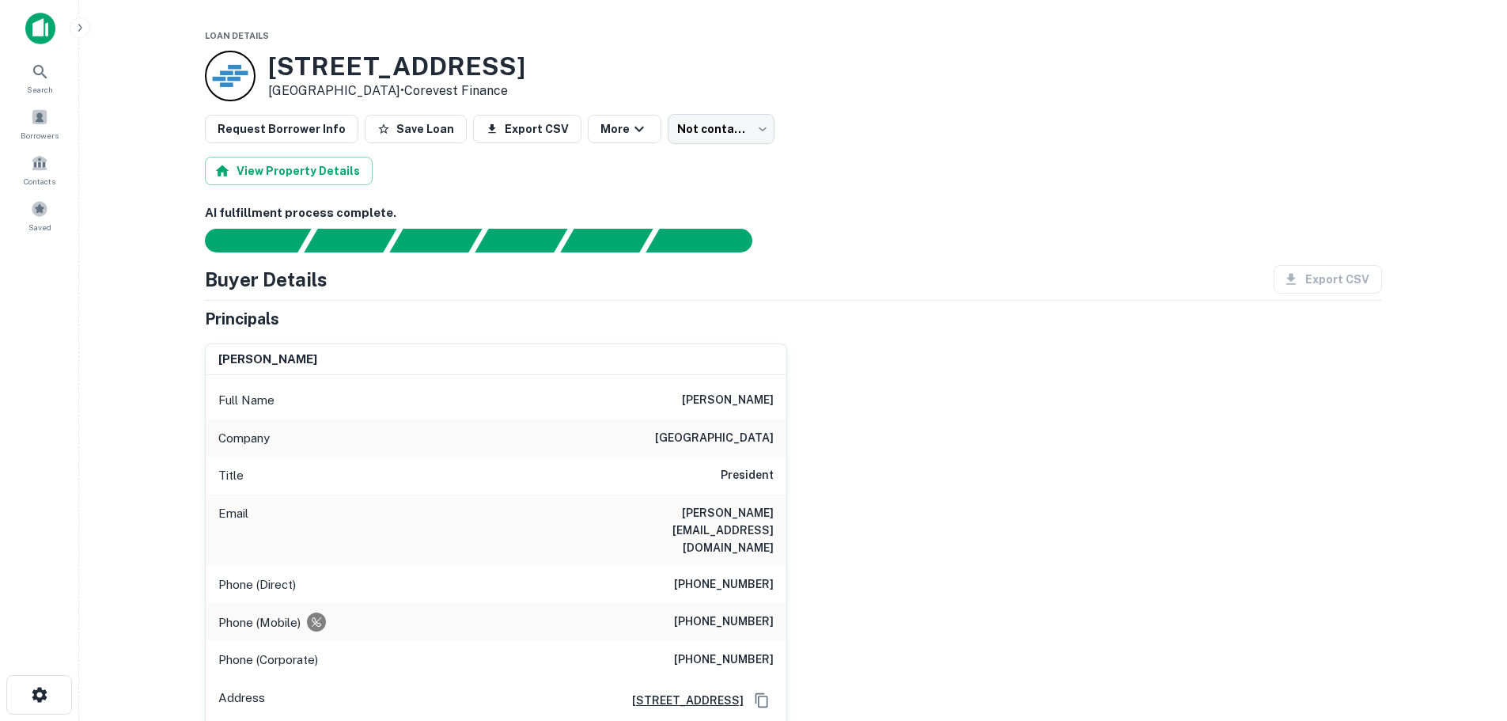
drag, startPoint x: 641, startPoint y: 400, endPoint x: 787, endPoint y: 407, distance: 145.7
click at [787, 407] on div "arthur w. bartholomew Full Name arthur w. bartholomew Company walnut street cap…" at bounding box center [787, 624] width 1190 height 587
copy h6 "arthur w. bartholomew"
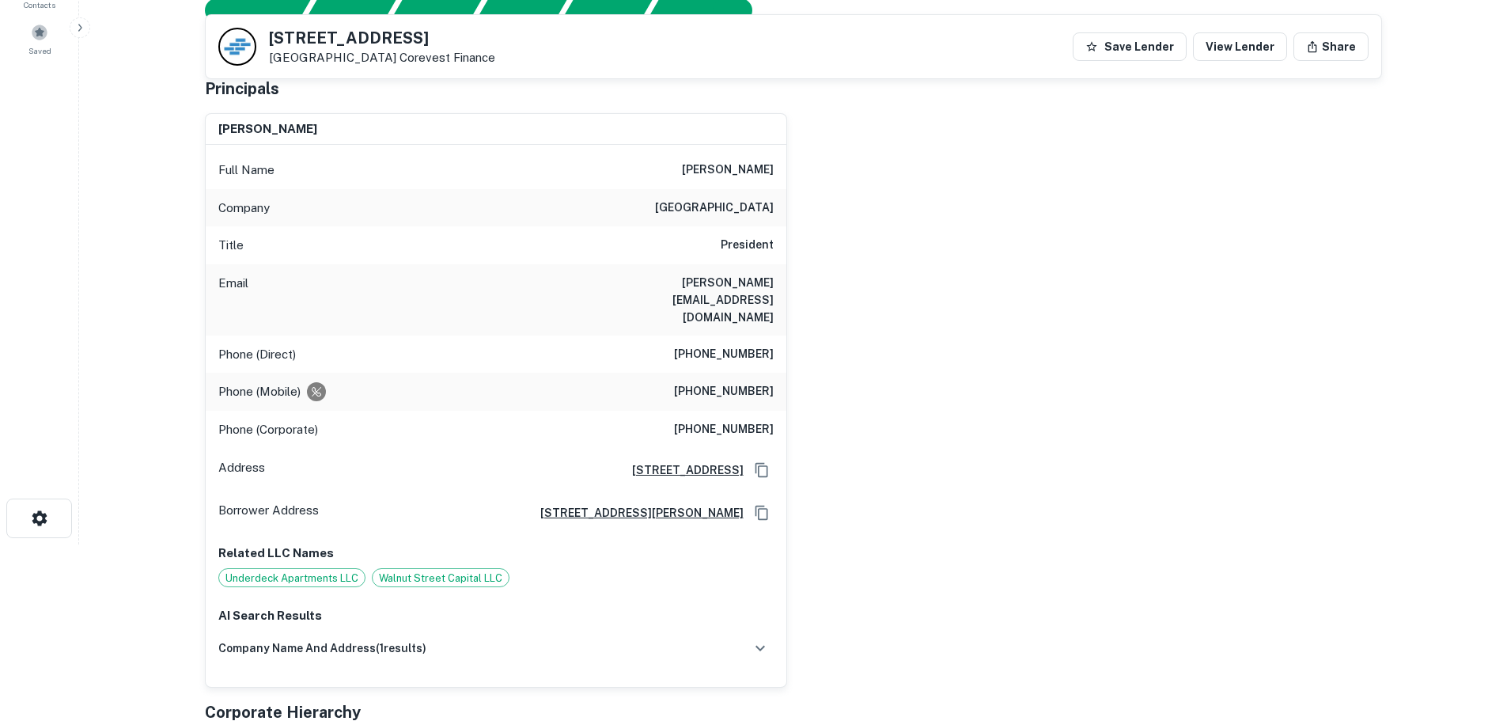
scroll to position [158, 0]
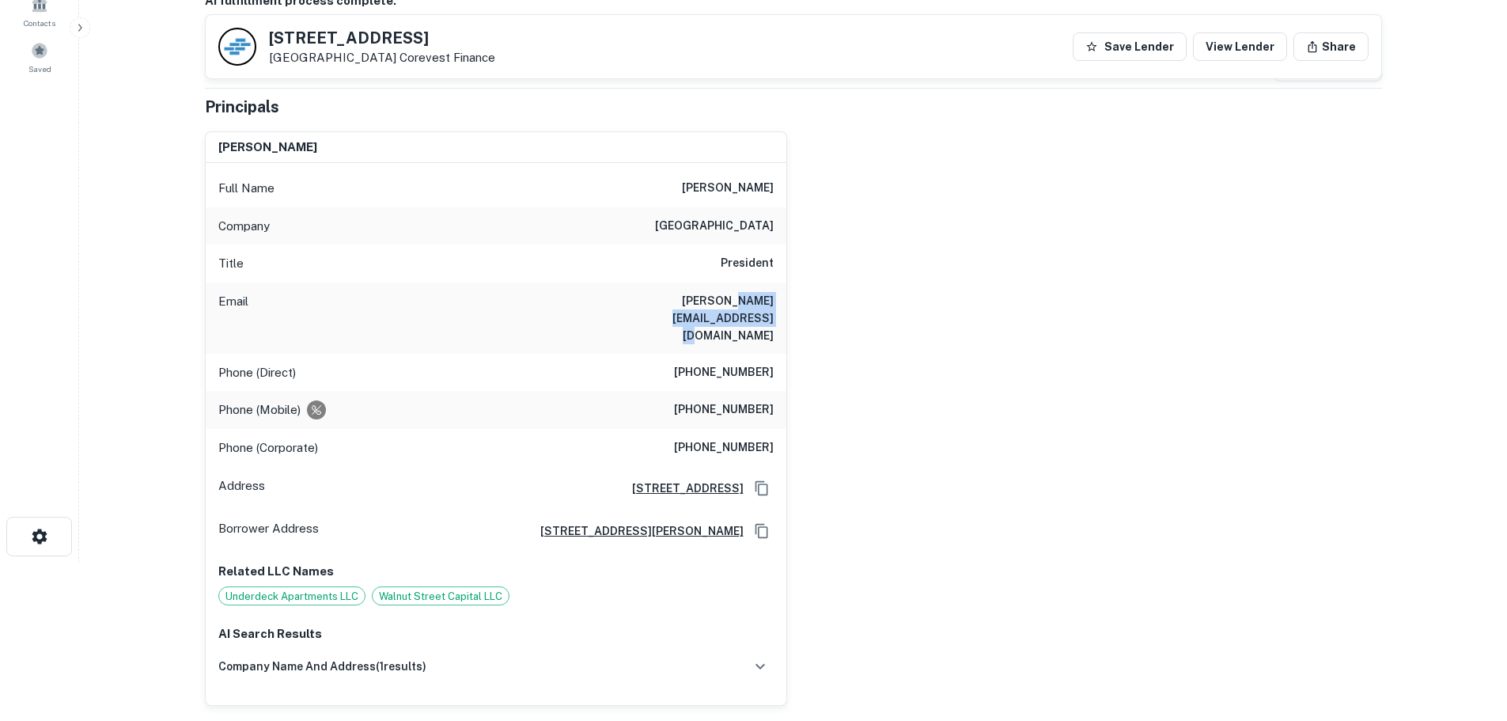
drag, startPoint x: 651, startPoint y: 300, endPoint x: 799, endPoint y: 299, distance: 147.9
click at [799, 299] on div "arthur w. bartholomew Full Name arthur w. bartholomew Company walnut street cap…" at bounding box center [787, 412] width 1190 height 587
click at [777, 296] on div "Email arthur@walnutstreetcapital.com" at bounding box center [496, 317] width 581 height 71
drag, startPoint x: 774, startPoint y: 300, endPoint x: 647, endPoint y: 305, distance: 127.4
click at [647, 305] on div "Email arthur@walnutstreetcapital.com" at bounding box center [496, 317] width 581 height 71
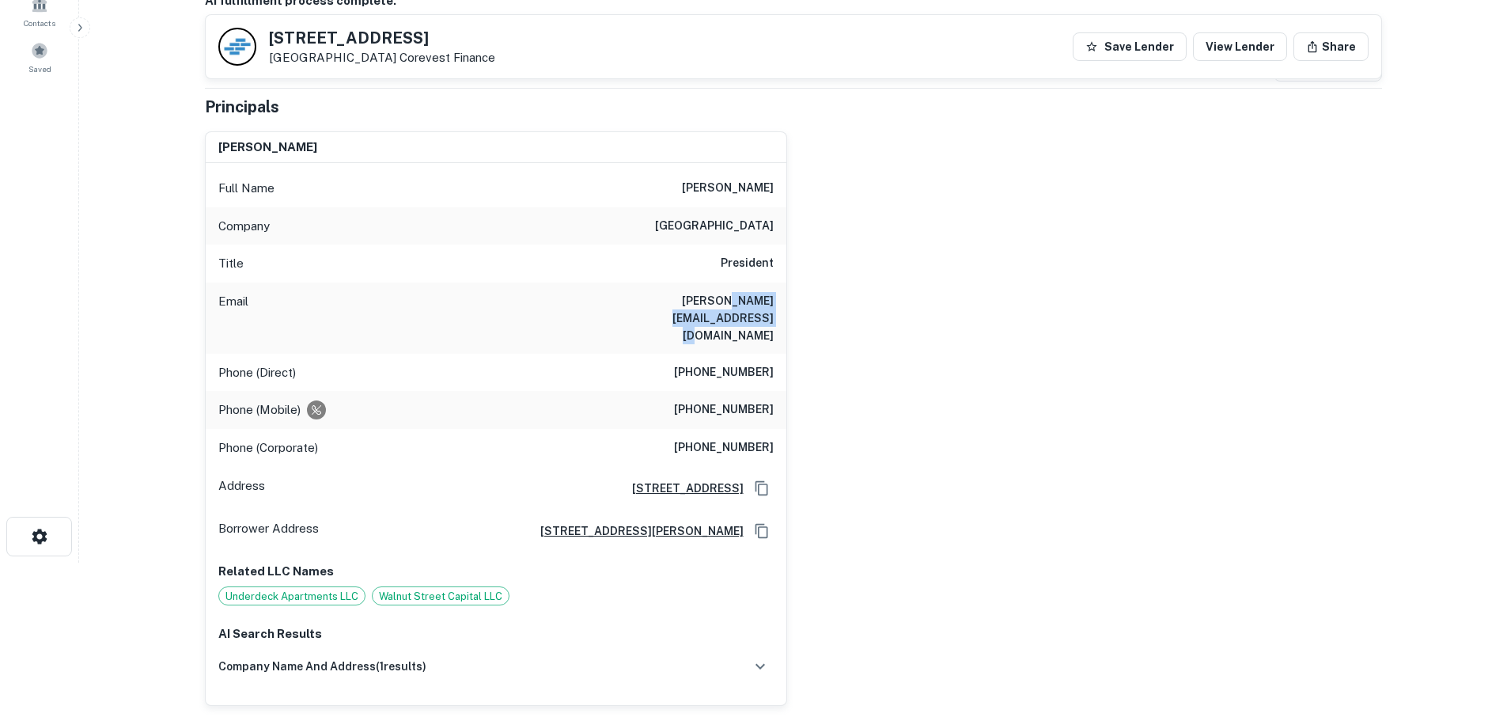
copy h6 "walnutstreetcapital.com"
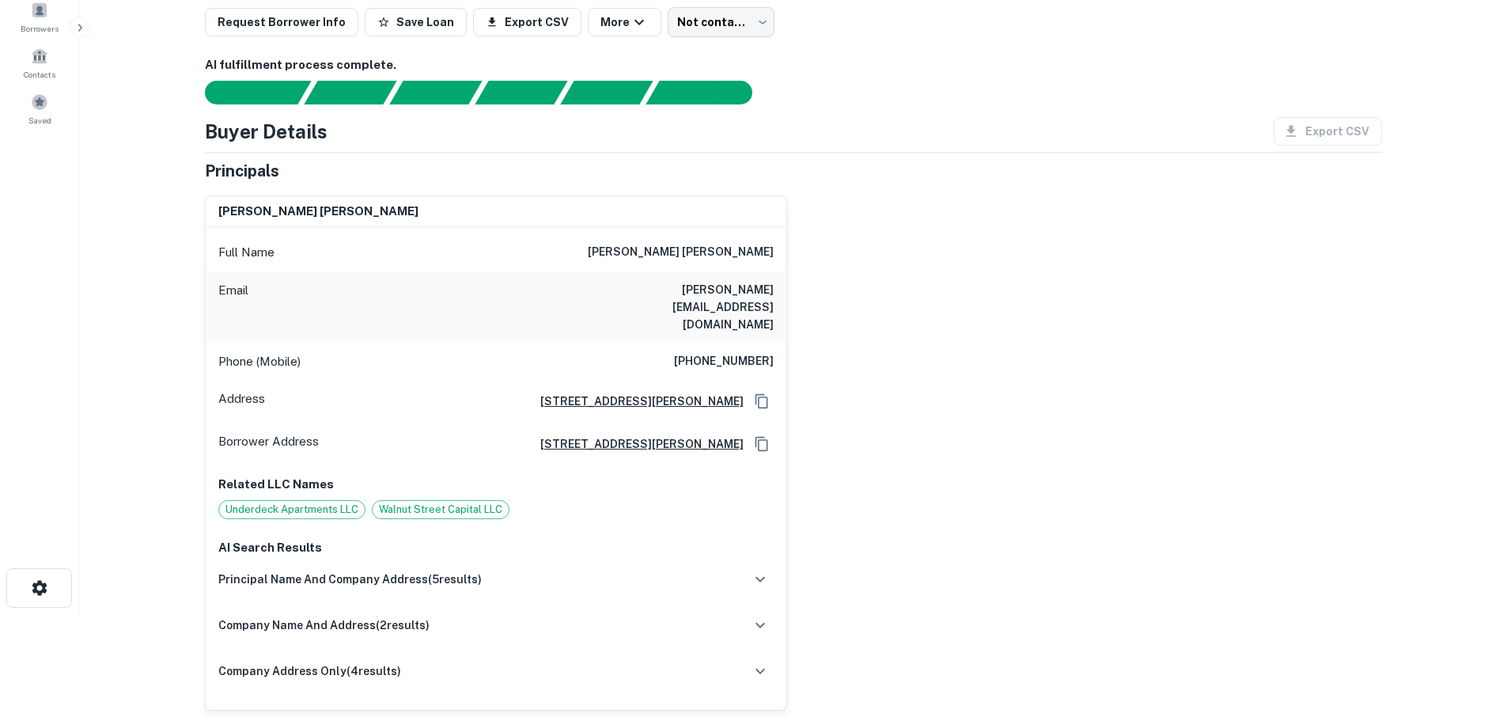
scroll to position [79, 0]
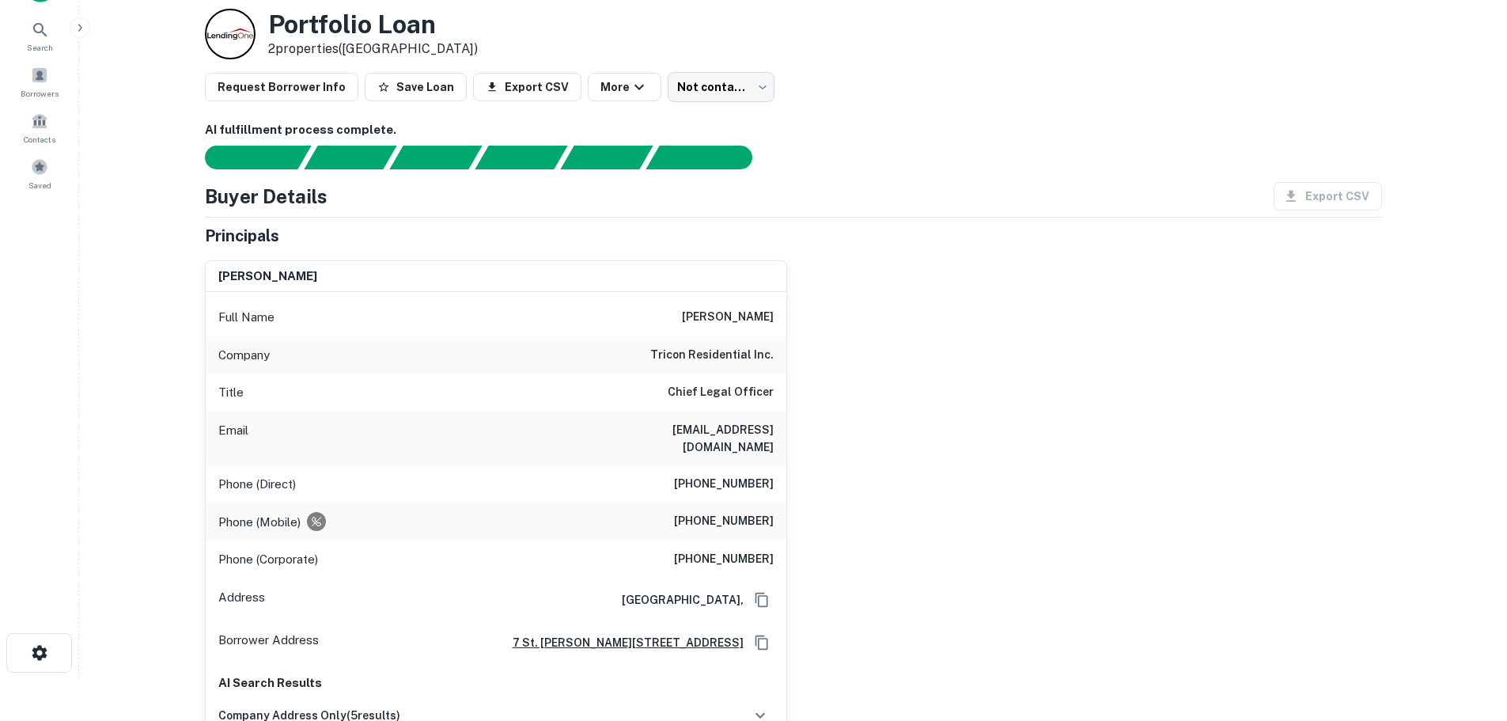
scroll to position [79, 0]
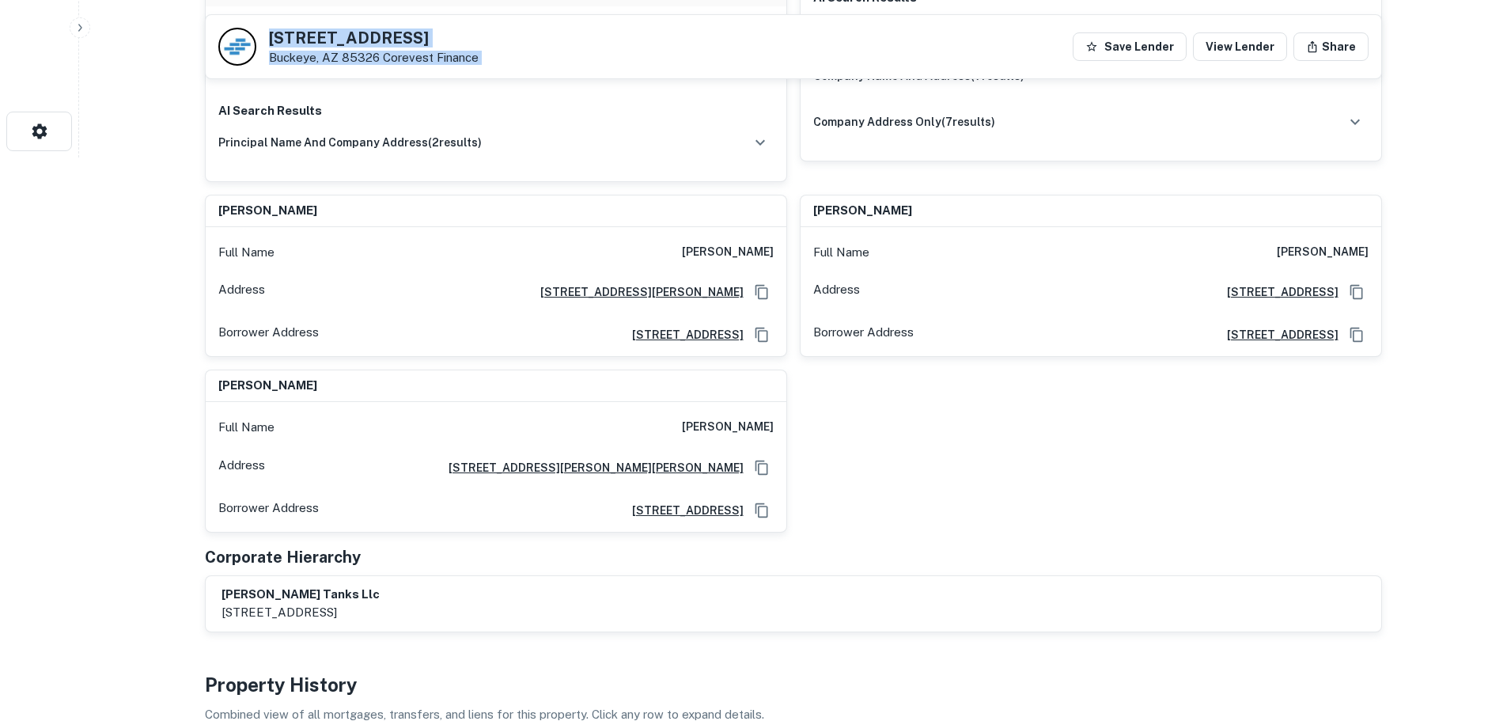
scroll to position [552, 0]
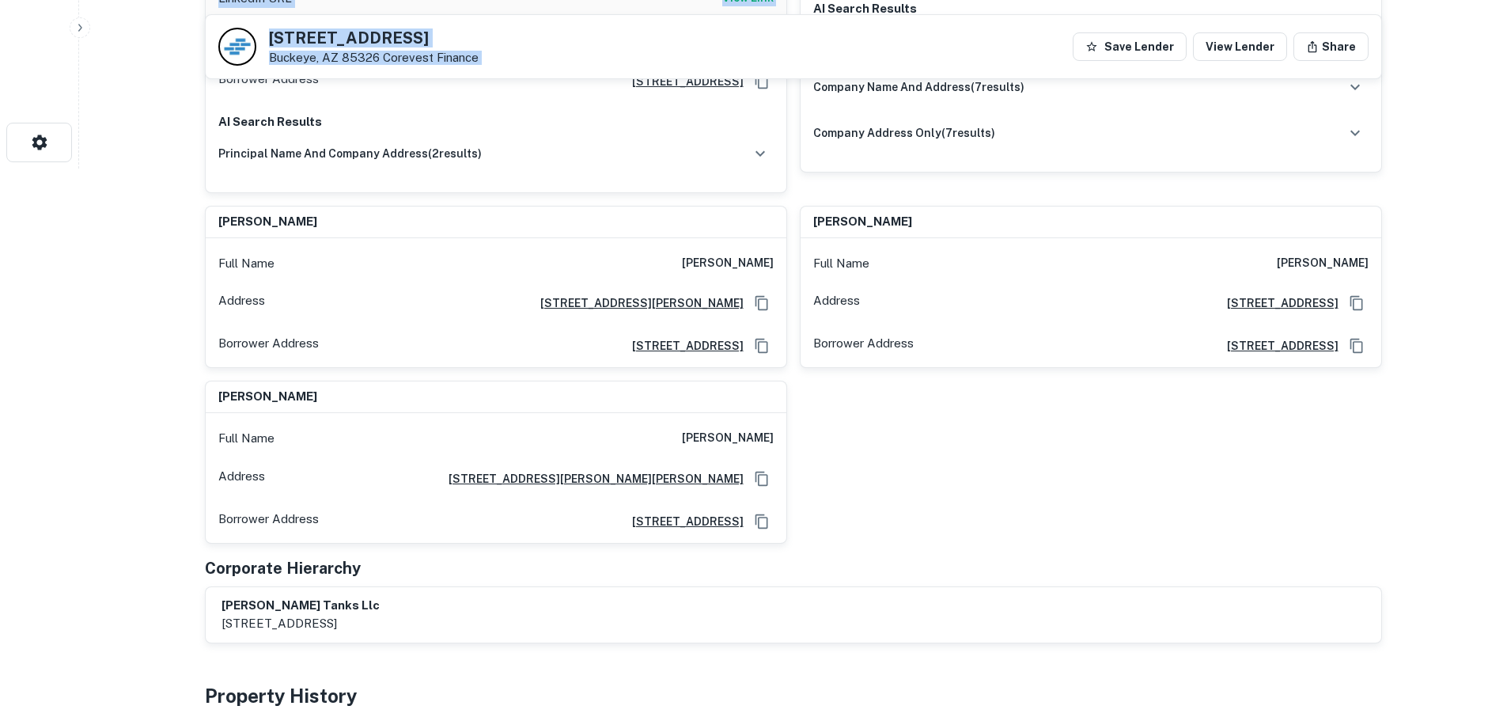
drag, startPoint x: 270, startPoint y: 36, endPoint x: 457, endPoint y: 35, distance: 187.4
click at [457, 35] on h5 "[STREET_ADDRESS]" at bounding box center [374, 38] width 210 height 16
copy h5 "[STREET_ADDRESS]"
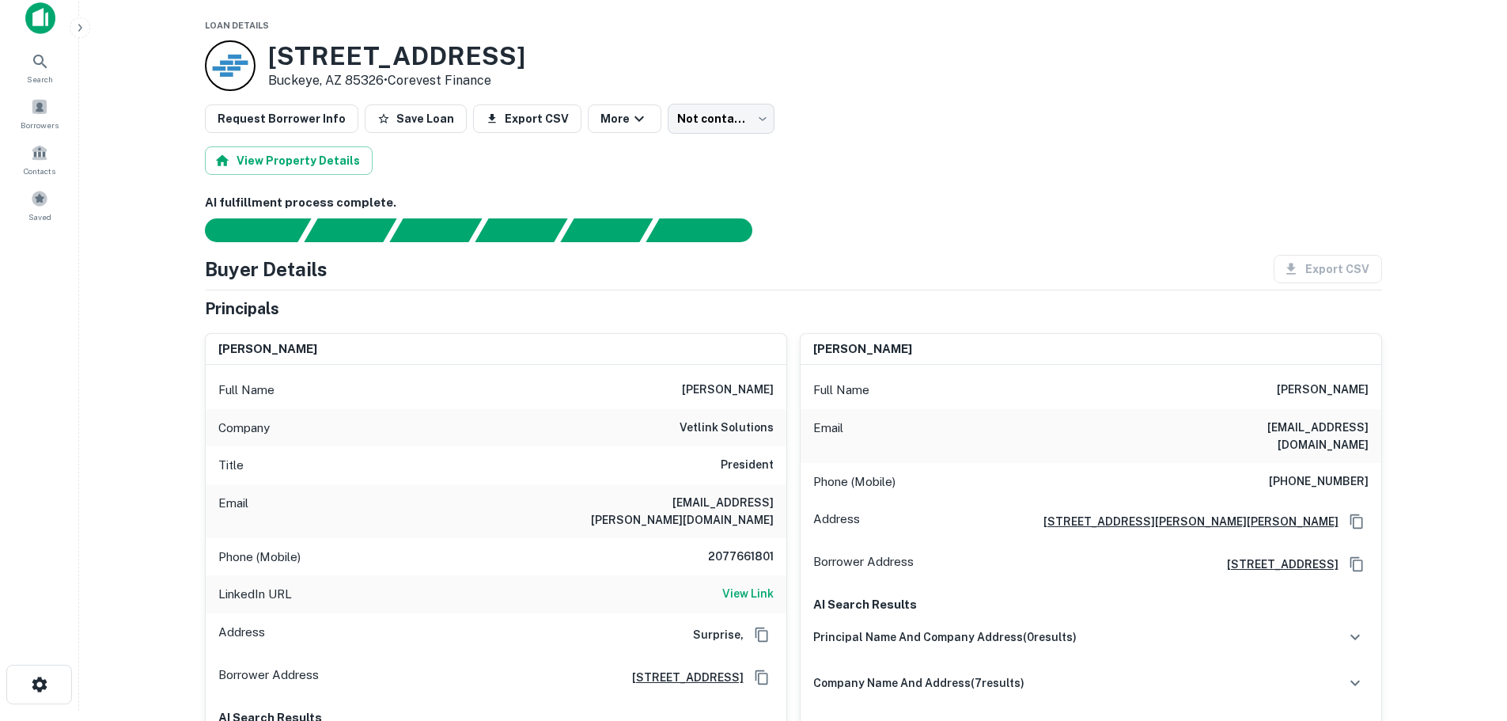
scroll to position [0, 0]
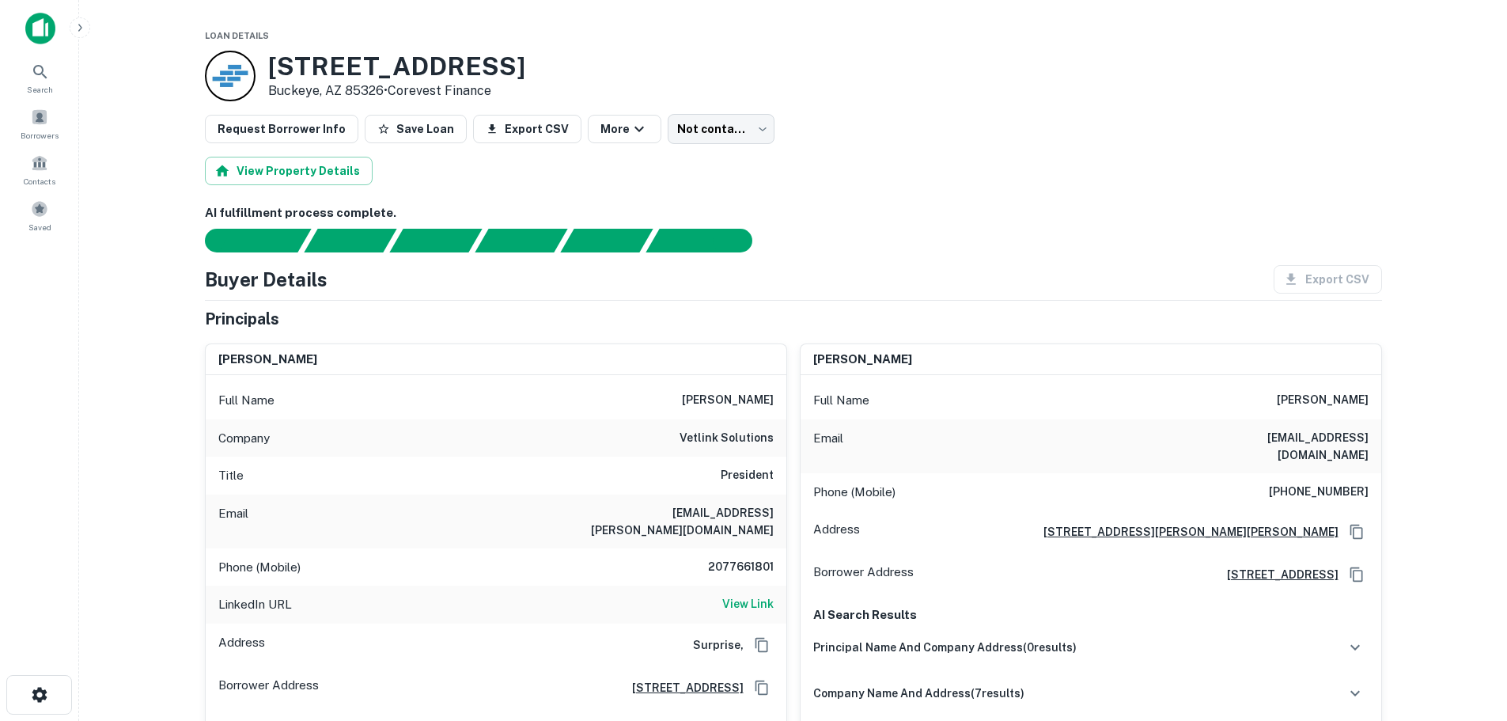
click at [682, 400] on h6 "[PERSON_NAME]" at bounding box center [728, 400] width 92 height 19
drag, startPoint x: 660, startPoint y: 398, endPoint x: 779, endPoint y: 397, distance: 118.6
click at [779, 397] on div "Full Name [PERSON_NAME]" at bounding box center [496, 400] width 581 height 38
copy h6 "[PERSON_NAME]"
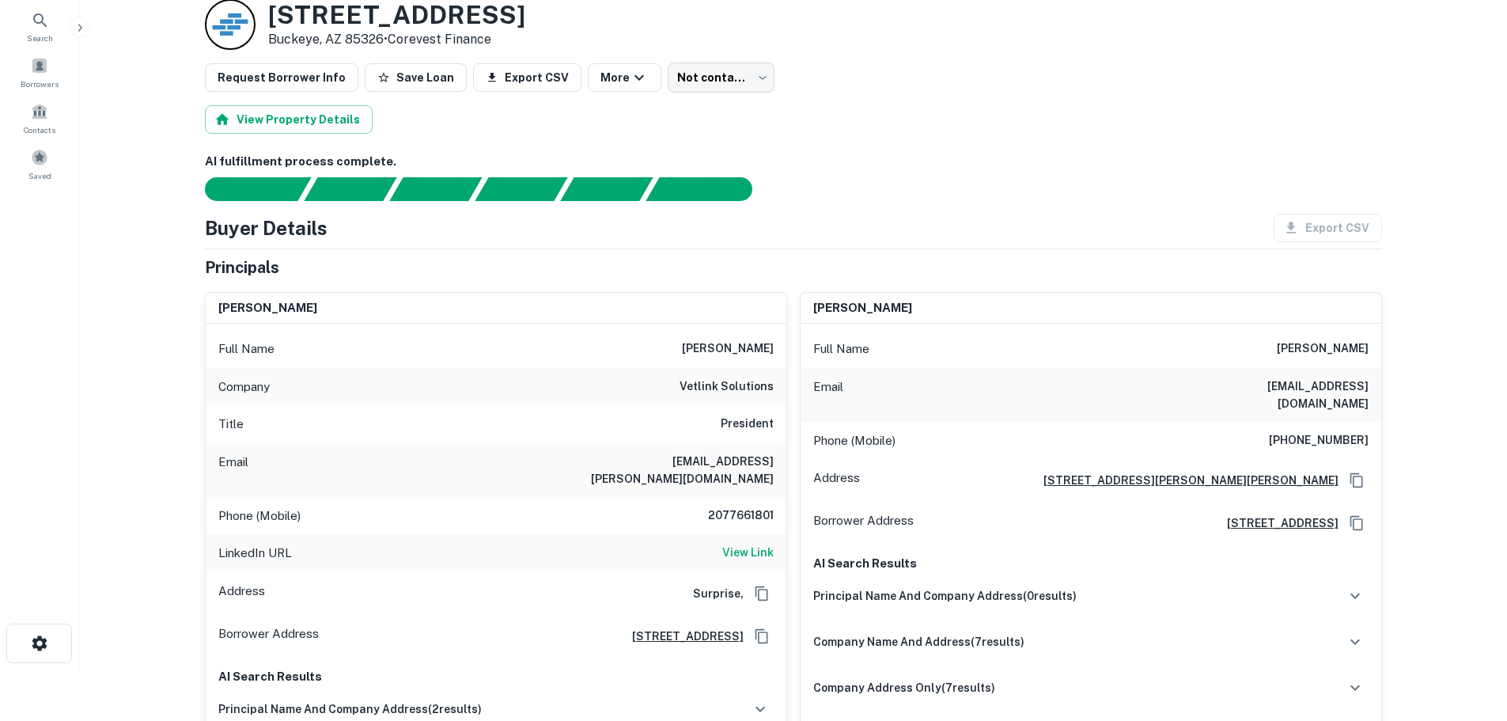
scroll to position [79, 0]
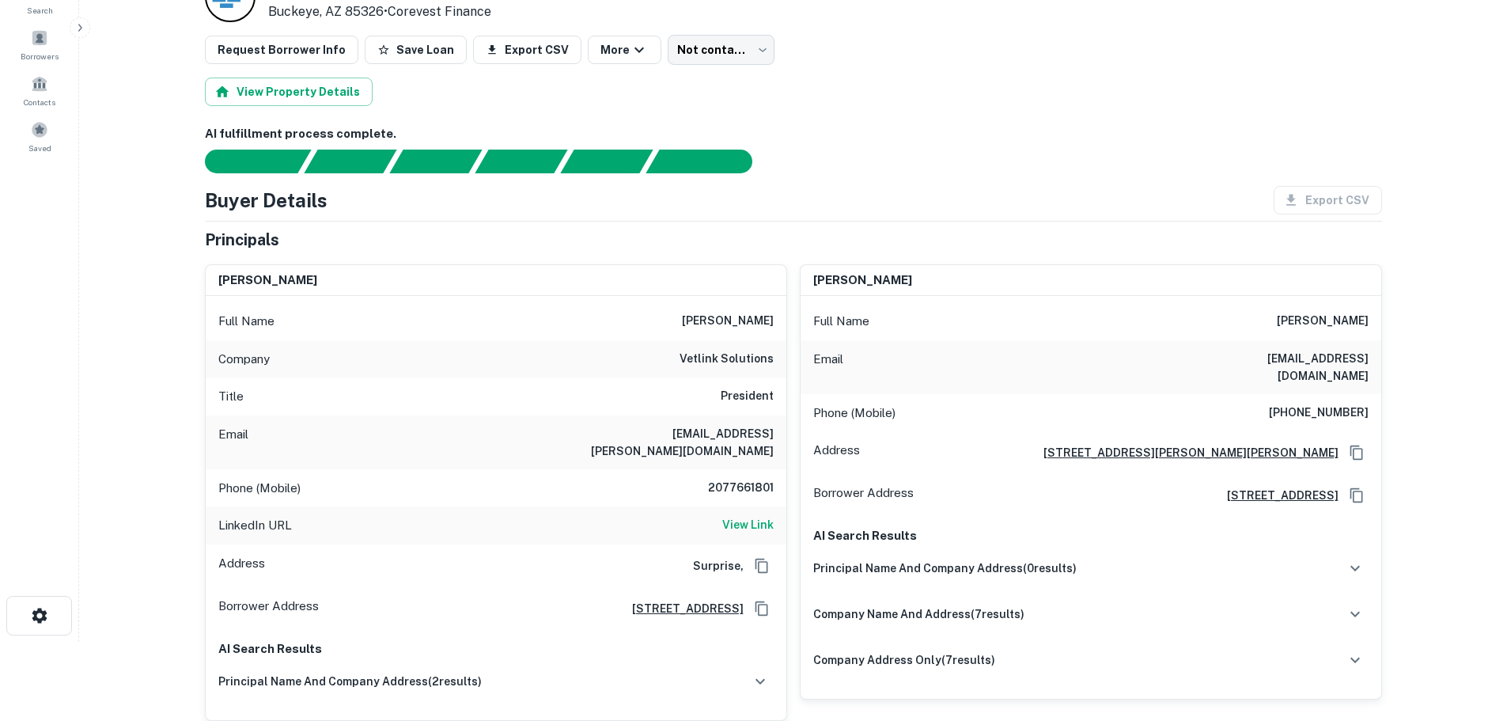
click at [755, 516] on h6 "View Link" at bounding box center [747, 524] width 51 height 17
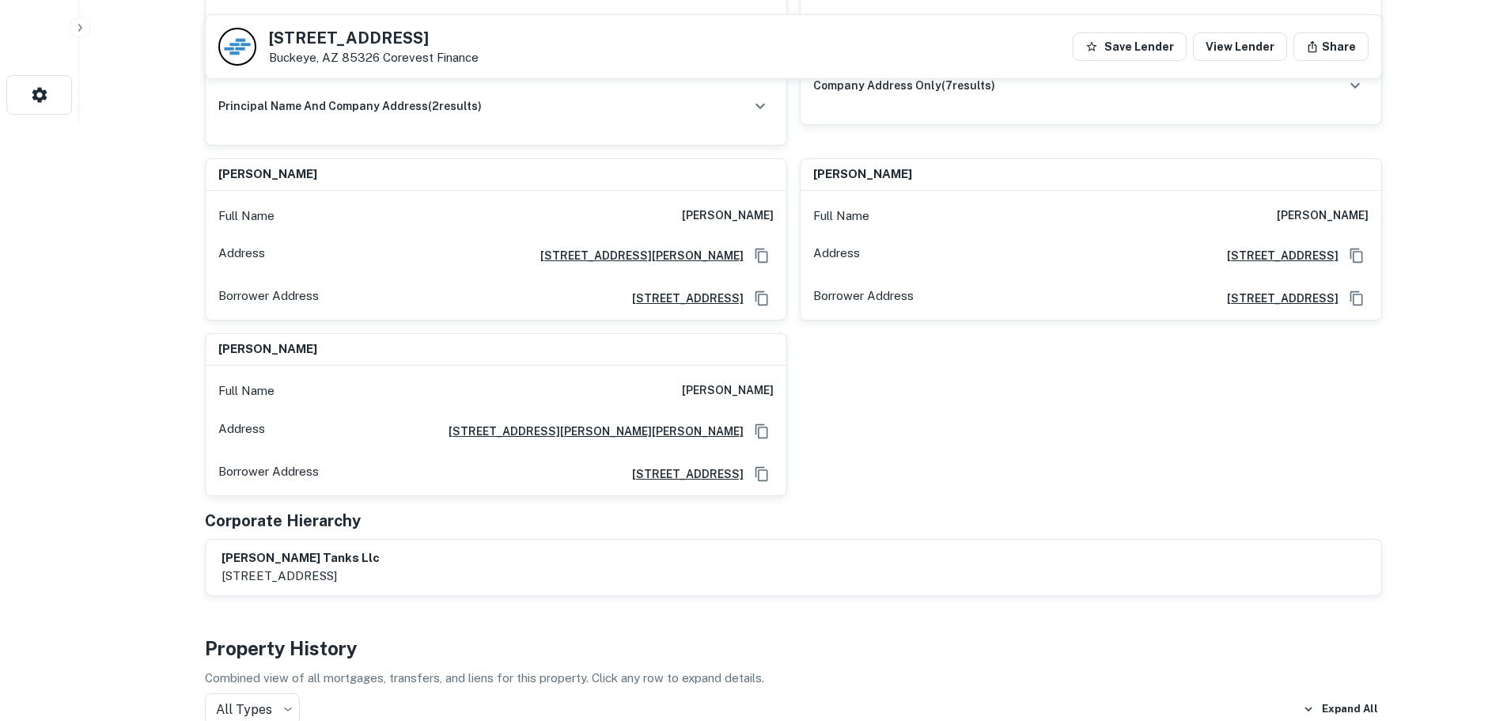
scroll to position [633, 0]
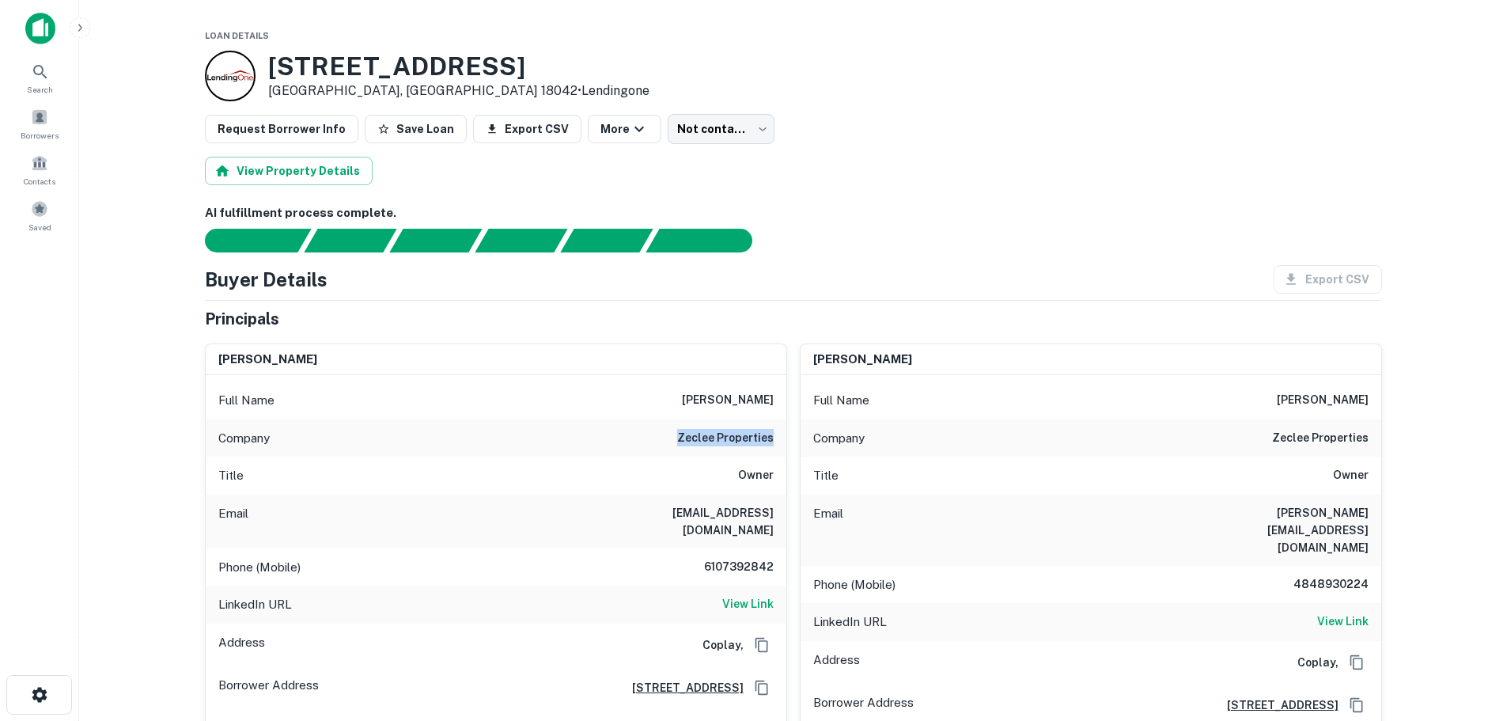
drag, startPoint x: 672, startPoint y: 433, endPoint x: 772, endPoint y: 436, distance: 99.7
click at [772, 436] on div "Company zeclee properties" at bounding box center [496, 438] width 581 height 38
copy h6 "zeclee properties"
click at [732, 595] on h6 "View Link" at bounding box center [747, 603] width 51 height 17
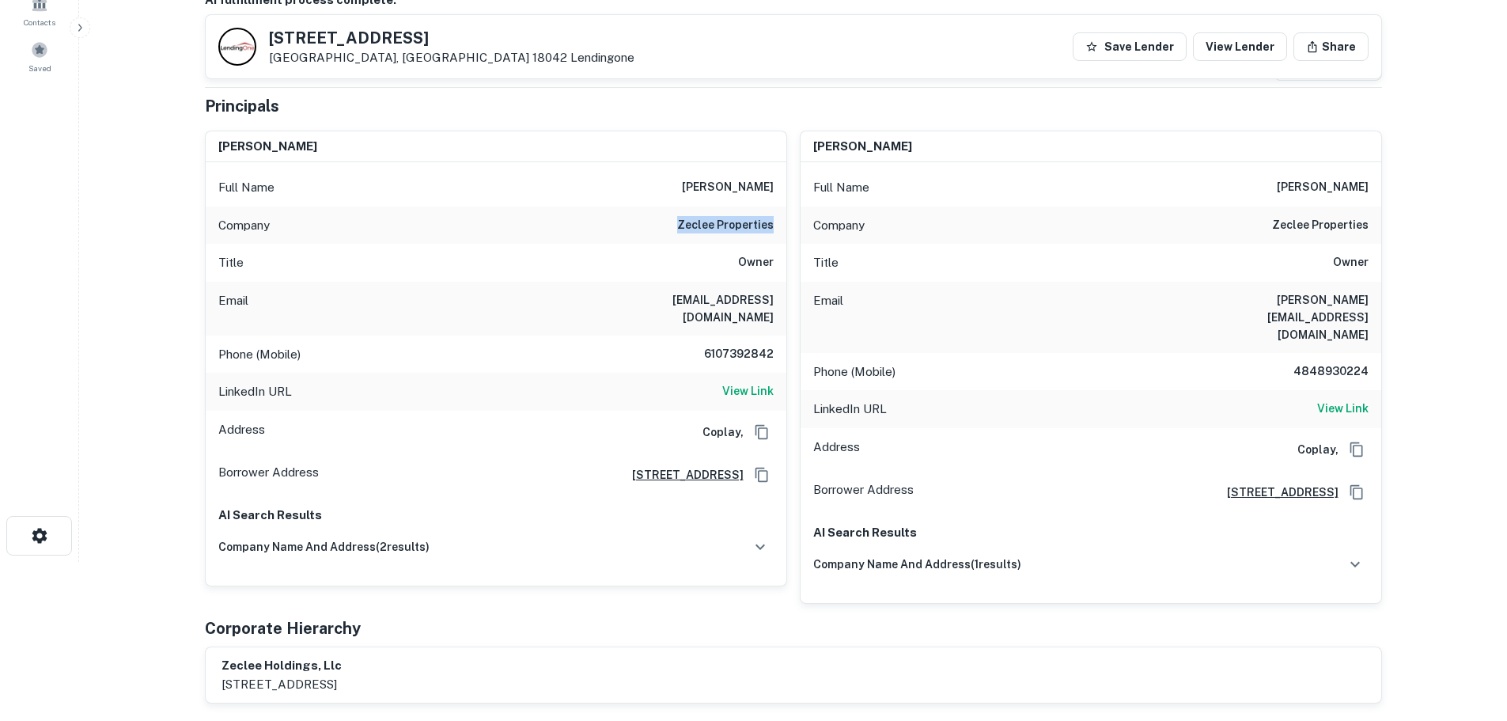
scroll to position [158, 0]
click at [1346, 400] on h6 "View Link" at bounding box center [1342, 408] width 51 height 17
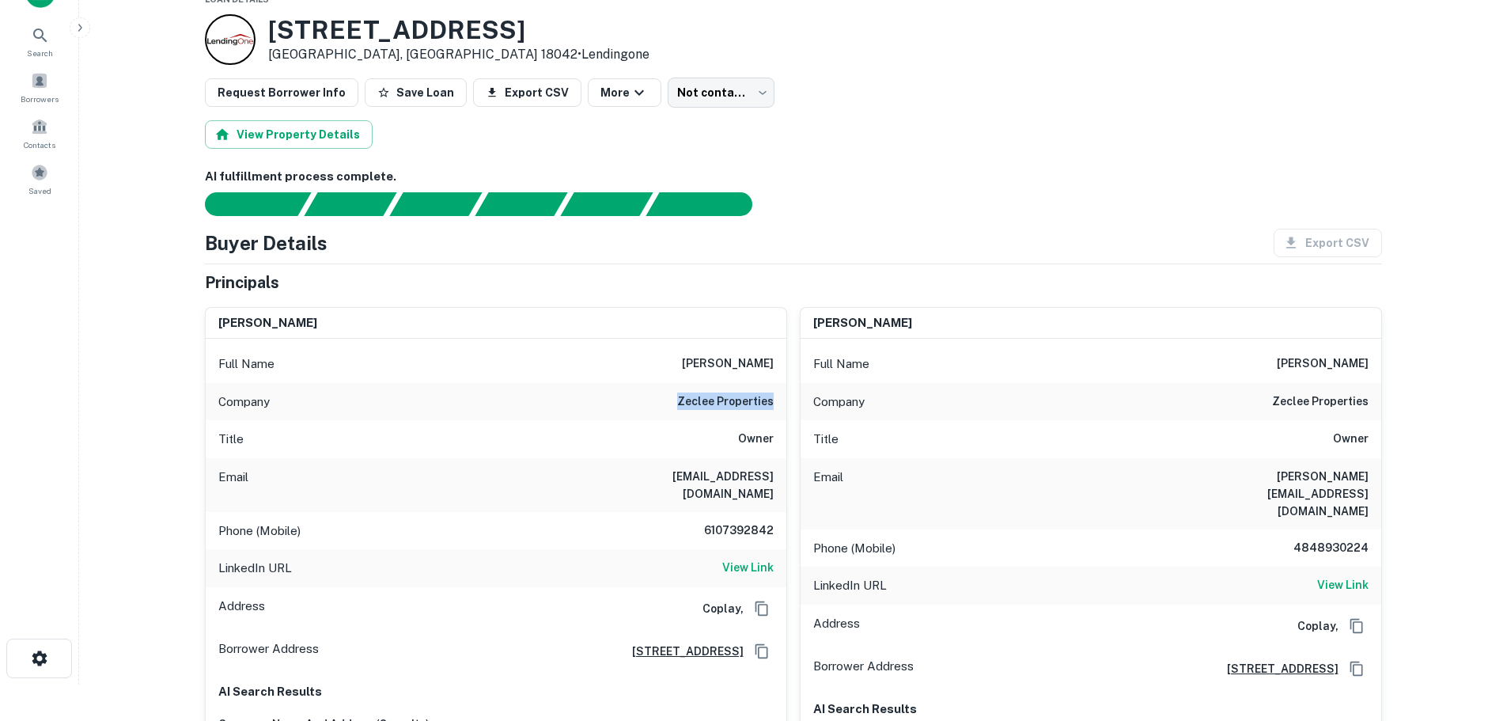
scroll to position [0, 0]
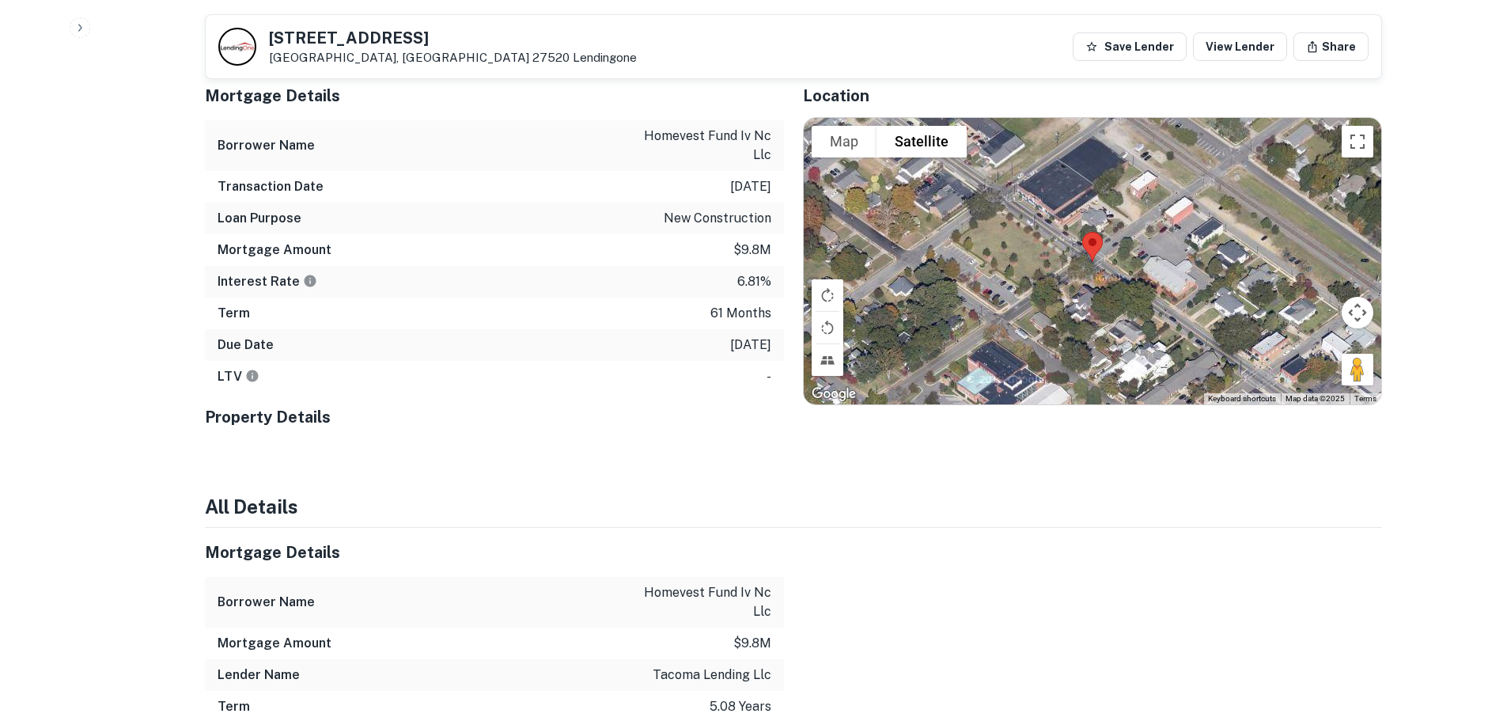
scroll to position [1028, 0]
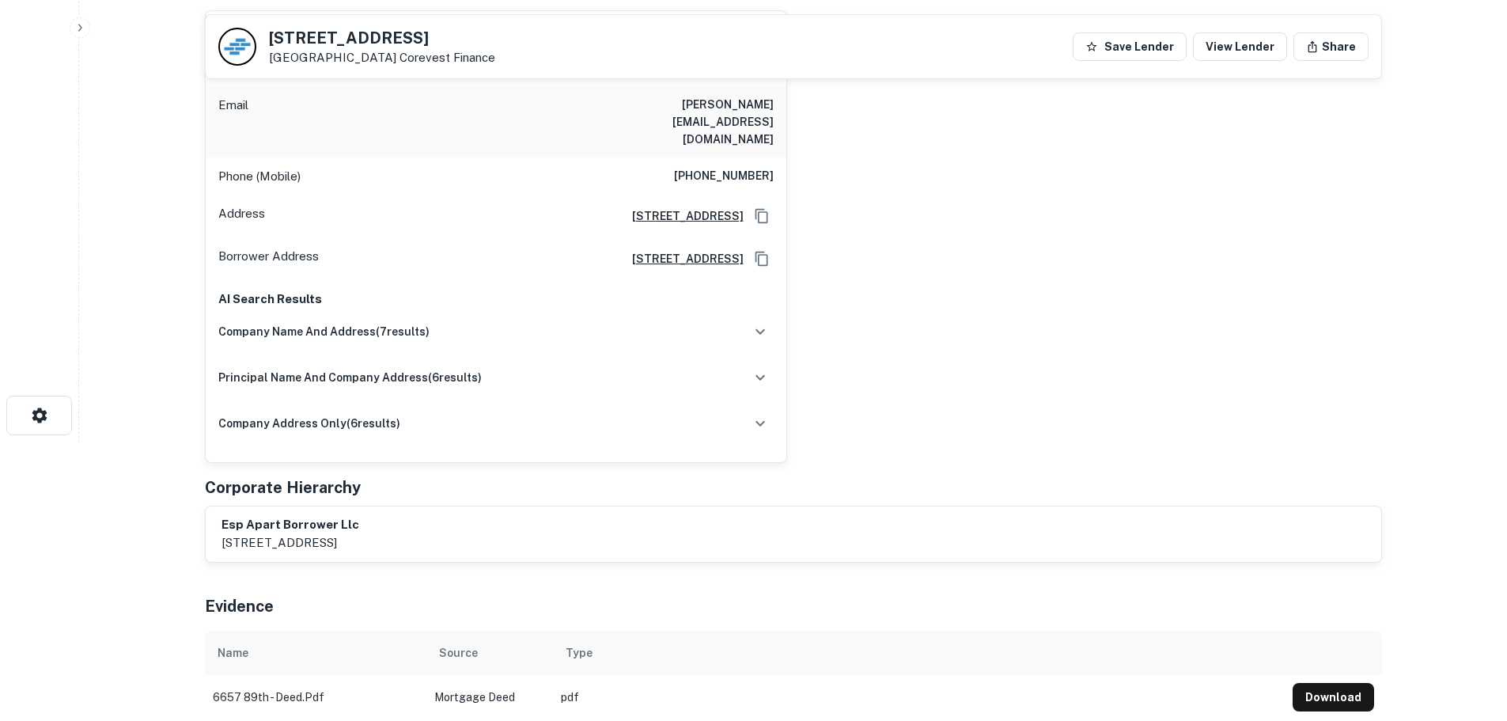
scroll to position [316, 0]
